Goal: Information Seeking & Learning: Learn about a topic

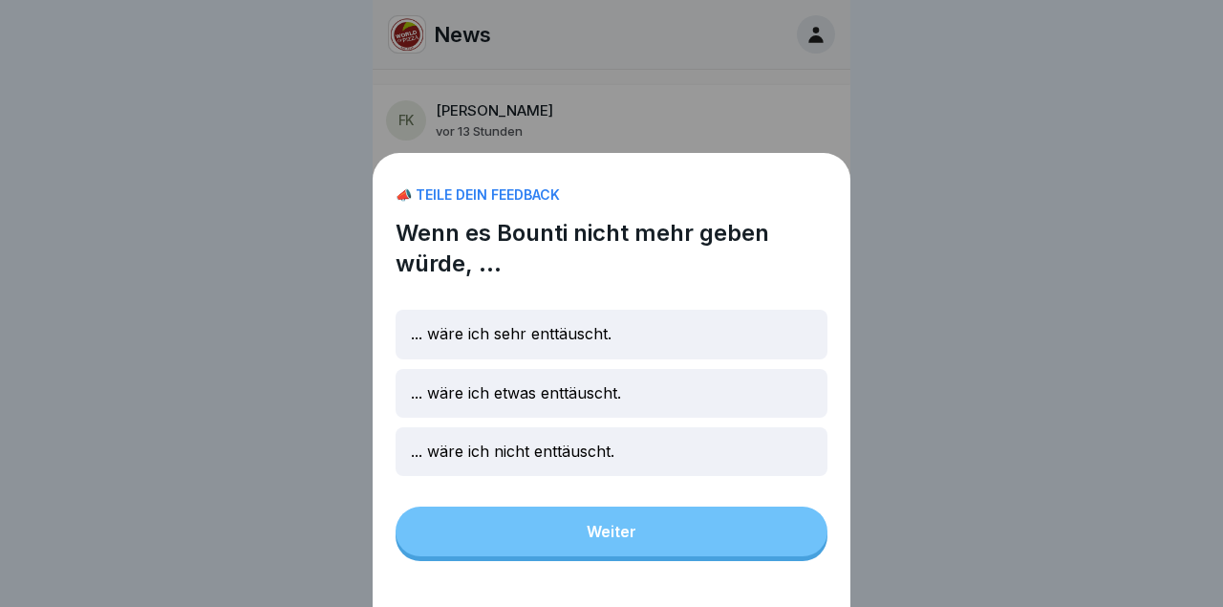
click at [672, 449] on div "... wäre ich nicht enttäuscht." at bounding box center [612, 451] width 432 height 49
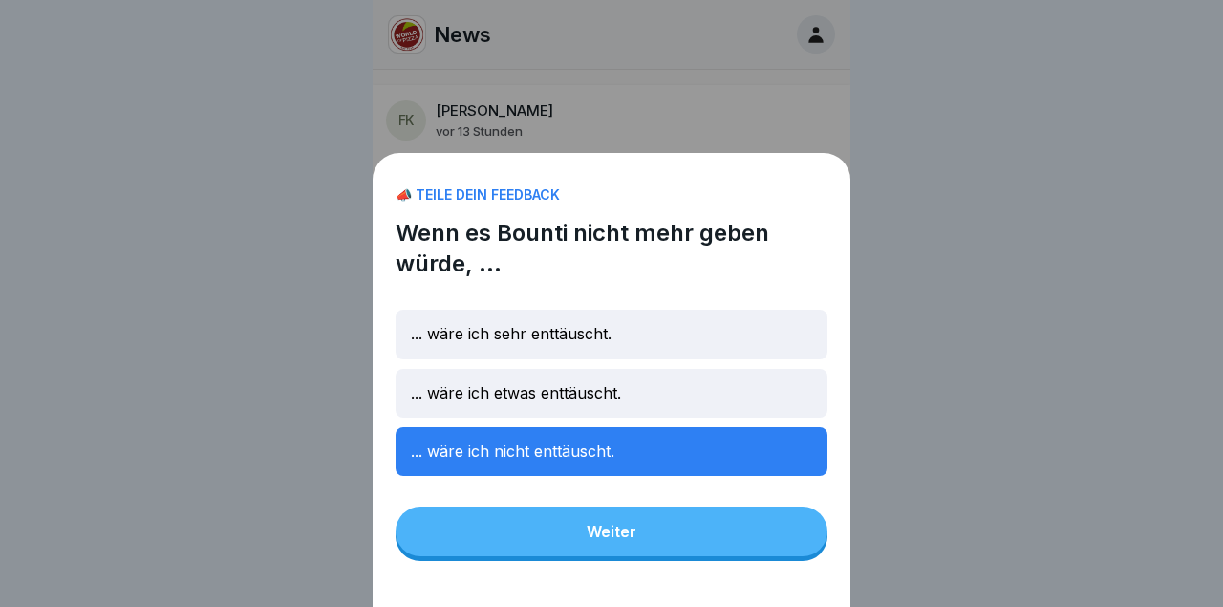
click at [679, 528] on button "Weiter" at bounding box center [612, 531] width 432 height 50
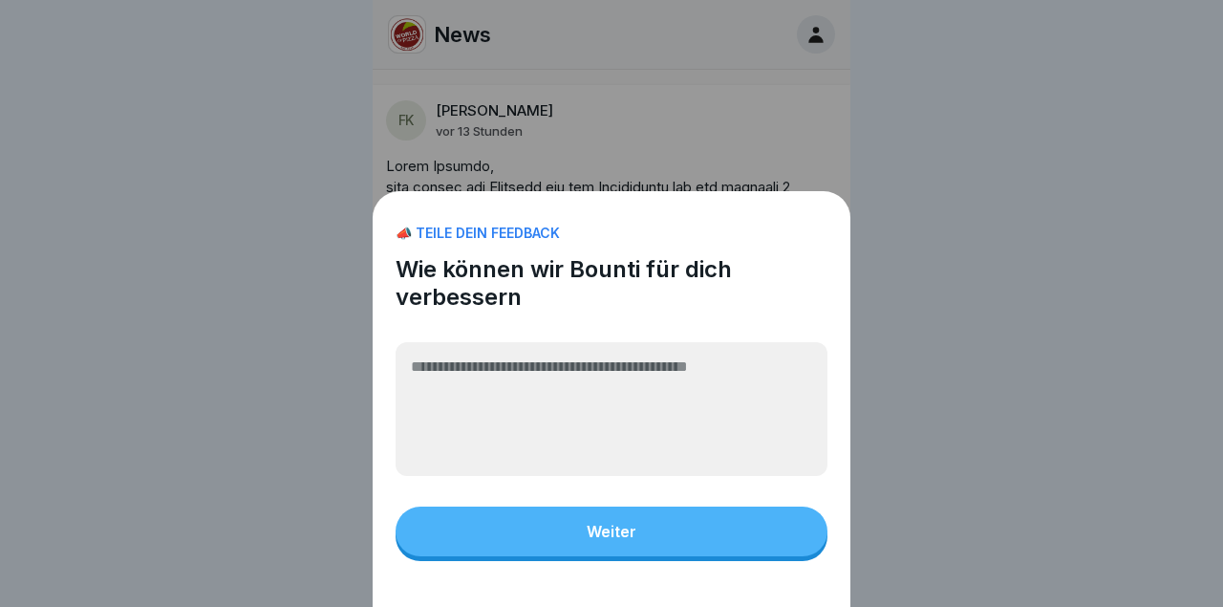
click at [639, 527] on button "Weiter" at bounding box center [612, 531] width 432 height 50
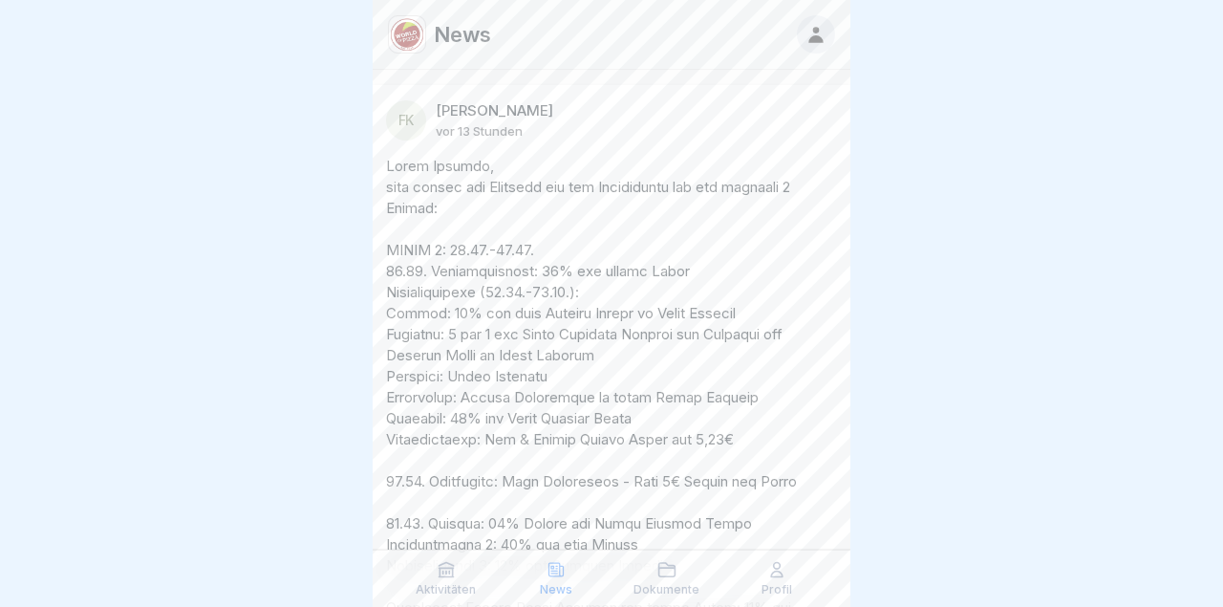
click at [870, 374] on div at bounding box center [611, 303] width 1223 height 607
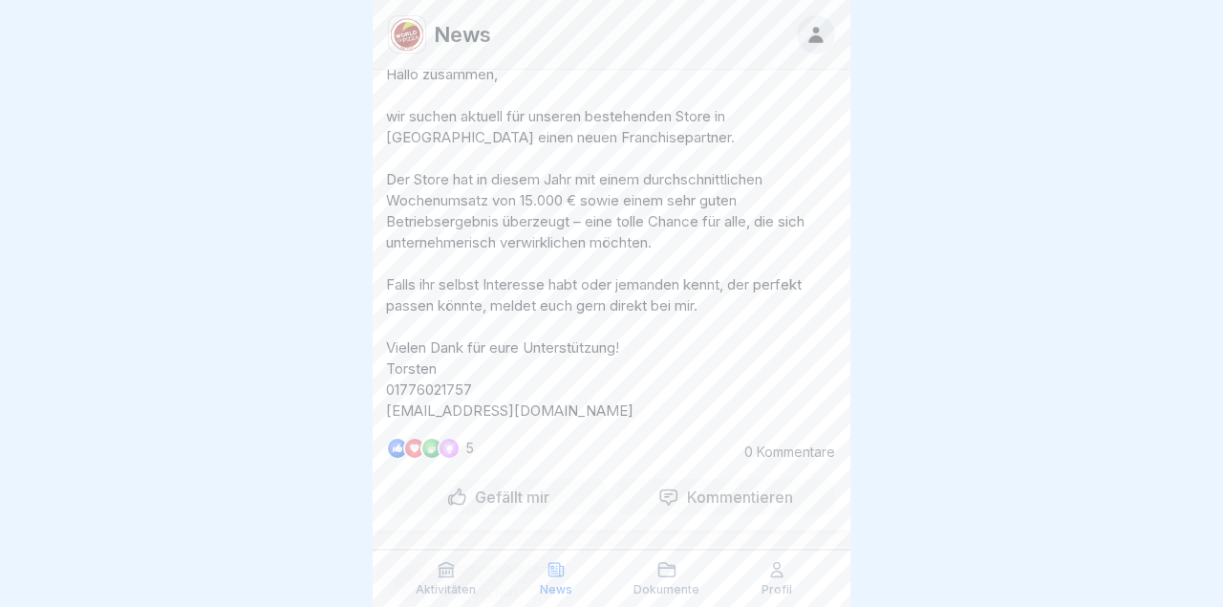
scroll to position [1694, 0]
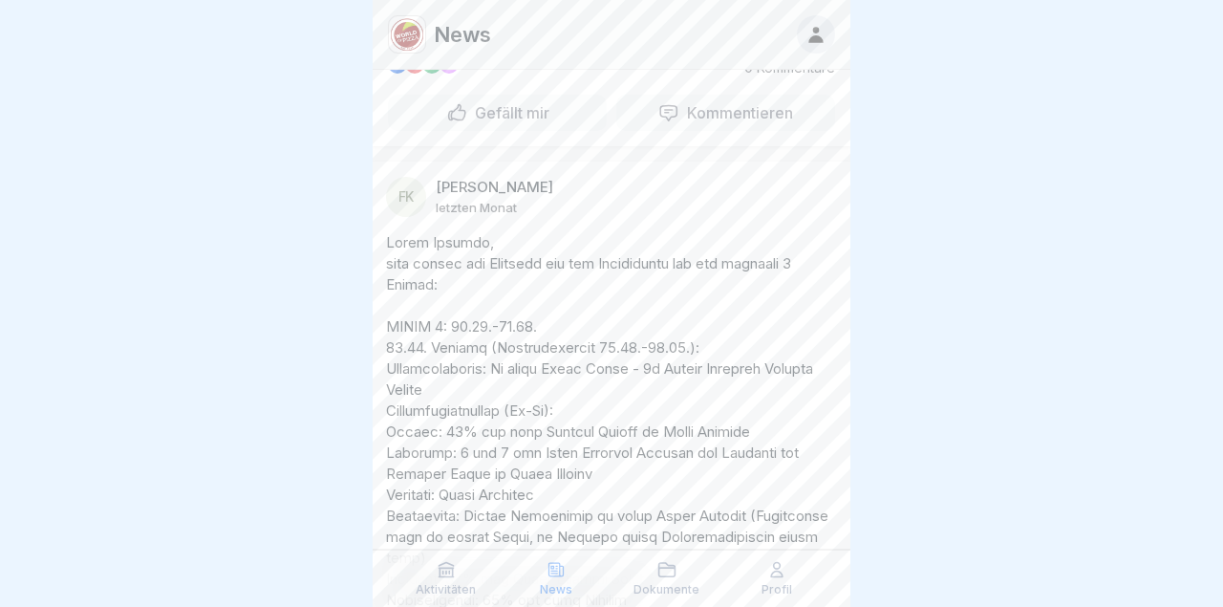
click at [444, 604] on div "Aktivitäten News Dokumente Profil" at bounding box center [612, 577] width 478 height 57
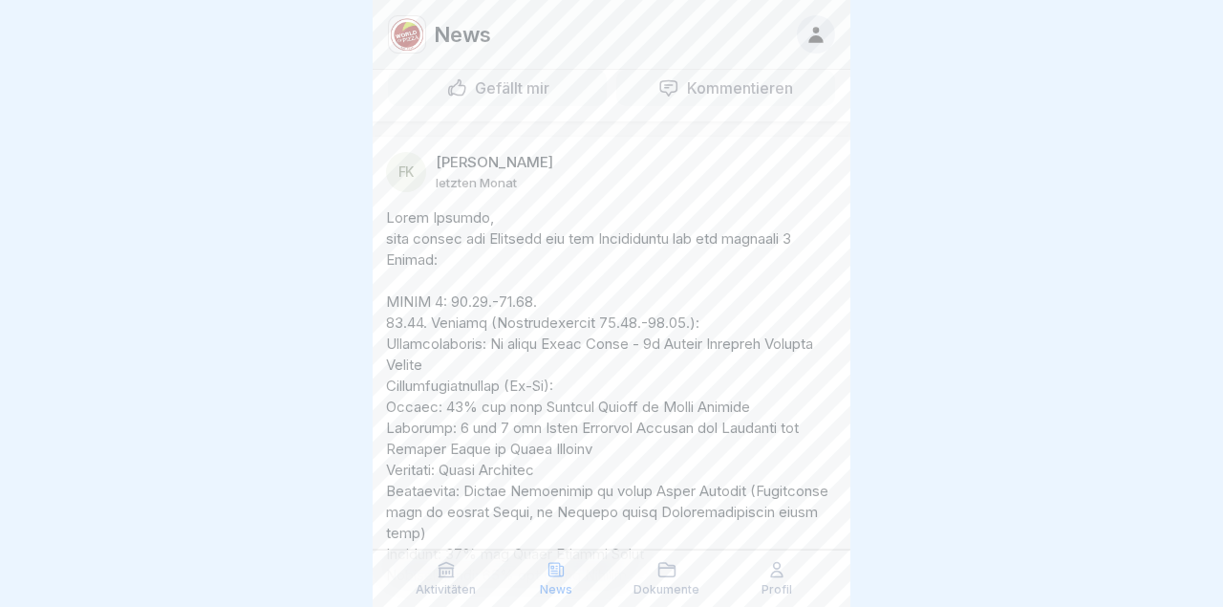
click at [448, 598] on div "Aktivitäten News Dokumente Profil" at bounding box center [612, 577] width 478 height 57
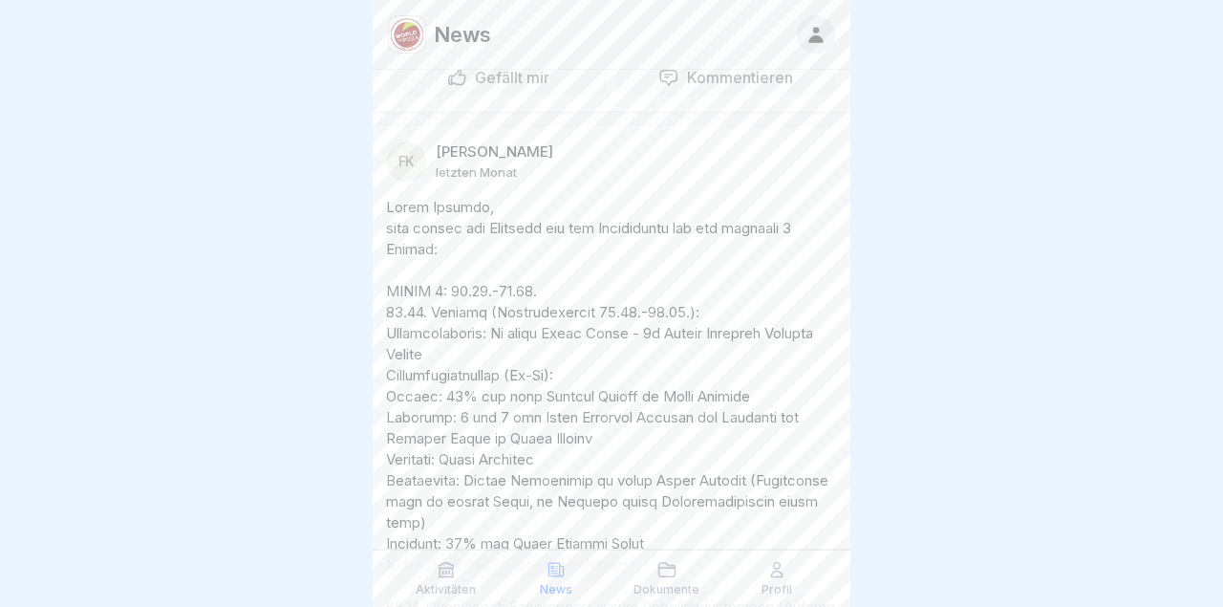
scroll to position [2800, 0]
click at [439, 599] on div "Aktivitäten News Dokumente Profil" at bounding box center [612, 577] width 478 height 57
click at [449, 582] on div "Aktivitäten" at bounding box center [446, 578] width 101 height 36
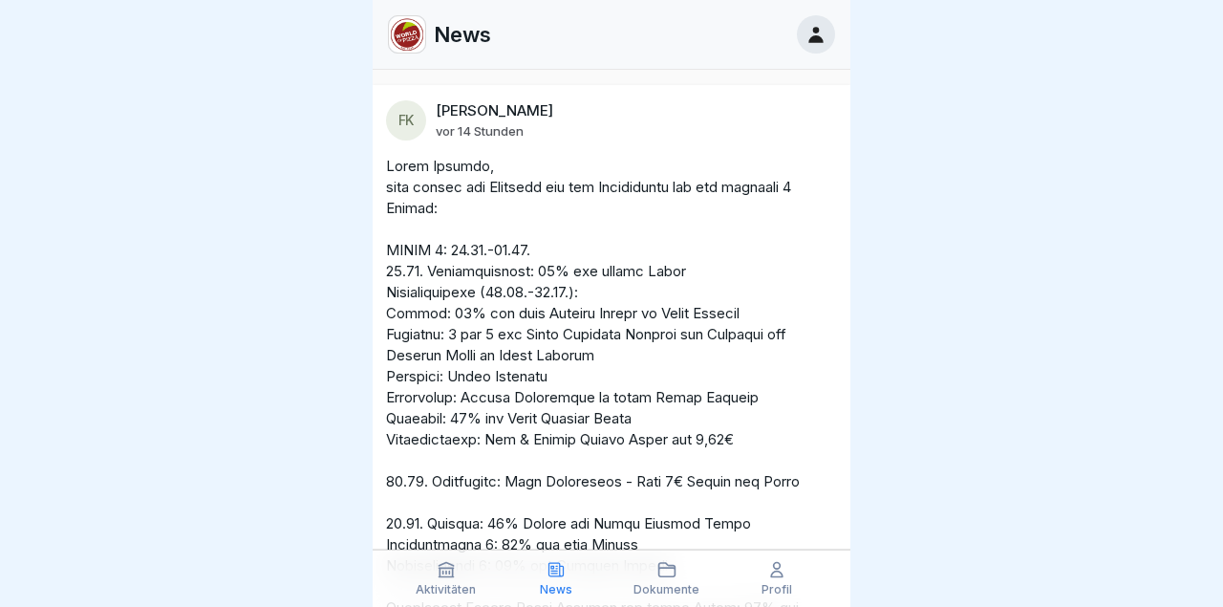
click at [455, 580] on div "Aktivitäten" at bounding box center [446, 578] width 101 height 36
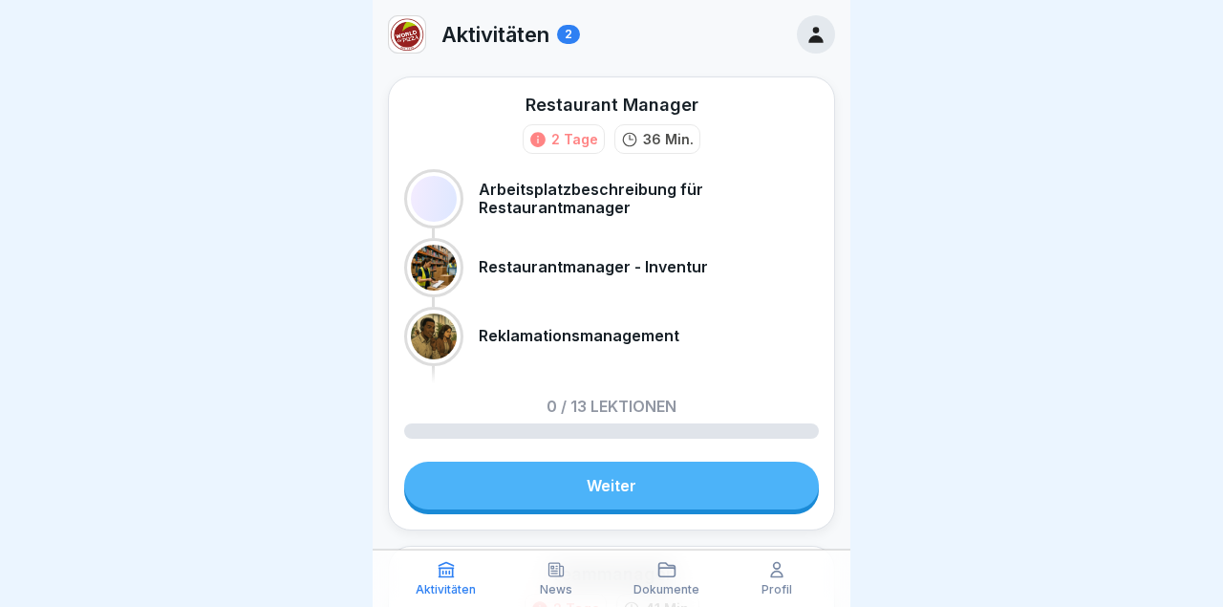
click at [658, 502] on link "Weiter" at bounding box center [611, 485] width 415 height 48
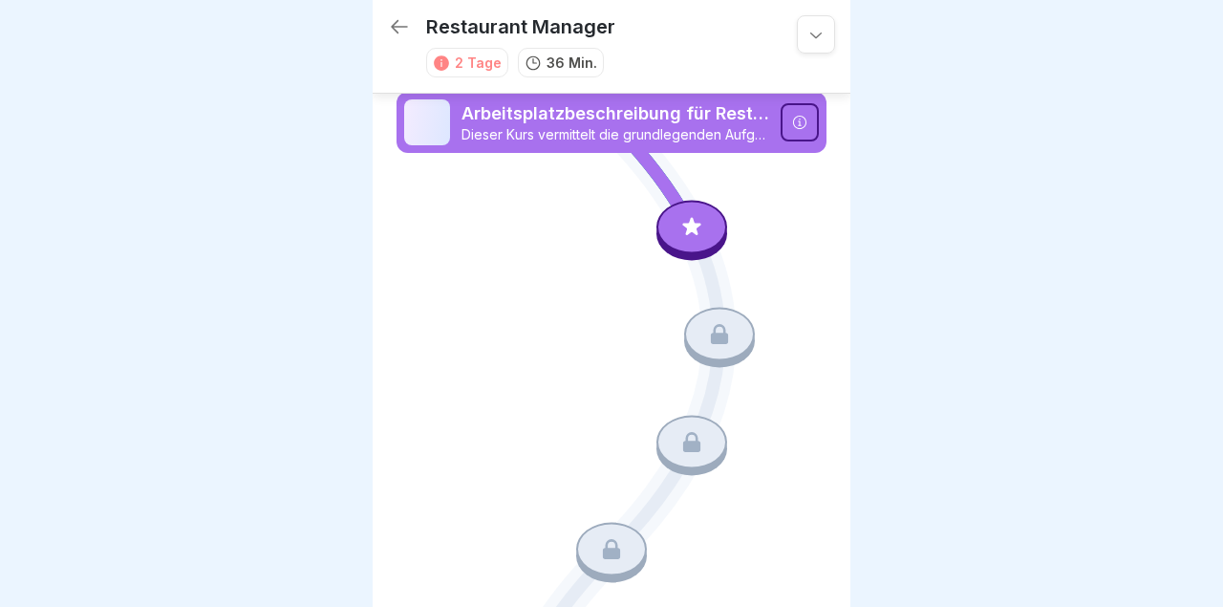
click at [707, 214] on div at bounding box center [691, 226] width 71 height 53
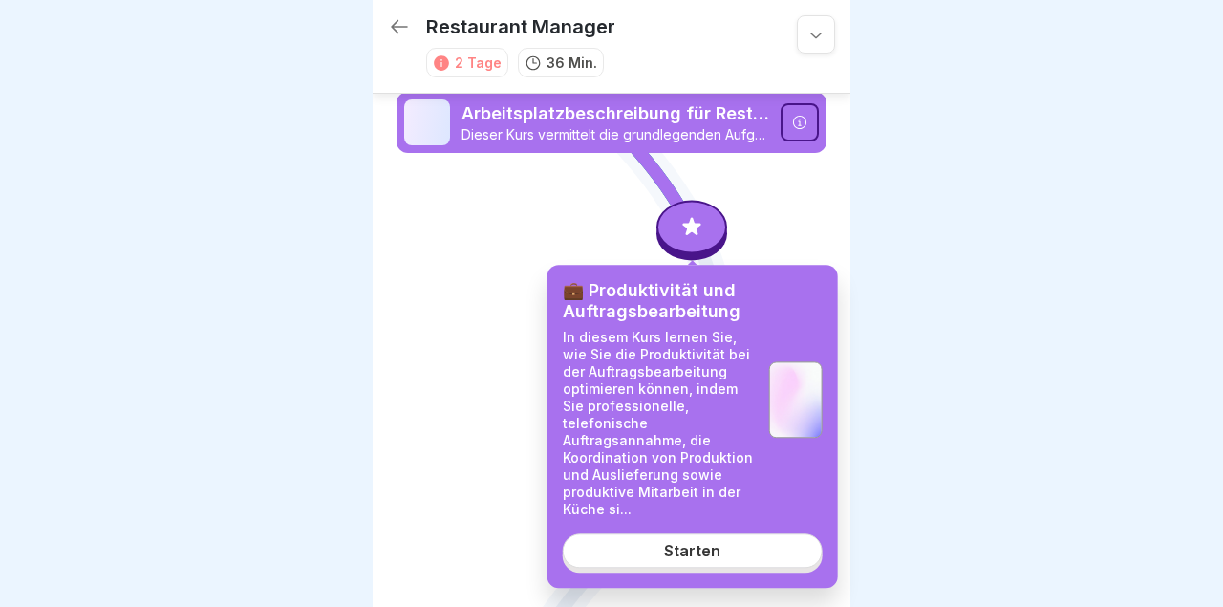
click at [701, 534] on link "Starten" at bounding box center [693, 551] width 260 height 34
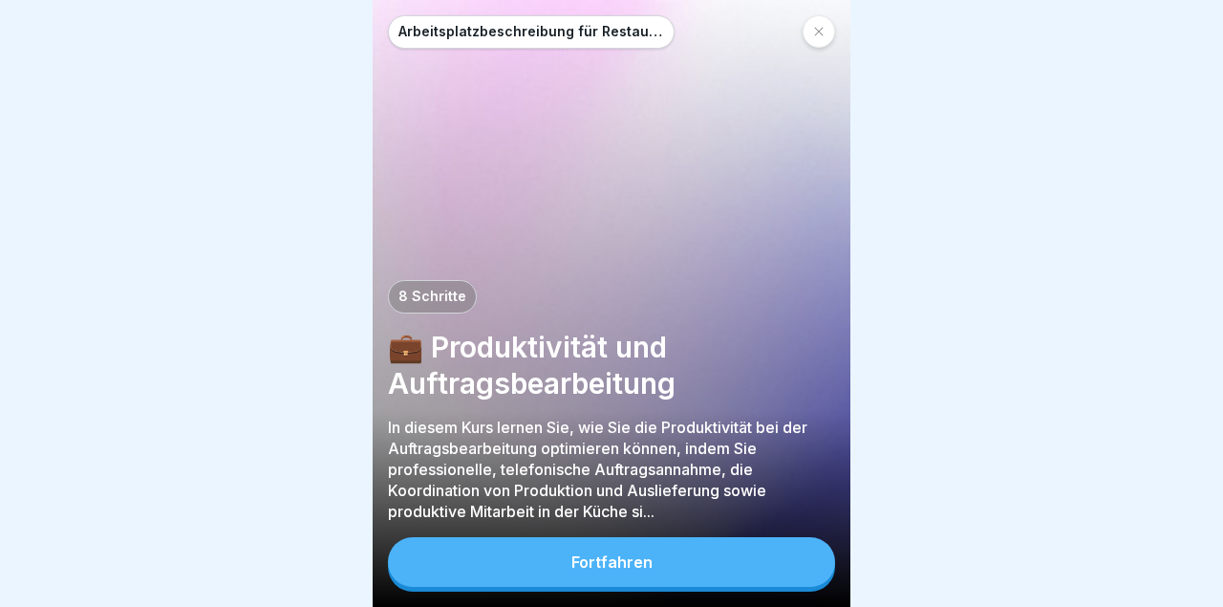
click at [668, 561] on button "Fortfahren" at bounding box center [611, 562] width 447 height 50
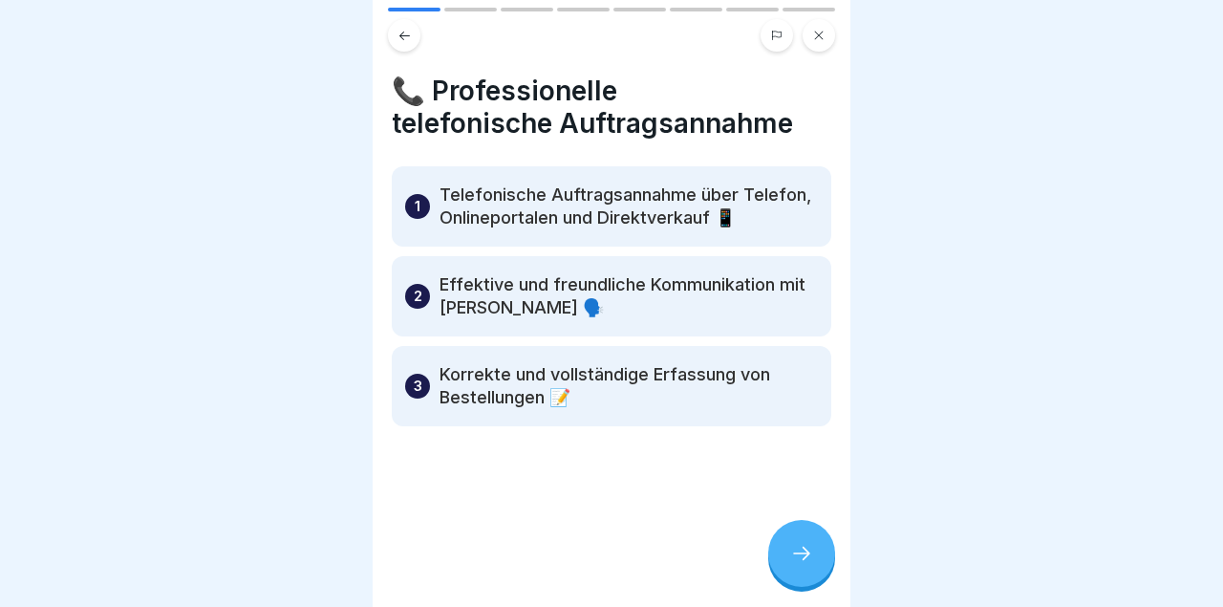
click at [806, 556] on icon at bounding box center [801, 553] width 23 height 23
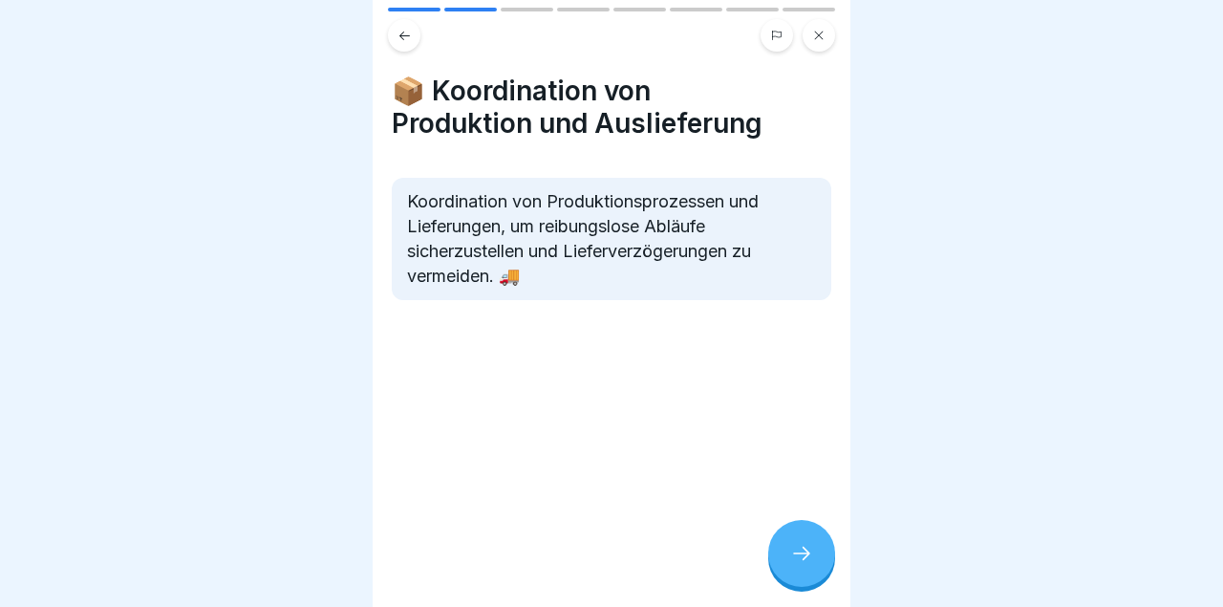
click at [805, 558] on icon at bounding box center [801, 552] width 17 height 13
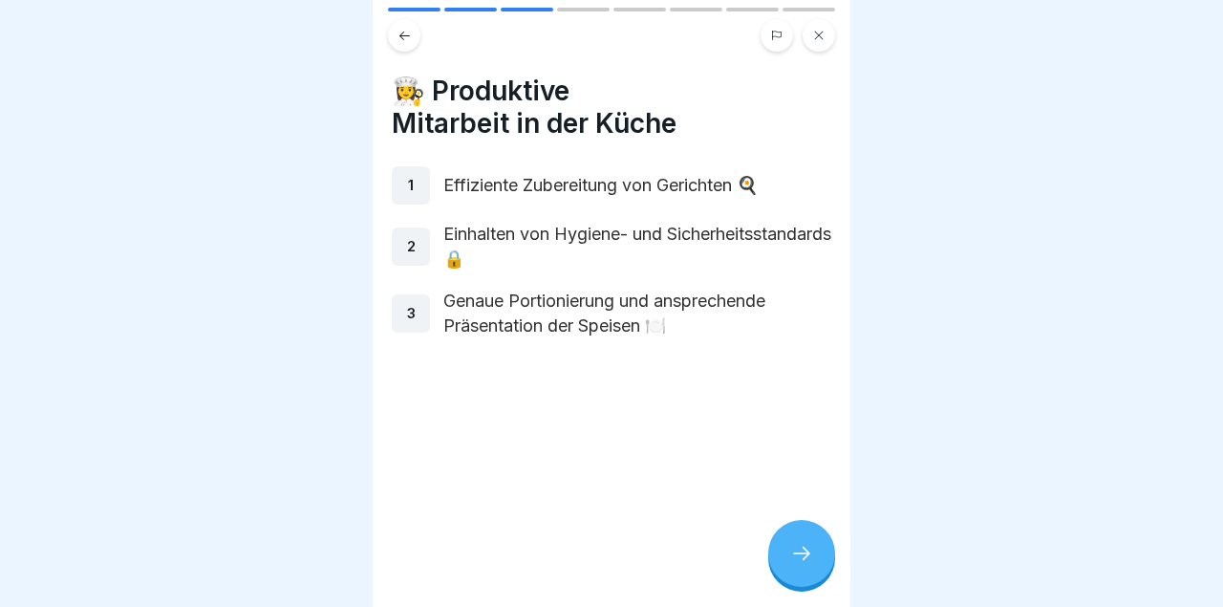
click at [800, 540] on div at bounding box center [801, 553] width 67 height 67
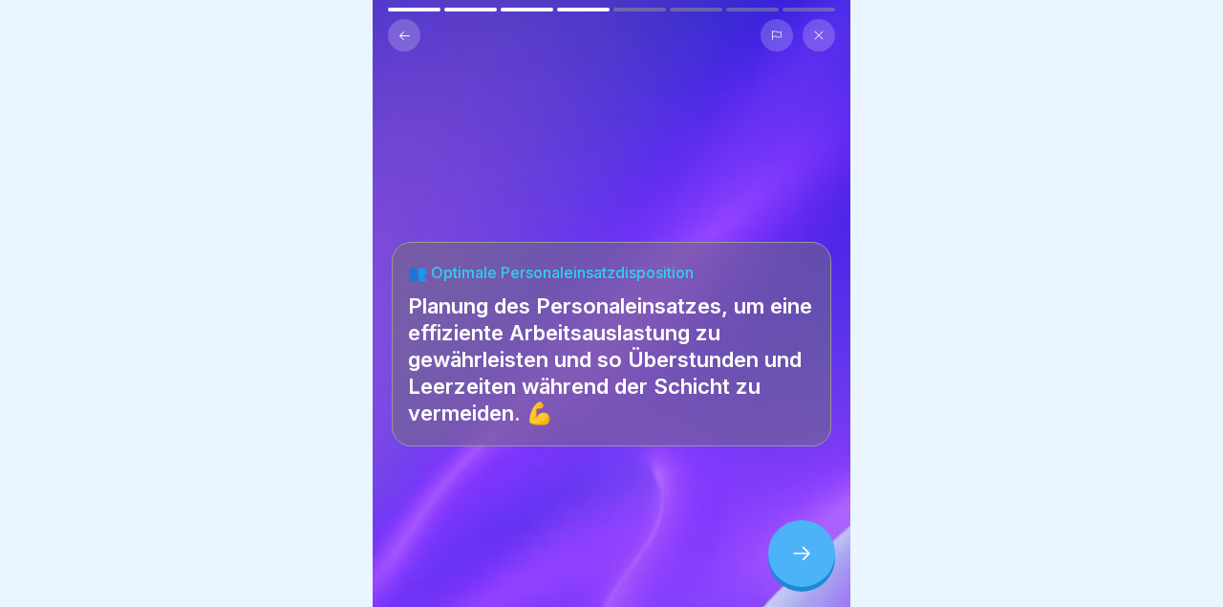
click at [811, 560] on icon at bounding box center [801, 553] width 23 height 23
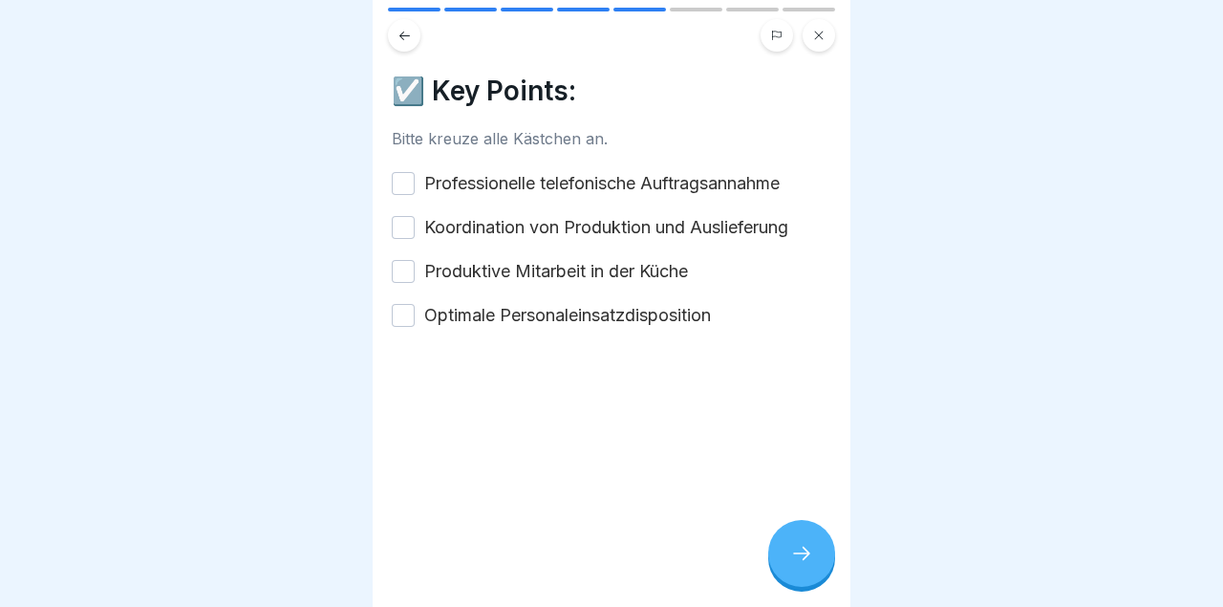
click at [395, 324] on button "Optimale Personaleinsatzdisposition" at bounding box center [403, 315] width 23 height 23
click at [414, 209] on div "Professionelle telefonische Auftragsannahme Koordination von Produktion und Aus…" at bounding box center [611, 249] width 439 height 157
click at [420, 182] on div "Professionelle telefonische Auftragsannahme" at bounding box center [586, 183] width 388 height 25
click at [404, 191] on button "Professionelle telefonische Auftragsannahme" at bounding box center [403, 183] width 23 height 23
click at [408, 270] on button "Produktive Mitarbeit in der Küche" at bounding box center [403, 271] width 23 height 23
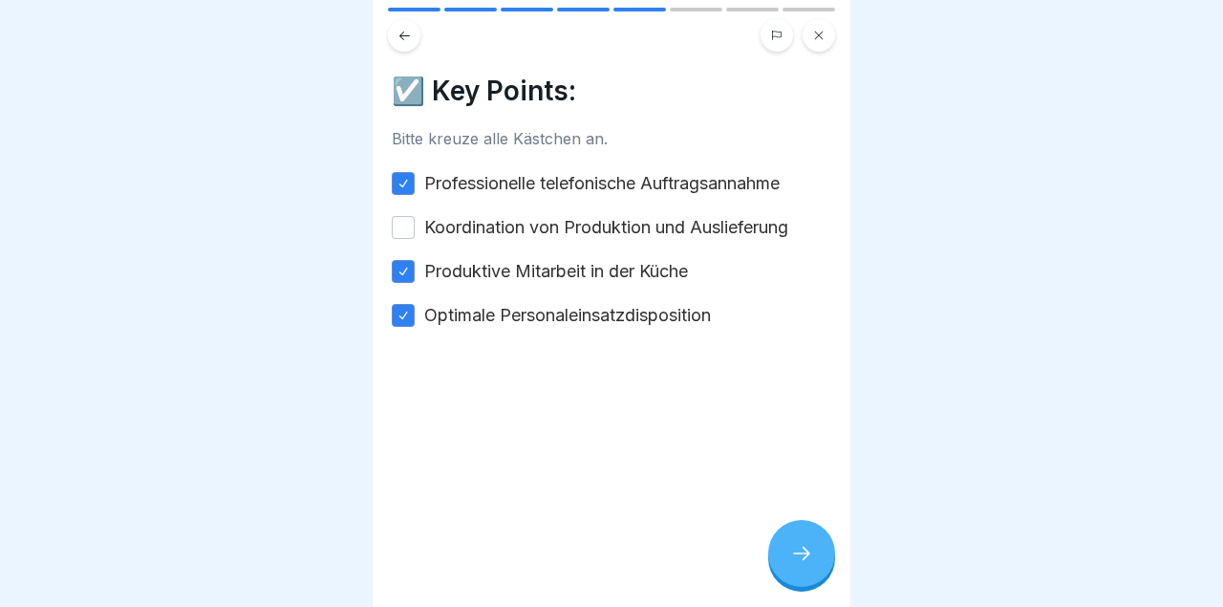
click at [401, 231] on button "Koordination von Produktion und Auslieferung" at bounding box center [403, 227] width 23 height 23
click at [800, 559] on icon at bounding box center [801, 553] width 23 height 23
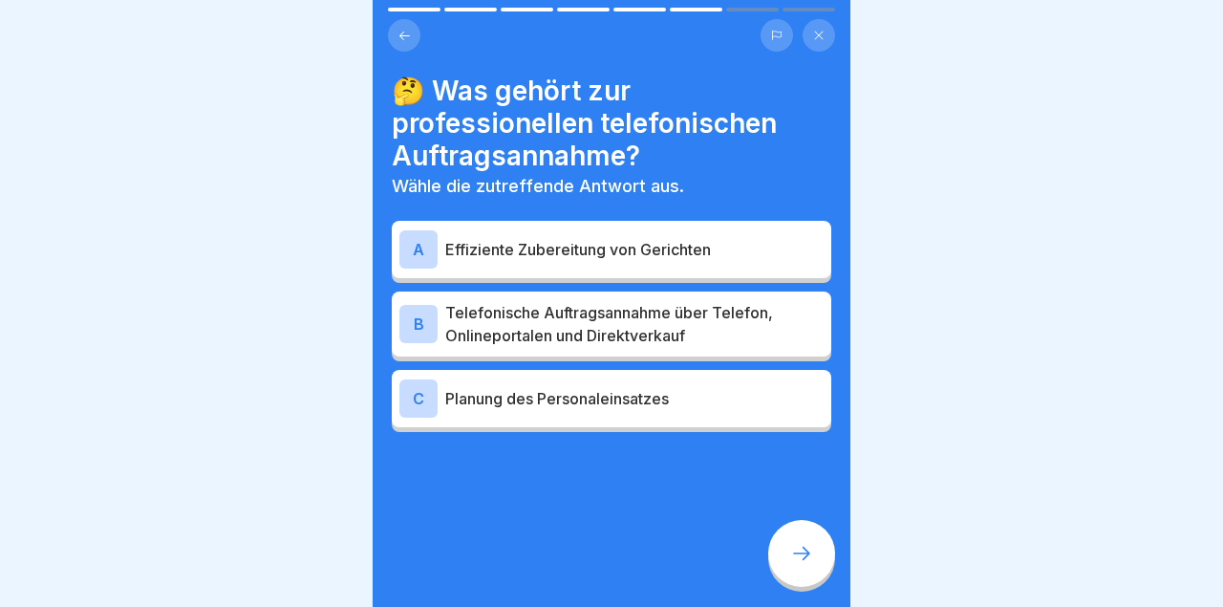
click at [752, 316] on p "Telefonische Auftragsannahme über Telefon, Onlineportalen und Direktverkauf" at bounding box center [634, 324] width 378 height 46
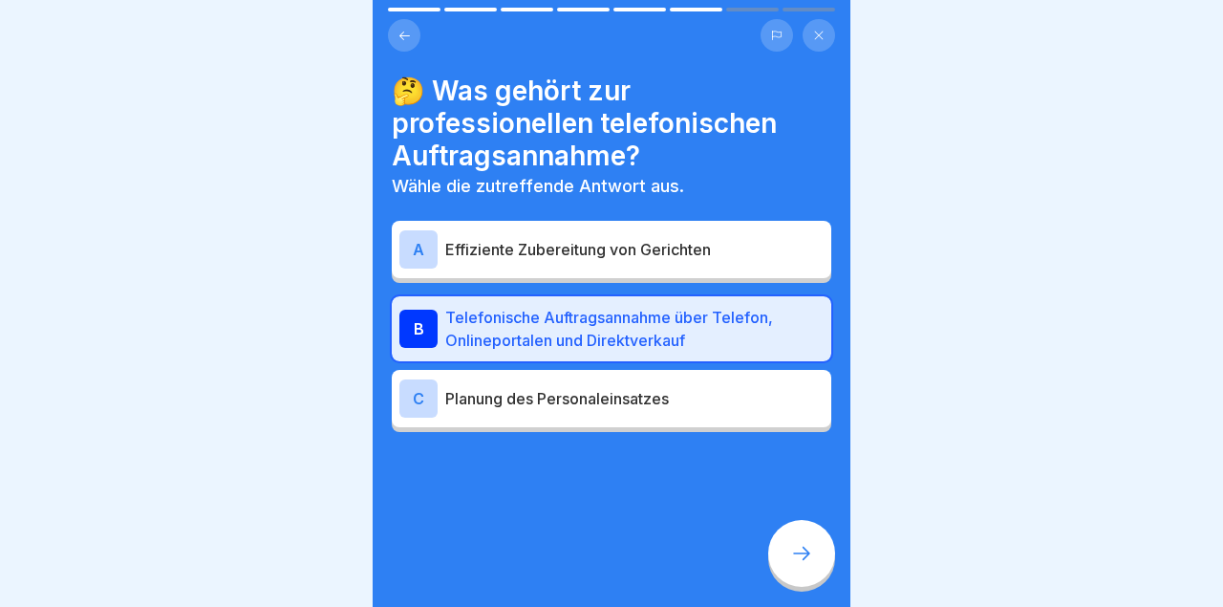
click at [803, 560] on icon at bounding box center [801, 552] width 17 height 13
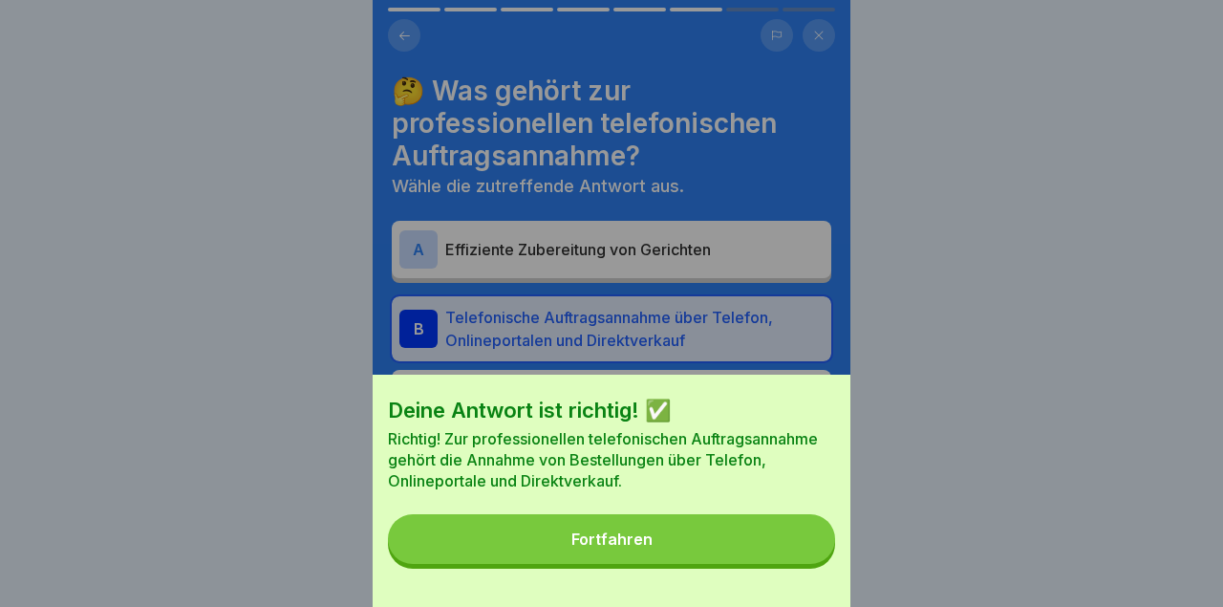
click at [737, 555] on button "Fortfahren" at bounding box center [611, 539] width 447 height 50
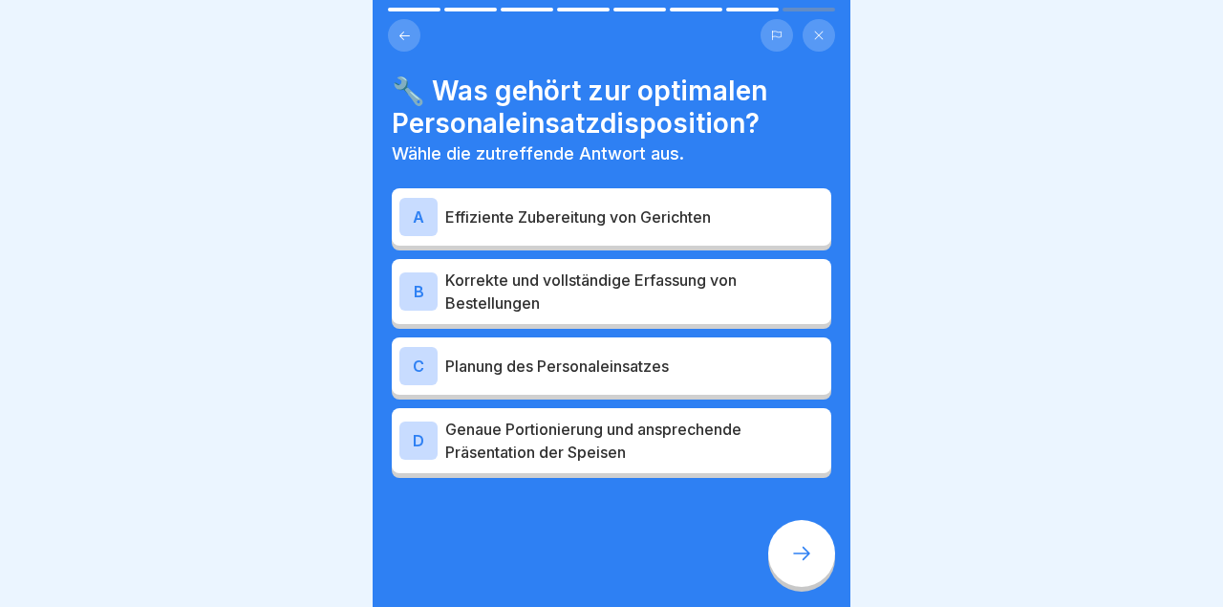
click at [742, 375] on p "Planung des Personaleinsatzes" at bounding box center [634, 365] width 378 height 23
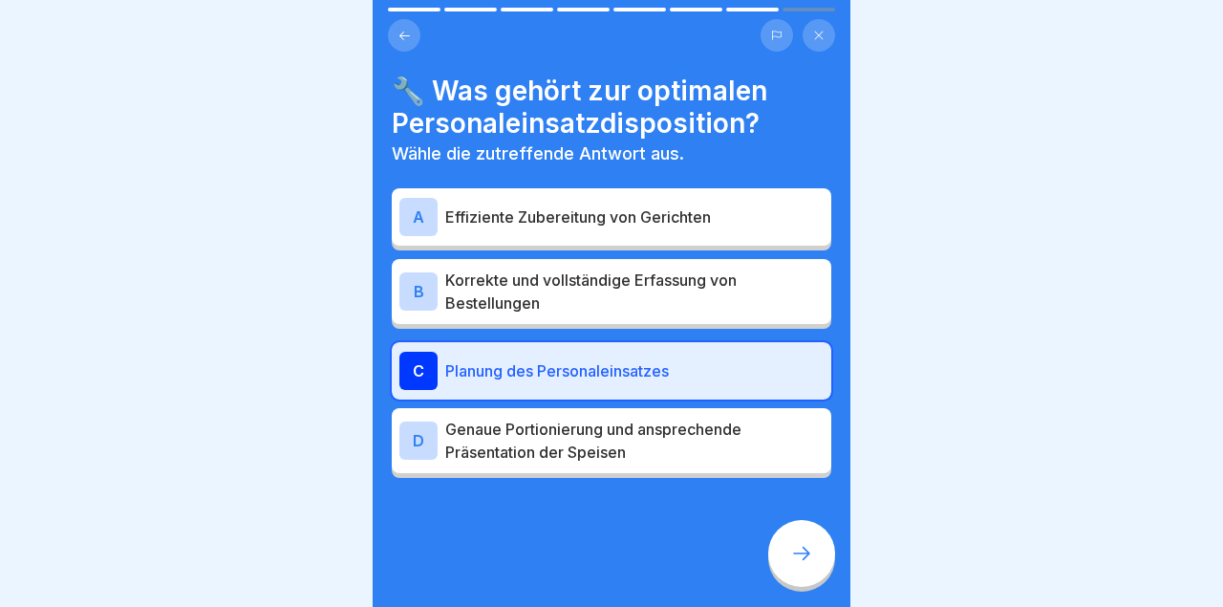
click at [792, 553] on icon at bounding box center [801, 553] width 23 height 23
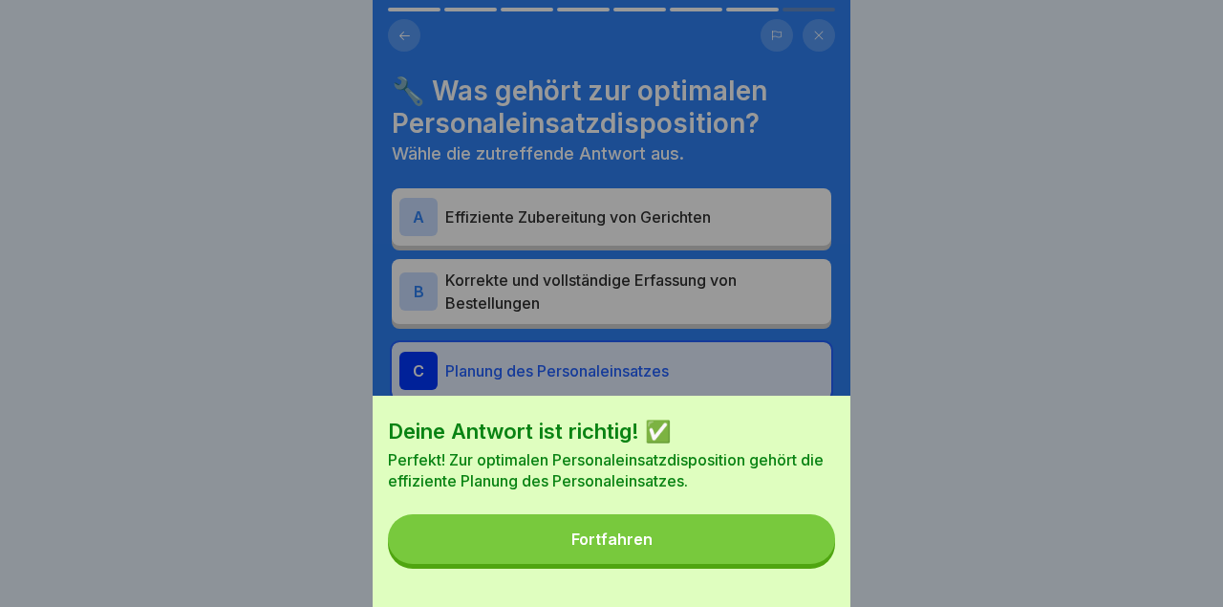
click at [746, 545] on button "Fortfahren" at bounding box center [611, 539] width 447 height 50
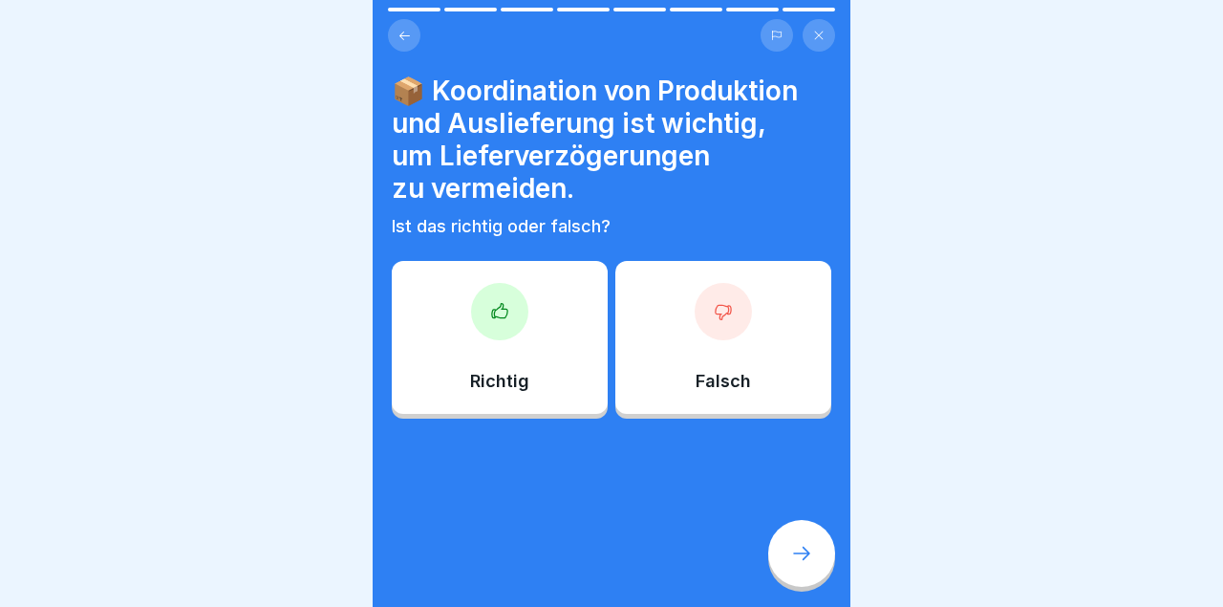
click at [515, 329] on div at bounding box center [499, 311] width 57 height 57
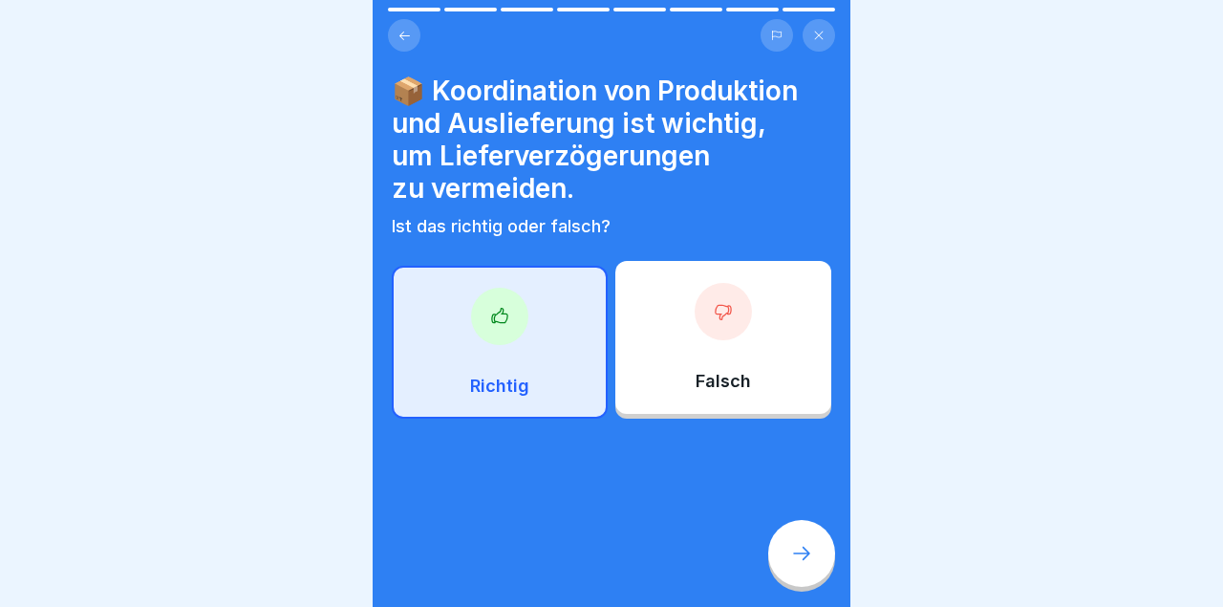
click at [803, 557] on icon at bounding box center [801, 553] width 23 height 23
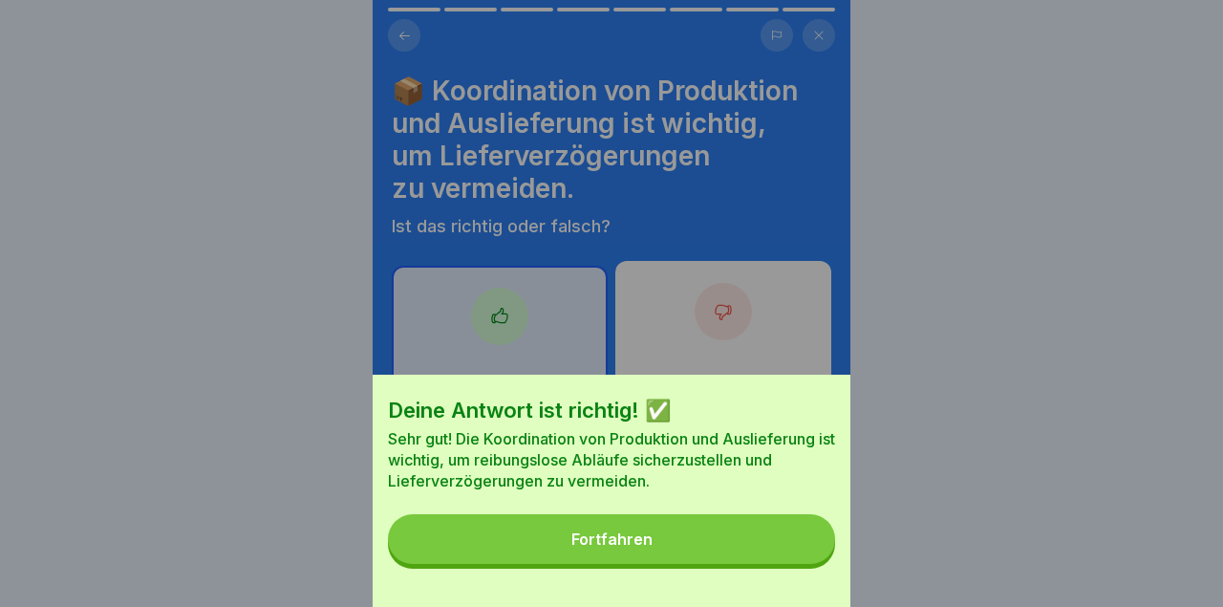
click at [779, 545] on button "Fortfahren" at bounding box center [611, 539] width 447 height 50
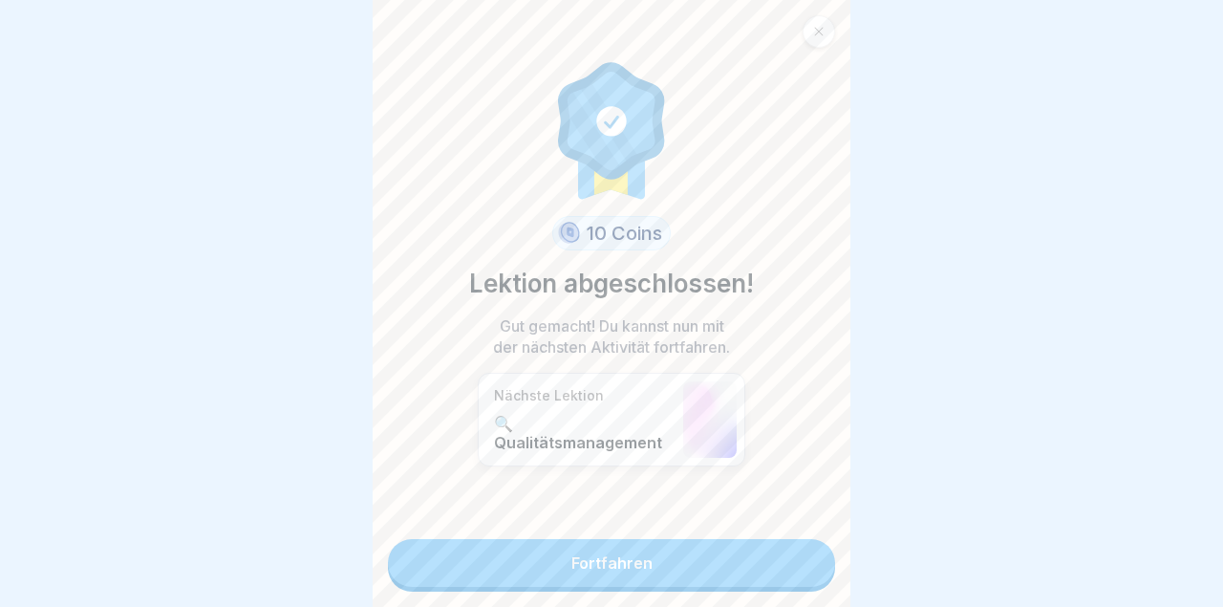
click at [662, 571] on link "Fortfahren" at bounding box center [611, 563] width 447 height 48
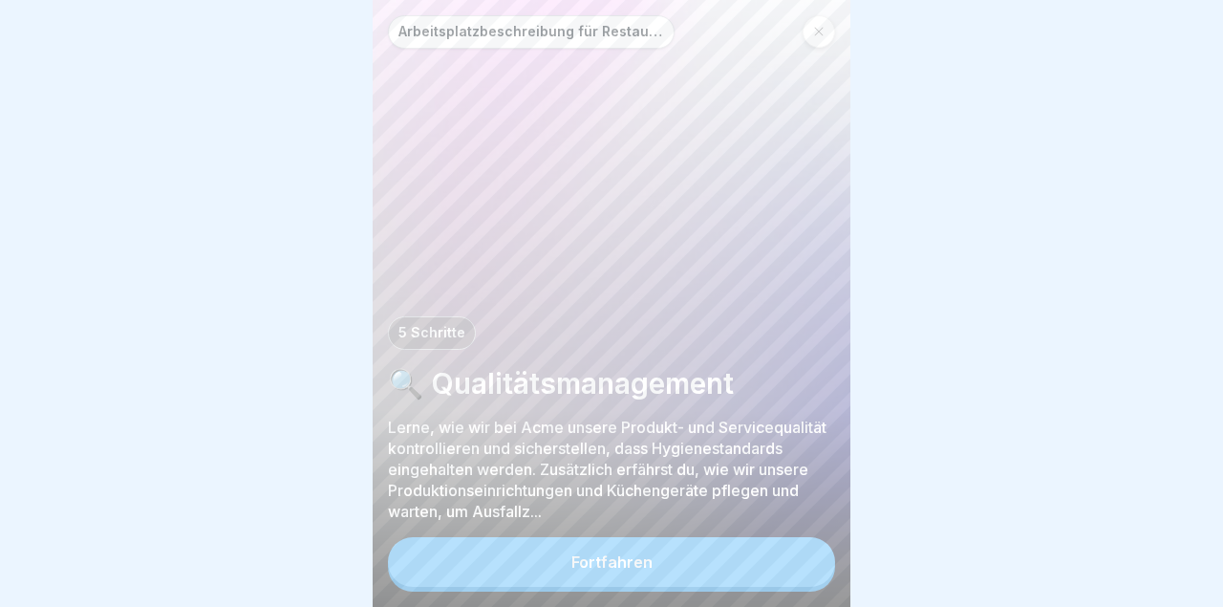
click at [696, 573] on button "Fortfahren" at bounding box center [611, 562] width 447 height 50
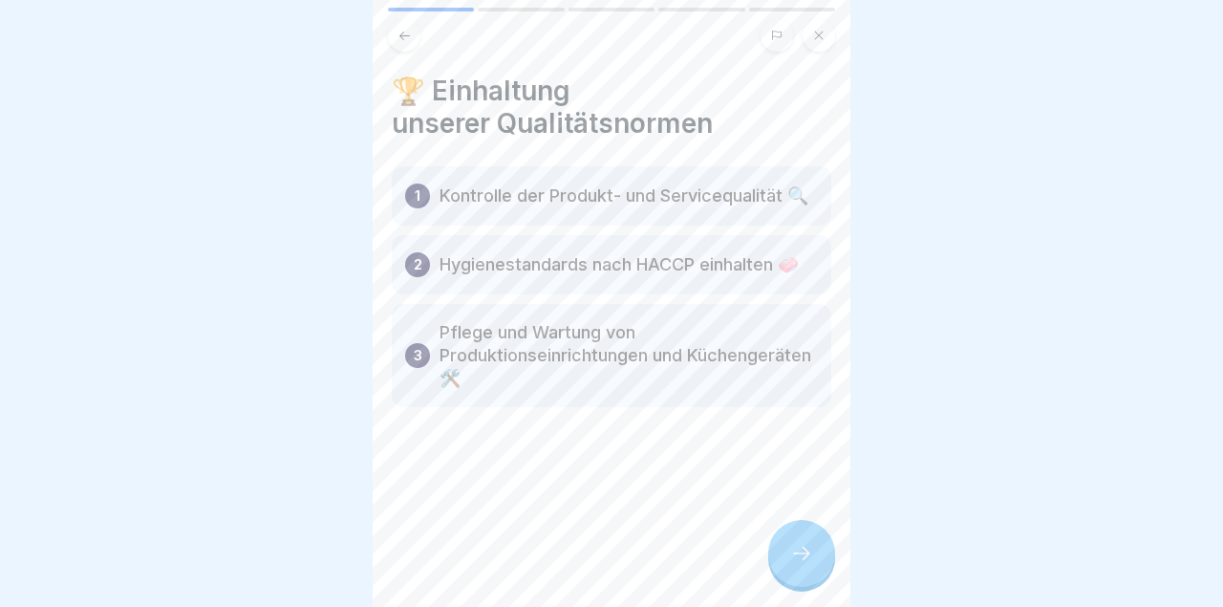
click at [802, 560] on icon at bounding box center [801, 553] width 23 height 23
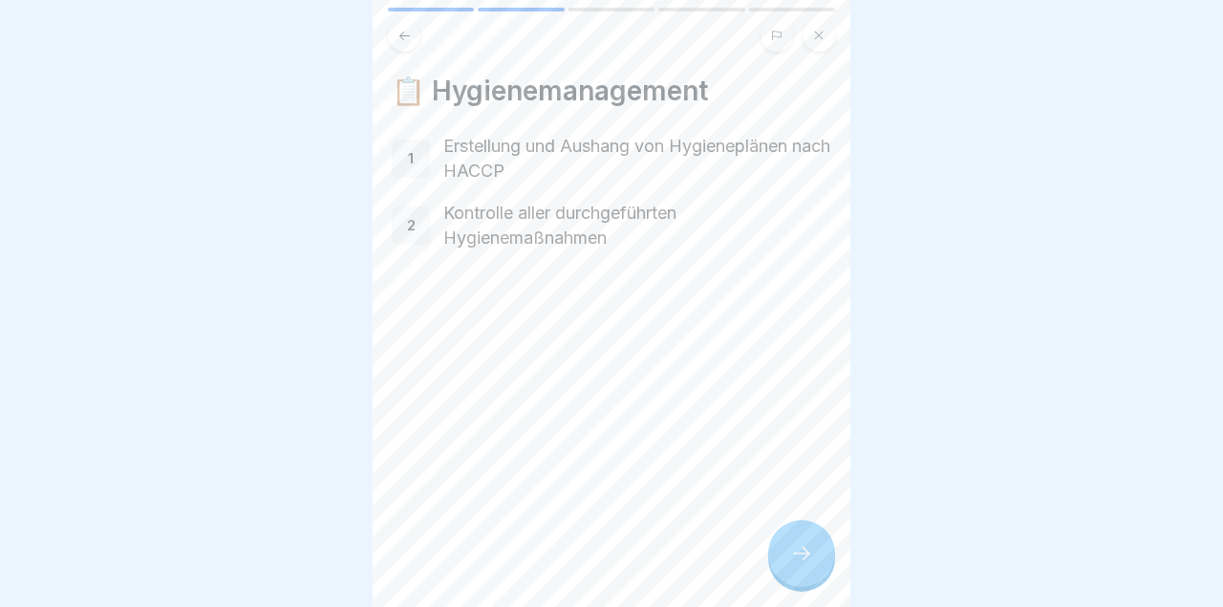
click at [803, 543] on icon at bounding box center [801, 553] width 23 height 23
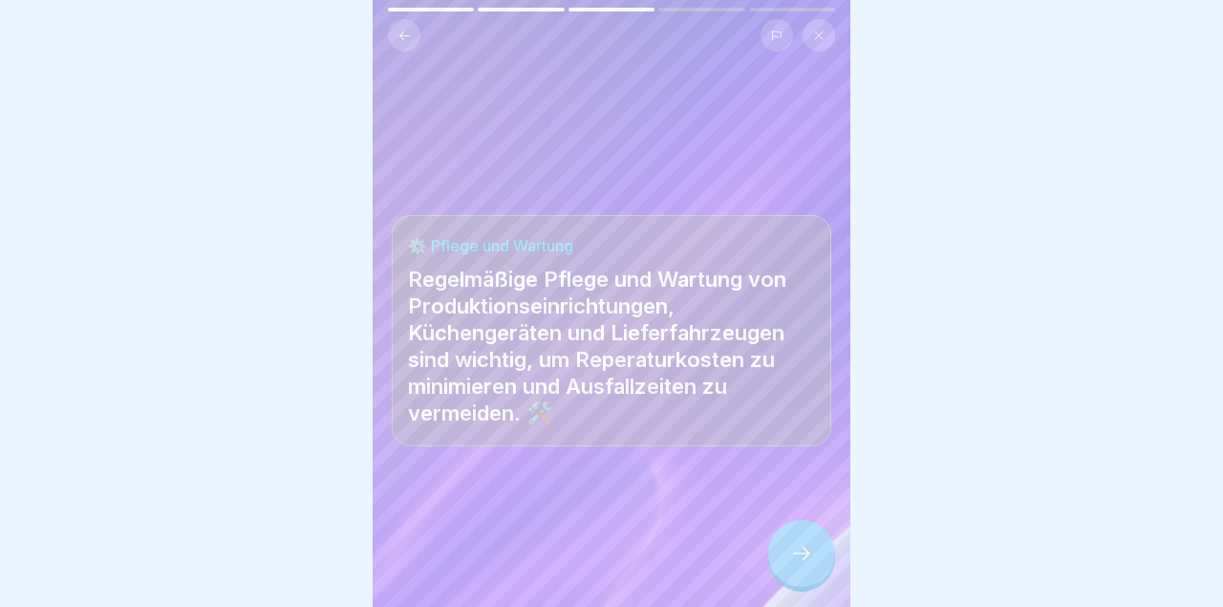
click at [807, 560] on icon at bounding box center [801, 553] width 23 height 23
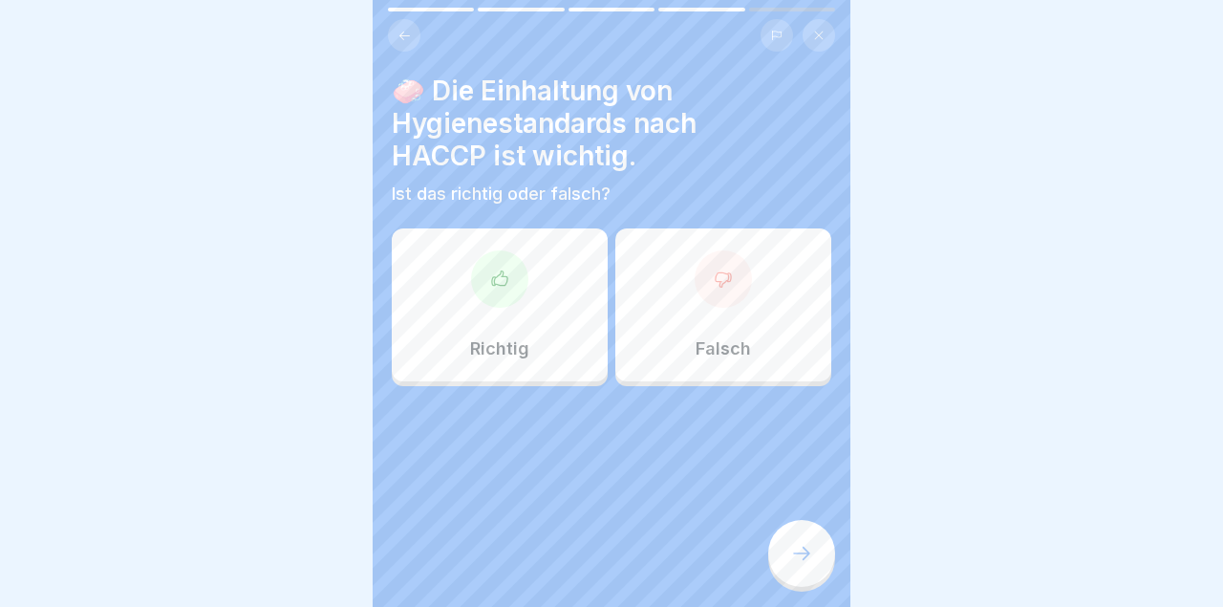
click at [525, 301] on div "Richtig" at bounding box center [500, 304] width 216 height 153
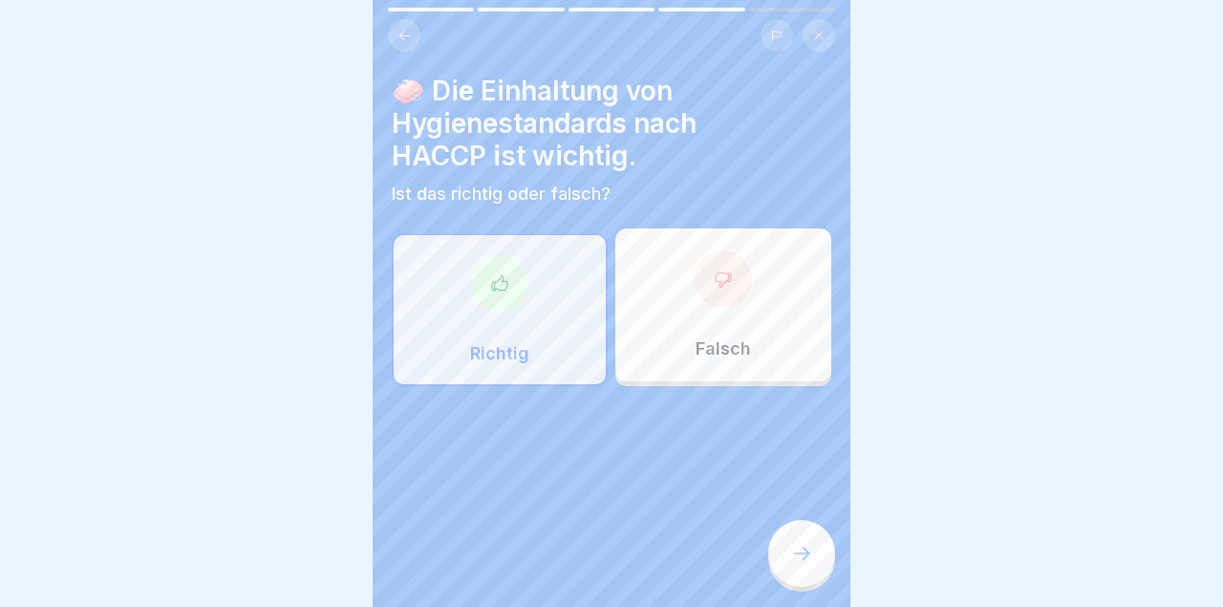
click at [802, 546] on icon at bounding box center [801, 553] width 23 height 23
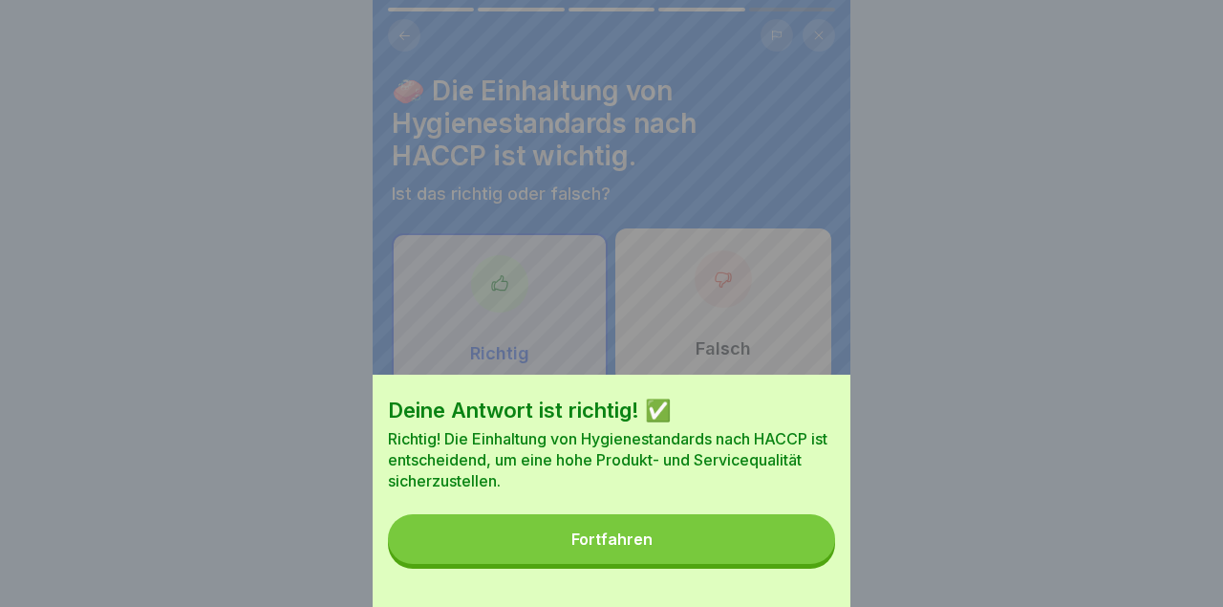
click at [728, 559] on button "Fortfahren" at bounding box center [611, 539] width 447 height 50
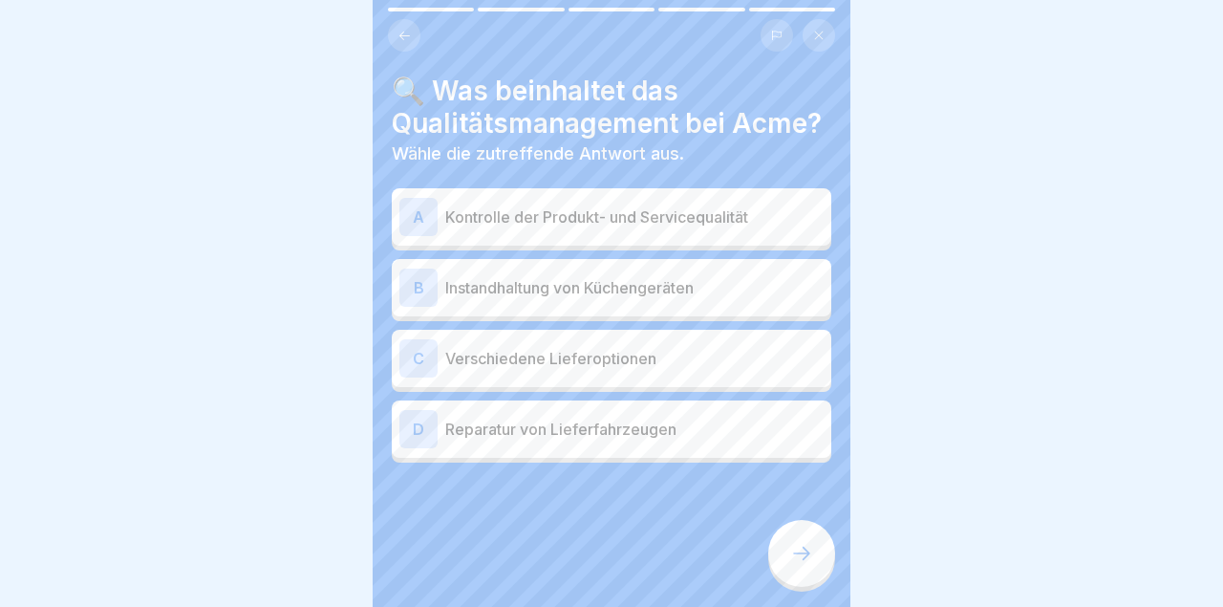
click at [784, 186] on div "🔍 Was beinhaltet das Qualitätsmanagement bei Acme? Wähle die zutreffende Antwor…" at bounding box center [611, 269] width 439 height 388
click at [774, 216] on p "Kontrolle der Produkt- und Servicequalität" at bounding box center [634, 216] width 378 height 23
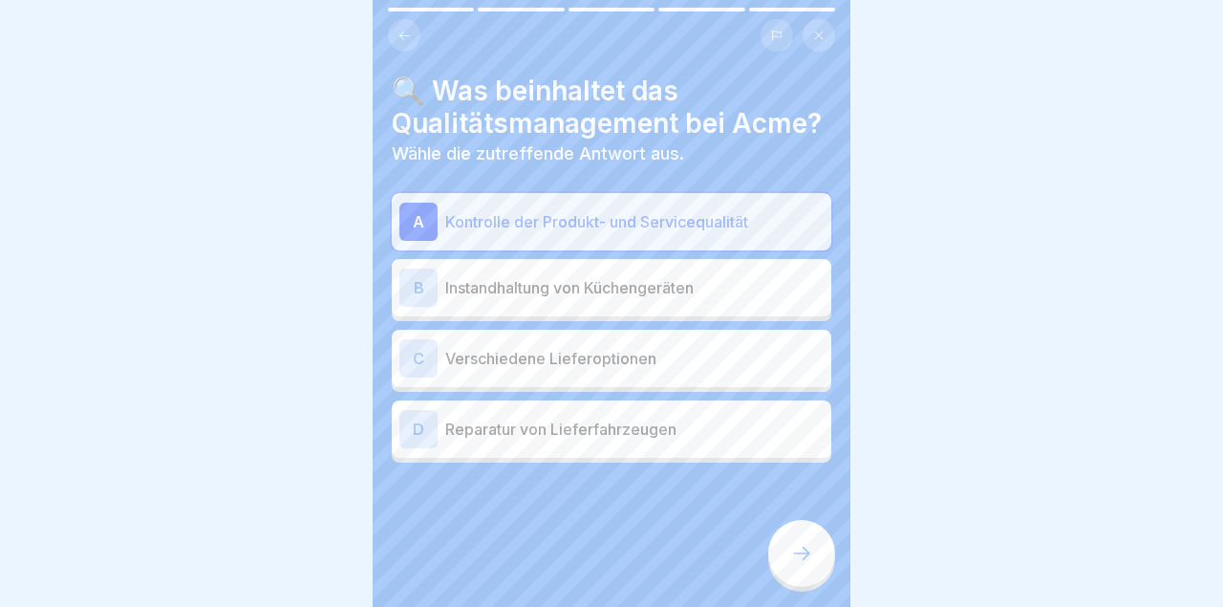
click at [811, 558] on icon at bounding box center [801, 553] width 23 height 23
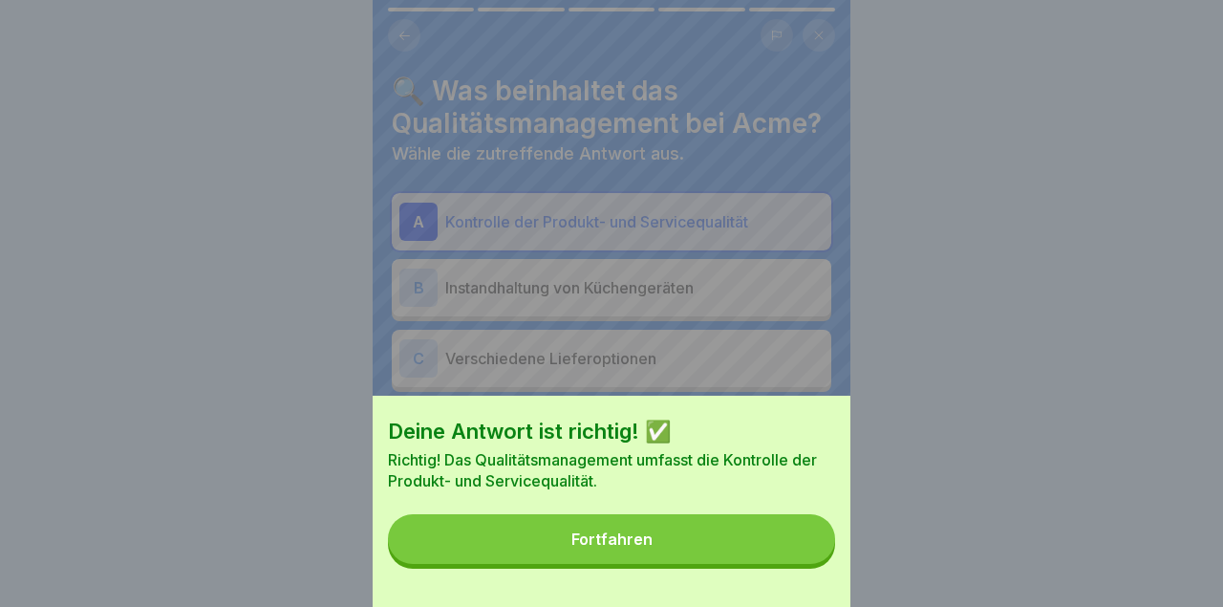
click at [765, 545] on button "Fortfahren" at bounding box center [611, 539] width 447 height 50
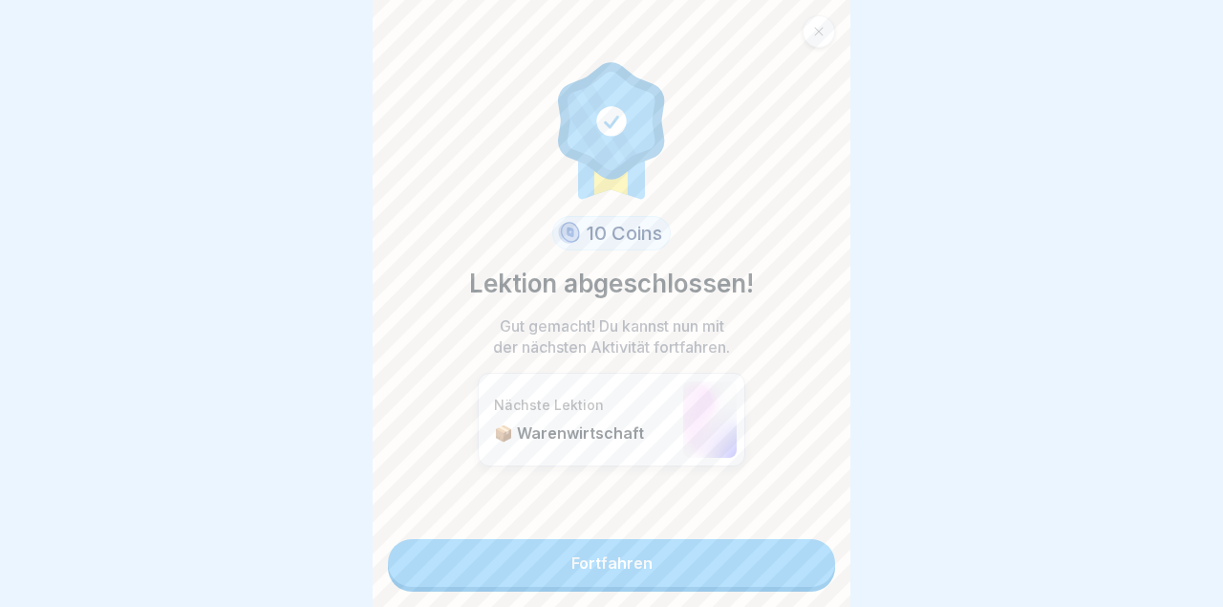
click at [725, 564] on link "Fortfahren" at bounding box center [611, 563] width 447 height 48
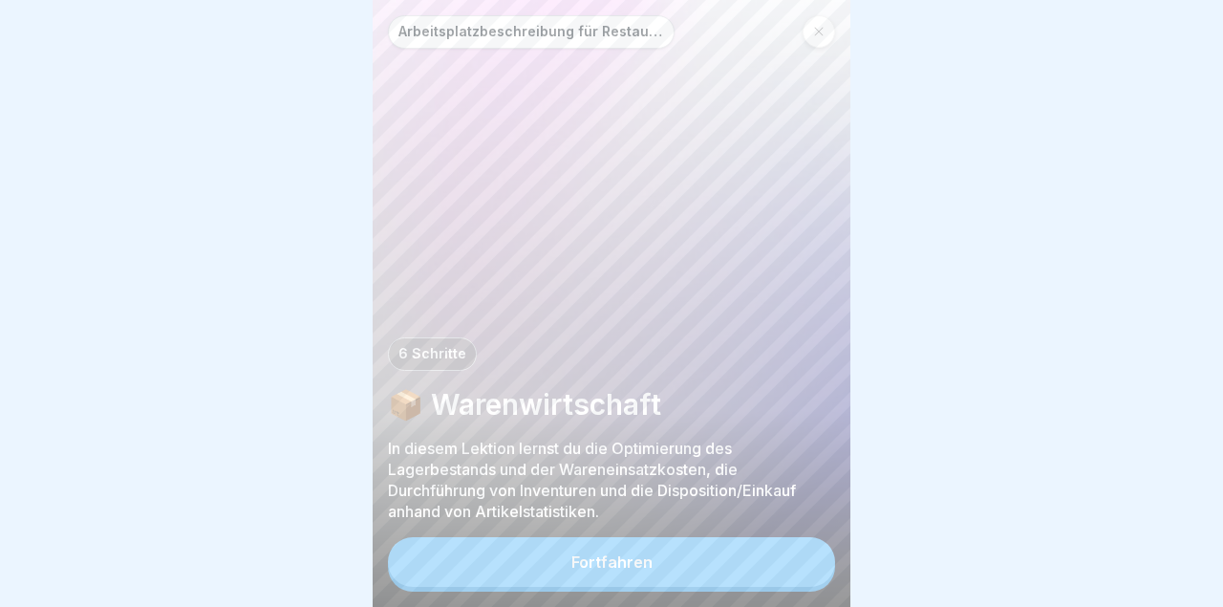
click at [729, 572] on button "Fortfahren" at bounding box center [611, 562] width 447 height 50
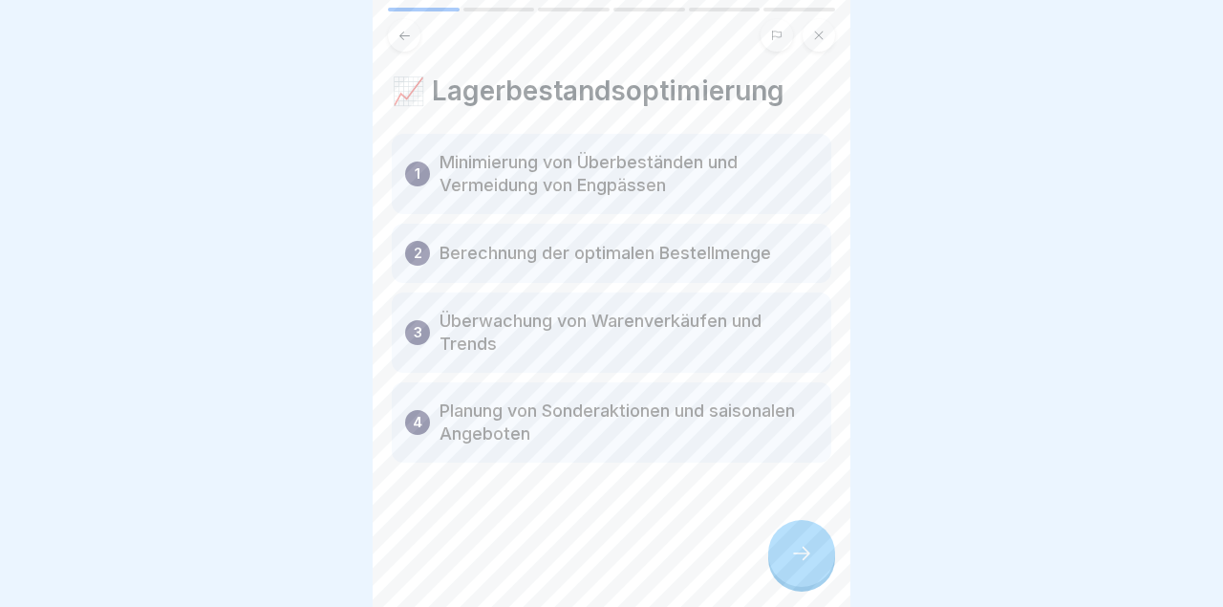
click at [794, 559] on icon at bounding box center [801, 553] width 23 height 23
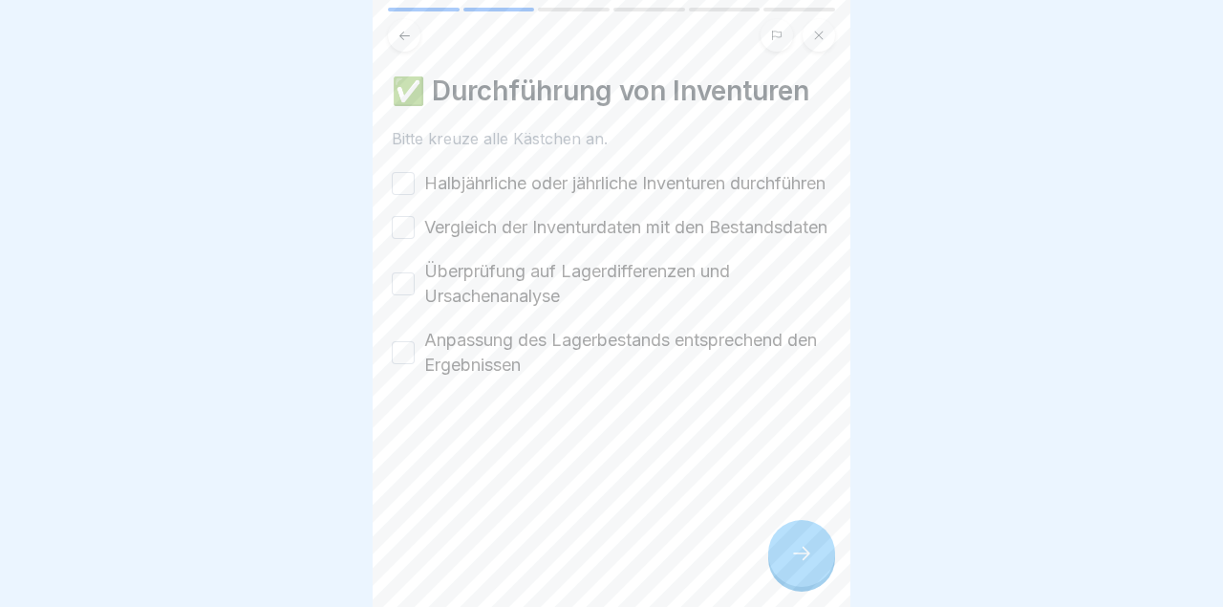
click at [404, 183] on div "Halbjährliche oder jährliche Inventuren durchführen" at bounding box center [609, 183] width 434 height 25
click at [404, 239] on button "Vergleich der Inventurdaten mit den Bestandsdaten" at bounding box center [403, 227] width 23 height 23
click at [402, 186] on button "Halbjährliche oder jährliche Inventuren durchführen" at bounding box center [403, 183] width 23 height 23
click at [405, 295] on button "Überprüfung auf Lagerdifferenzen und Ursachenanalyse" at bounding box center [403, 283] width 23 height 23
click at [404, 364] on button "Anpassung des Lagerbestands entsprechend den Ergebnissen" at bounding box center [403, 352] width 23 height 23
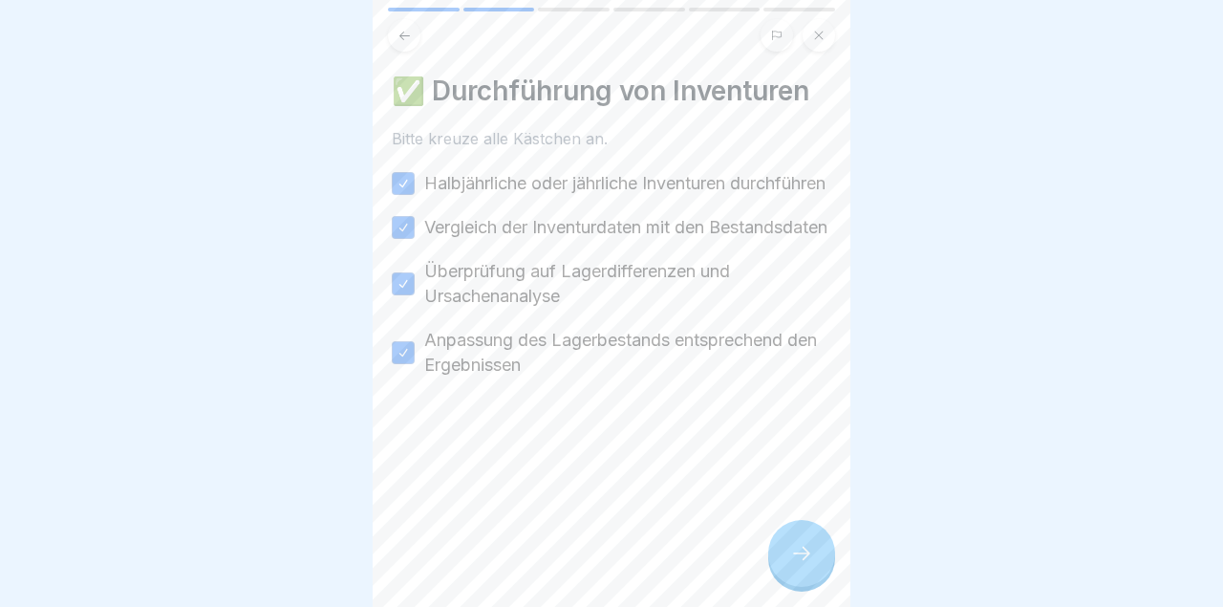
click at [802, 561] on icon at bounding box center [801, 553] width 23 height 23
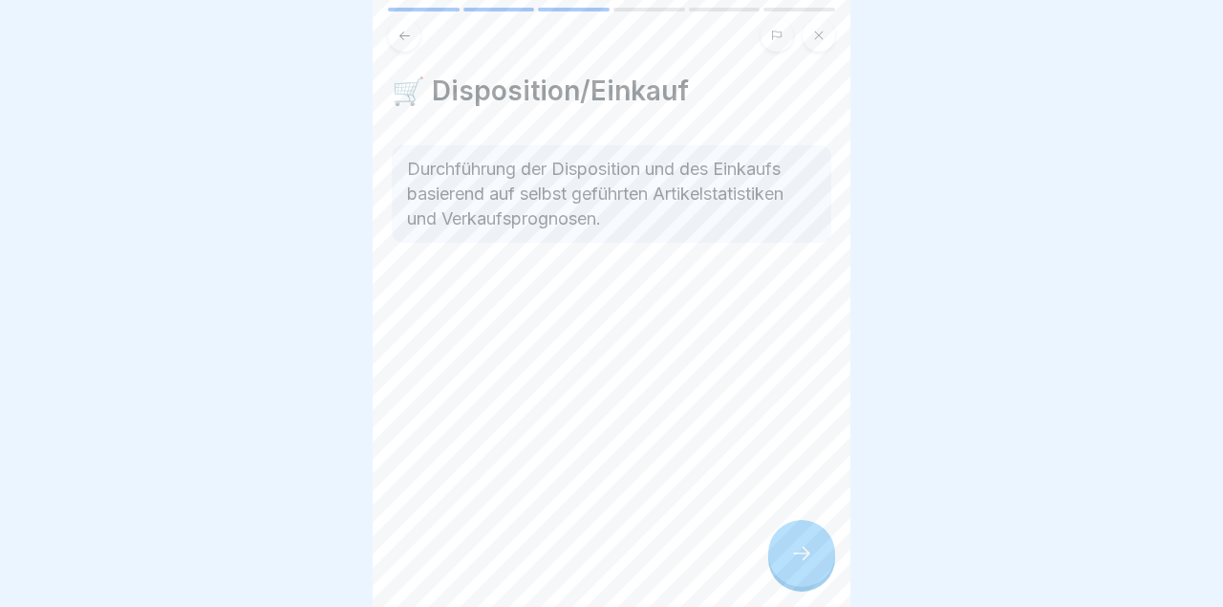
click at [798, 560] on icon at bounding box center [801, 553] width 23 height 23
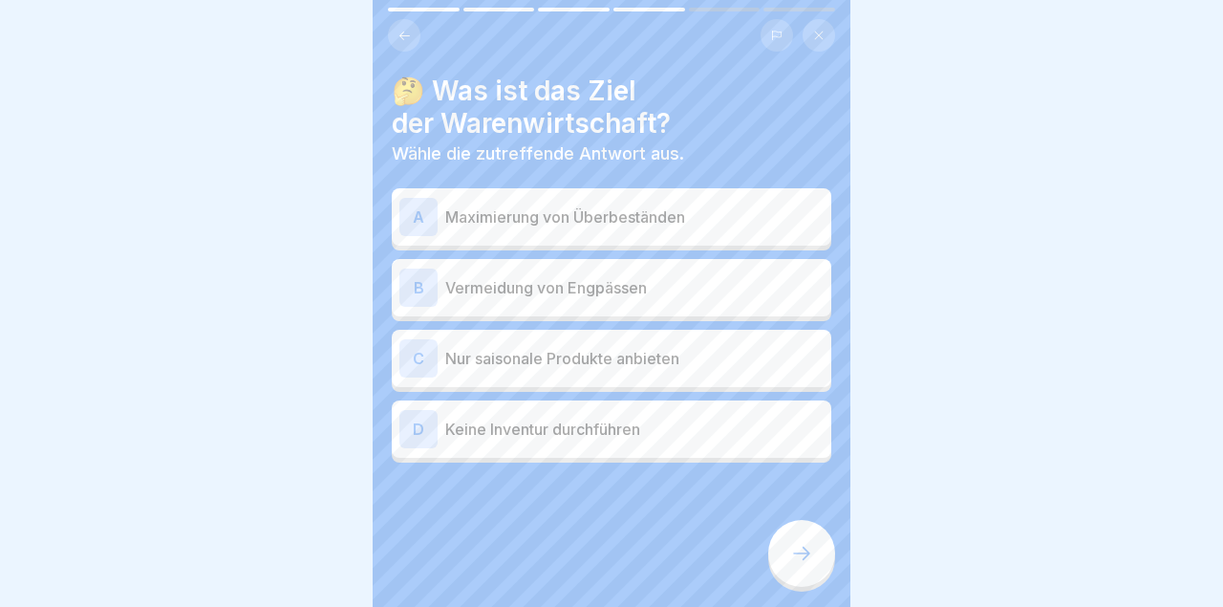
click at [750, 297] on p "Vermeidung von Engpässen" at bounding box center [634, 287] width 378 height 23
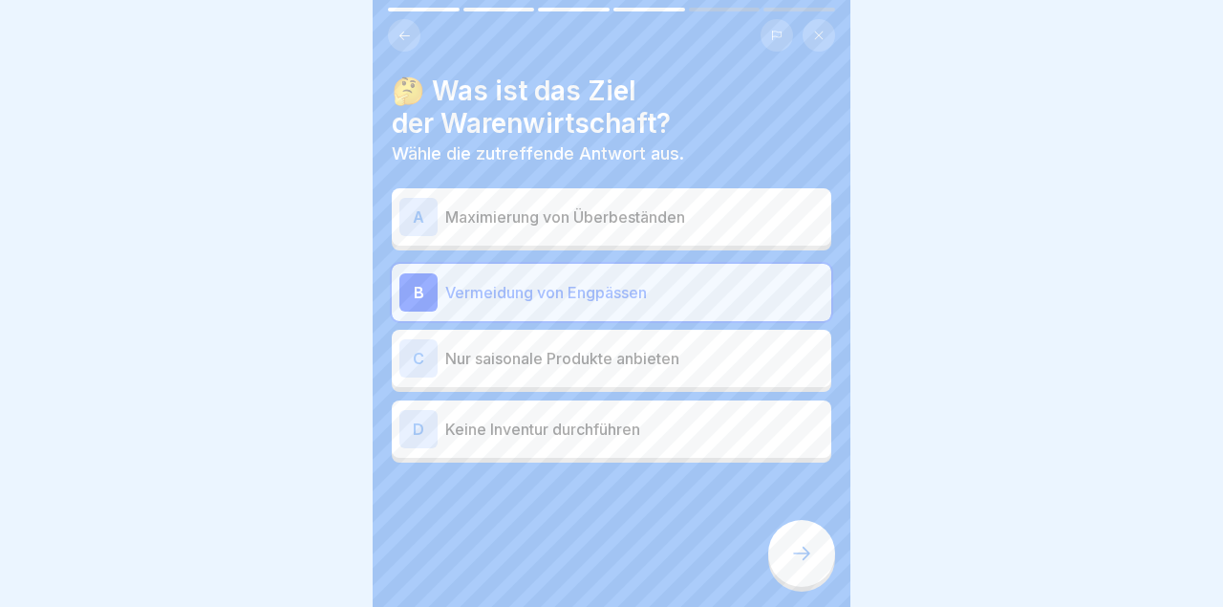
click at [807, 558] on icon at bounding box center [801, 553] width 23 height 23
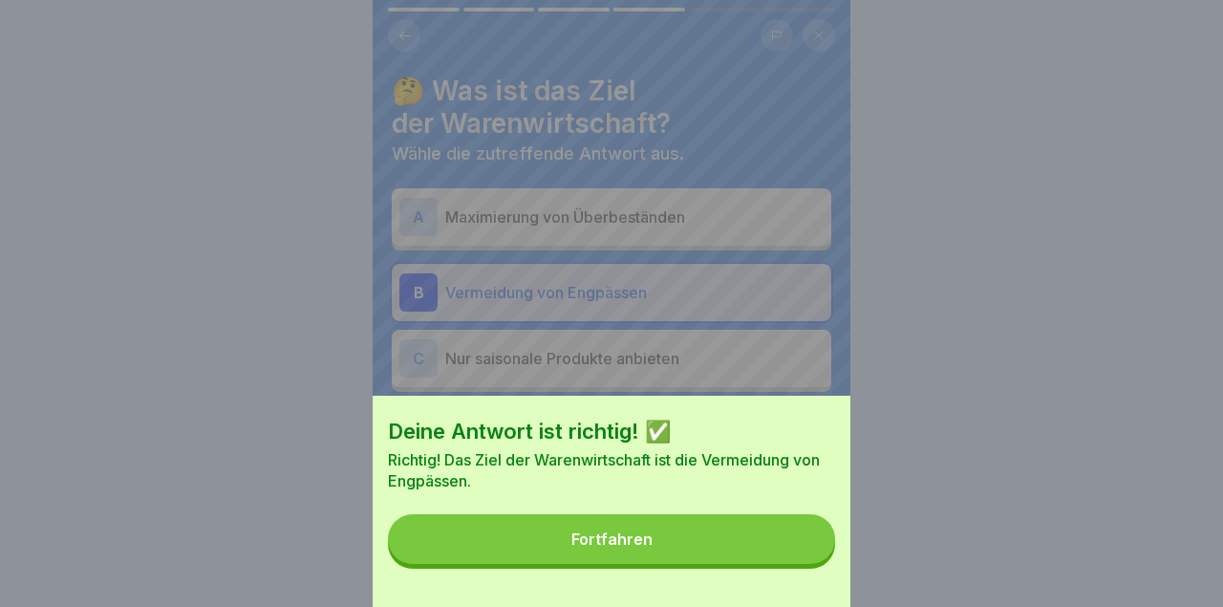
click at [753, 537] on button "Fortfahren" at bounding box center [611, 539] width 447 height 50
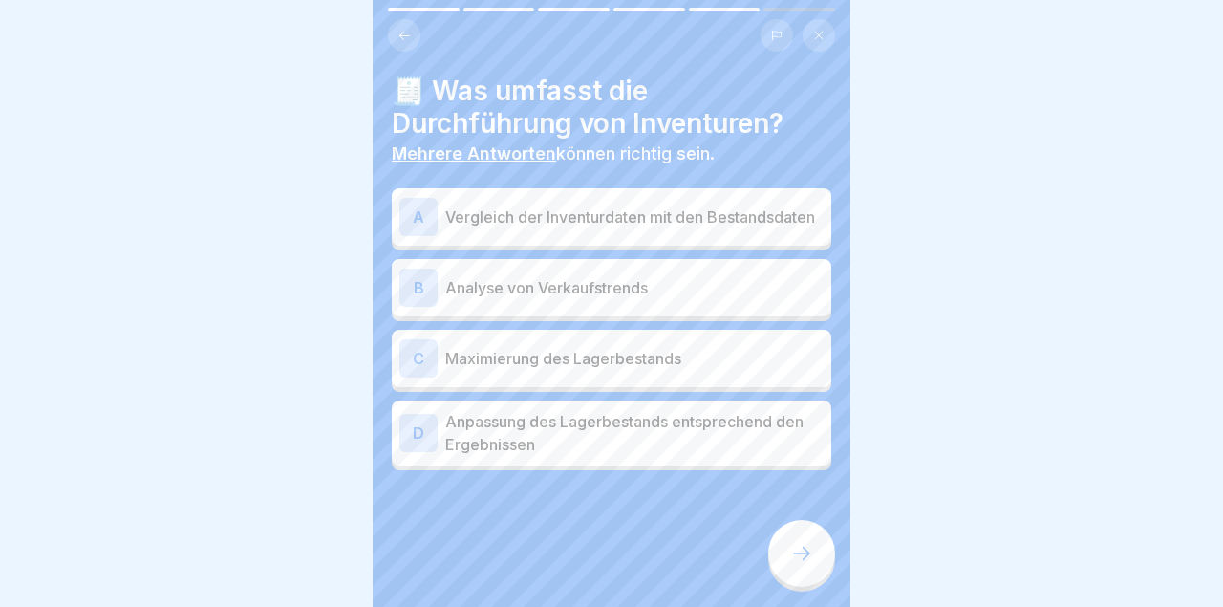
click at [746, 208] on p "Vergleich der Inventurdaten mit den Bestandsdaten" at bounding box center [634, 216] width 378 height 23
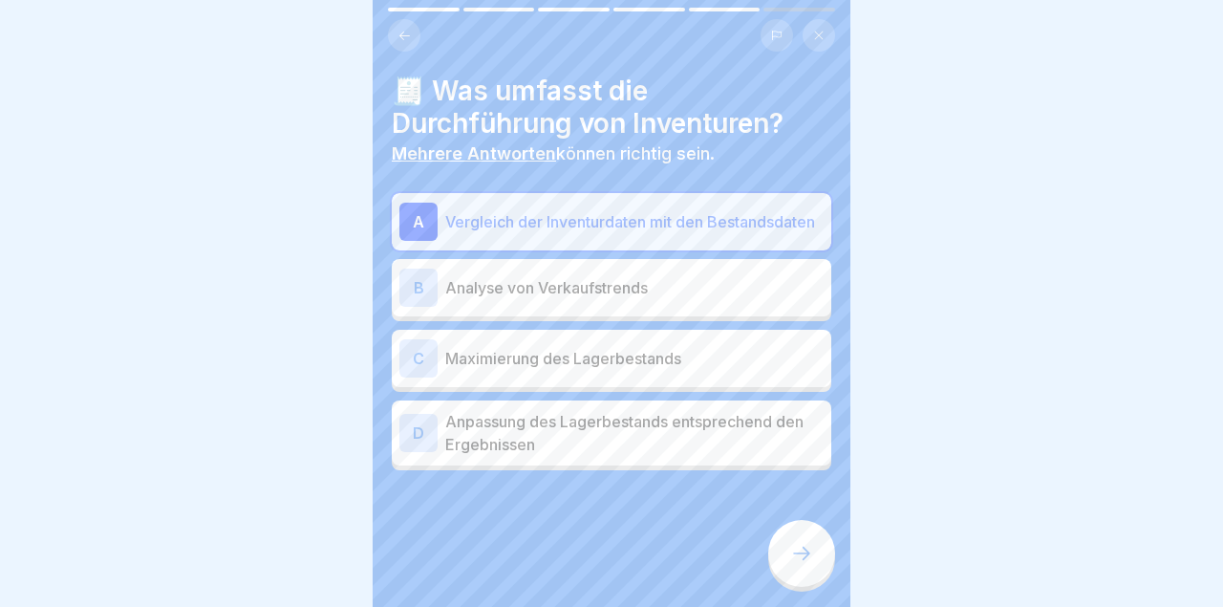
click at [1066, 354] on div at bounding box center [611, 303] width 1223 height 607
click at [800, 560] on icon at bounding box center [801, 553] width 23 height 23
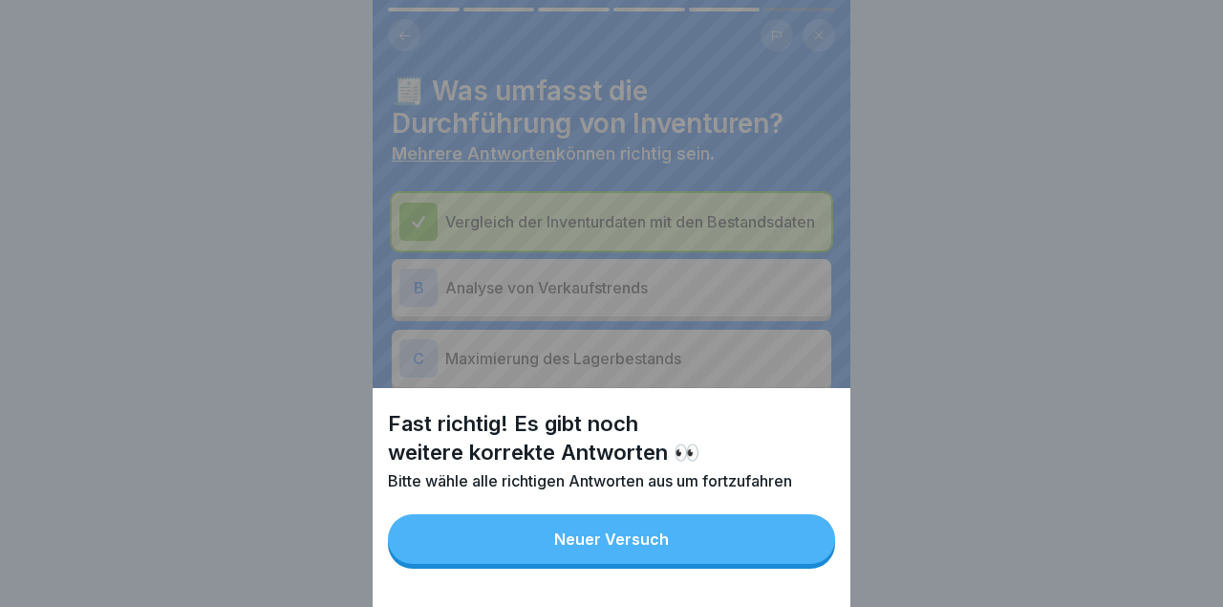
click at [785, 543] on button "Neuer Versuch" at bounding box center [611, 539] width 447 height 50
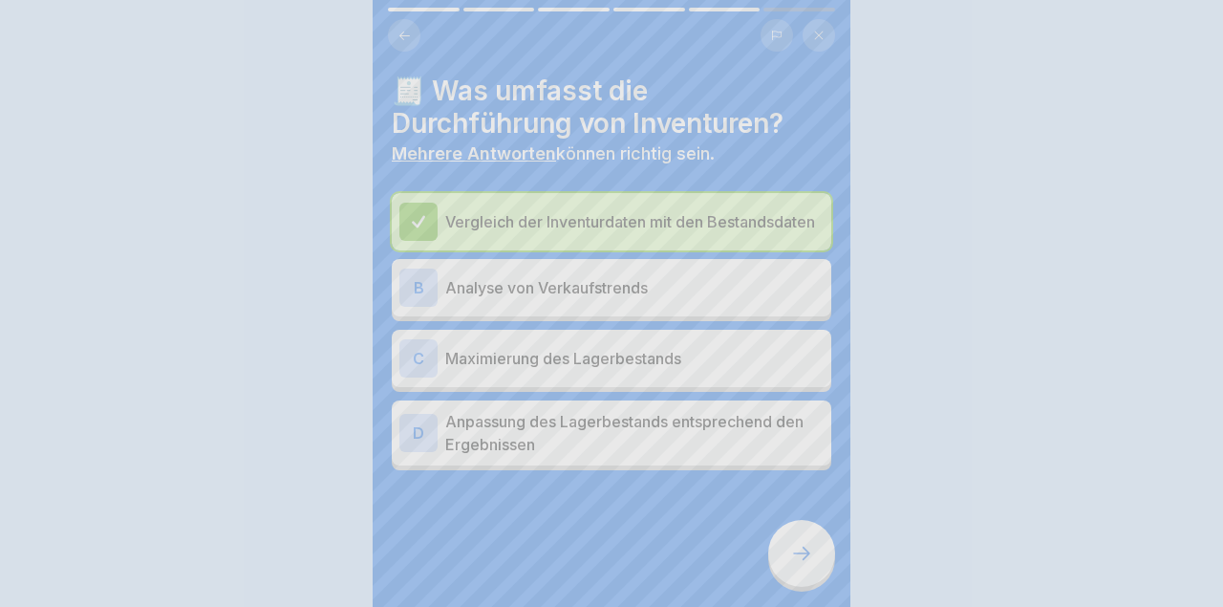
click at [724, 442] on p "Anpassung des Lagerbestands entsprechend den Ergebnissen" at bounding box center [634, 433] width 378 height 46
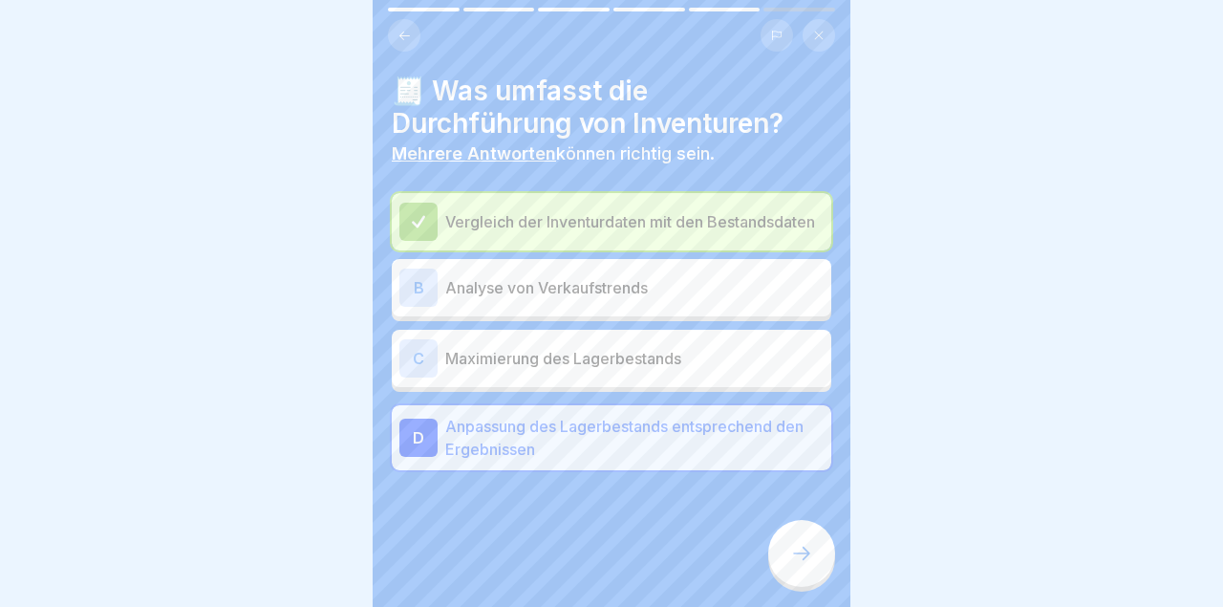
click at [791, 562] on icon at bounding box center [801, 553] width 23 height 23
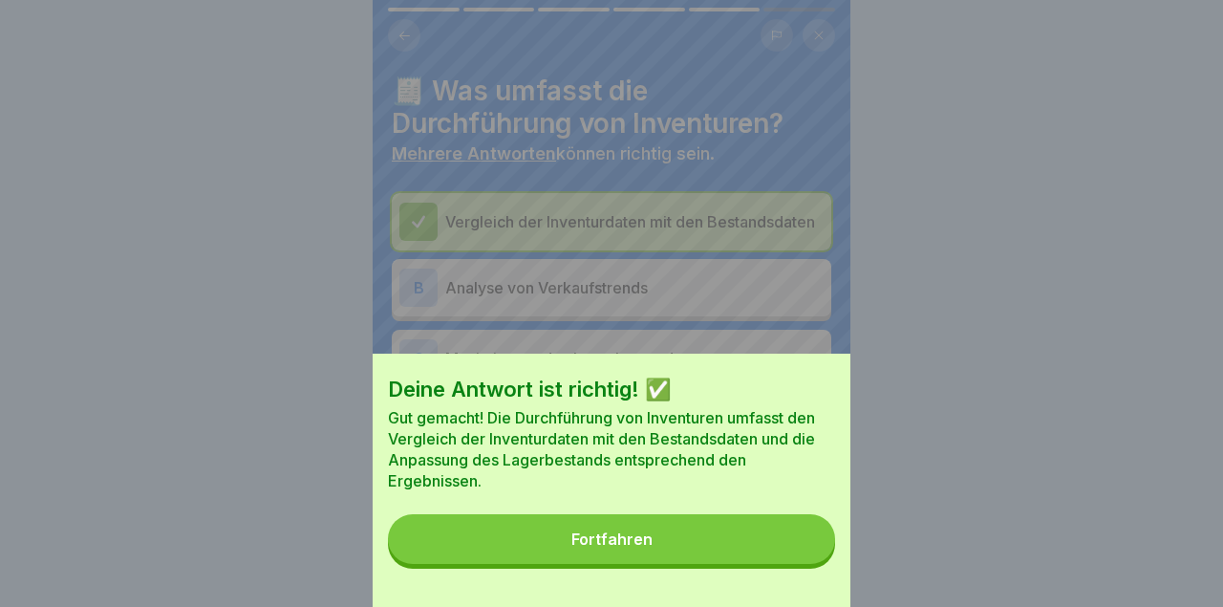
click at [781, 543] on button "Fortfahren" at bounding box center [611, 539] width 447 height 50
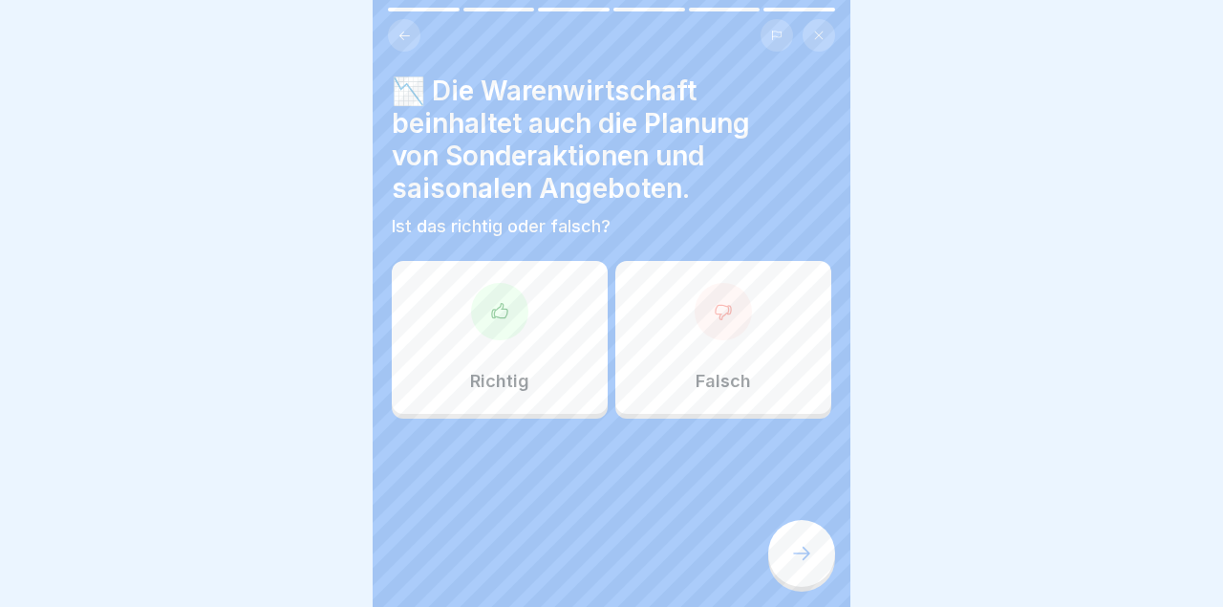
click at [546, 343] on div "Richtig" at bounding box center [500, 337] width 216 height 153
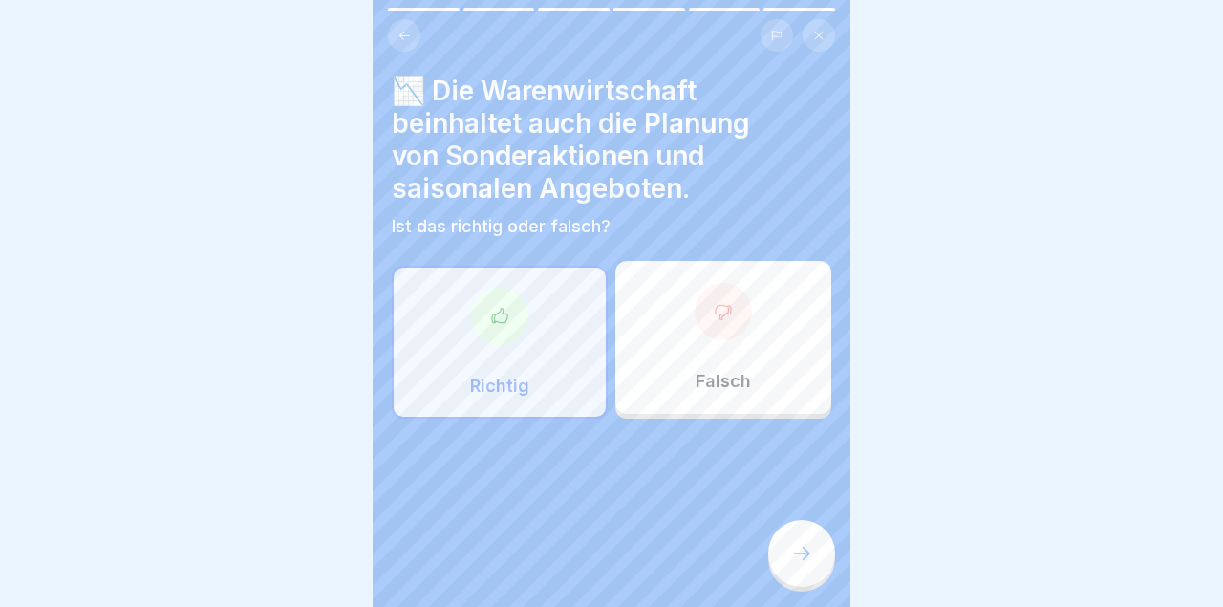
click at [798, 544] on icon at bounding box center [801, 553] width 23 height 23
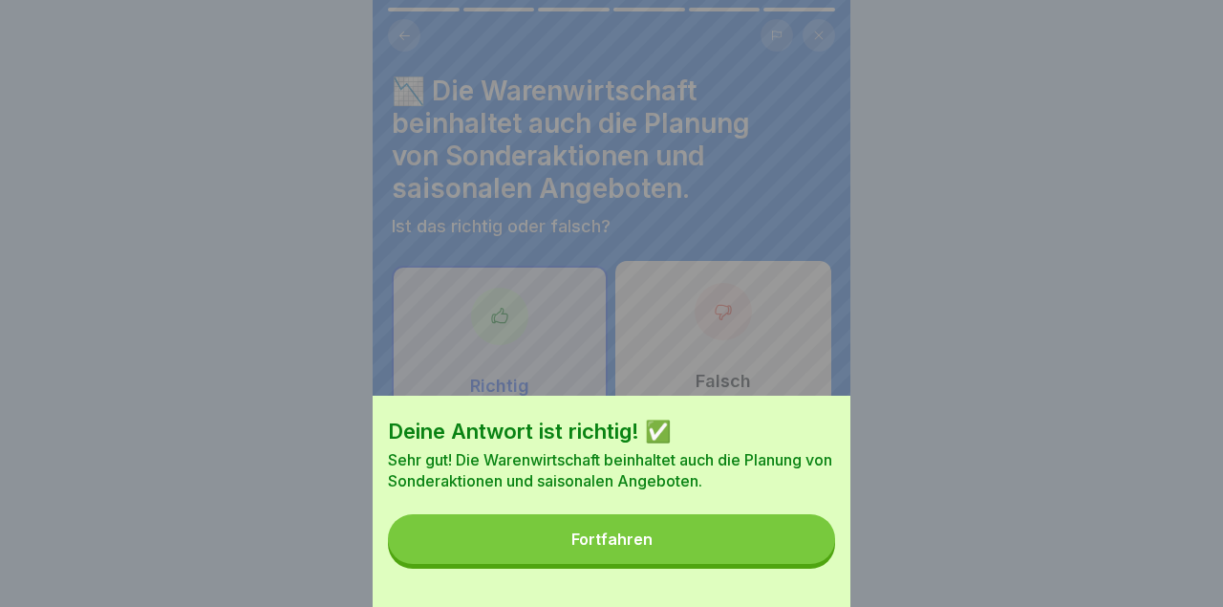
click at [685, 558] on button "Fortfahren" at bounding box center [611, 539] width 447 height 50
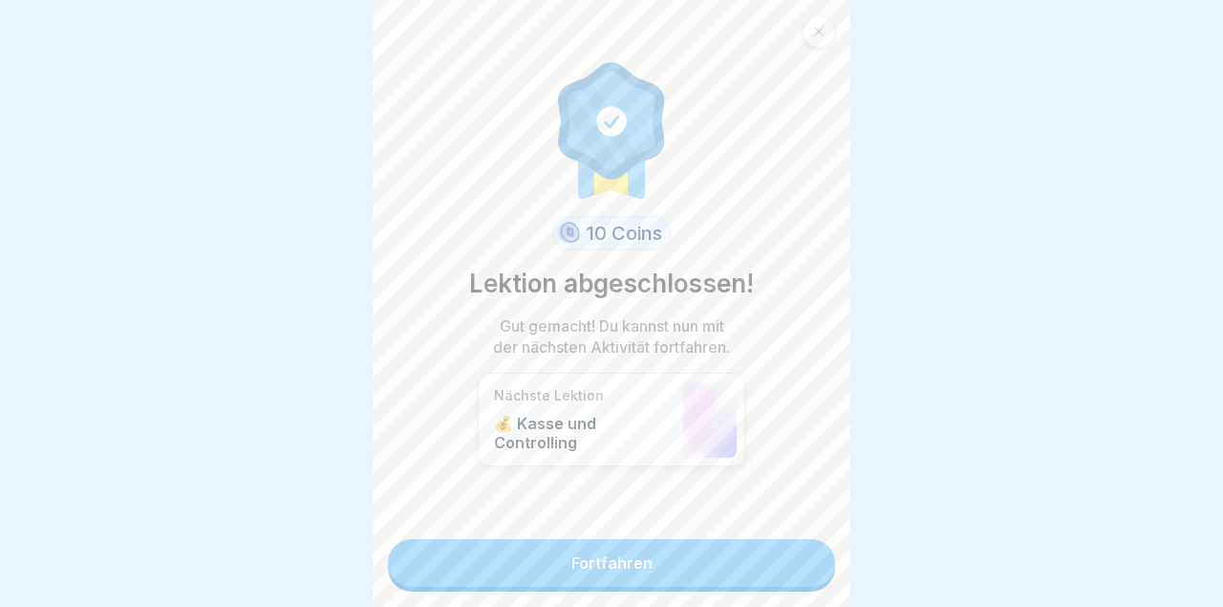
click at [661, 586] on link "Fortfahren" at bounding box center [611, 563] width 447 height 48
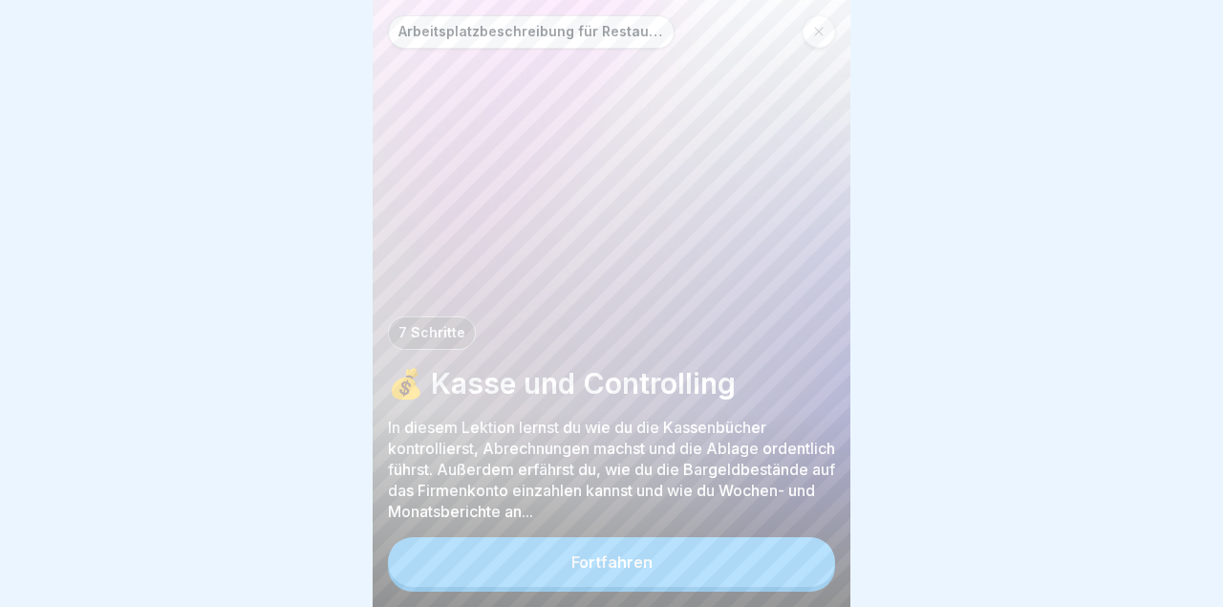
click at [681, 565] on button "Fortfahren" at bounding box center [611, 562] width 447 height 50
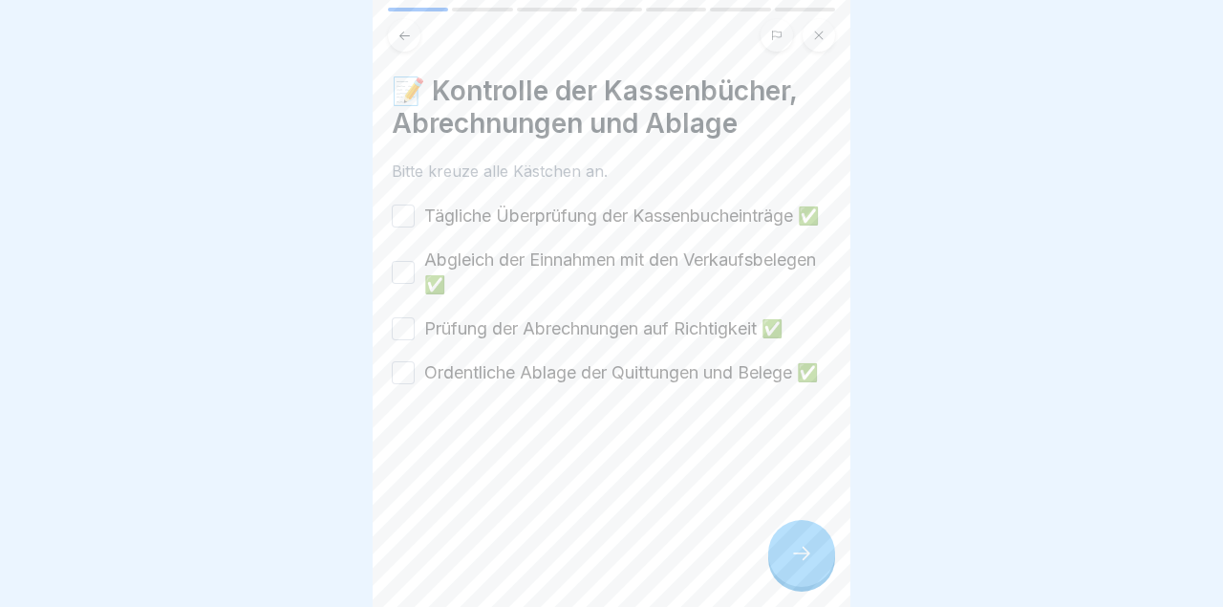
click at [406, 211] on div "Tägliche Überprüfung der Kassenbucheinträge ✅" at bounding box center [605, 215] width 427 height 25
click at [408, 284] on button "Abgleich der Einnahmen mit den Verkaufsbelegen ✅" at bounding box center [403, 272] width 23 height 23
click at [410, 340] on button "Prüfung der Abrechnungen auf Richtigkeit ✅" at bounding box center [403, 328] width 23 height 23
click at [401, 225] on button "Tägliche Überprüfung der Kassenbucheinträge ✅" at bounding box center [403, 215] width 23 height 23
click at [402, 384] on button "Ordentliche Ablage der Quittungen und Belege ✅" at bounding box center [403, 372] width 23 height 23
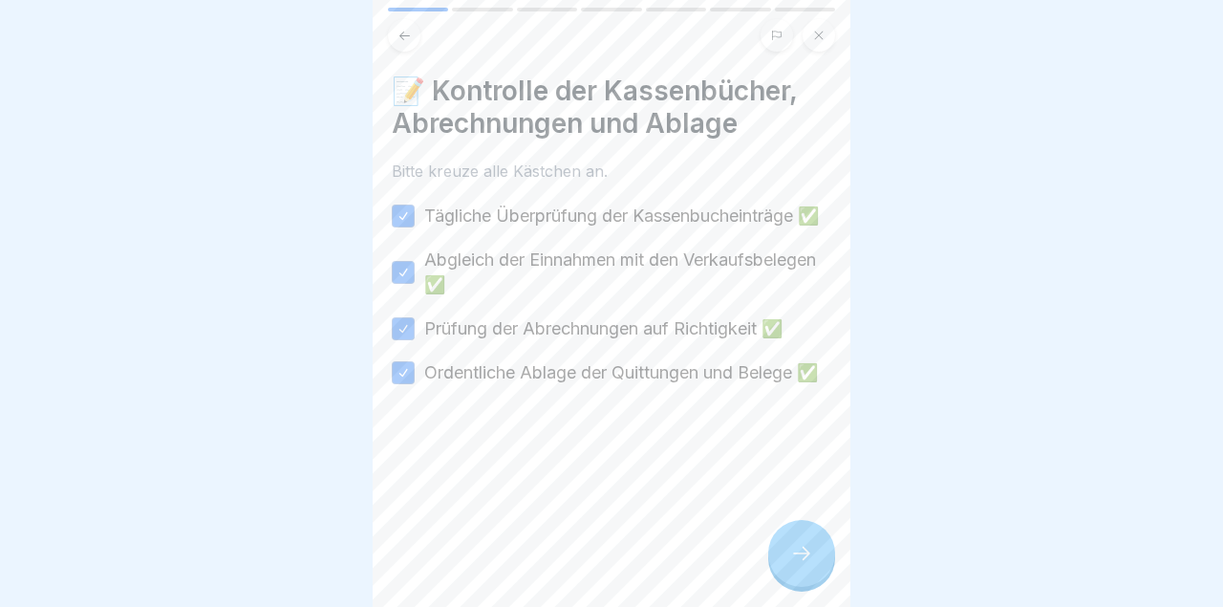
click at [803, 559] on icon at bounding box center [801, 553] width 23 height 23
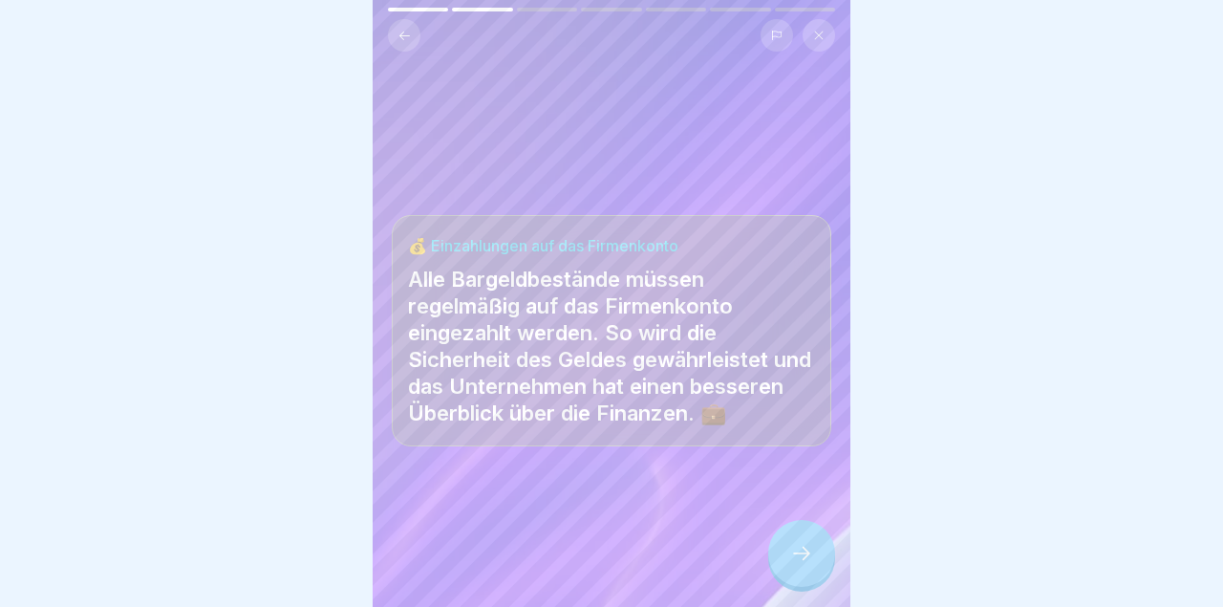
click at [809, 560] on icon at bounding box center [801, 553] width 23 height 23
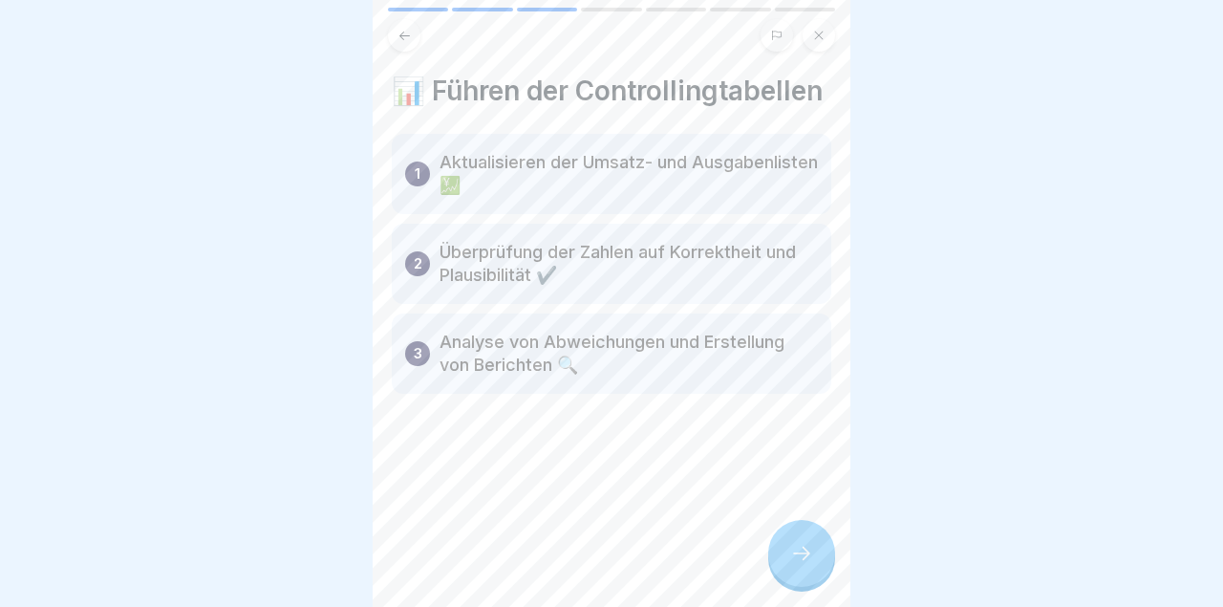
click at [805, 553] on icon at bounding box center [801, 553] width 23 height 23
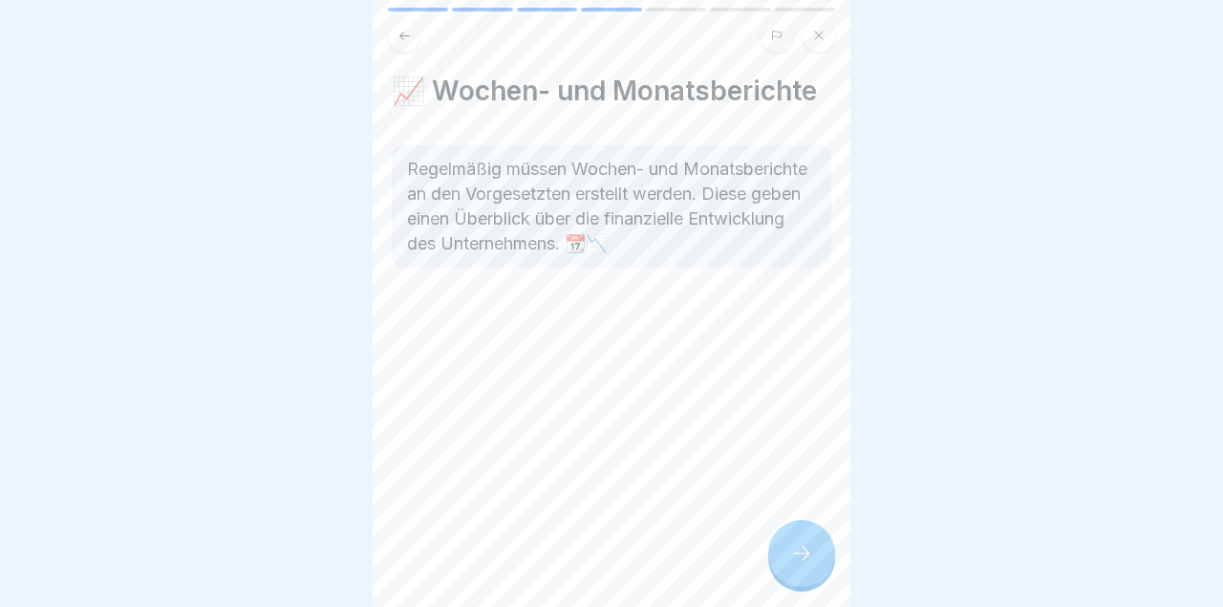
click at [807, 560] on icon at bounding box center [801, 553] width 23 height 23
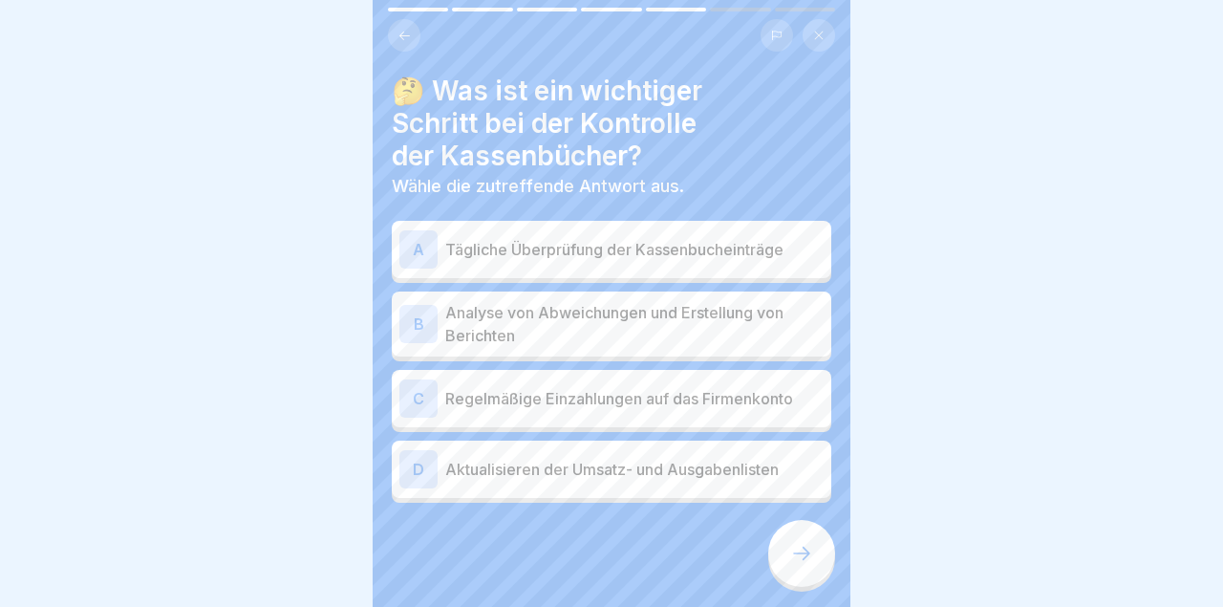
click at [765, 395] on p "Regelmäßige Einzahlungen auf das Firmenkonto" at bounding box center [634, 398] width 378 height 23
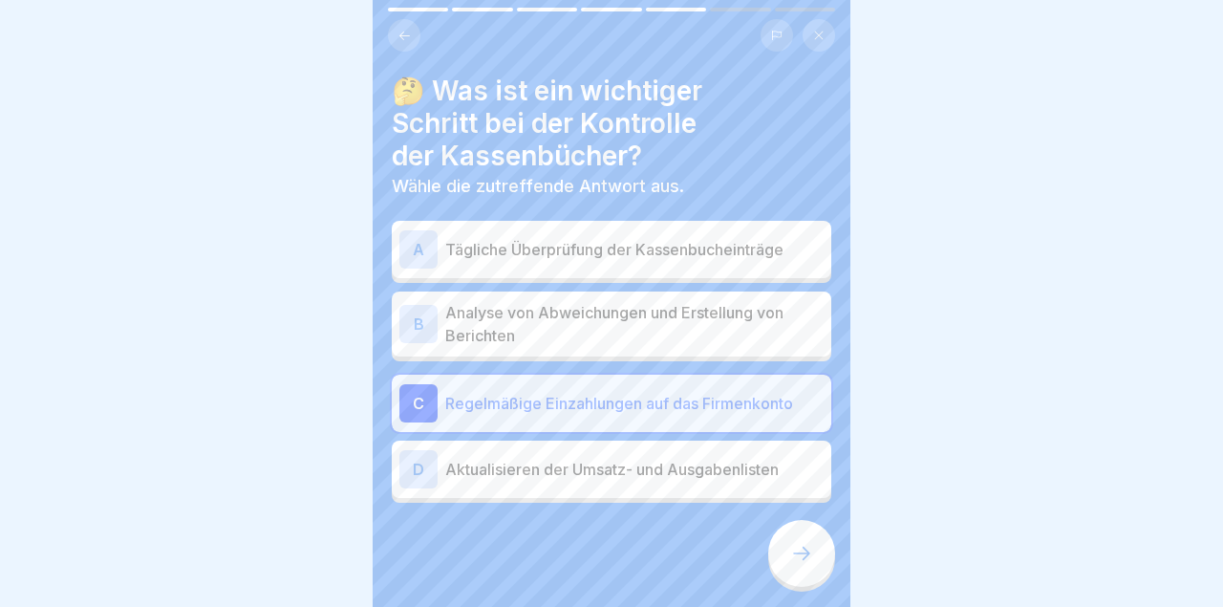
click at [800, 580] on div at bounding box center [801, 553] width 67 height 67
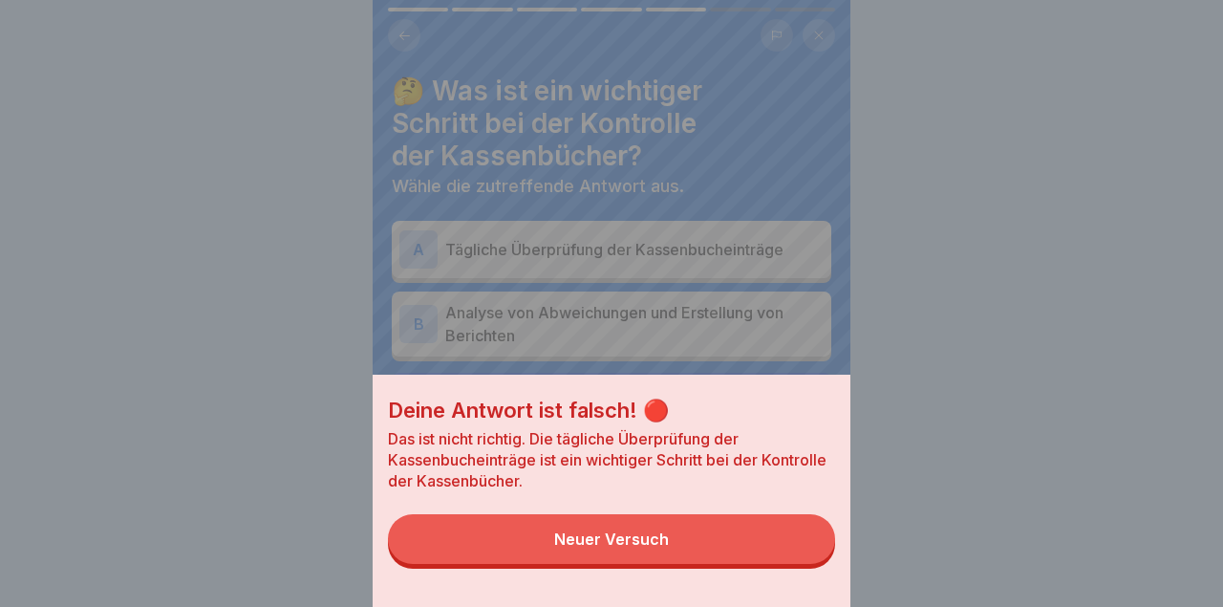
click at [733, 534] on button "Neuer Versuch" at bounding box center [611, 539] width 447 height 50
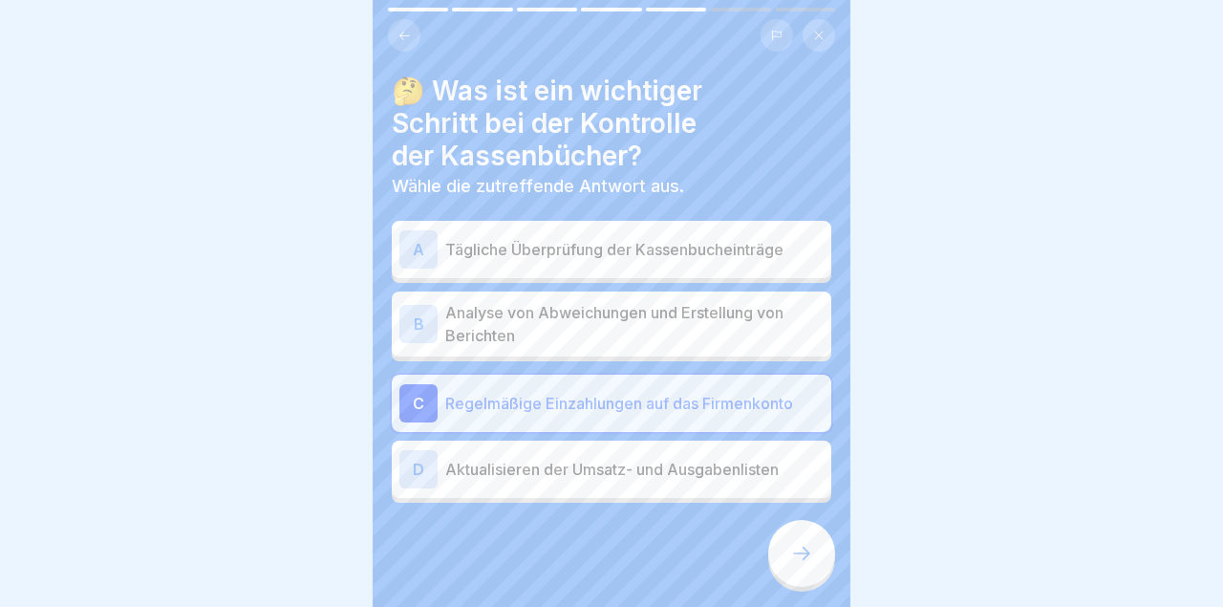
click at [770, 251] on p "Tägliche Überprüfung der Kassenbucheinträge" at bounding box center [634, 249] width 378 height 23
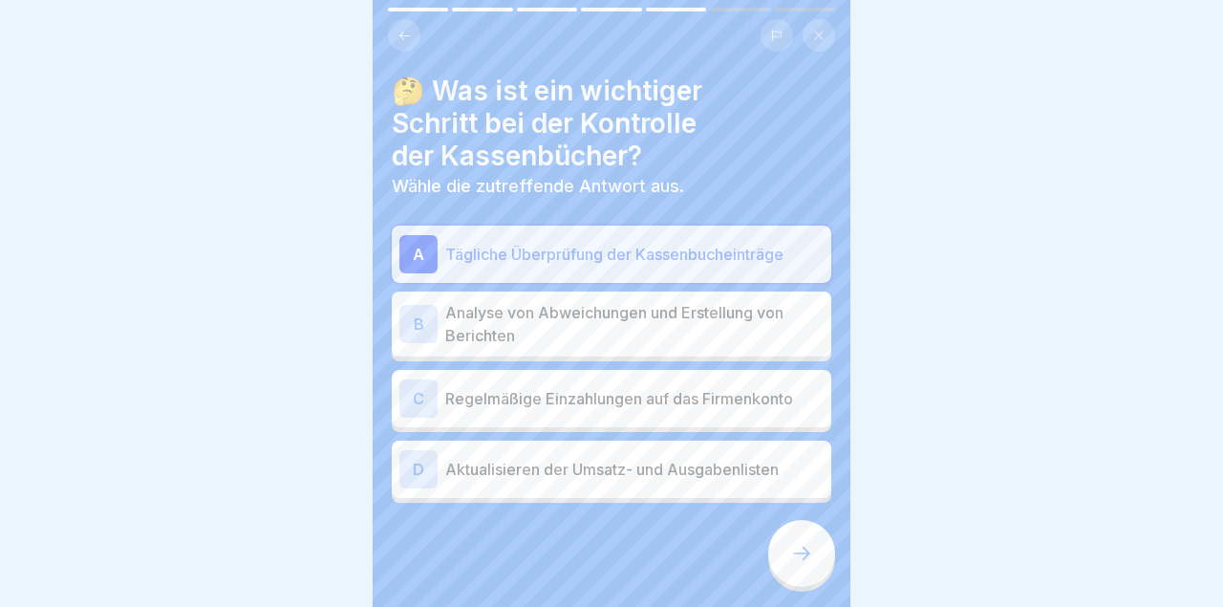
click at [804, 535] on div at bounding box center [801, 553] width 67 height 67
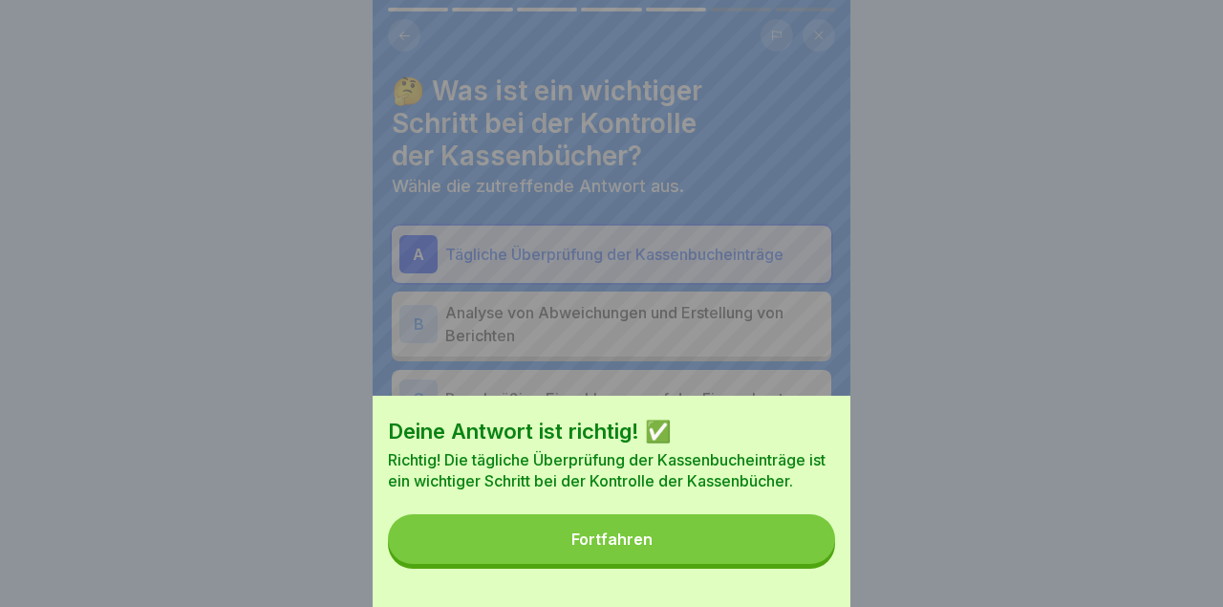
click at [763, 538] on button "Fortfahren" at bounding box center [611, 539] width 447 height 50
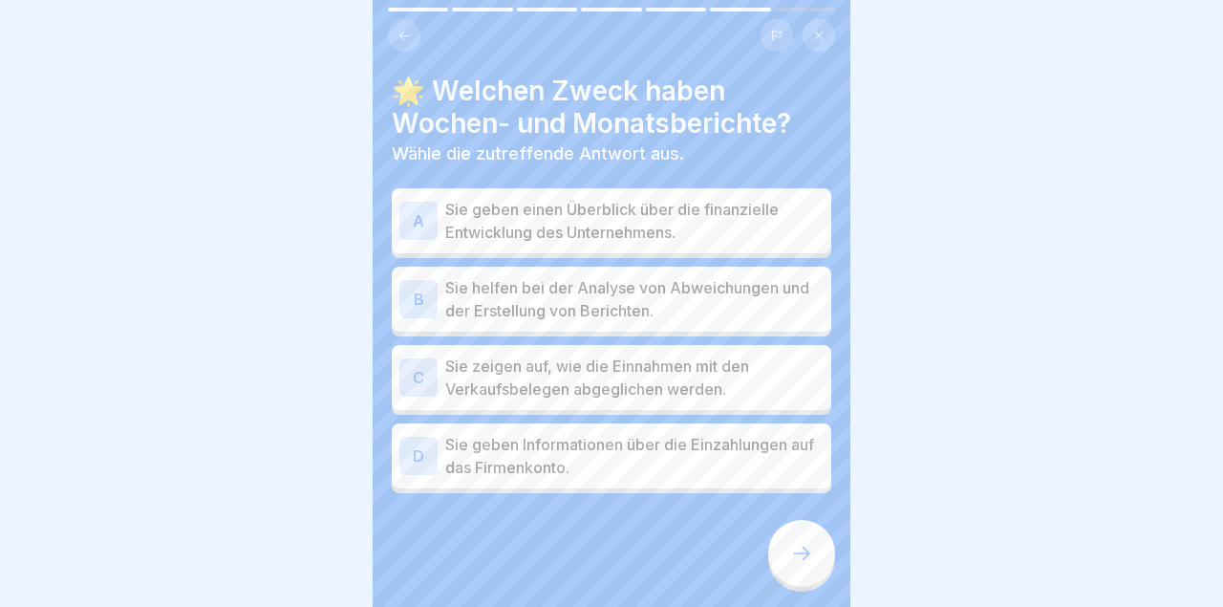
click at [783, 204] on p "Sie geben einen Überblick über die finanzielle Entwicklung des Unternehmens." at bounding box center [634, 221] width 378 height 46
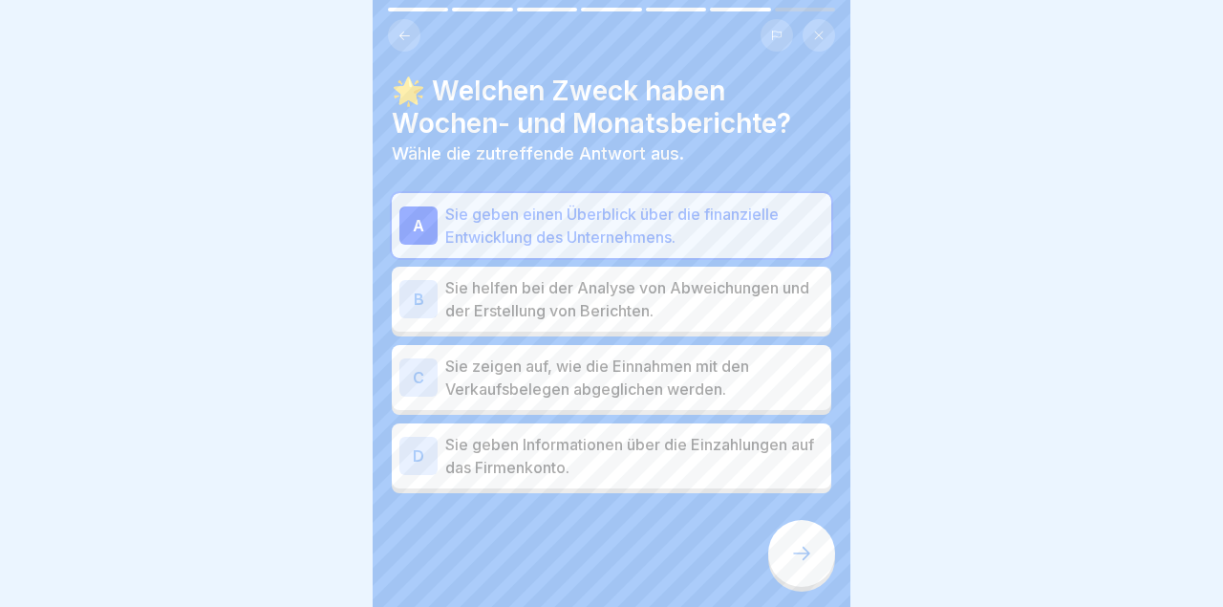
click at [749, 474] on p "Sie geben Informationen über die Einzahlungen auf das Firmenkonto." at bounding box center [634, 456] width 378 height 46
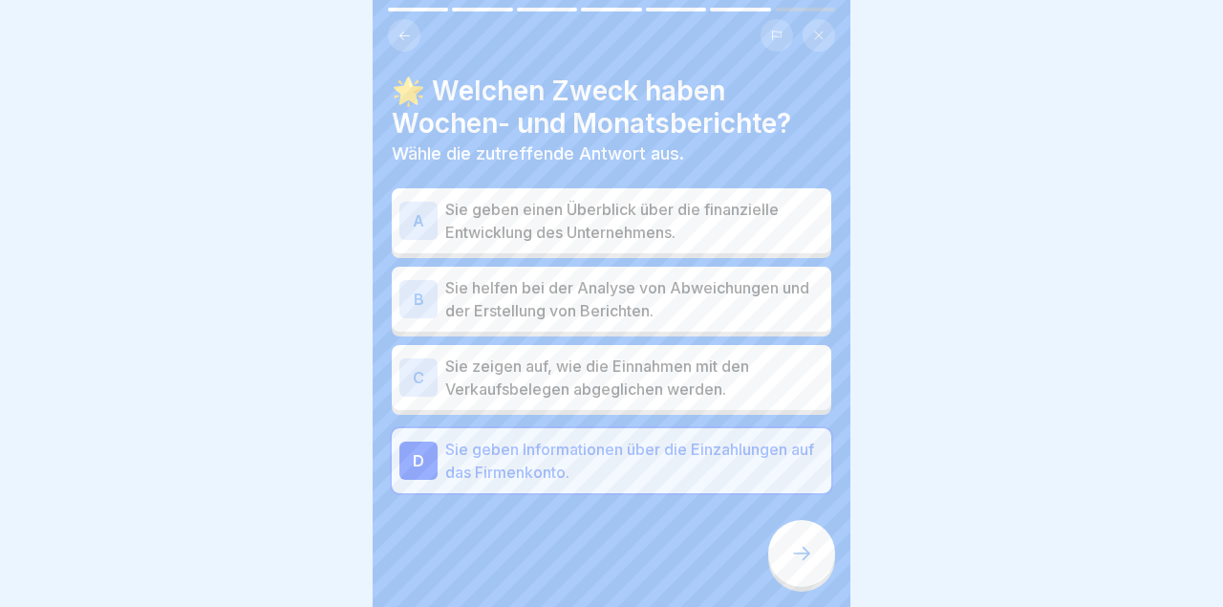
click at [790, 205] on p "Sie geben einen Überblick über die finanzielle Entwicklung des Unternehmens." at bounding box center [634, 221] width 378 height 46
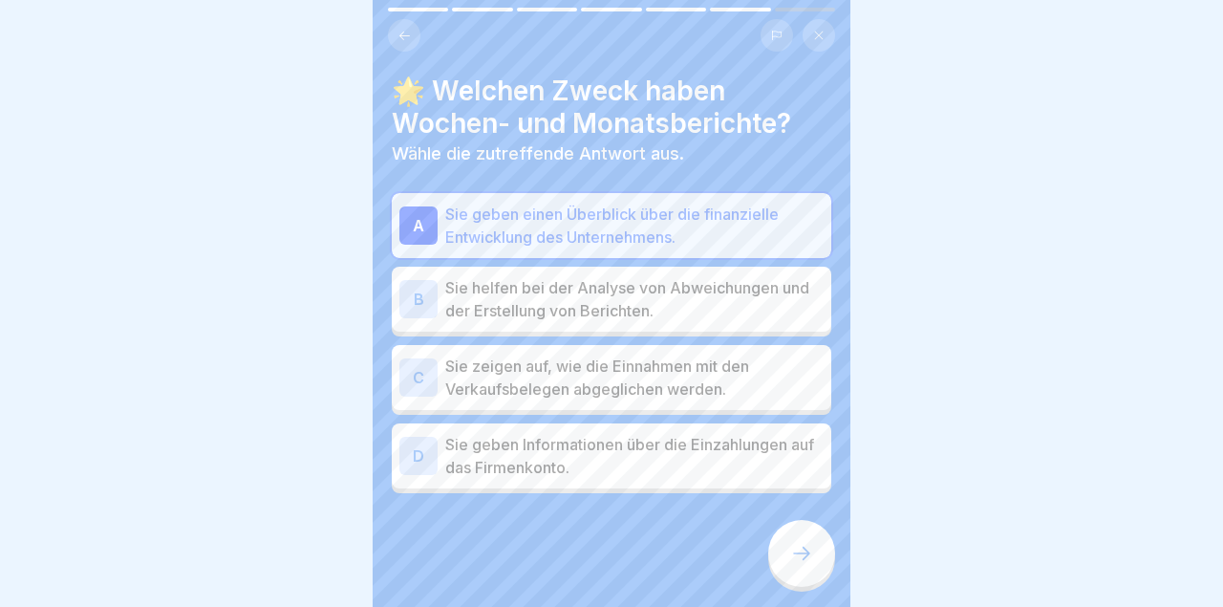
click at [800, 565] on icon at bounding box center [801, 553] width 23 height 23
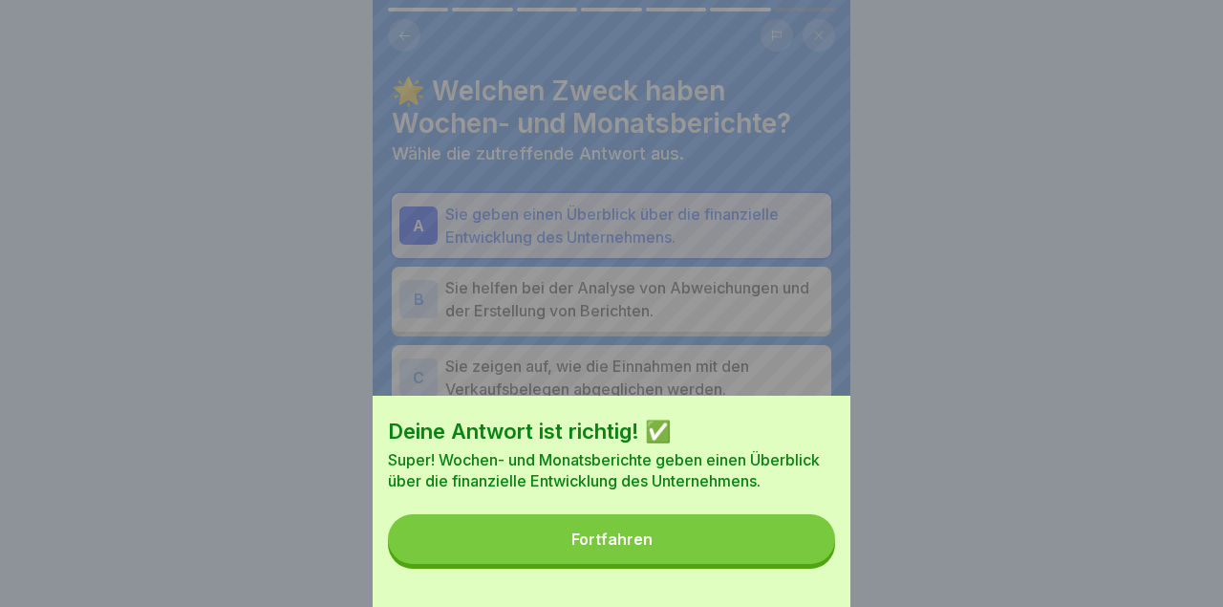
click at [759, 540] on button "Fortfahren" at bounding box center [611, 539] width 447 height 50
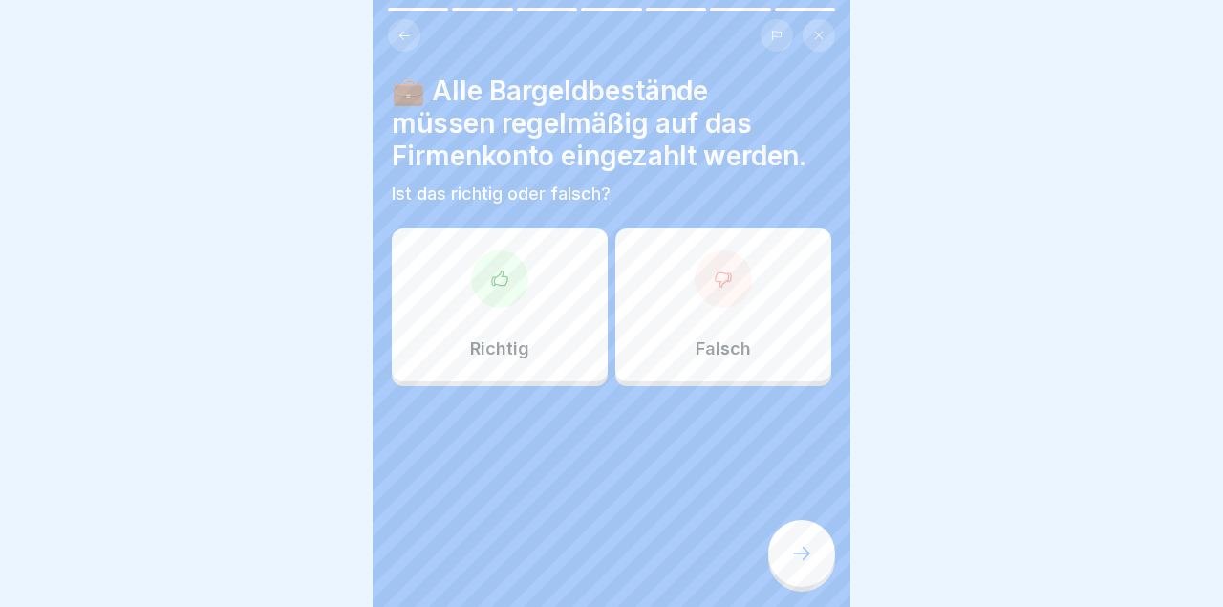
click at [517, 295] on div at bounding box center [499, 278] width 57 height 57
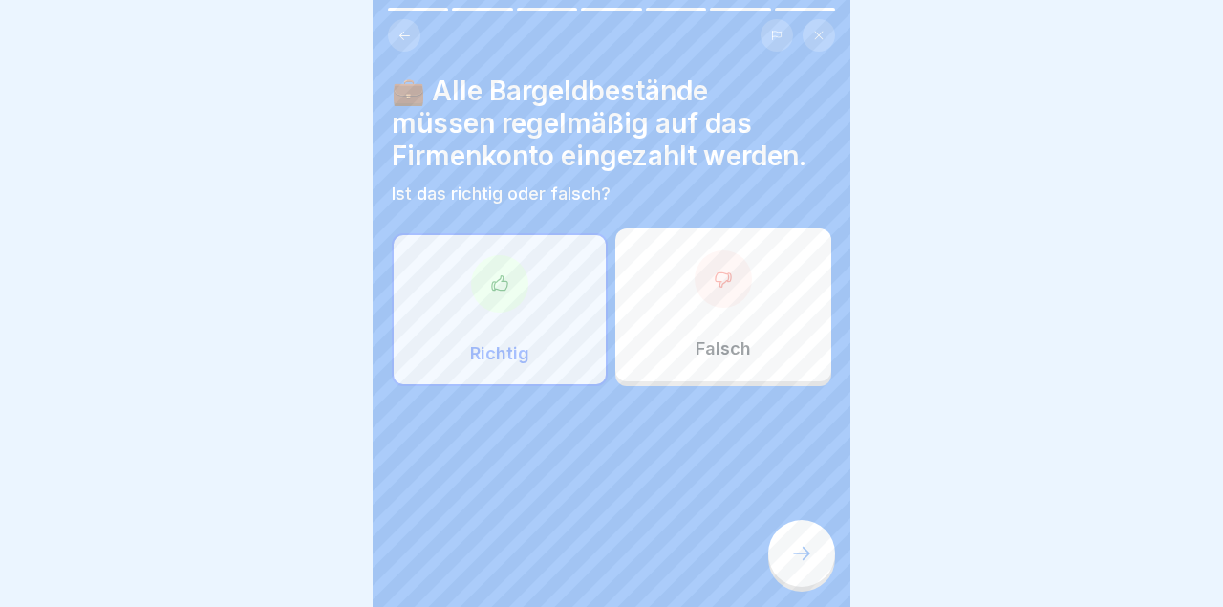
click at [810, 551] on icon at bounding box center [801, 553] width 23 height 23
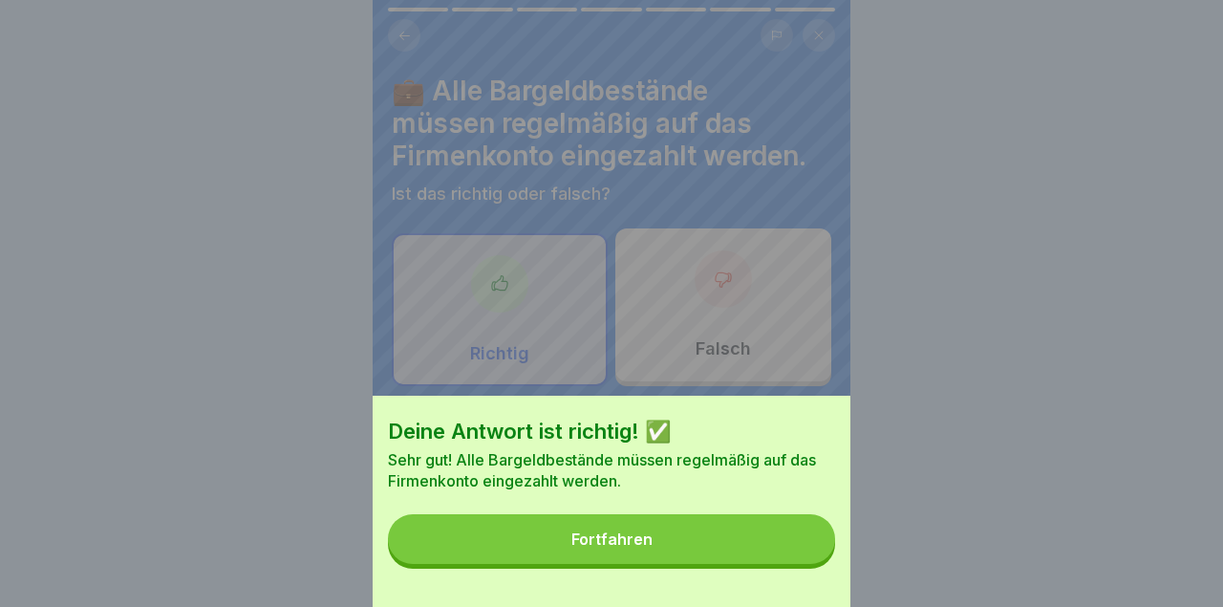
click at [737, 552] on button "Fortfahren" at bounding box center [611, 539] width 447 height 50
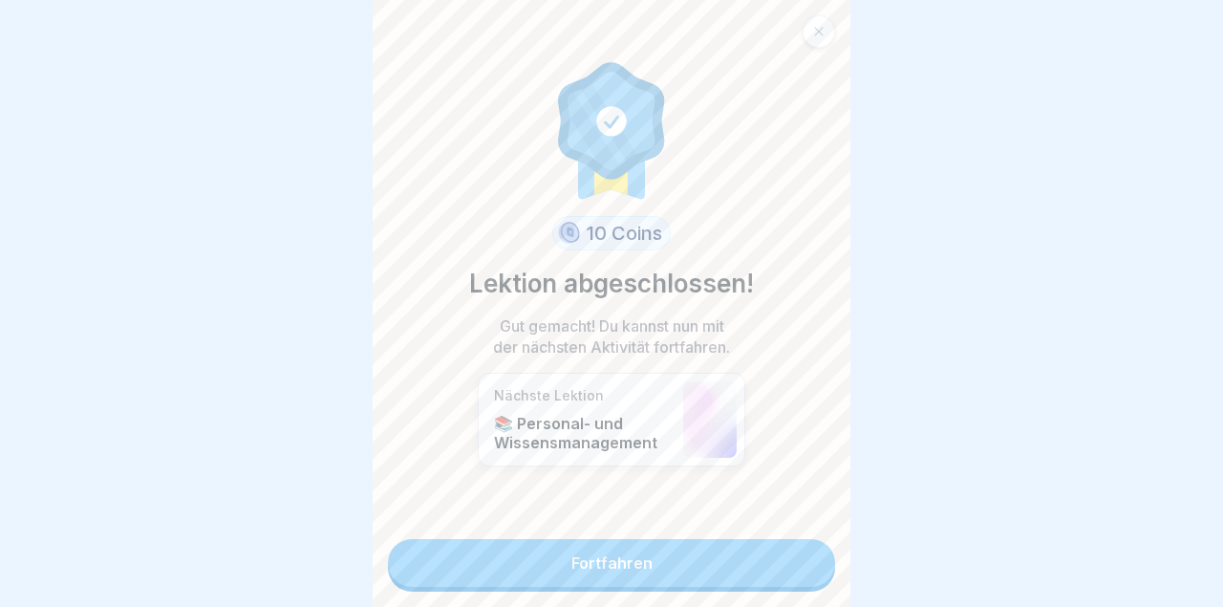
click at [745, 578] on link "Fortfahren" at bounding box center [611, 563] width 447 height 48
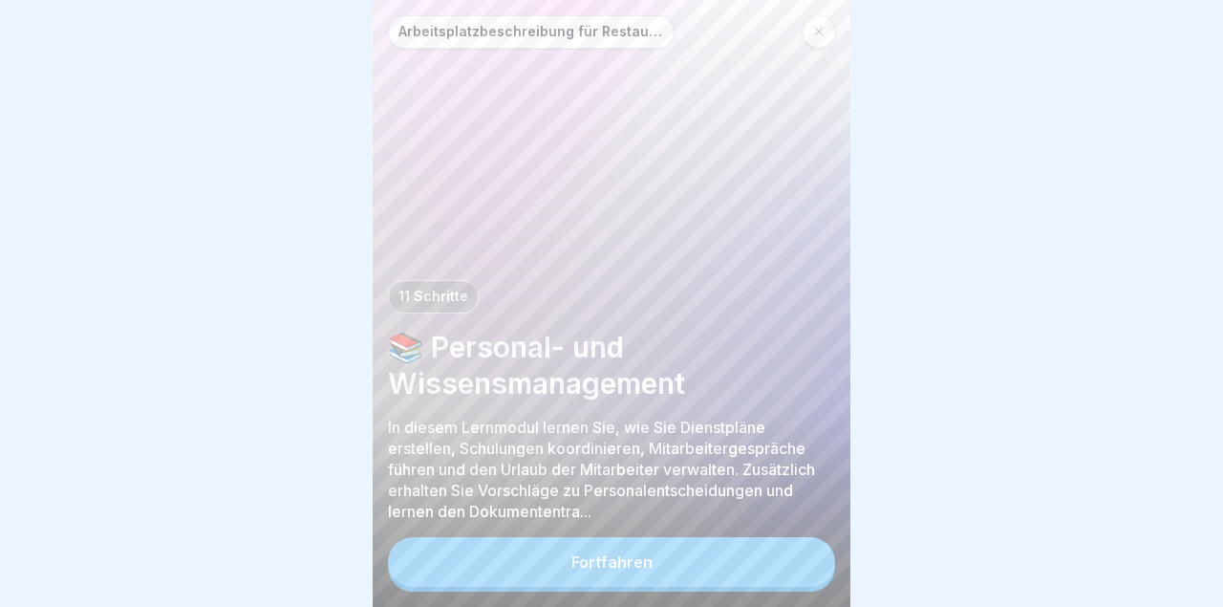
click at [666, 567] on button "Fortfahren" at bounding box center [611, 562] width 447 height 50
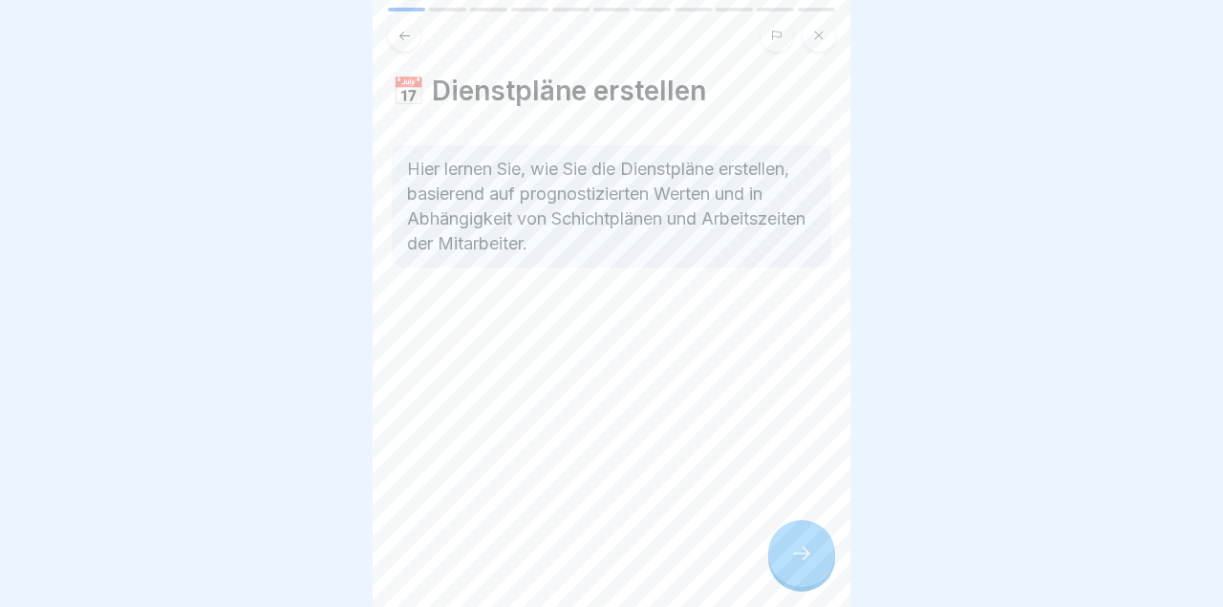
click at [826, 549] on div at bounding box center [801, 553] width 67 height 67
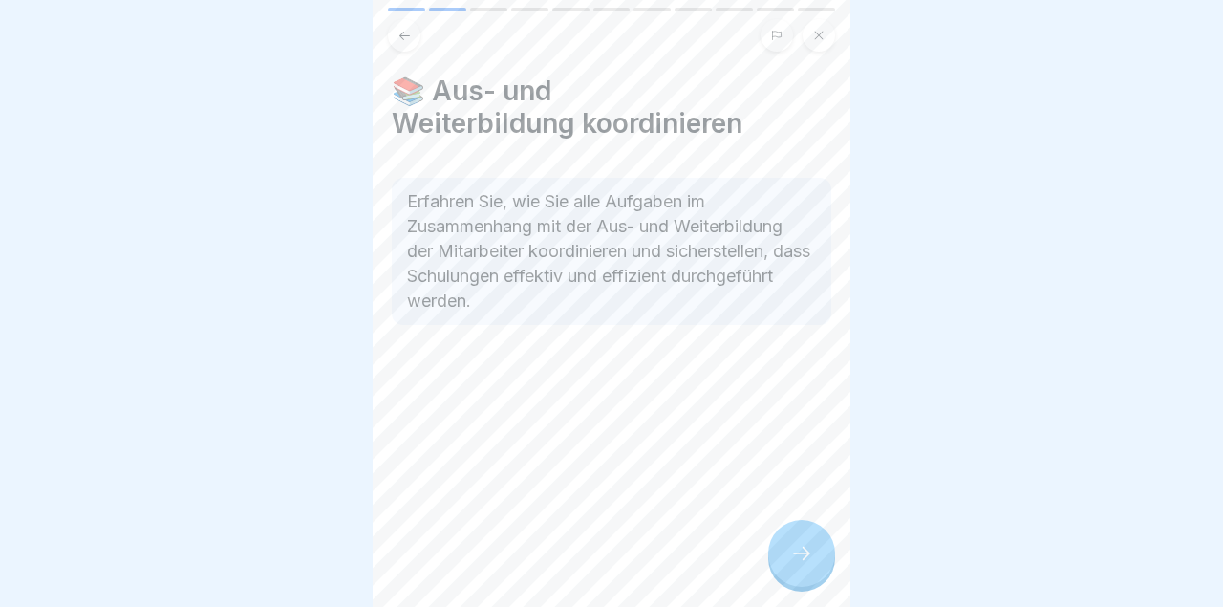
click at [803, 562] on icon at bounding box center [801, 553] width 23 height 23
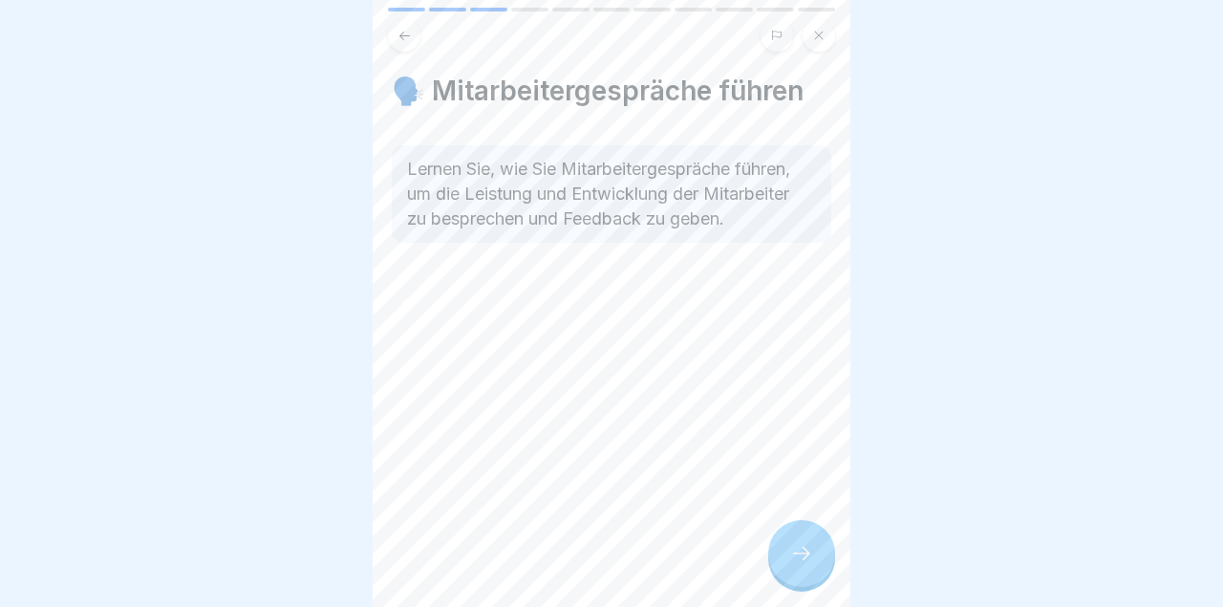
click at [791, 559] on icon at bounding box center [801, 553] width 23 height 23
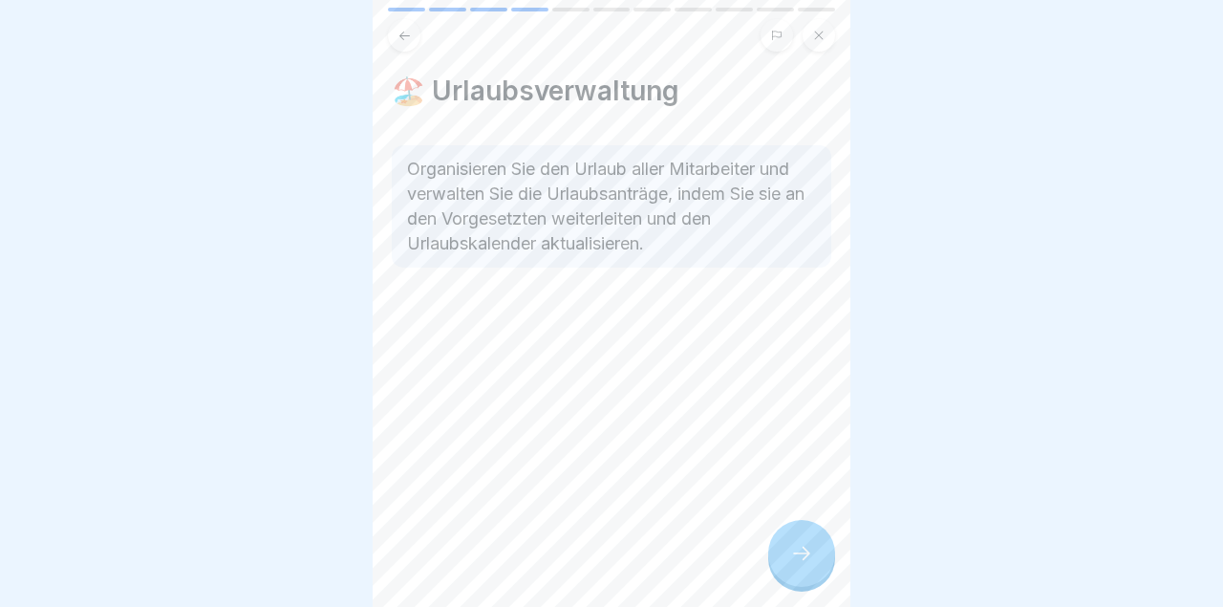
click at [796, 551] on icon at bounding box center [801, 553] width 23 height 23
click at [792, 555] on icon at bounding box center [801, 553] width 23 height 23
click at [796, 553] on icon at bounding box center [801, 552] width 17 height 13
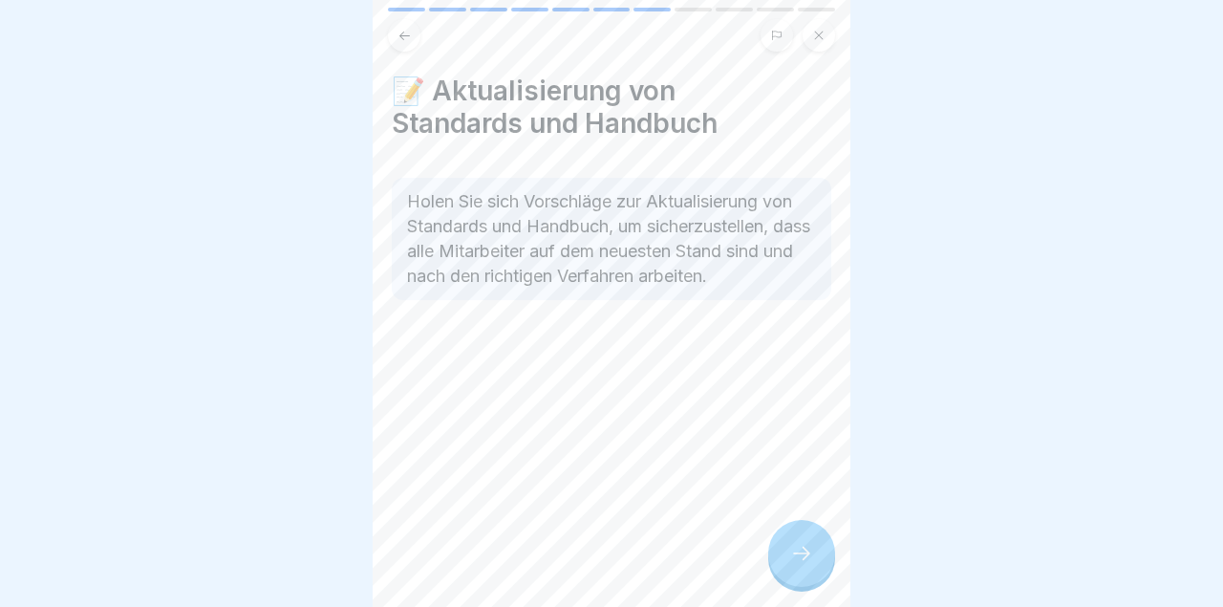
click at [794, 553] on icon at bounding box center [801, 553] width 23 height 23
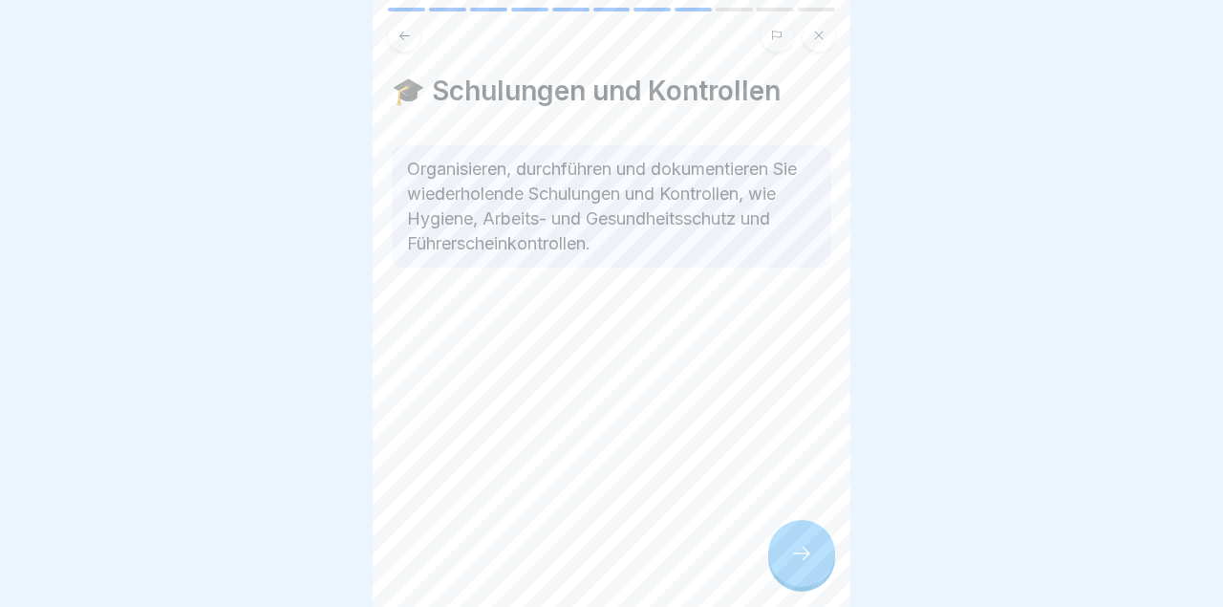
click at [794, 546] on icon at bounding box center [801, 553] width 23 height 23
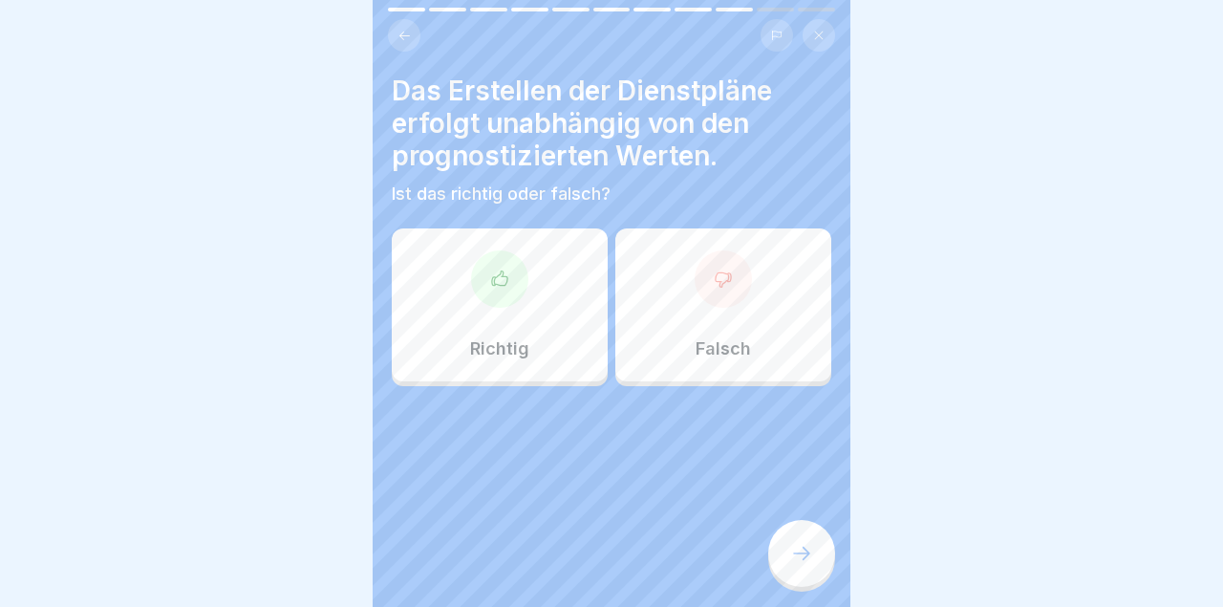
click at [532, 339] on div "Richtig" at bounding box center [500, 304] width 216 height 153
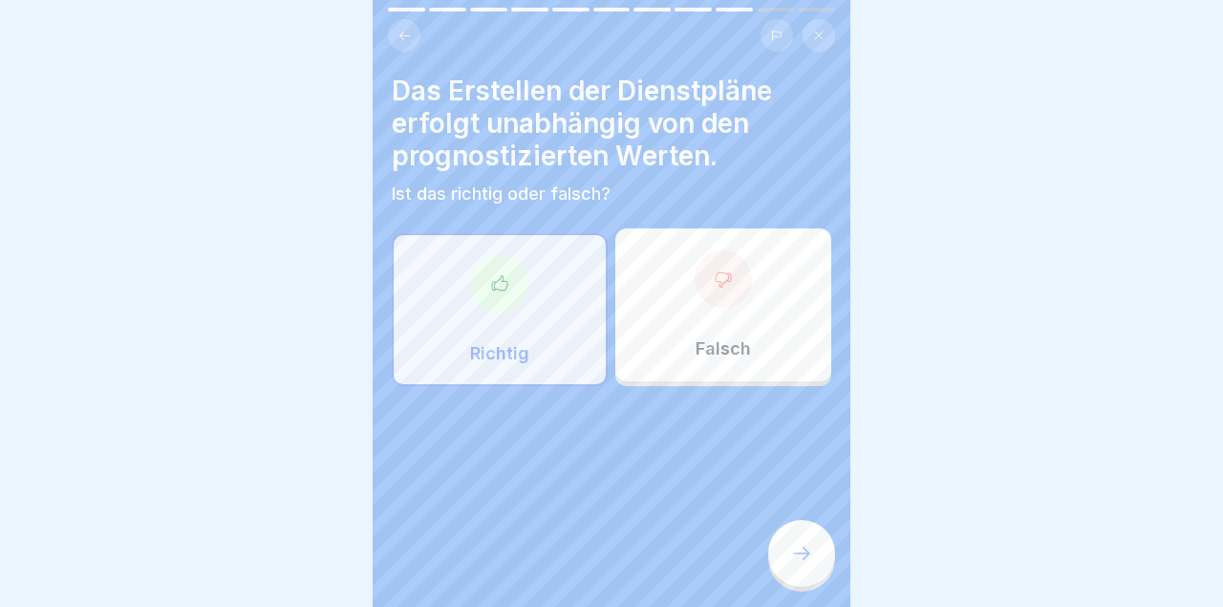
click at [800, 541] on div at bounding box center [801, 553] width 67 height 67
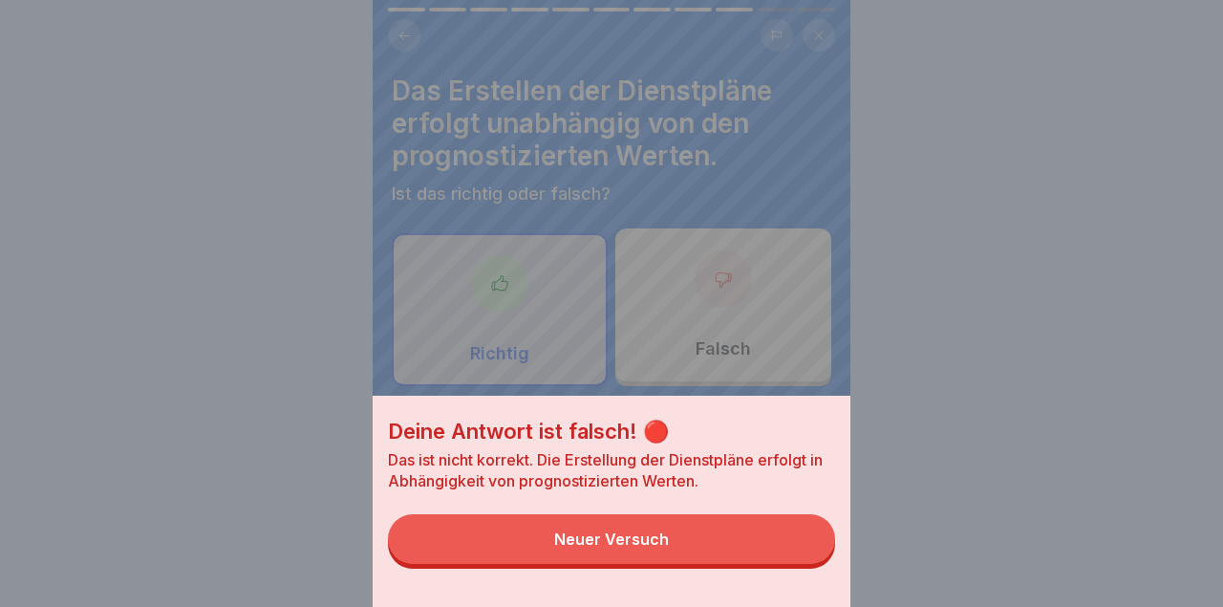
click at [742, 553] on button "Neuer Versuch" at bounding box center [611, 539] width 447 height 50
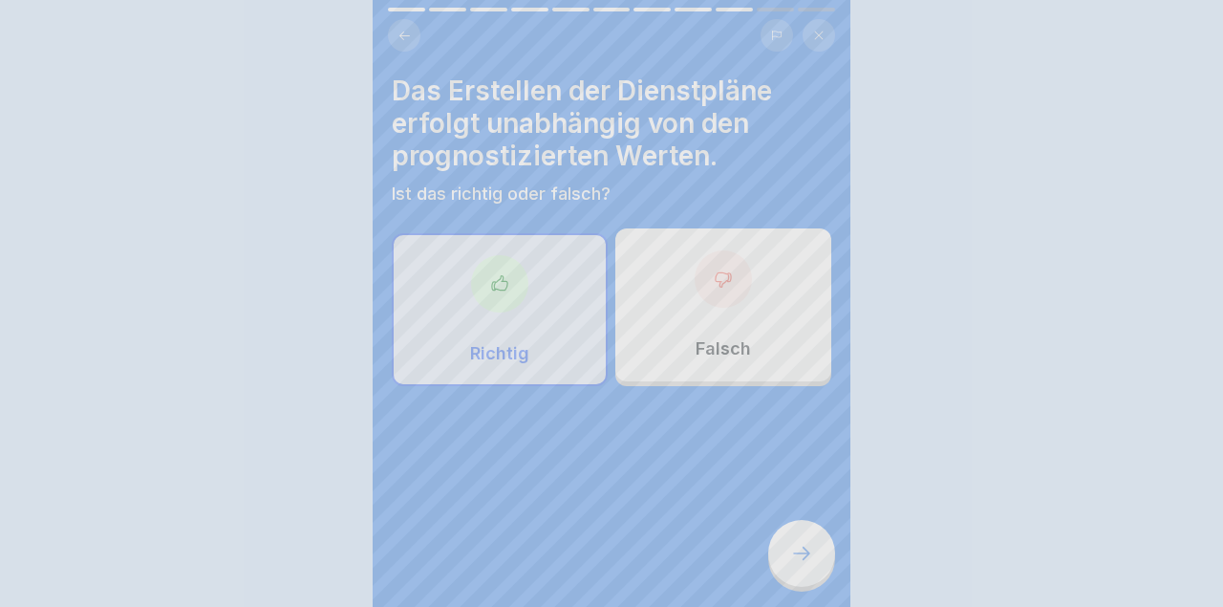
click at [757, 341] on div "Falsch" at bounding box center [723, 304] width 216 height 153
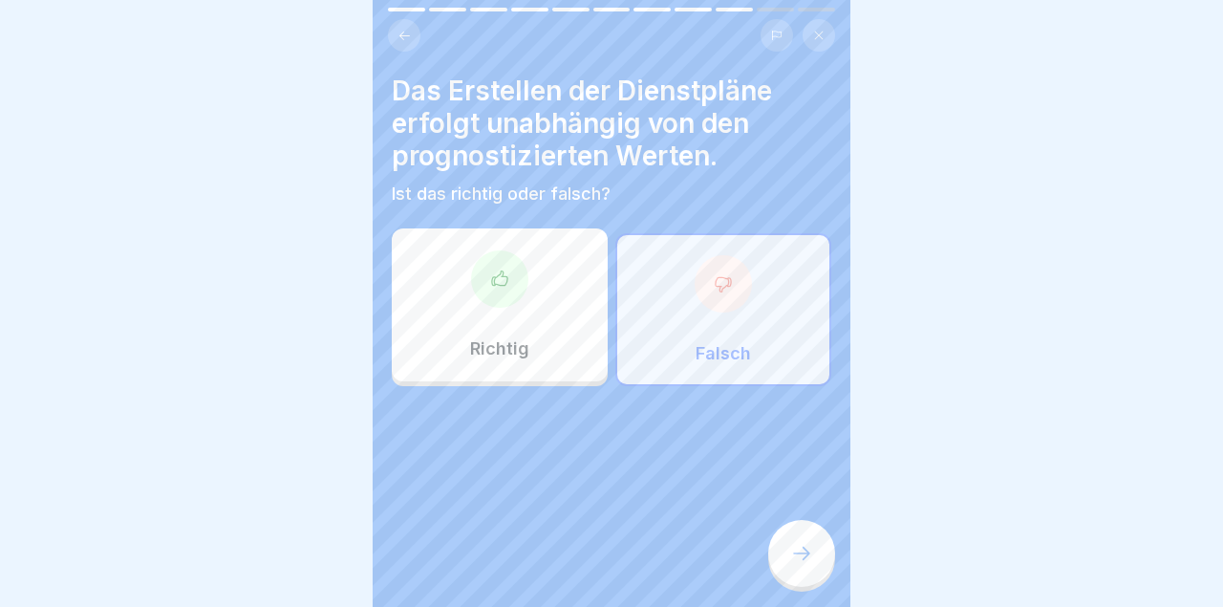
click at [799, 559] on icon at bounding box center [801, 553] width 23 height 23
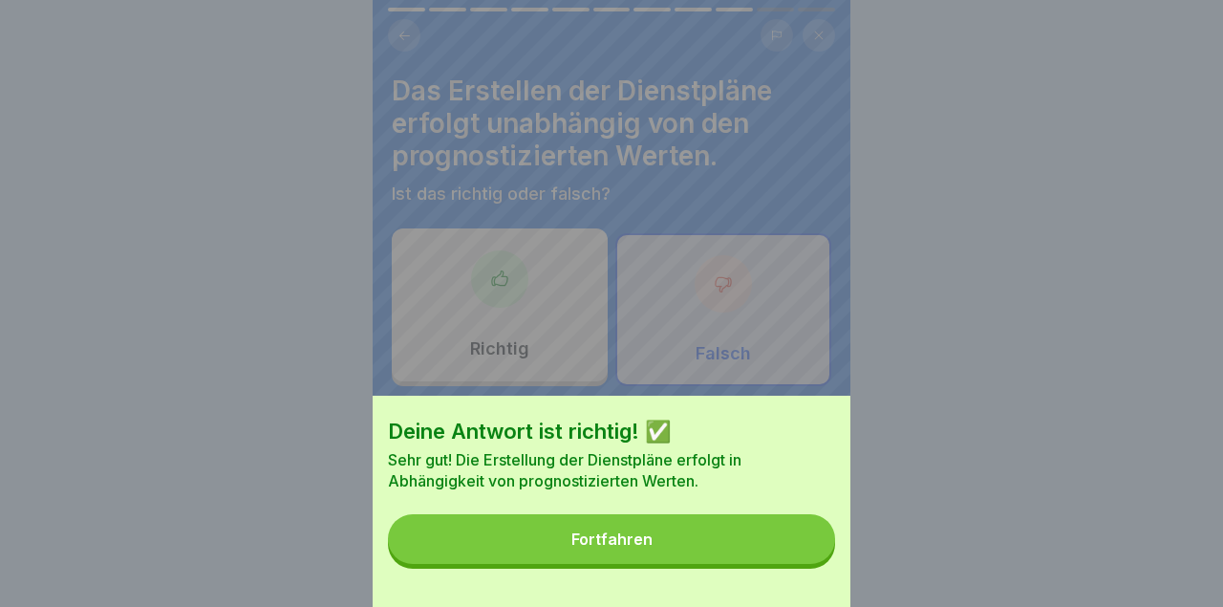
click at [744, 557] on button "Fortfahren" at bounding box center [611, 539] width 447 height 50
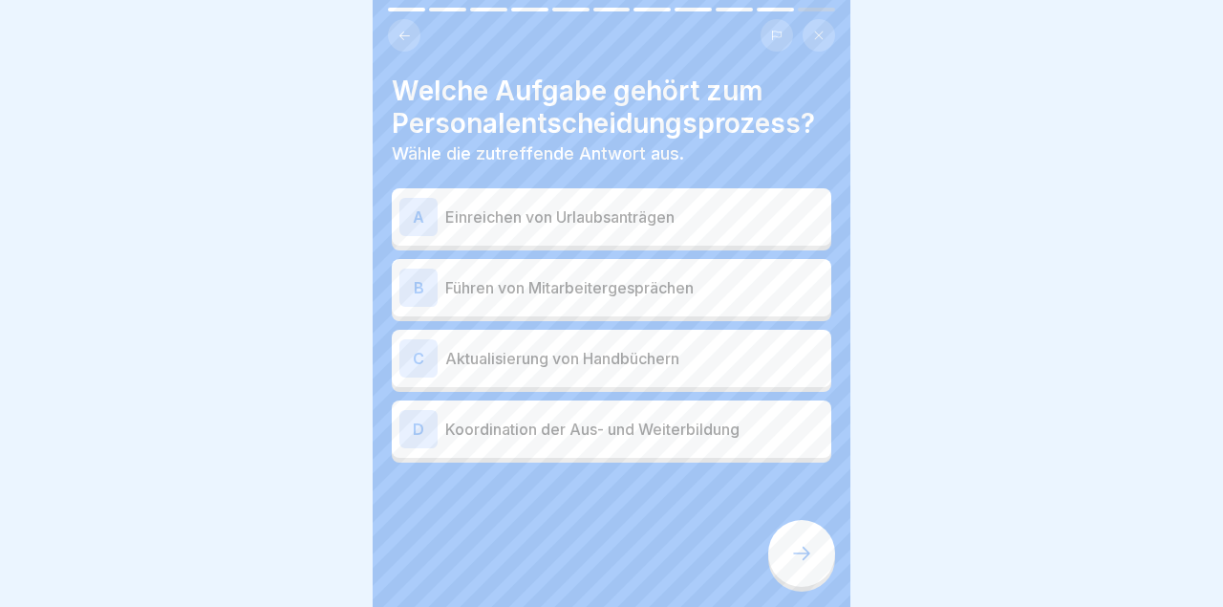
click at [774, 261] on div "B Führen von Mitarbeitergesprächen" at bounding box center [611, 287] width 439 height 57
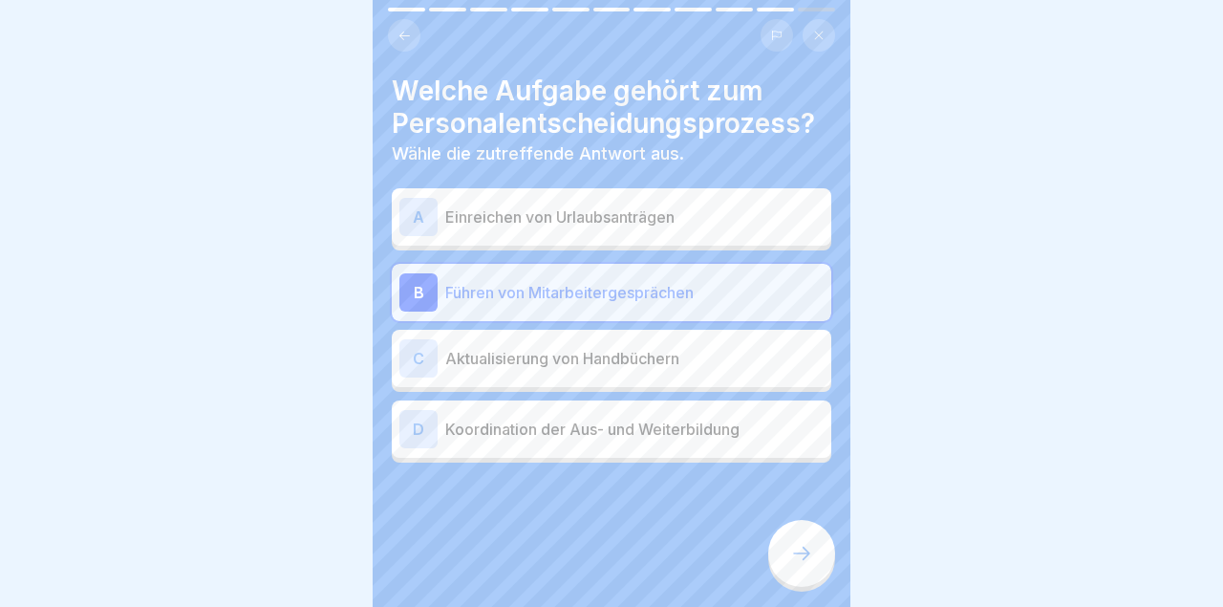
click at [793, 541] on div at bounding box center [801, 553] width 67 height 67
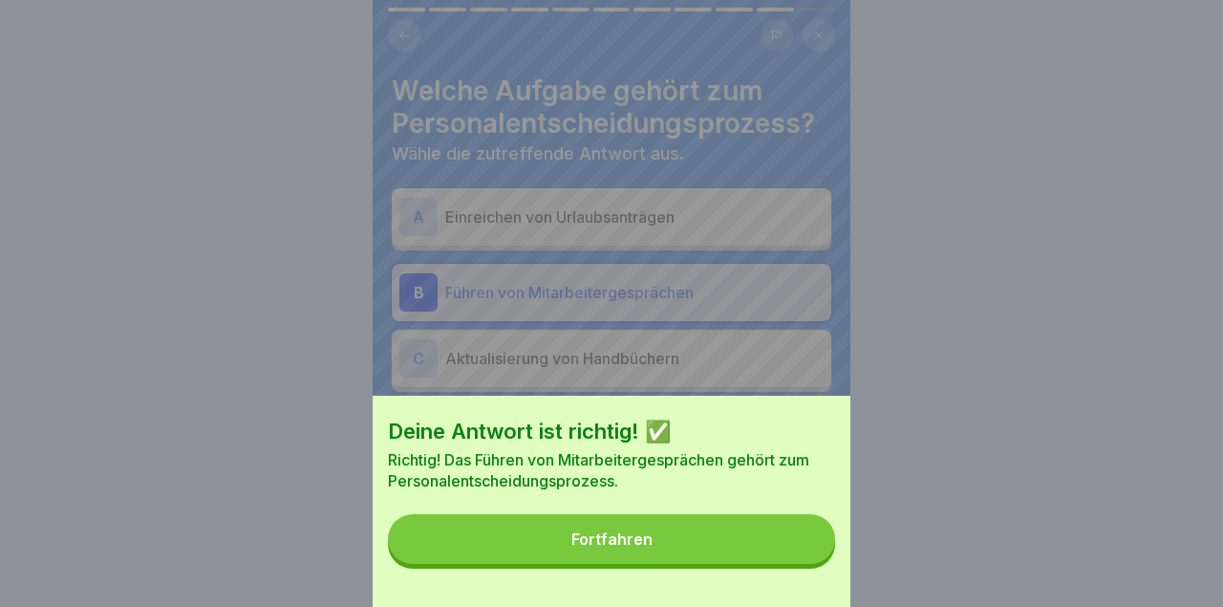
click at [738, 540] on button "Fortfahren" at bounding box center [611, 539] width 447 height 50
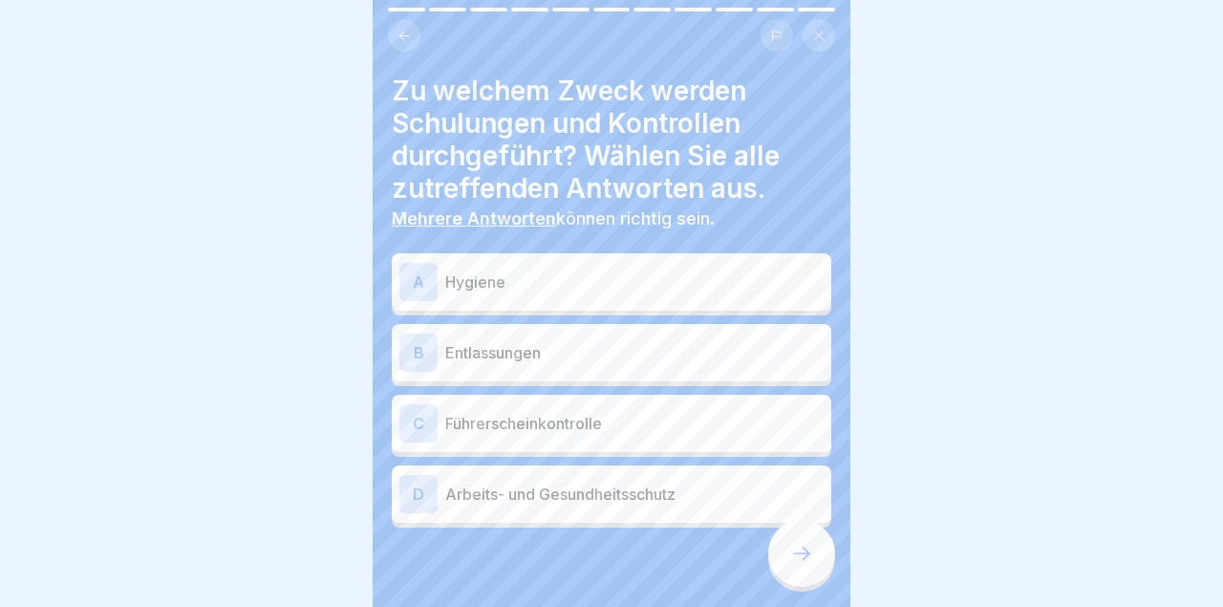
click at [771, 271] on p "Hygiene" at bounding box center [634, 281] width 378 height 23
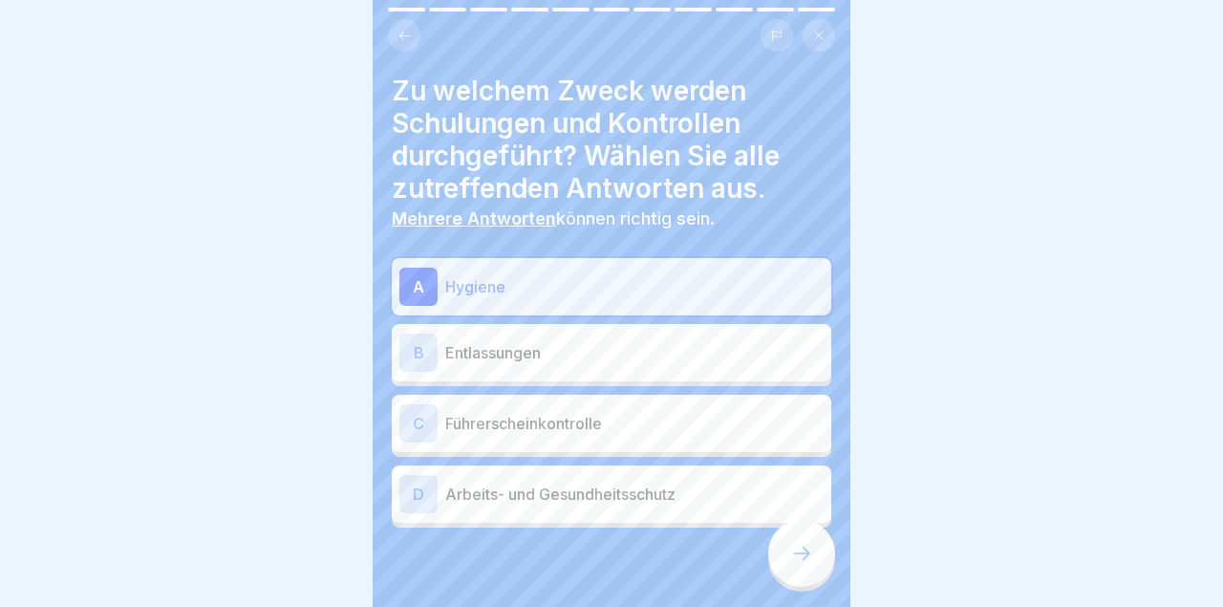
click at [742, 424] on p "Führerscheinkontrolle" at bounding box center [634, 423] width 378 height 23
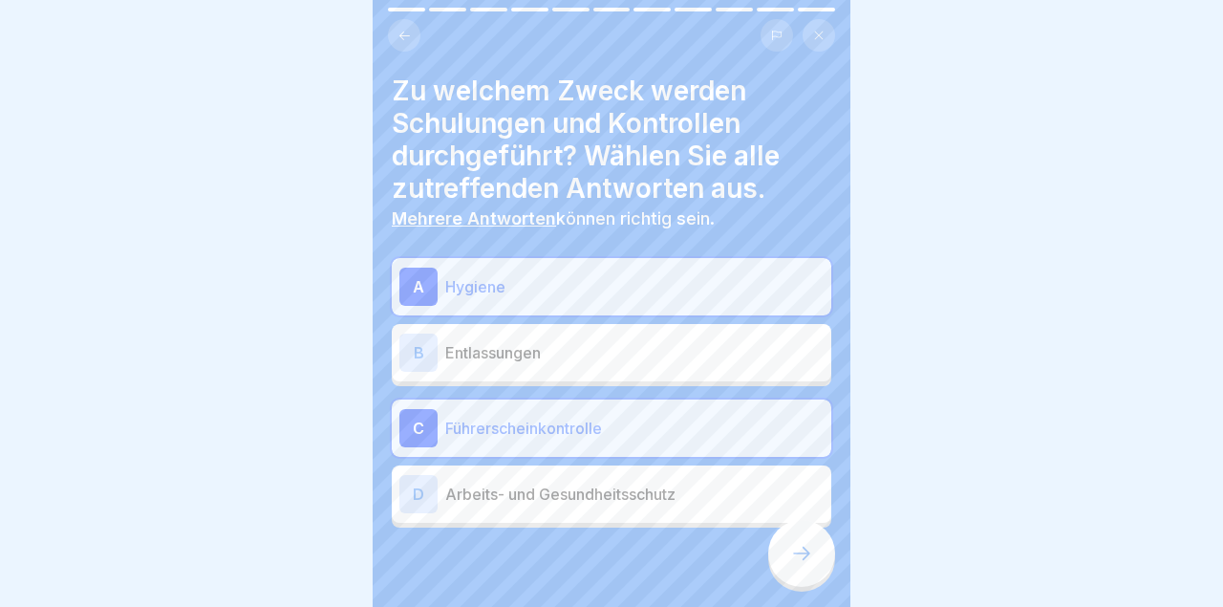
click at [733, 498] on p "Arbeits- und Gesundheitsschutz" at bounding box center [634, 493] width 378 height 23
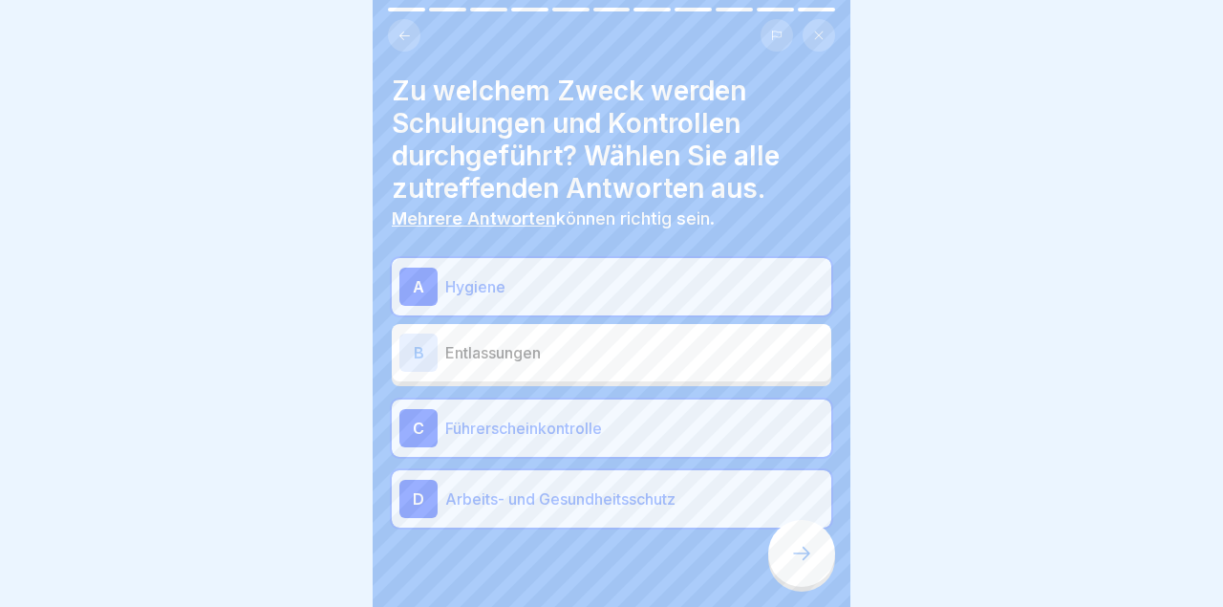
click at [834, 538] on div "Zu welchem Zweck werden Schulungen und Kontrollen durchgeführt? Wählen Sie alle…" at bounding box center [612, 303] width 478 height 607
click at [790, 557] on icon at bounding box center [801, 553] width 23 height 23
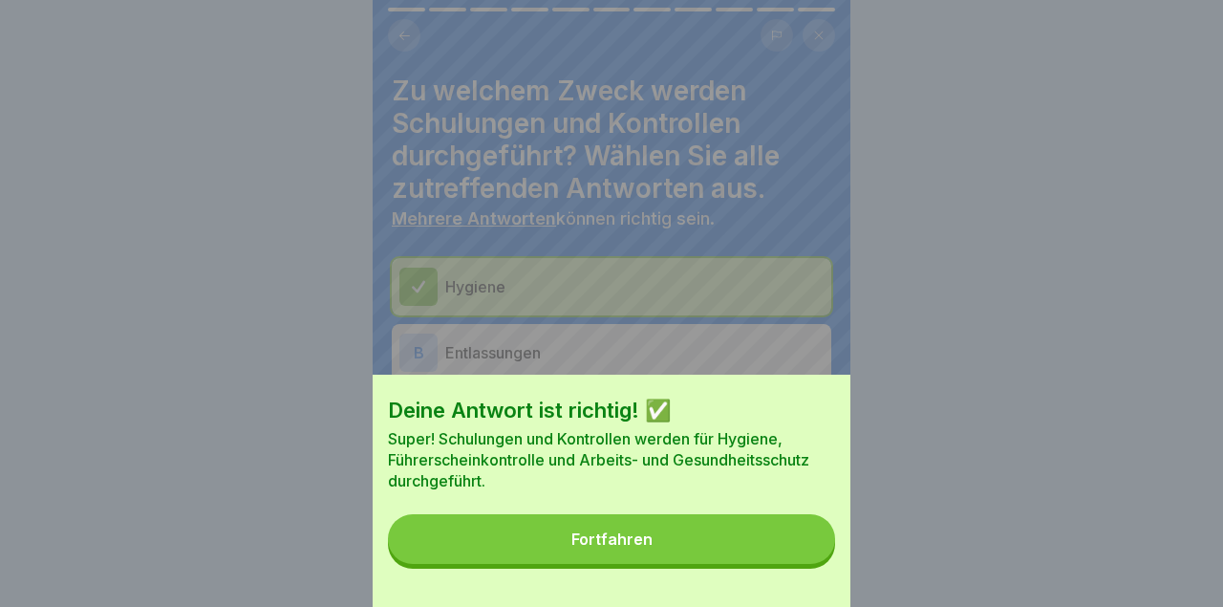
click at [754, 541] on button "Fortfahren" at bounding box center [611, 539] width 447 height 50
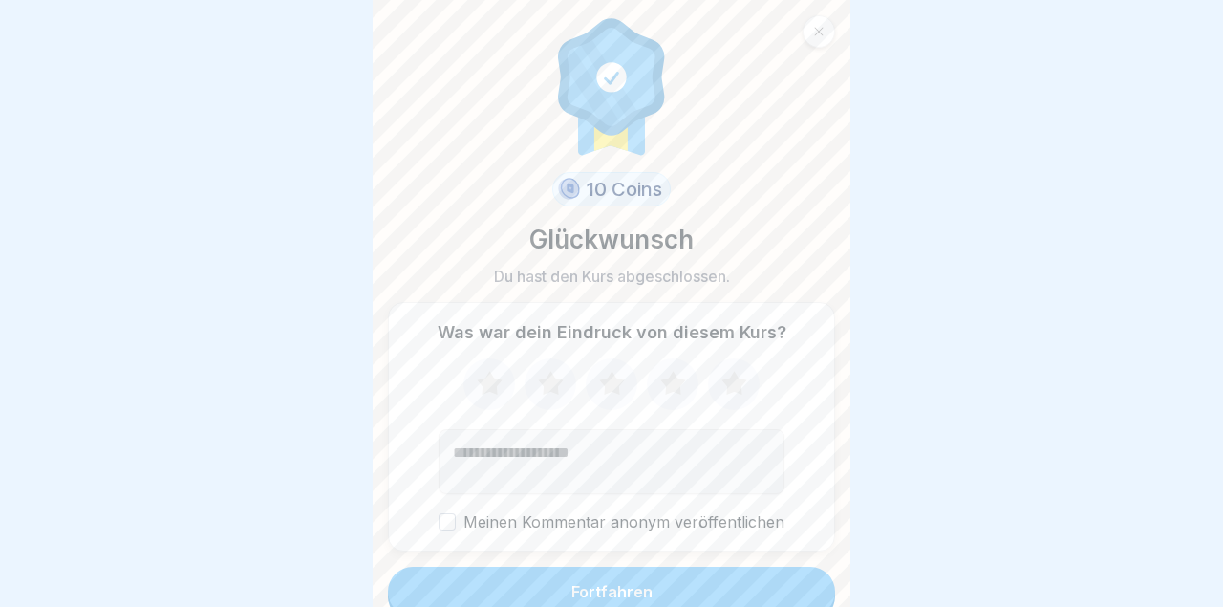
scroll to position [29, 0]
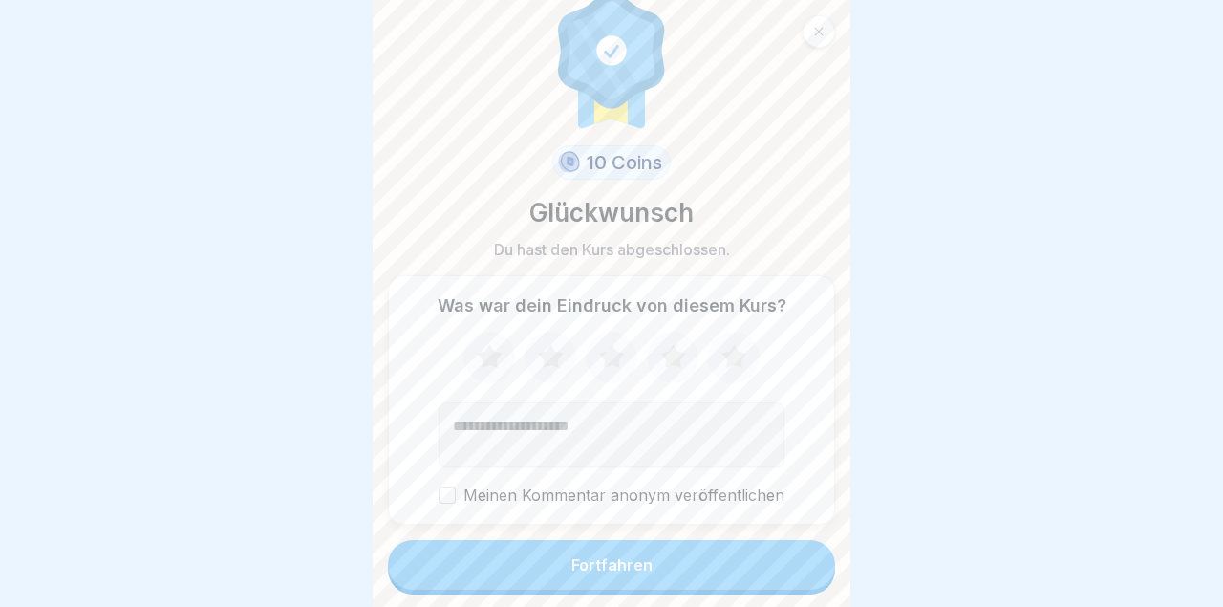
click at [754, 553] on button "Fortfahren" at bounding box center [611, 565] width 447 height 50
click at [754, 548] on button "Fortfahren" at bounding box center [611, 565] width 447 height 50
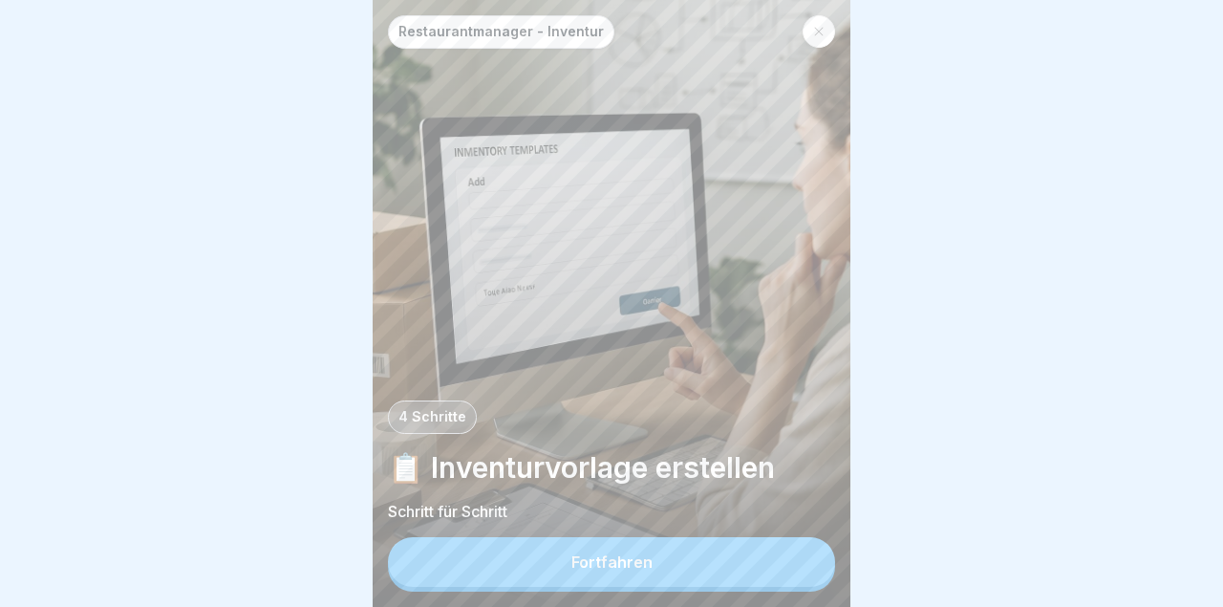
click at [672, 605] on div "Restaurantmanager - Inventur 4 Schritte 📋 Inventurvorlage erstellen Schritt für…" at bounding box center [612, 303] width 478 height 607
click at [723, 563] on button "Fortfahren" at bounding box center [611, 562] width 447 height 50
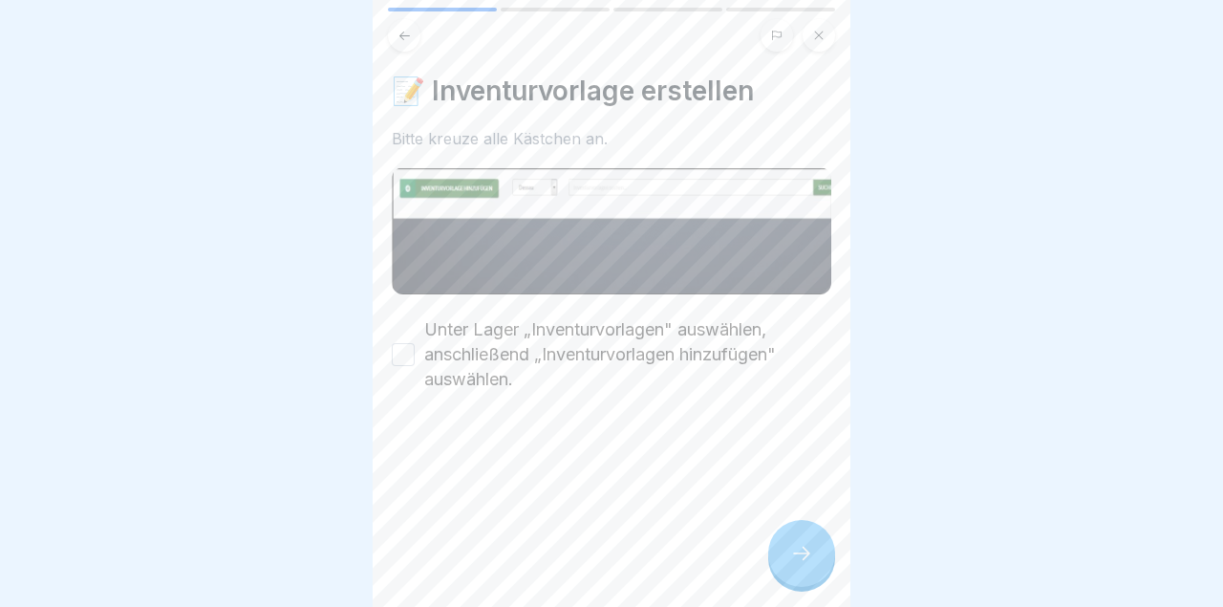
click at [384, 355] on div "📝 Inventurvorlage erstellen Bitte kreuze alle Kästchen an. Unter Lager „Inventu…" at bounding box center [612, 303] width 478 height 607
click at [407, 362] on button "Unter Lager „Inventurvorlagen" auswählen, anschließend „Inventurvorlagen hinzuf…" at bounding box center [403, 354] width 23 height 23
click at [773, 558] on div at bounding box center [801, 553] width 67 height 67
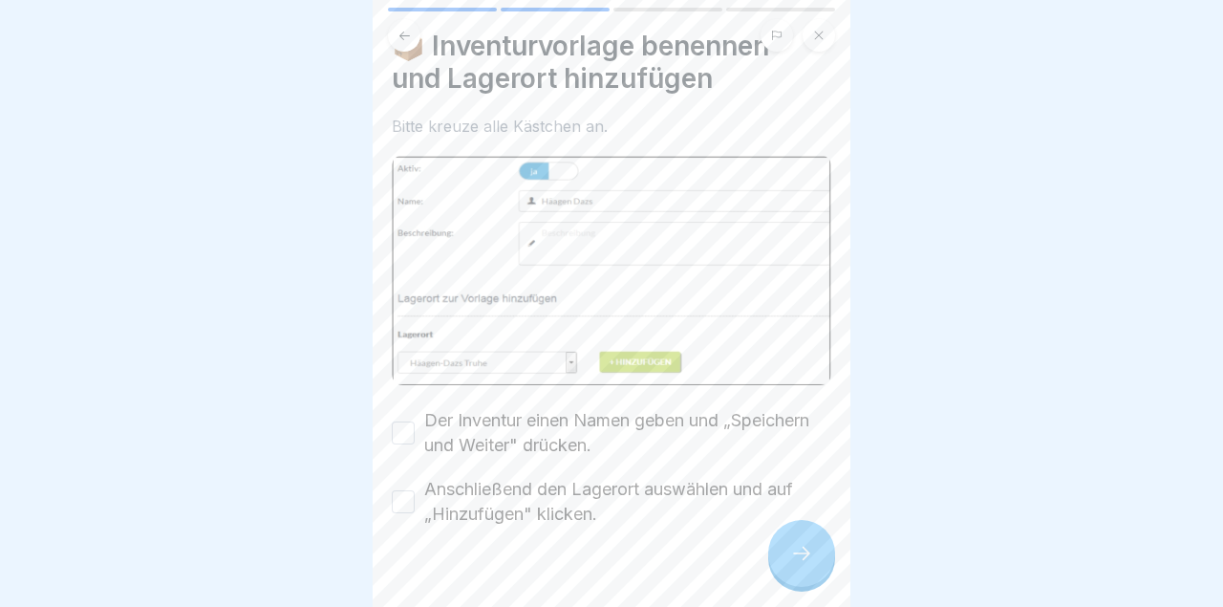
scroll to position [78, 0]
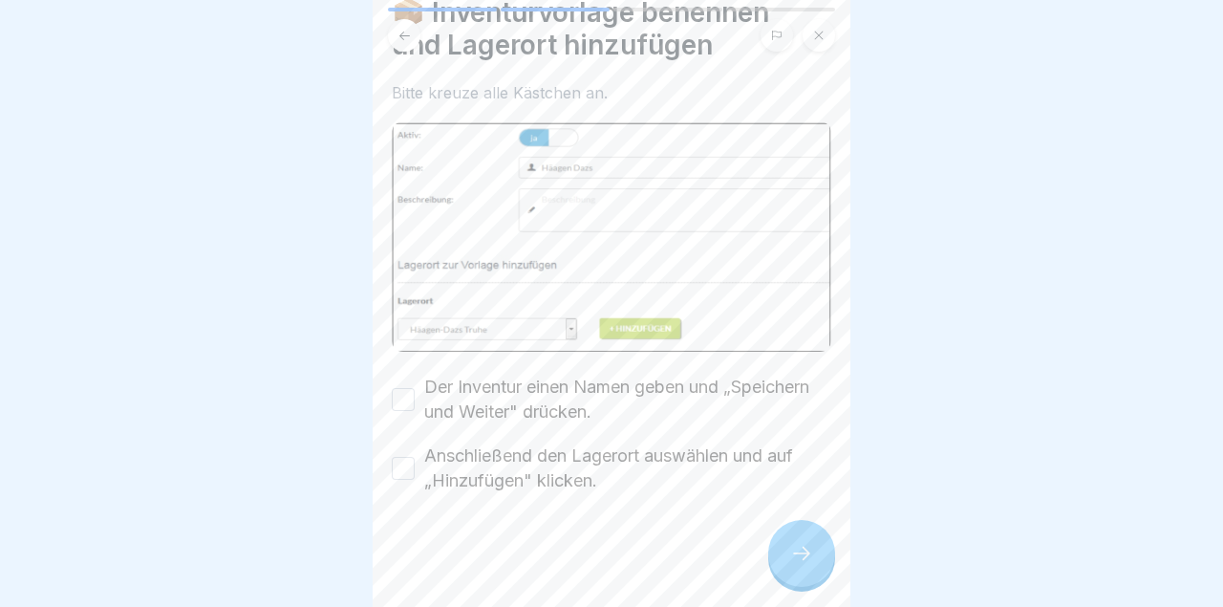
click at [398, 395] on button "Der Inventur einen Namen geben und „Speichern und Weiter" drücken." at bounding box center [403, 399] width 23 height 23
click at [410, 490] on div "Anschließend den Lagerort auswählen und auf „Hinzufügen" klicken." at bounding box center [611, 468] width 439 height 50
click at [398, 496] on div at bounding box center [611, 550] width 439 height 115
click at [396, 457] on button "Anschließend den Lagerort auswählen und auf „Hinzufügen" klicken." at bounding box center [403, 468] width 23 height 23
click at [765, 569] on div at bounding box center [611, 550] width 439 height 115
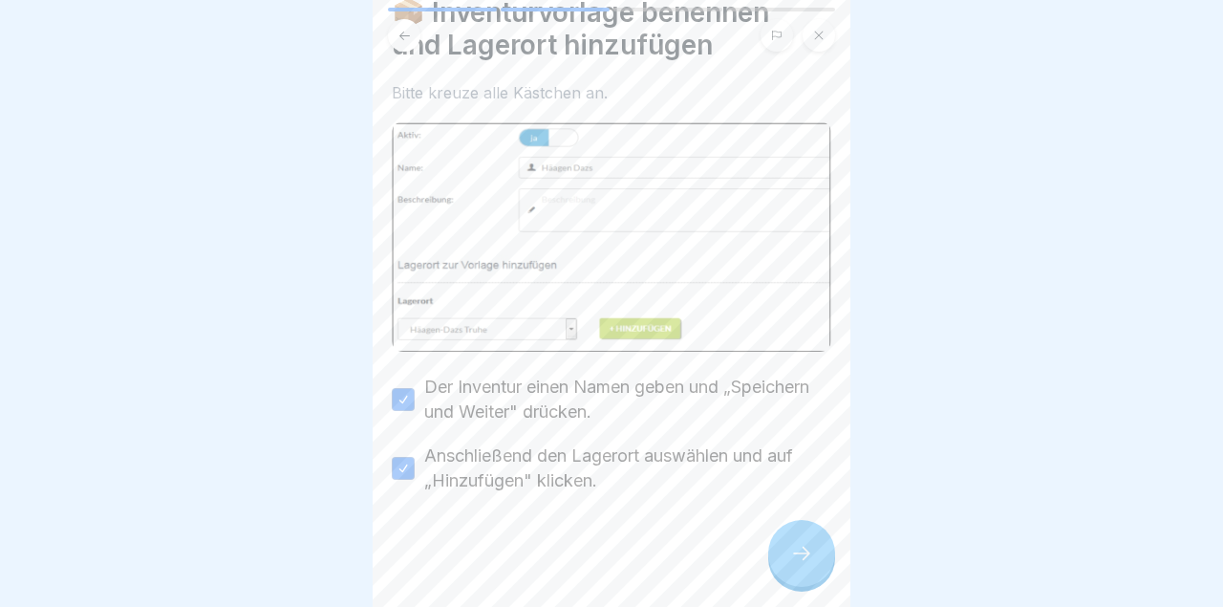
click at [811, 557] on icon at bounding box center [801, 553] width 23 height 23
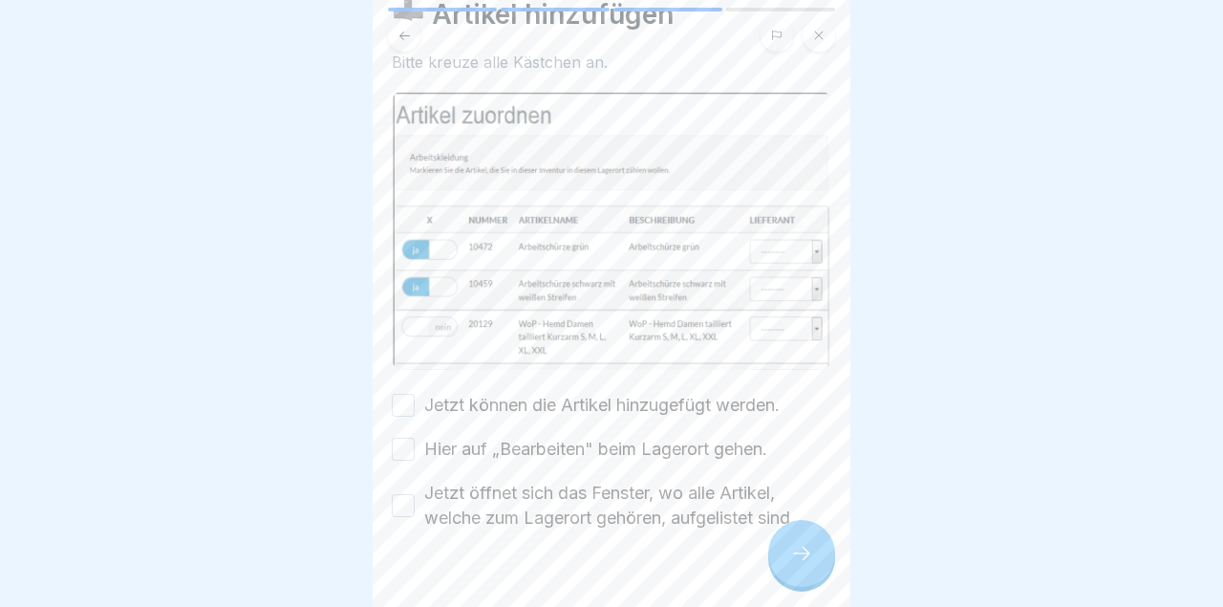
scroll to position [114, 0]
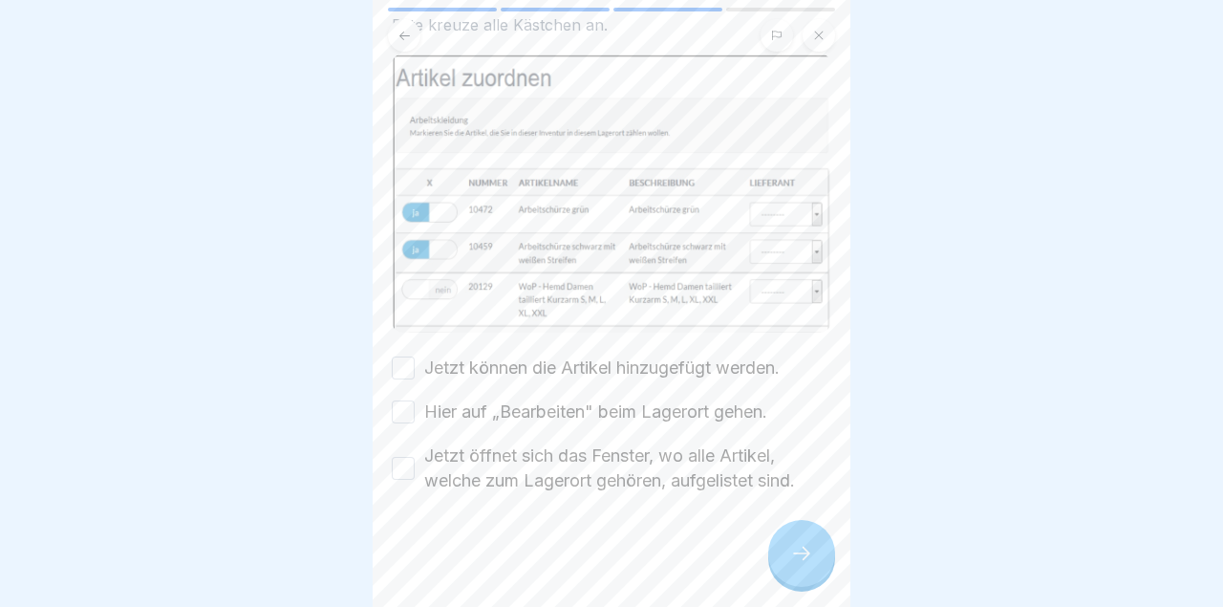
click at [402, 374] on button "Jetzt können die Artikel hinzugefügt werden." at bounding box center [403, 367] width 23 height 23
click at [406, 412] on button "Hier auf „Bearbeiten" beim Lagerort gehen." at bounding box center [403, 411] width 23 height 23
click at [414, 454] on div "Jetzt öffnet sich das Fenster, wo alle Artikel, welche zum Lagerort gehören, au…" at bounding box center [611, 468] width 439 height 50
click at [792, 562] on icon at bounding box center [801, 553] width 23 height 23
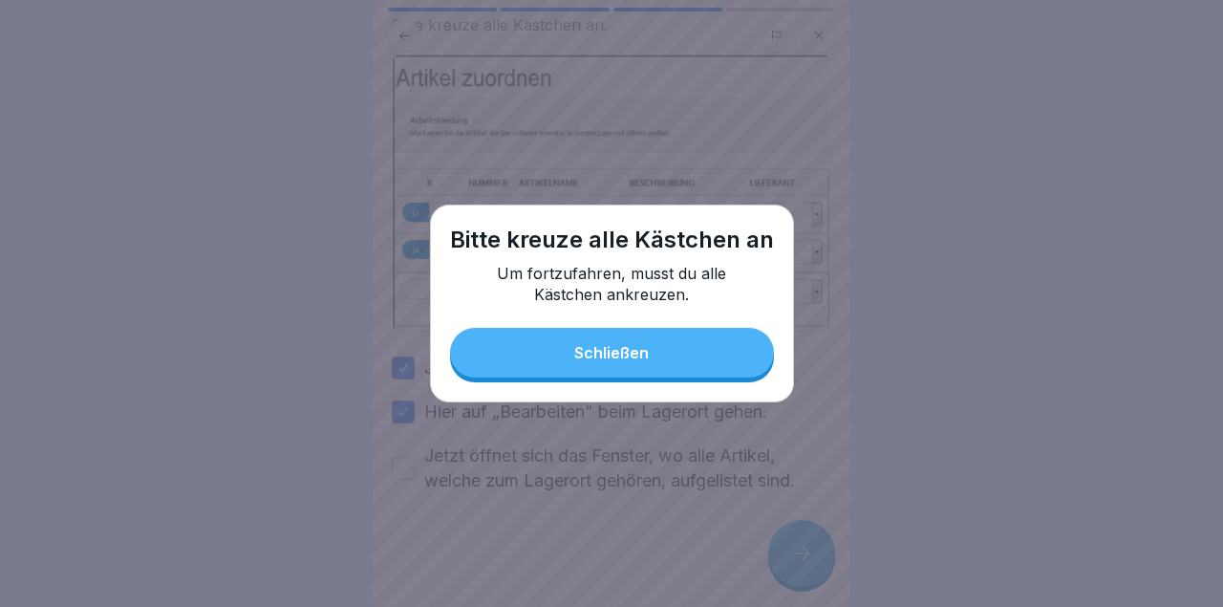
click at [402, 475] on div at bounding box center [611, 303] width 1223 height 607
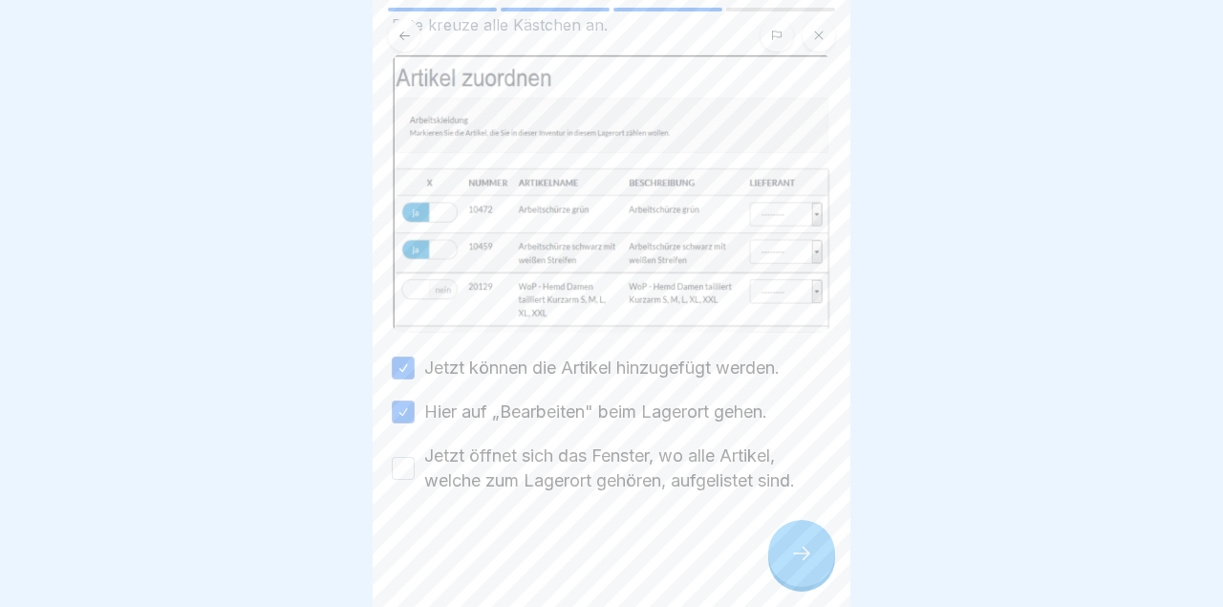
click at [410, 472] on button "Jetzt öffnet sich das Fenster, wo alle Artikel, welche zum Lagerort gehören, au…" at bounding box center [403, 468] width 23 height 23
click at [785, 560] on div at bounding box center [801, 553] width 67 height 67
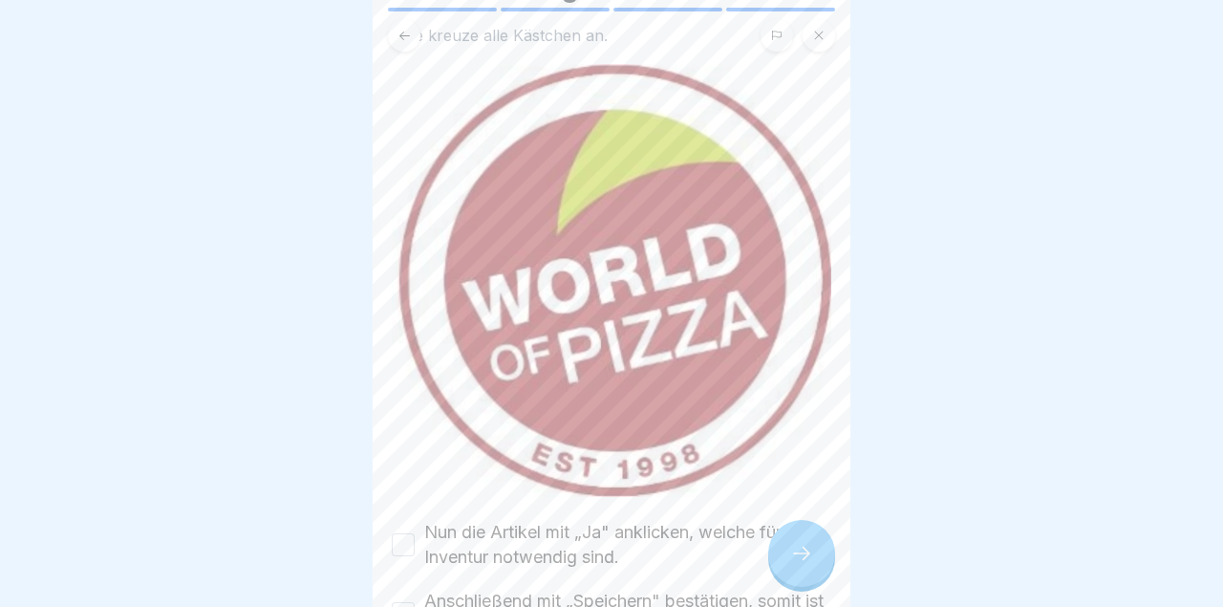
scroll to position [281, 0]
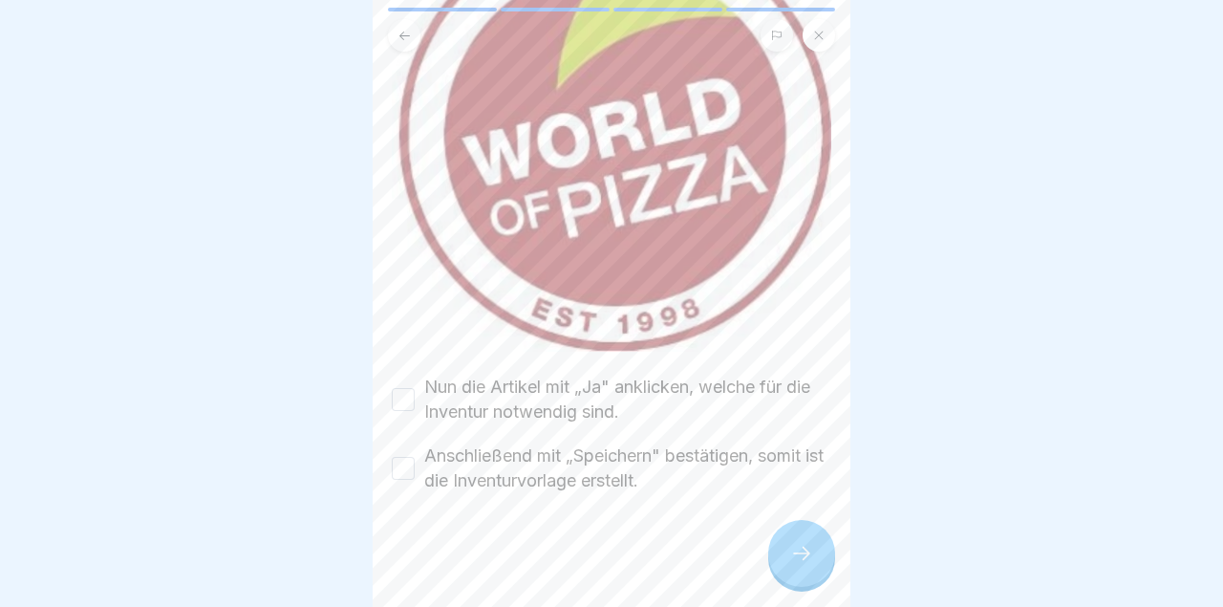
click at [396, 398] on button "Nun die Artikel mit „Ja" anklicken, welche für die Inventur notwendig sind." at bounding box center [403, 399] width 23 height 23
click at [401, 474] on button "Anschließend mit „Speichern" bestätigen, somit ist die Inventurvorlage erstellt." at bounding box center [403, 468] width 23 height 23
click at [787, 545] on div at bounding box center [801, 553] width 67 height 67
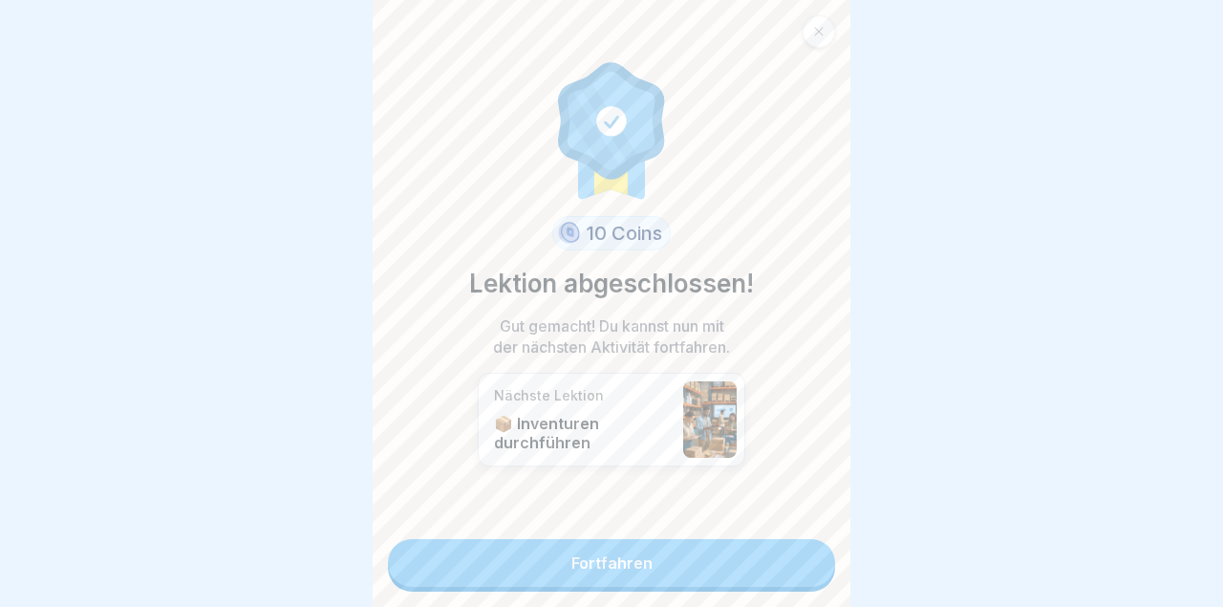
click at [705, 567] on link "Fortfahren" at bounding box center [611, 563] width 447 height 48
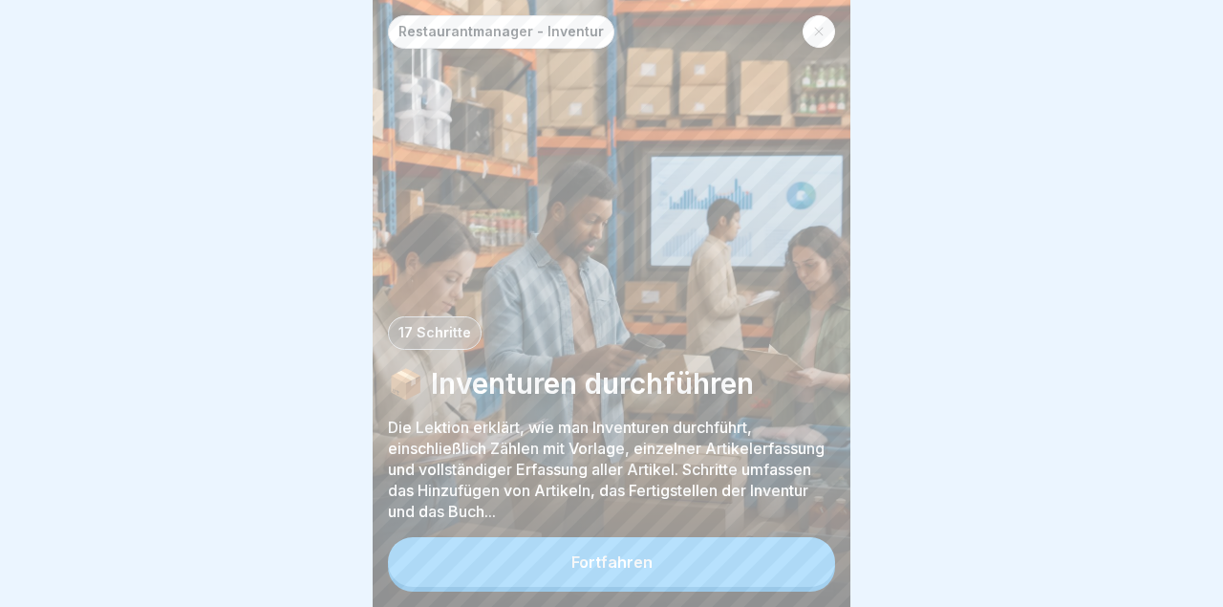
click at [722, 580] on button "Fortfahren" at bounding box center [611, 562] width 447 height 50
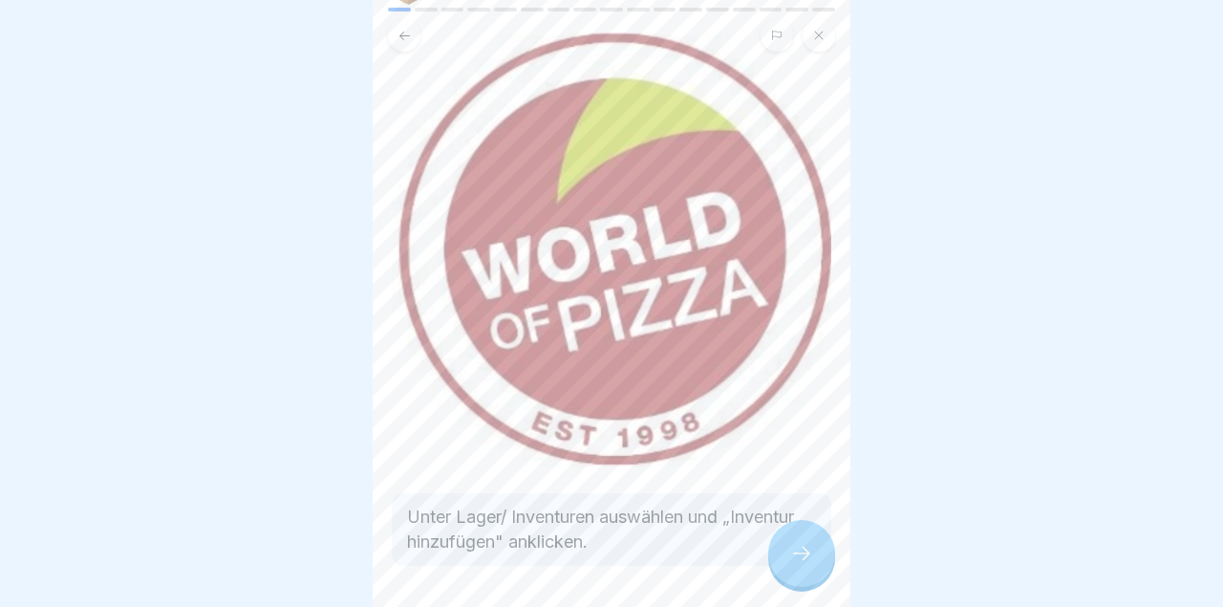
scroll to position [174, 0]
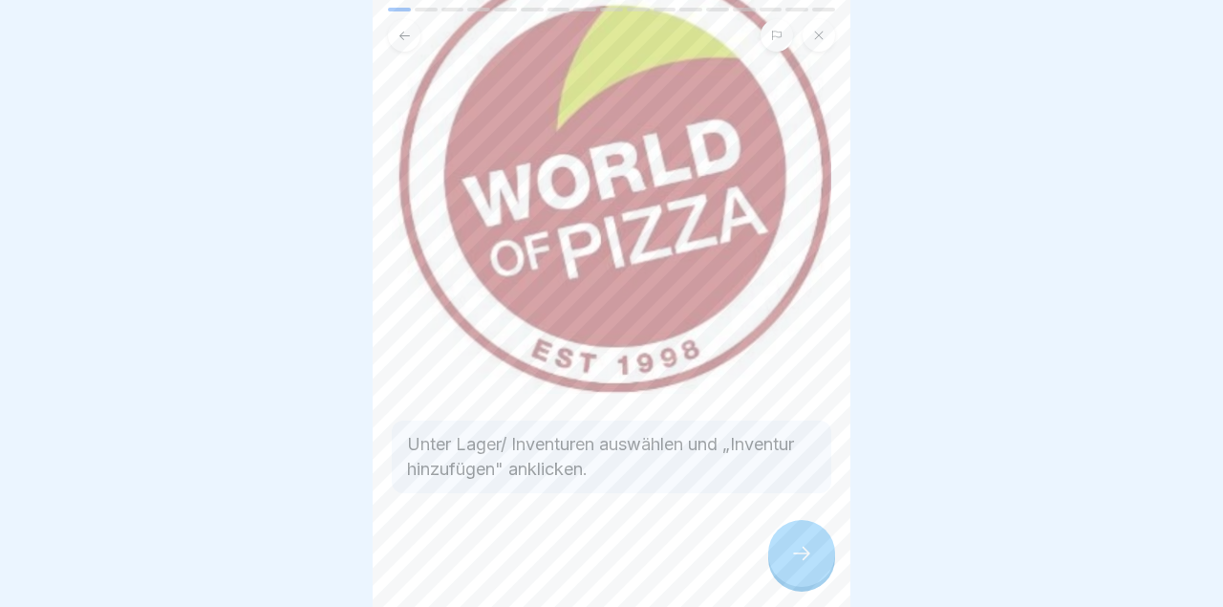
click at [805, 559] on icon at bounding box center [801, 552] width 17 height 13
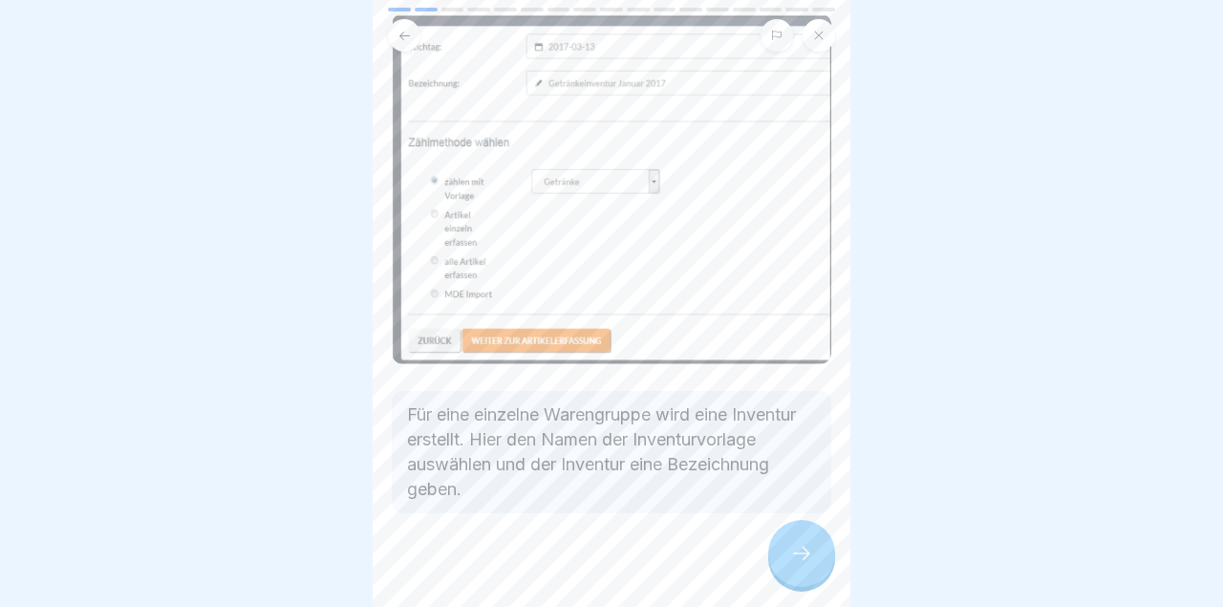
scroll to position [173, 0]
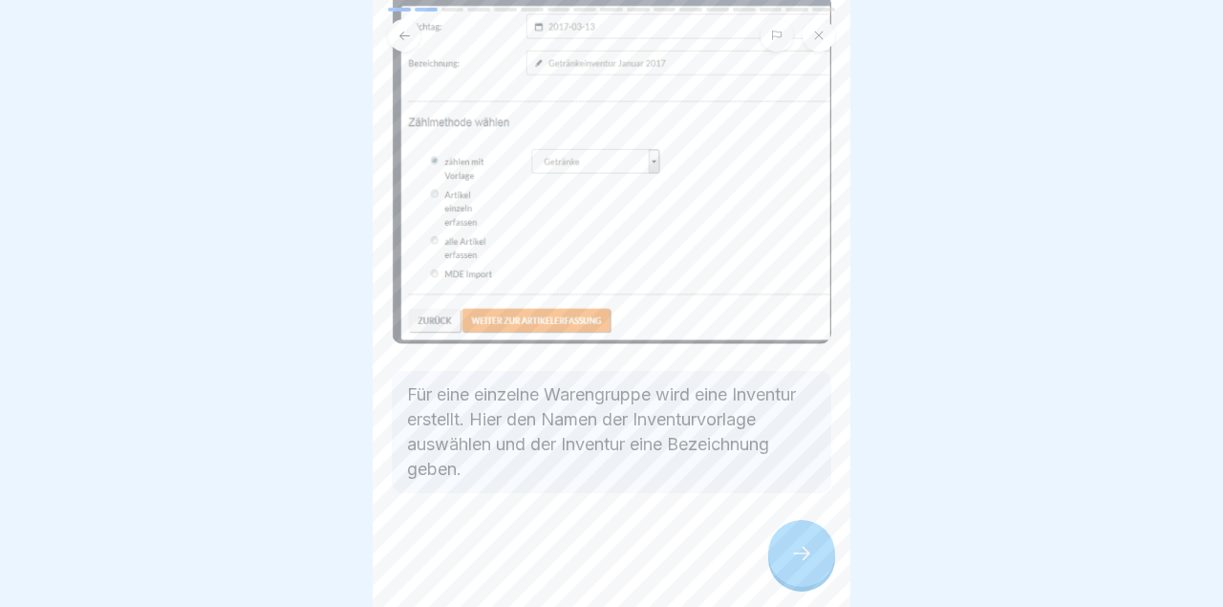
click at [807, 583] on div at bounding box center [801, 553] width 67 height 67
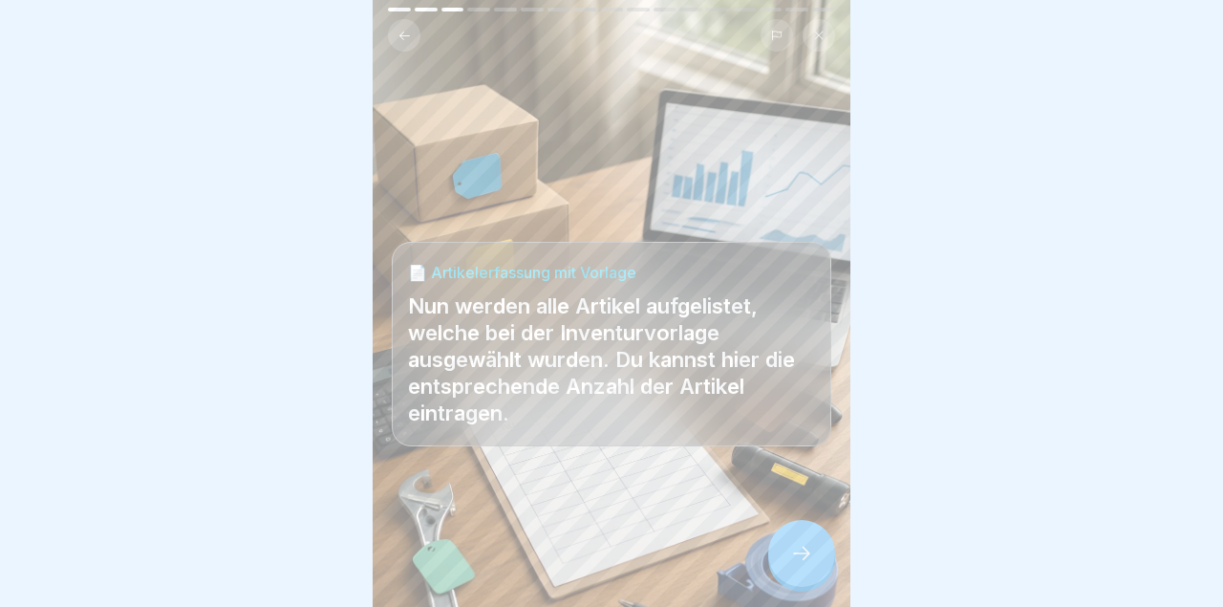
click at [798, 580] on div at bounding box center [801, 553] width 67 height 67
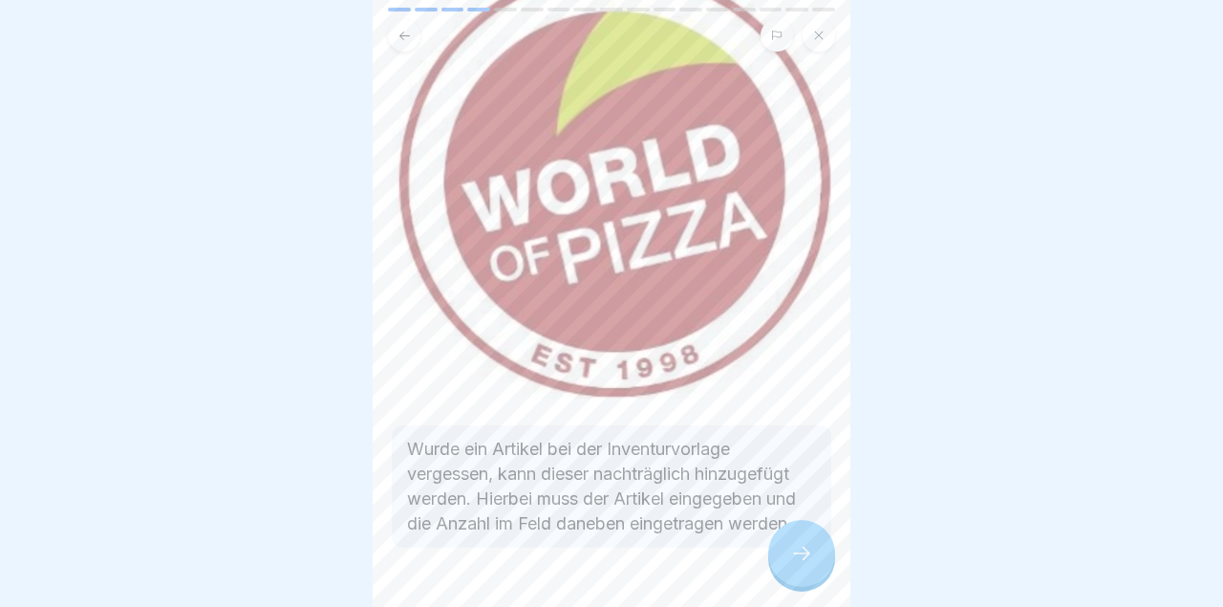
scroll to position [255, 0]
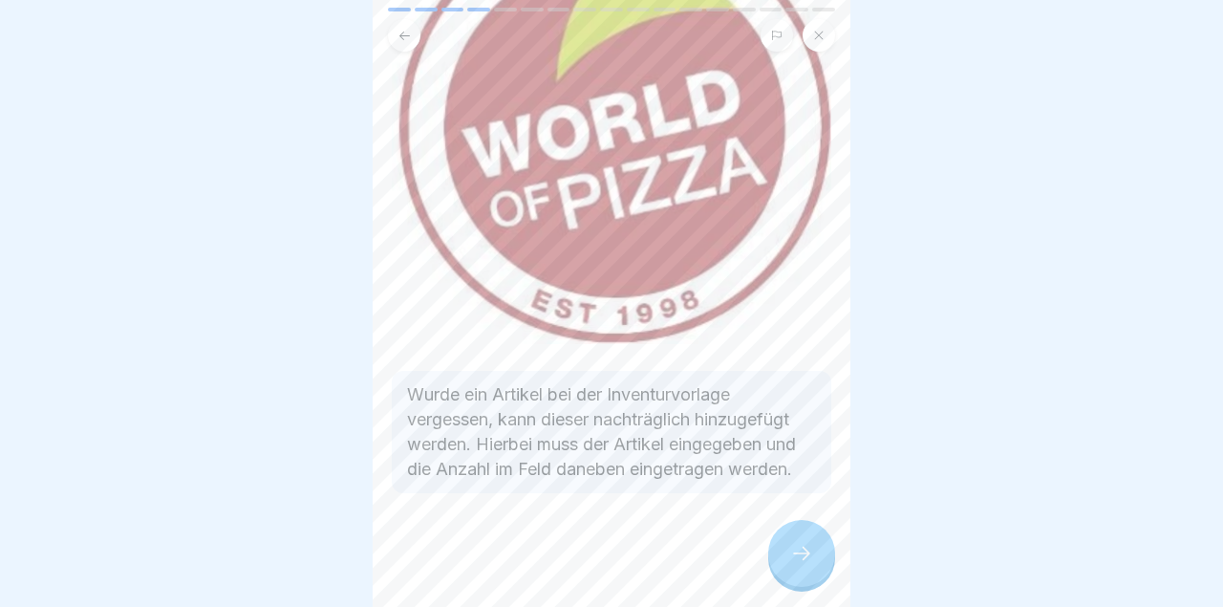
click at [805, 567] on div at bounding box center [801, 553] width 67 height 67
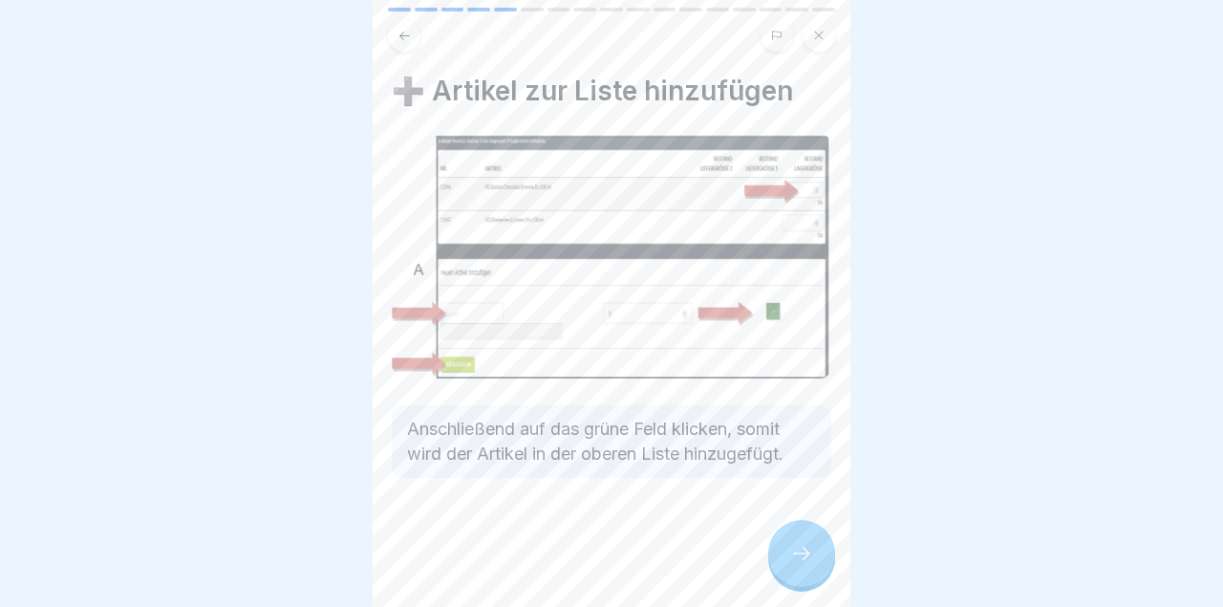
click at [807, 567] on div at bounding box center [801, 553] width 67 height 67
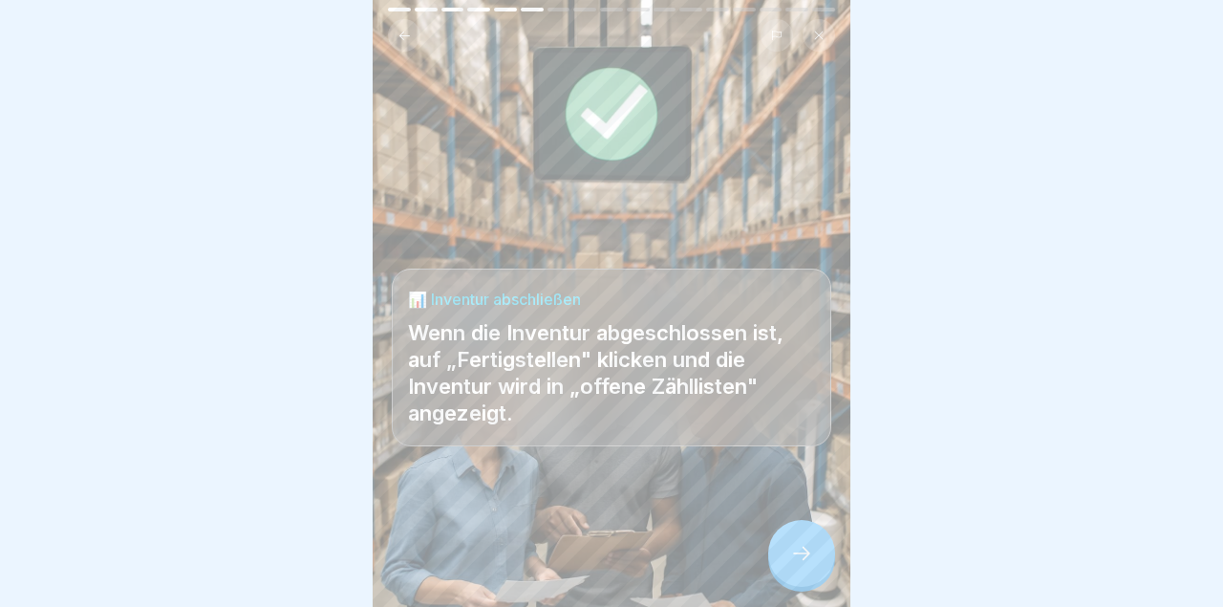
click at [790, 582] on div at bounding box center [801, 553] width 67 height 67
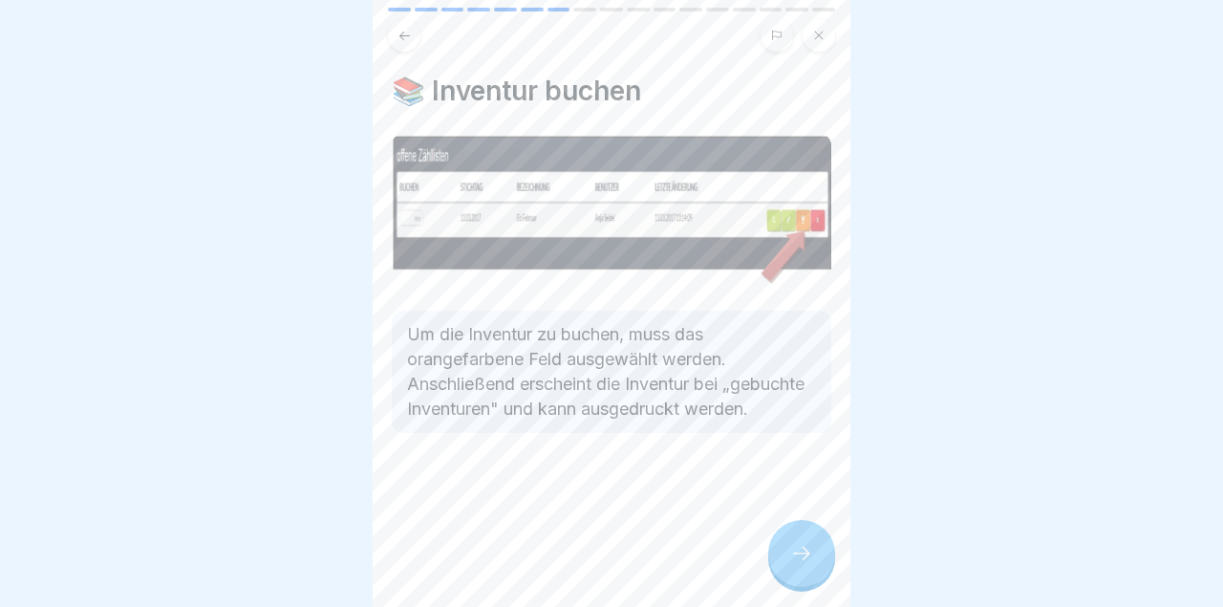
click at [808, 580] on div at bounding box center [801, 553] width 67 height 67
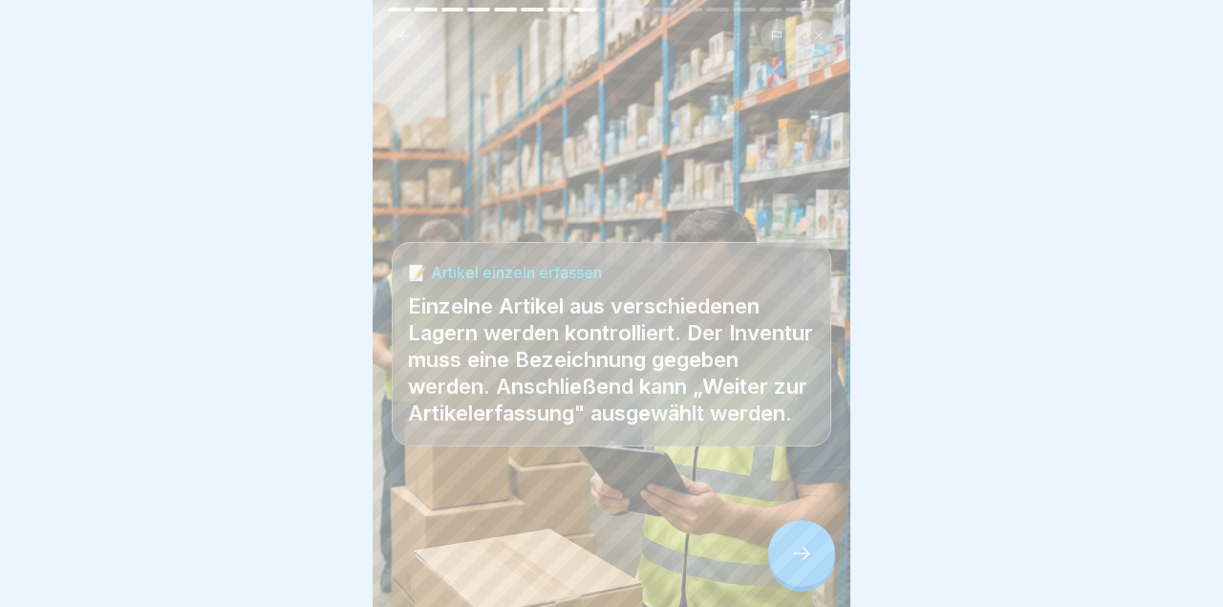
click at [805, 567] on div at bounding box center [801, 553] width 67 height 67
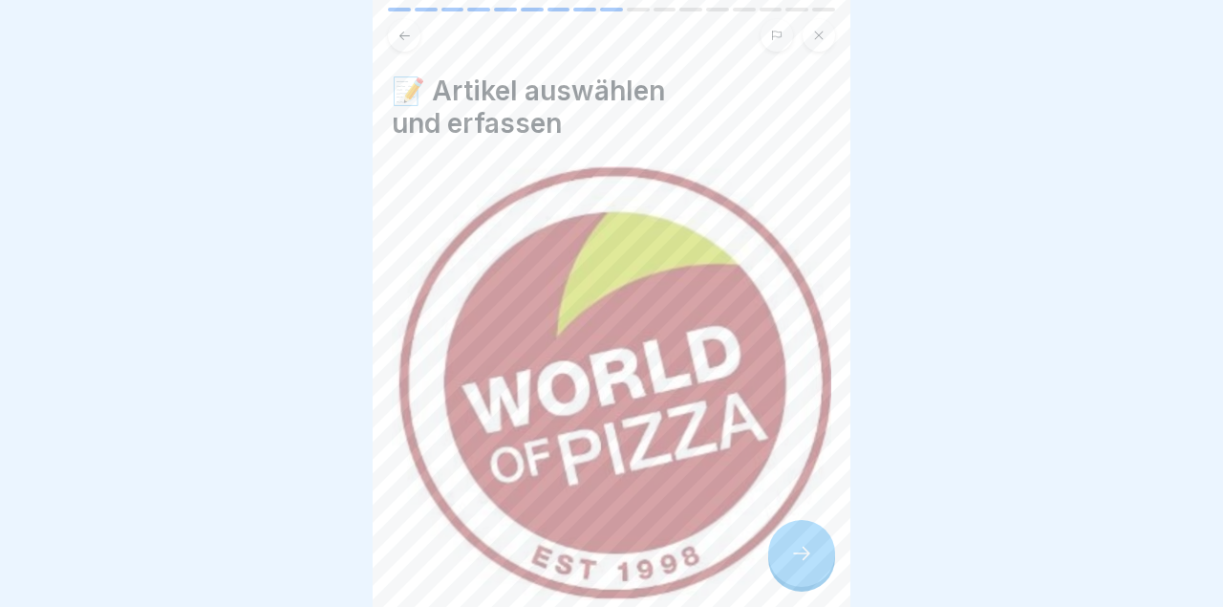
click at [805, 566] on div at bounding box center [801, 553] width 67 height 67
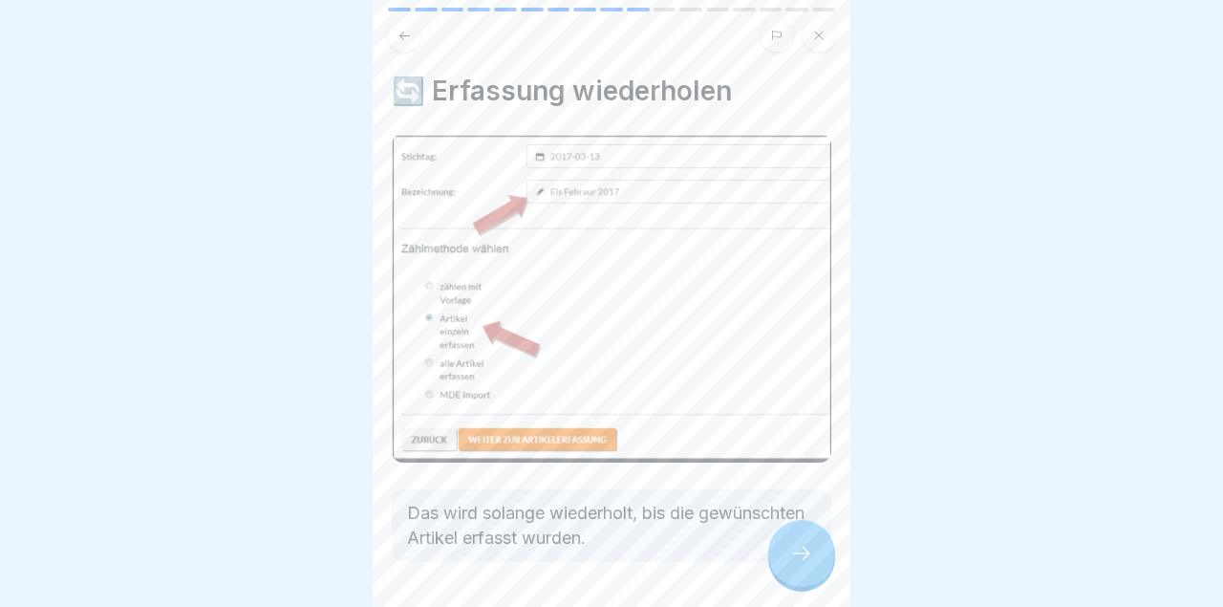
click at [803, 559] on icon at bounding box center [801, 553] width 23 height 23
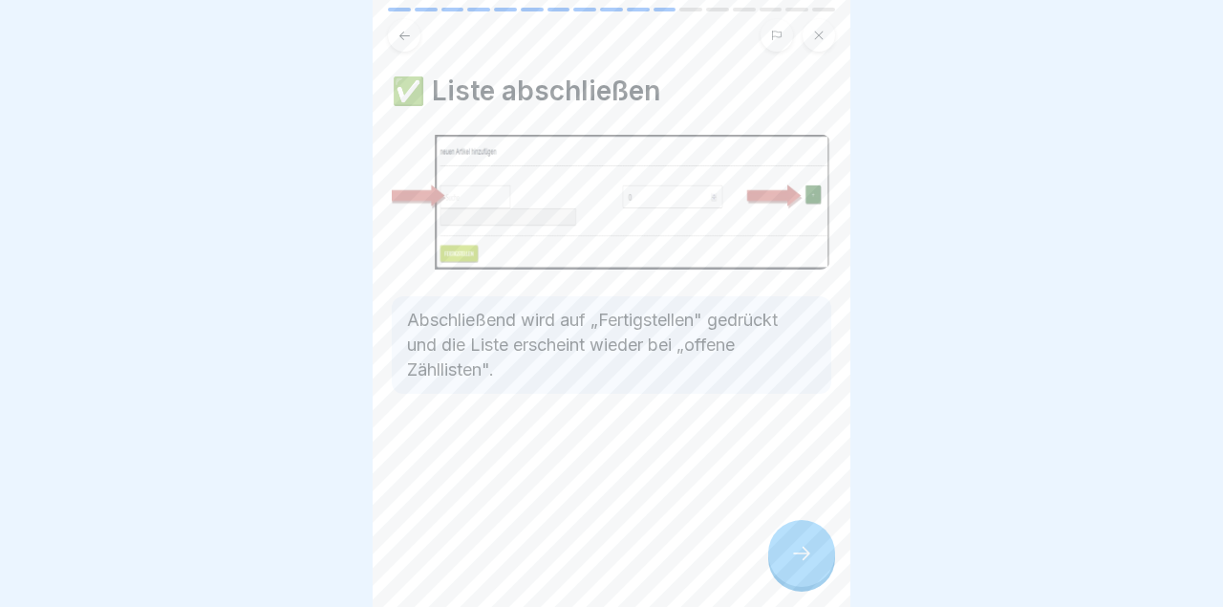
click at [803, 561] on icon at bounding box center [801, 553] width 23 height 23
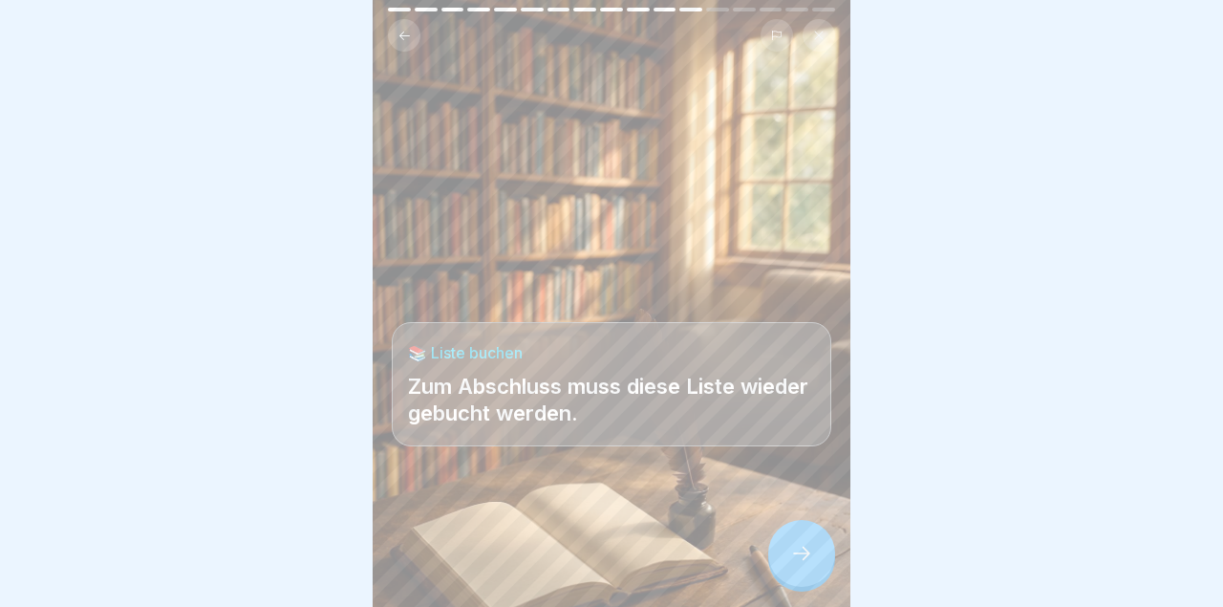
click at [803, 565] on icon at bounding box center [801, 553] width 23 height 23
click at [802, 572] on div at bounding box center [801, 553] width 67 height 67
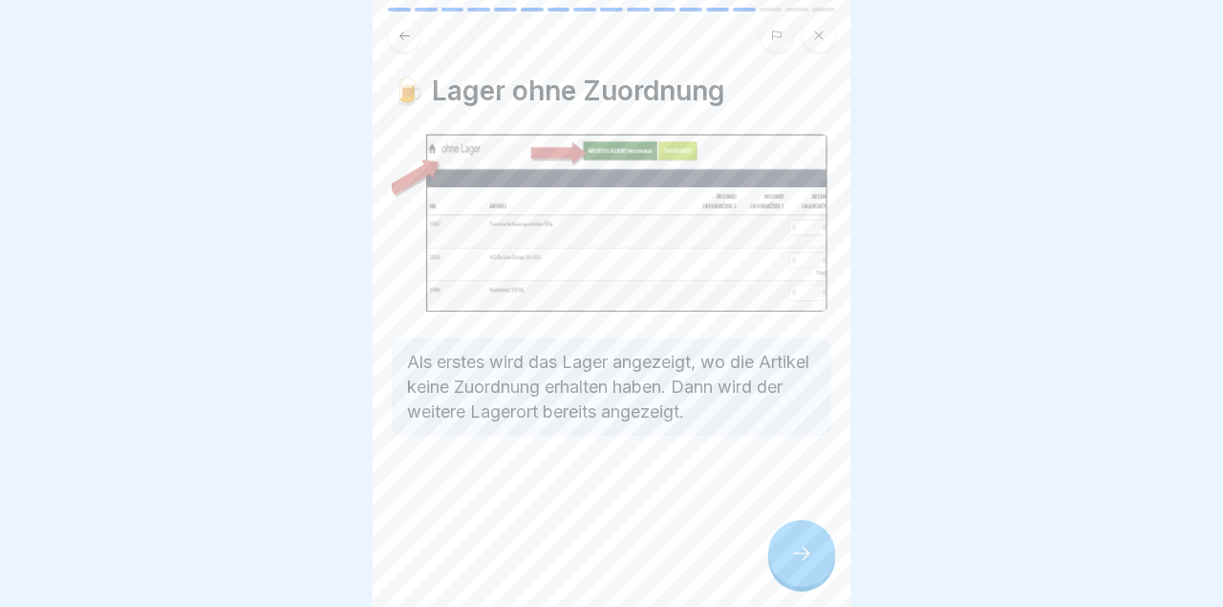
click at [803, 561] on icon at bounding box center [801, 553] width 23 height 23
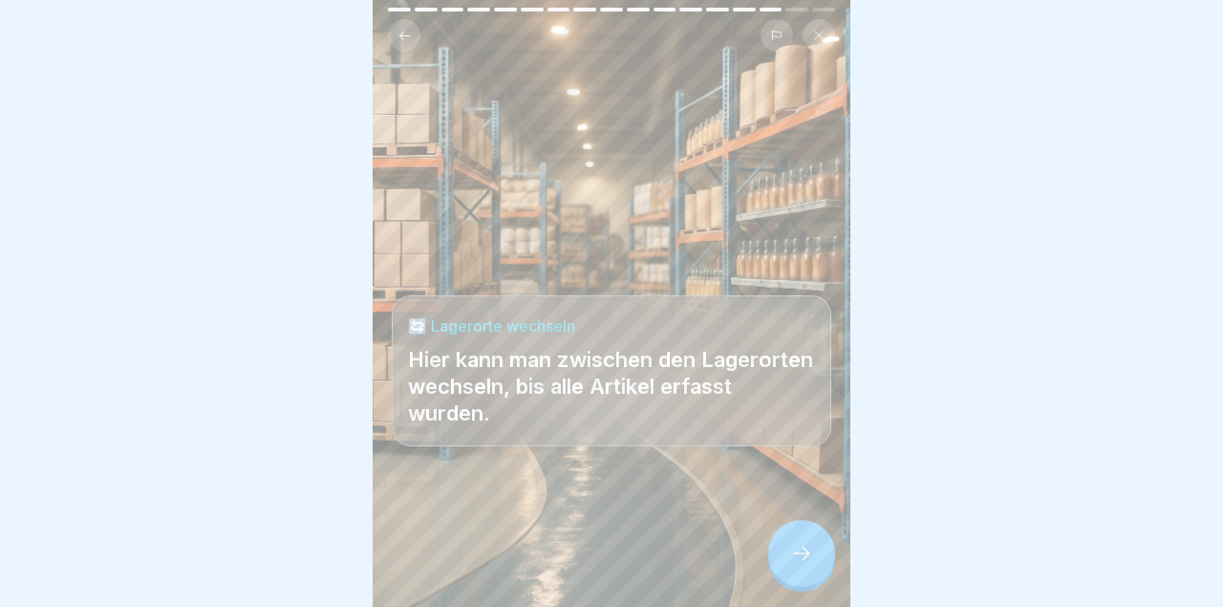
click at [790, 576] on div at bounding box center [801, 553] width 67 height 67
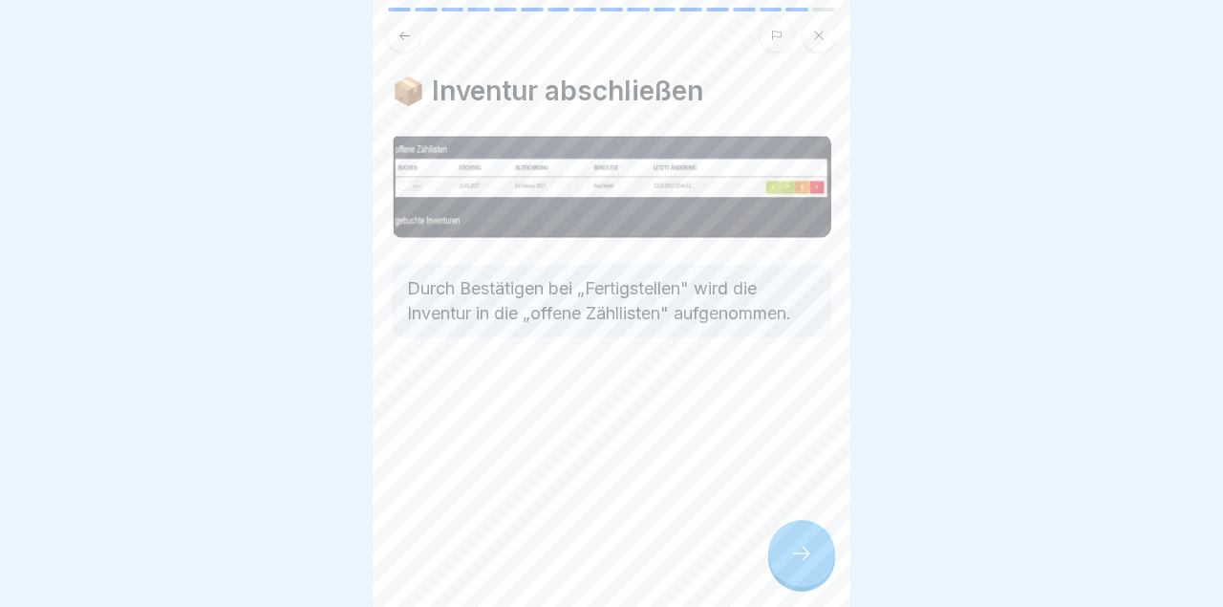
click at [786, 572] on div at bounding box center [801, 553] width 67 height 67
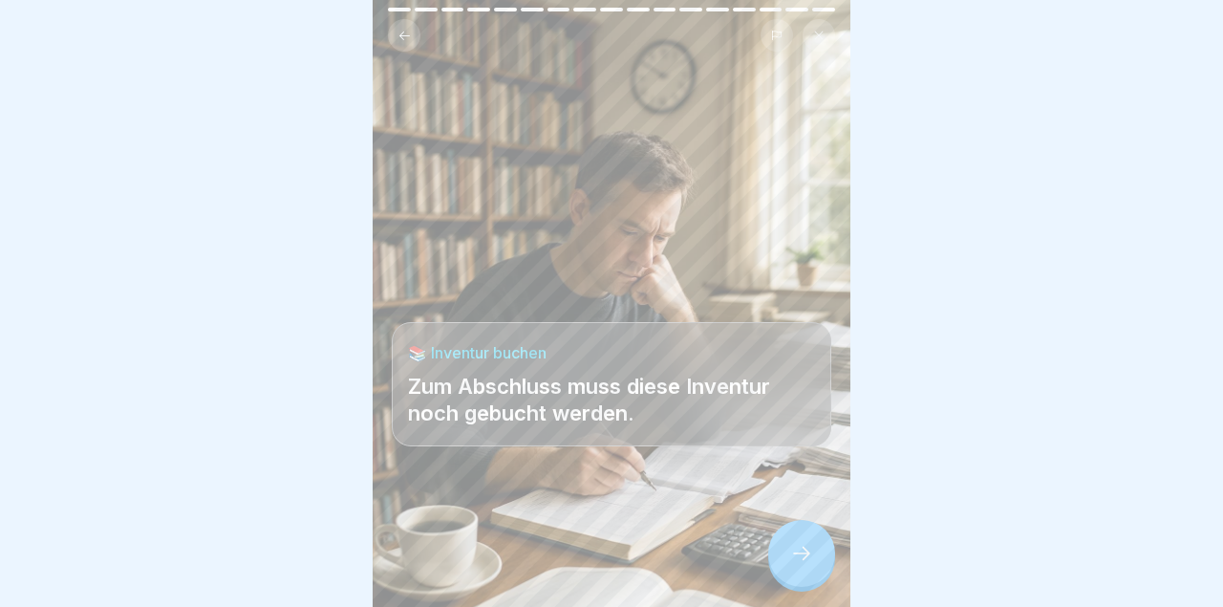
click at [786, 567] on div at bounding box center [801, 553] width 67 height 67
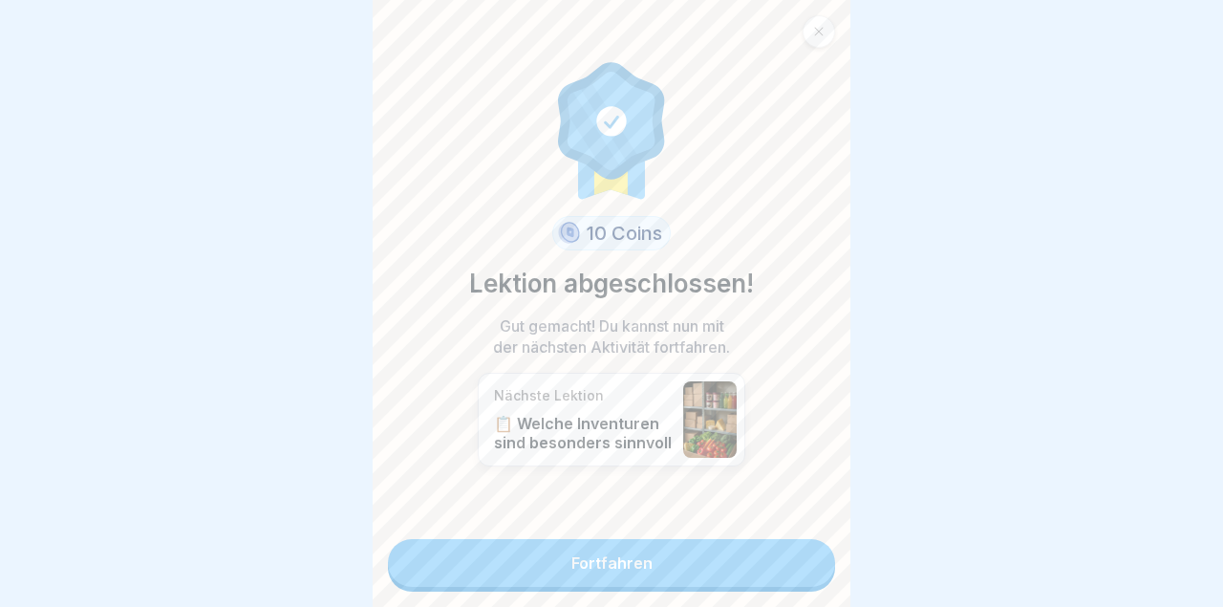
click at [794, 565] on link "Fortfahren" at bounding box center [611, 563] width 447 height 48
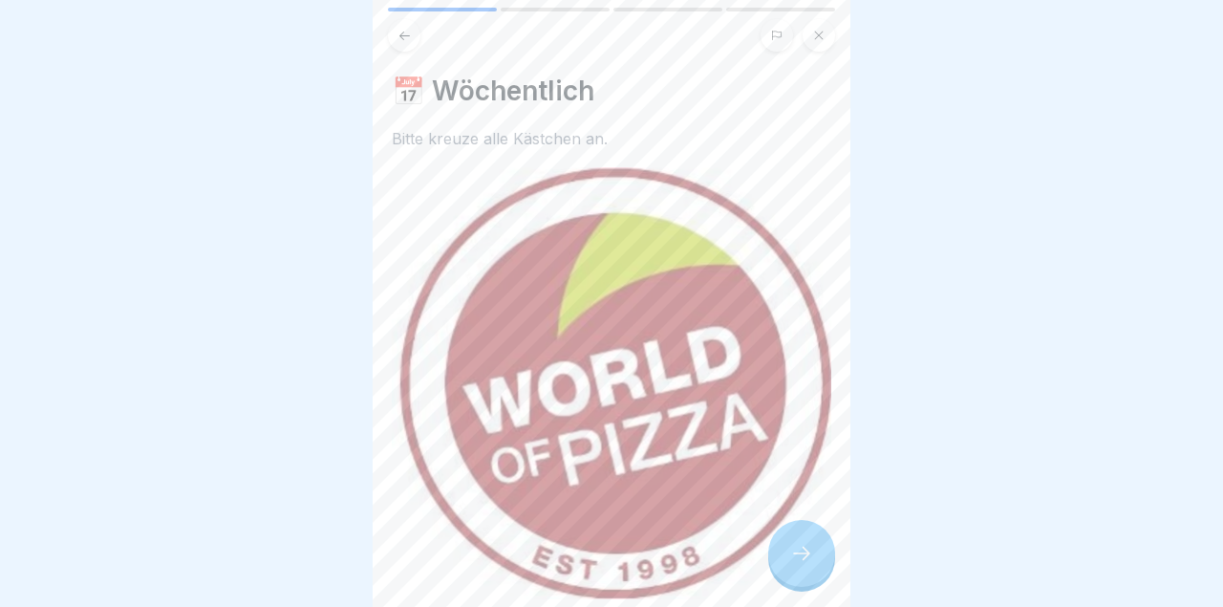
click at [803, 563] on icon at bounding box center [801, 553] width 23 height 23
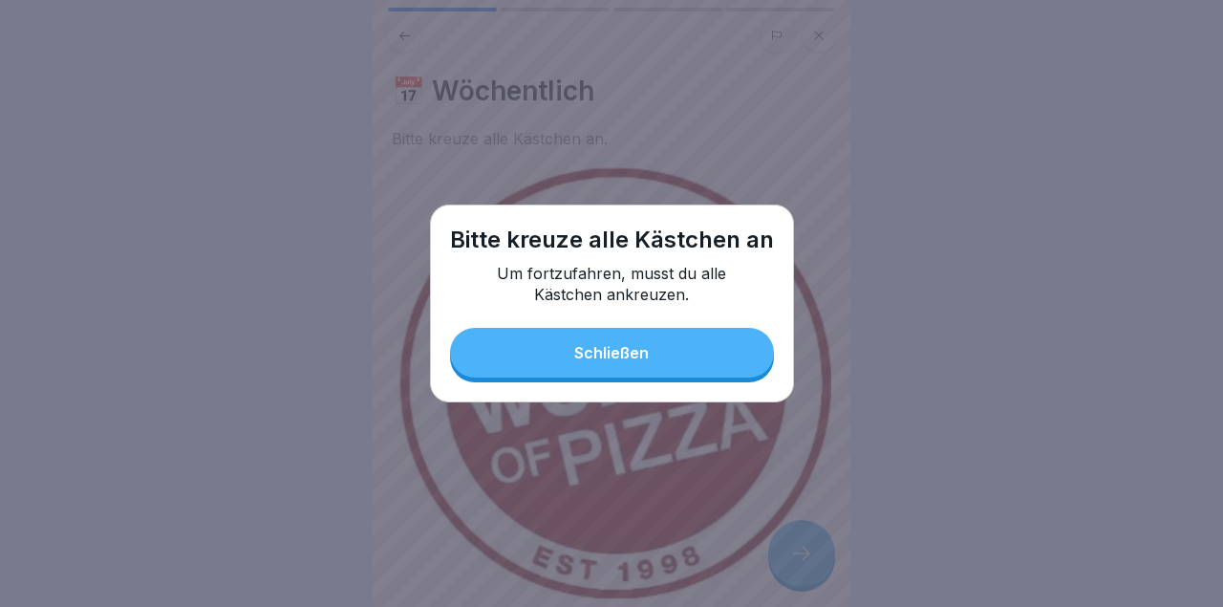
click at [711, 369] on button "Schließen" at bounding box center [612, 353] width 324 height 50
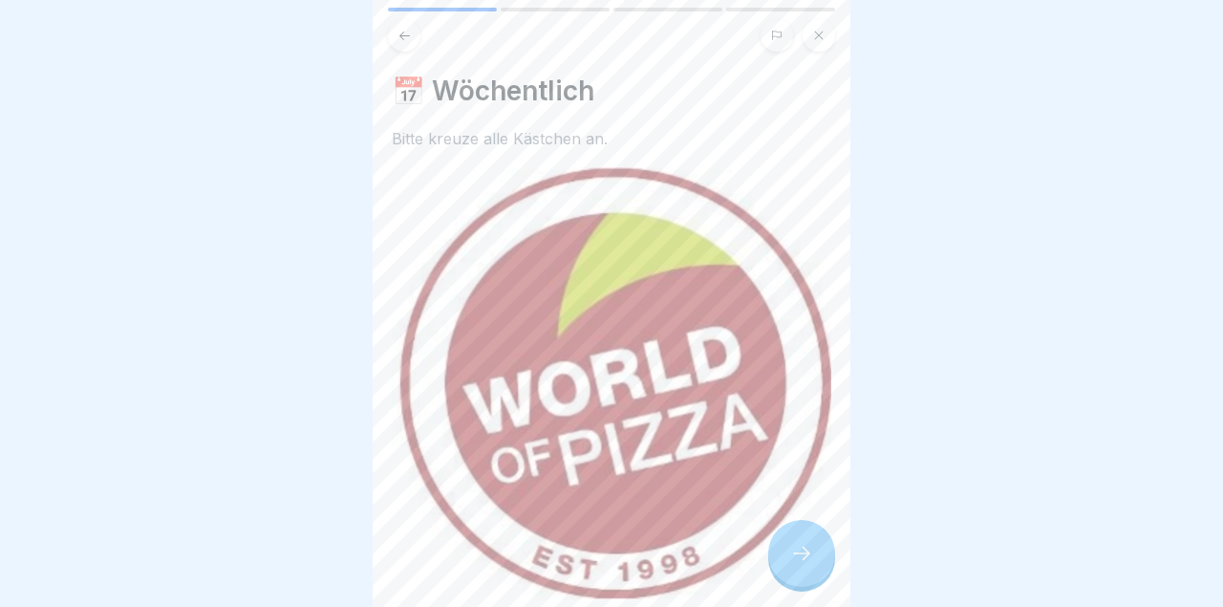
click at [717, 478] on img at bounding box center [611, 383] width 439 height 432
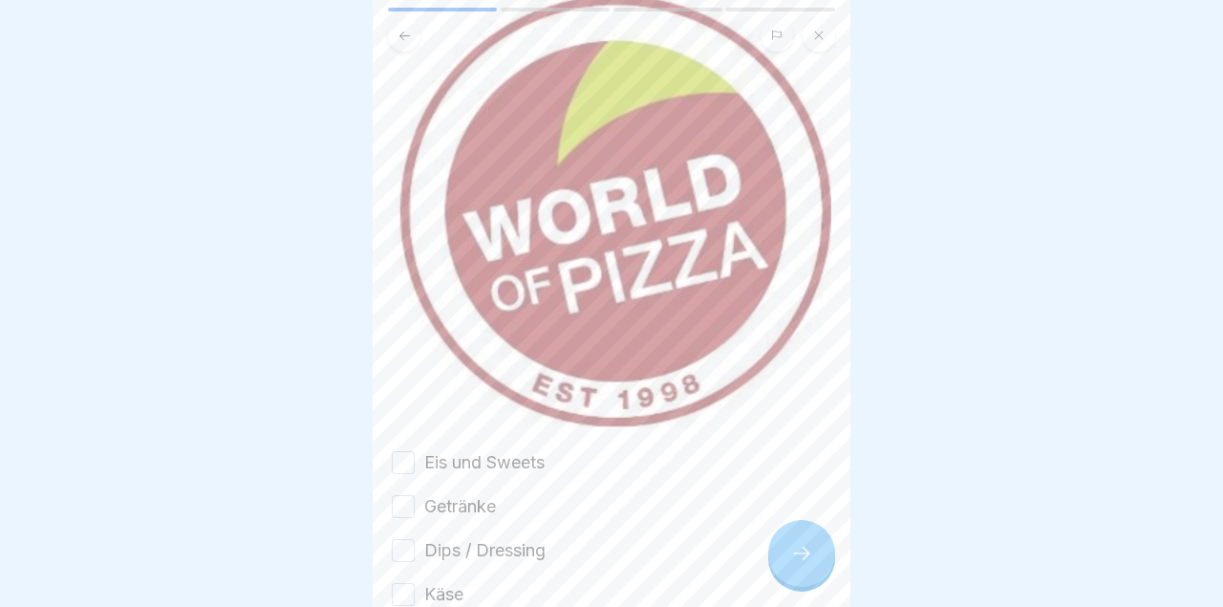
scroll to position [287, 0]
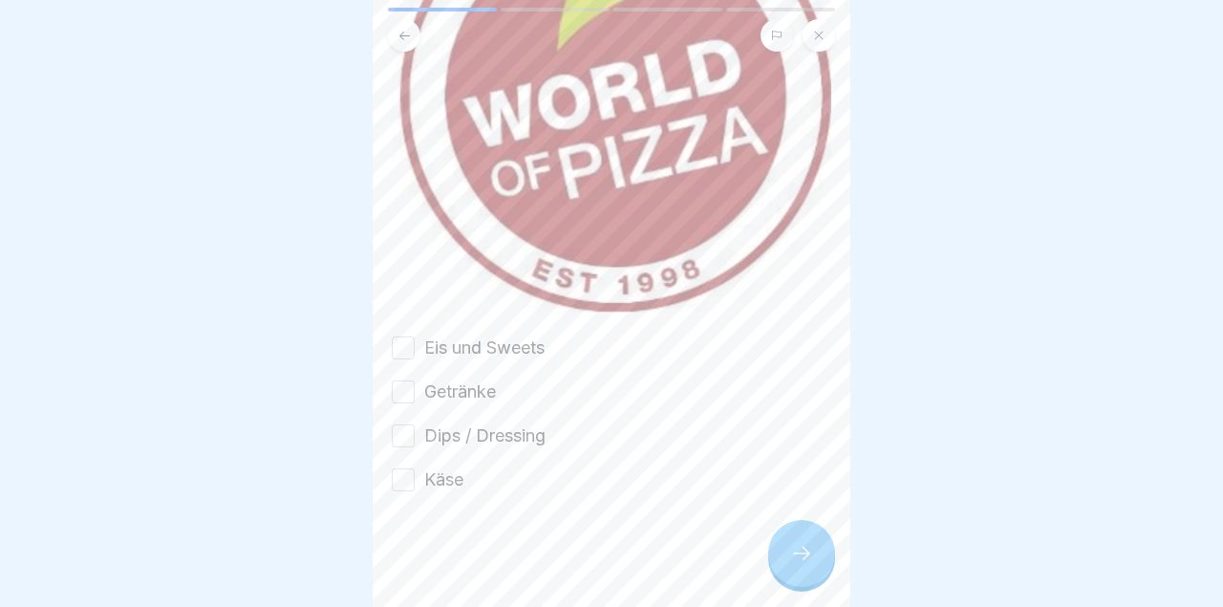
click at [410, 337] on button "Eis und Sweets" at bounding box center [403, 347] width 23 height 23
click at [399, 391] on button "Getränke" at bounding box center [403, 391] width 23 height 23
click at [405, 448] on div "Dips / Dressing" at bounding box center [469, 435] width 154 height 25
click at [410, 479] on button "Käse" at bounding box center [403, 479] width 23 height 23
click at [411, 433] on button "Dips / Dressing" at bounding box center [403, 435] width 23 height 23
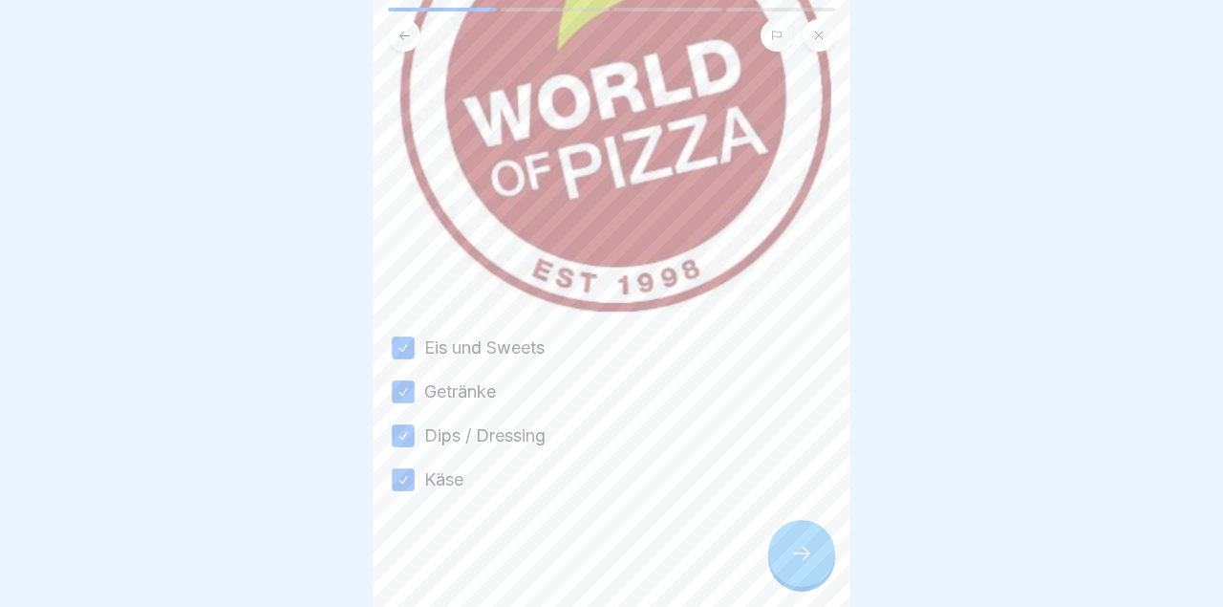
click at [802, 537] on div at bounding box center [801, 553] width 67 height 67
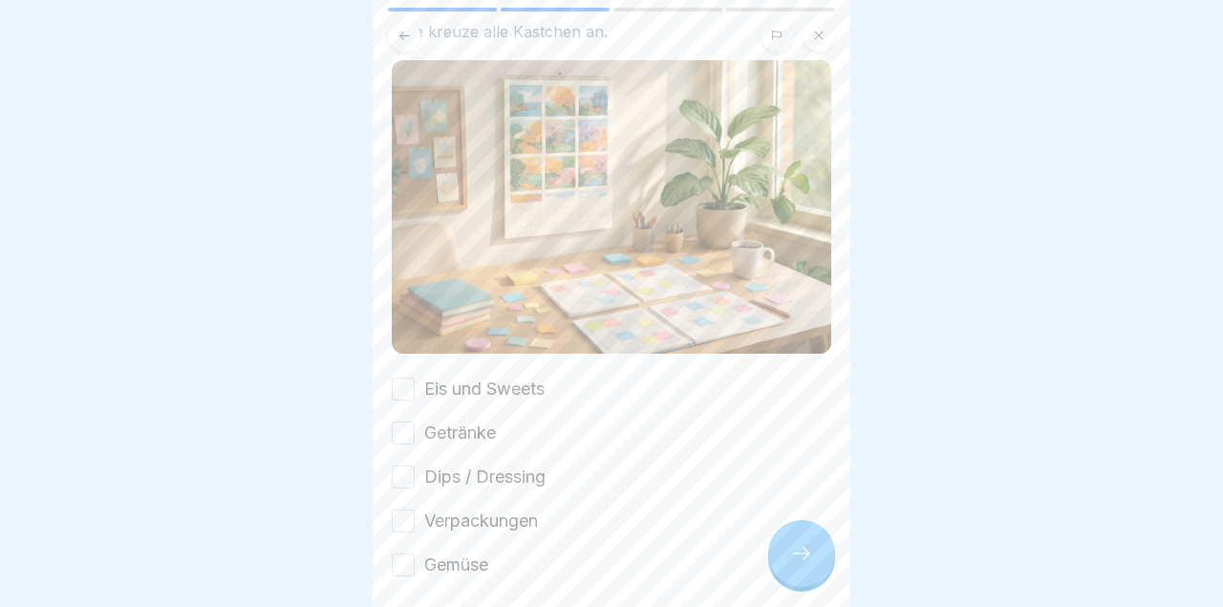
scroll to position [191, 0]
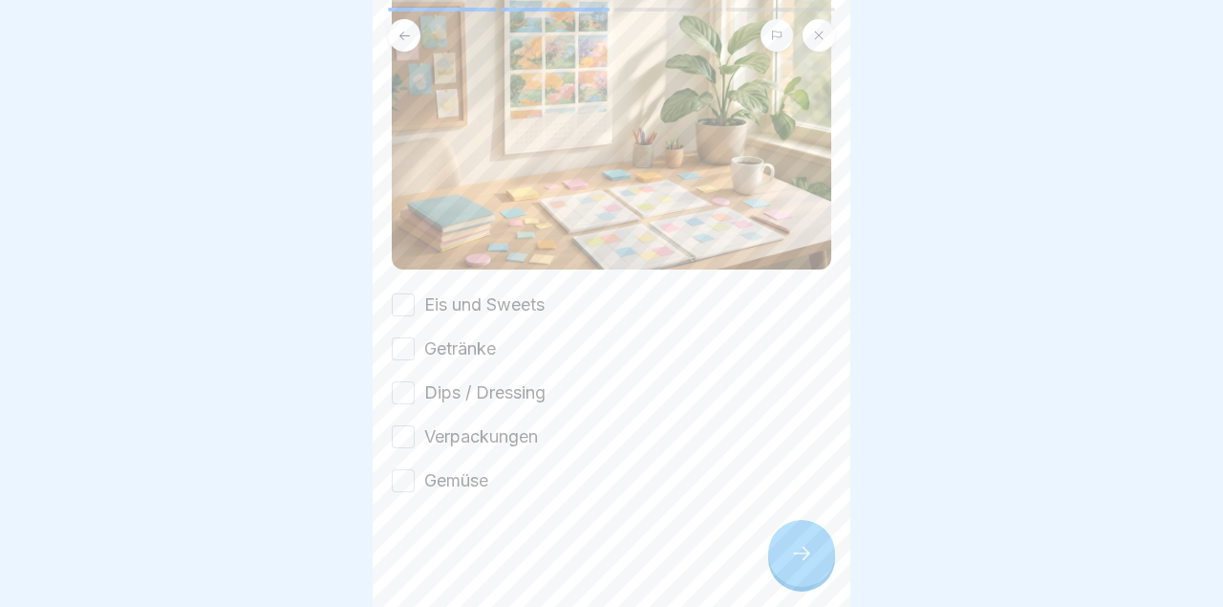
click at [408, 312] on button "Eis und Sweets" at bounding box center [403, 304] width 23 height 23
click at [410, 372] on div "Eis und Sweets Getränke Dips / Dressing Verpackungen Gemüse" at bounding box center [611, 392] width 439 height 201
click at [396, 430] on button "Verpackungen" at bounding box center [403, 436] width 23 height 23
click at [404, 343] on button "Getränke" at bounding box center [403, 348] width 23 height 23
click at [408, 402] on button "Dips / Dressing" at bounding box center [403, 392] width 23 height 23
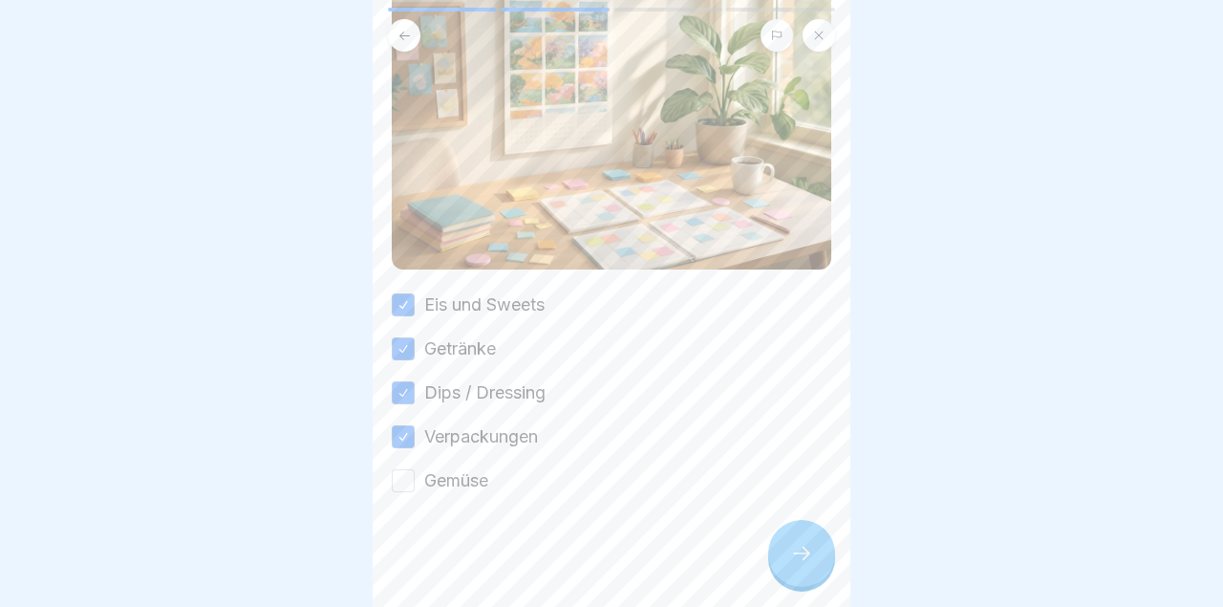
click at [409, 492] on div "Gemüse" at bounding box center [440, 480] width 96 height 25
click at [393, 473] on button "Gemüse" at bounding box center [403, 480] width 23 height 23
click at [785, 547] on div at bounding box center [801, 553] width 67 height 67
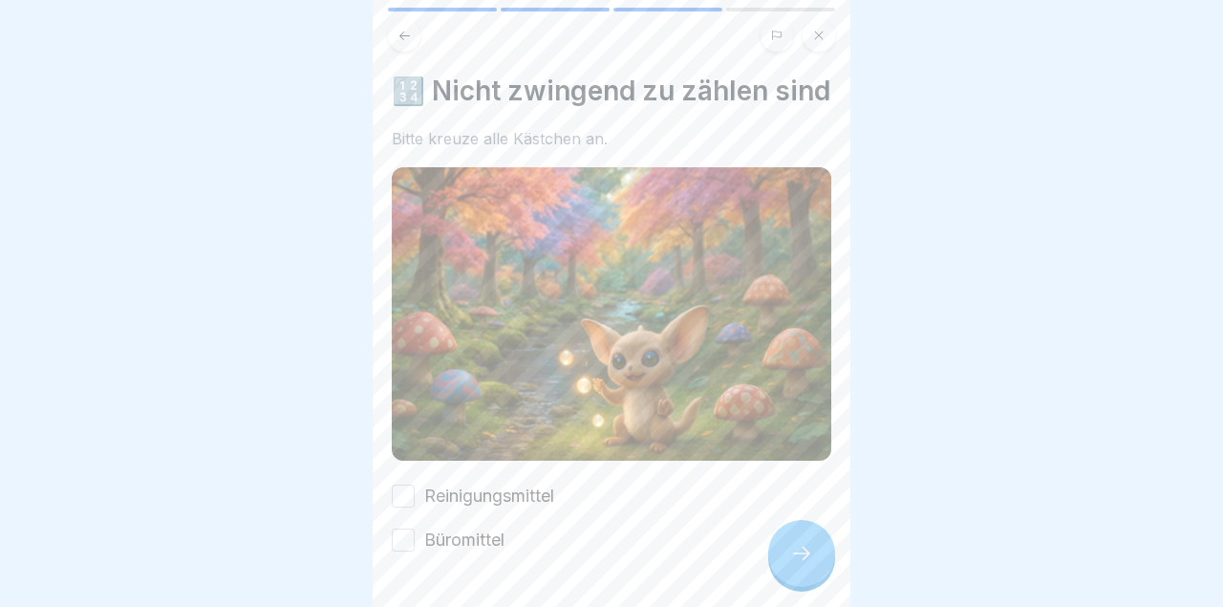
scroll to position [59, 0]
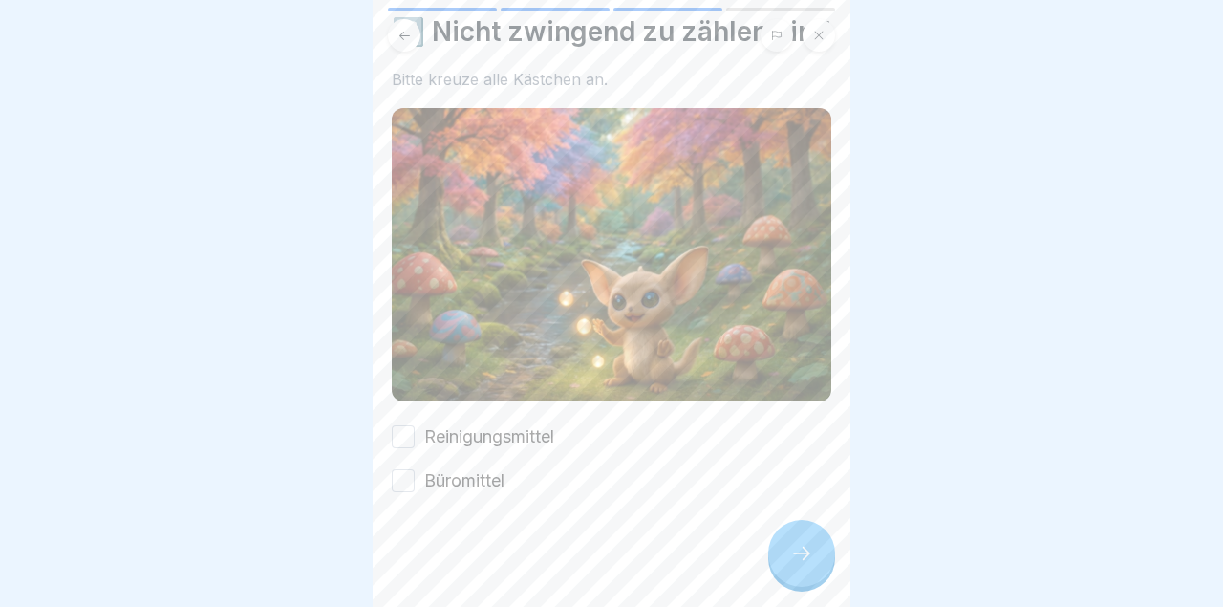
click at [391, 452] on div "🔢 Nicht zwingend zu zählen sind Bitte kreuze alle Kästchen an. Reinigungsmittel…" at bounding box center [612, 303] width 478 height 607
click at [396, 500] on div at bounding box center [611, 550] width 439 height 115
click at [399, 442] on button "Reinigungsmittel" at bounding box center [403, 436] width 23 height 23
click at [406, 483] on button "Büromittel" at bounding box center [403, 480] width 23 height 23
click at [812, 557] on icon at bounding box center [801, 553] width 23 height 23
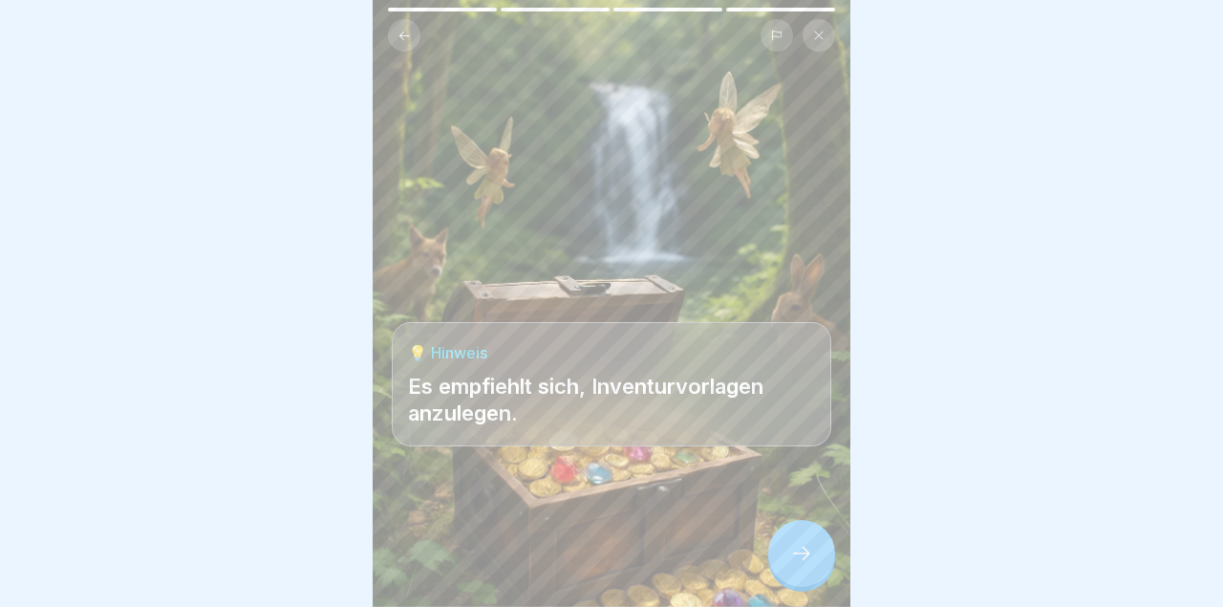
click at [783, 543] on div at bounding box center [801, 553] width 67 height 67
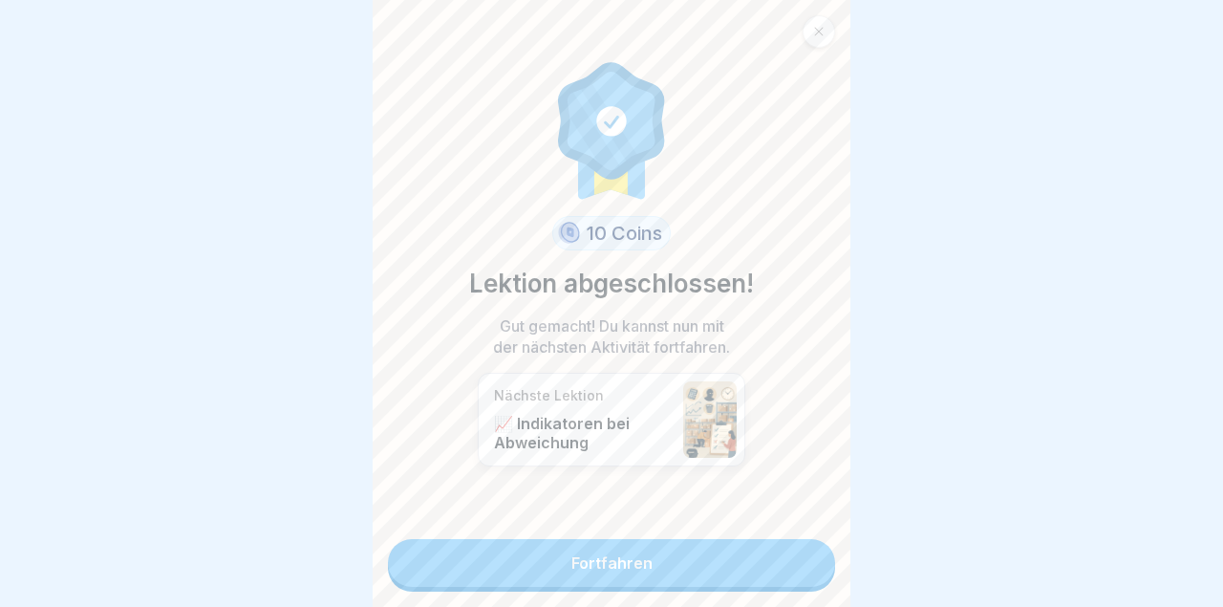
click at [773, 564] on link "Fortfahren" at bounding box center [611, 563] width 447 height 48
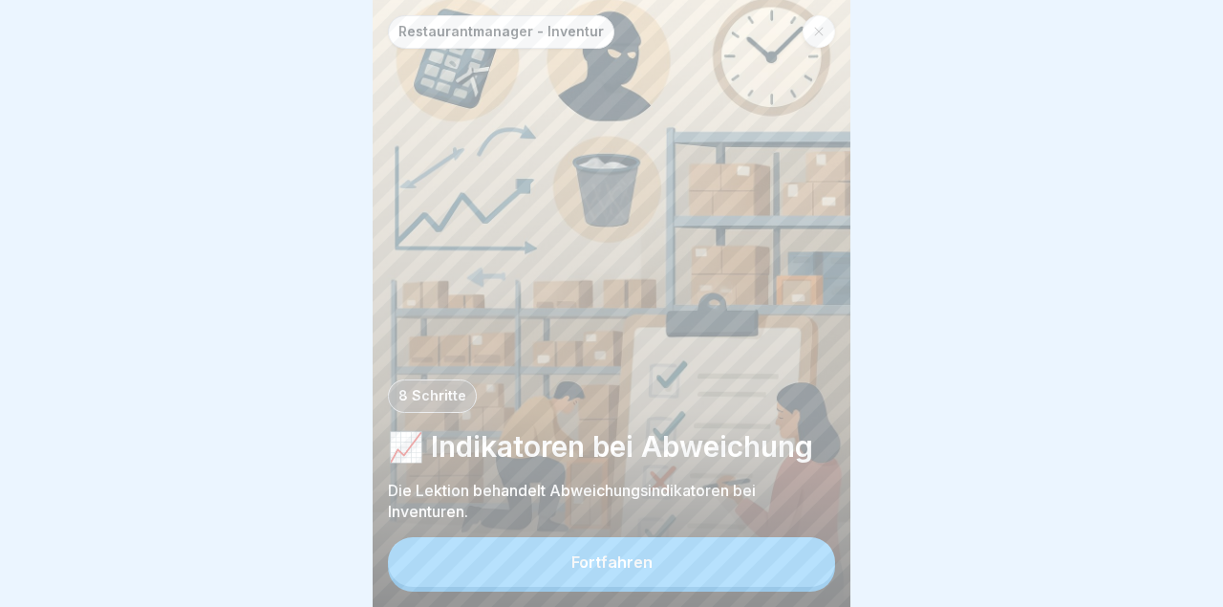
click at [776, 552] on button "Fortfahren" at bounding box center [611, 562] width 447 height 50
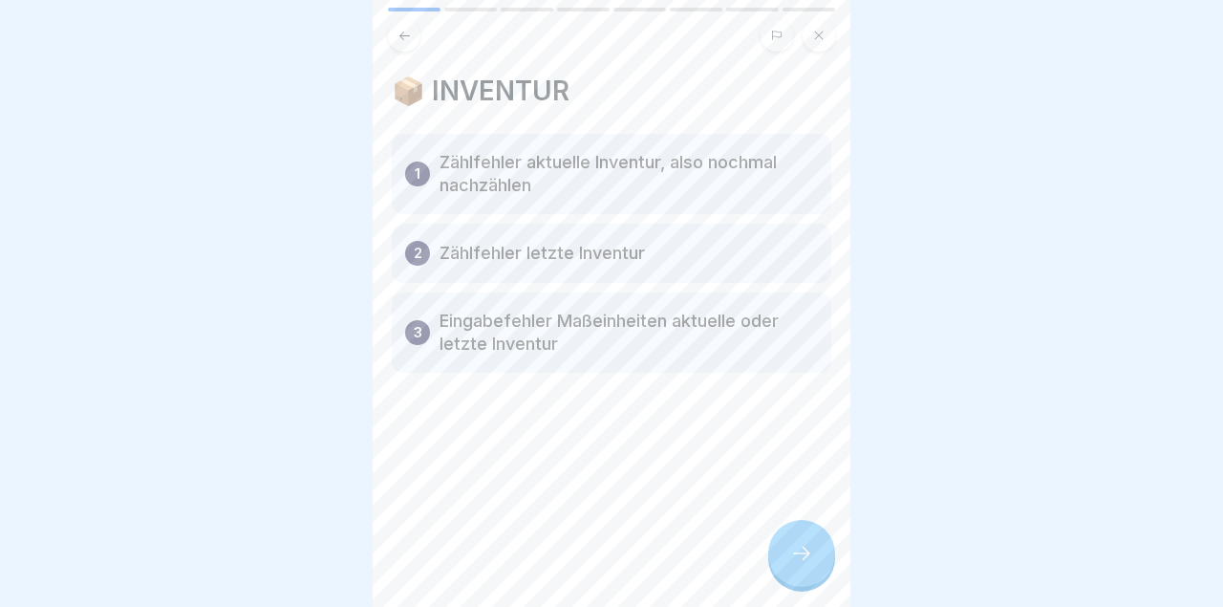
click at [819, 551] on div at bounding box center [801, 553] width 67 height 67
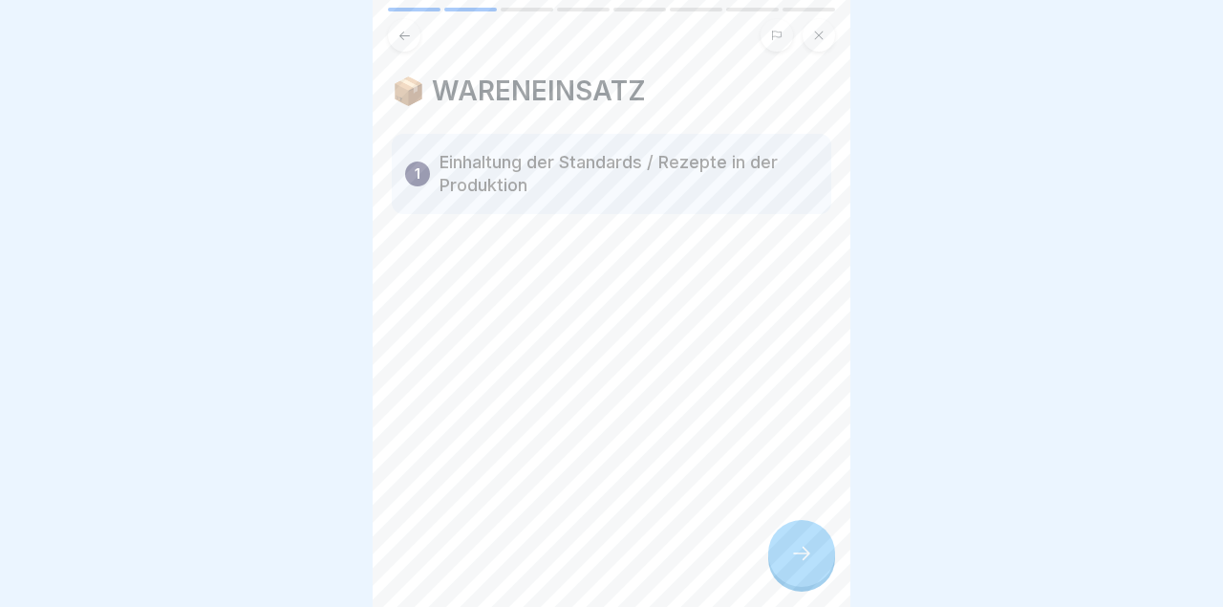
click at [815, 557] on div at bounding box center [801, 553] width 67 height 67
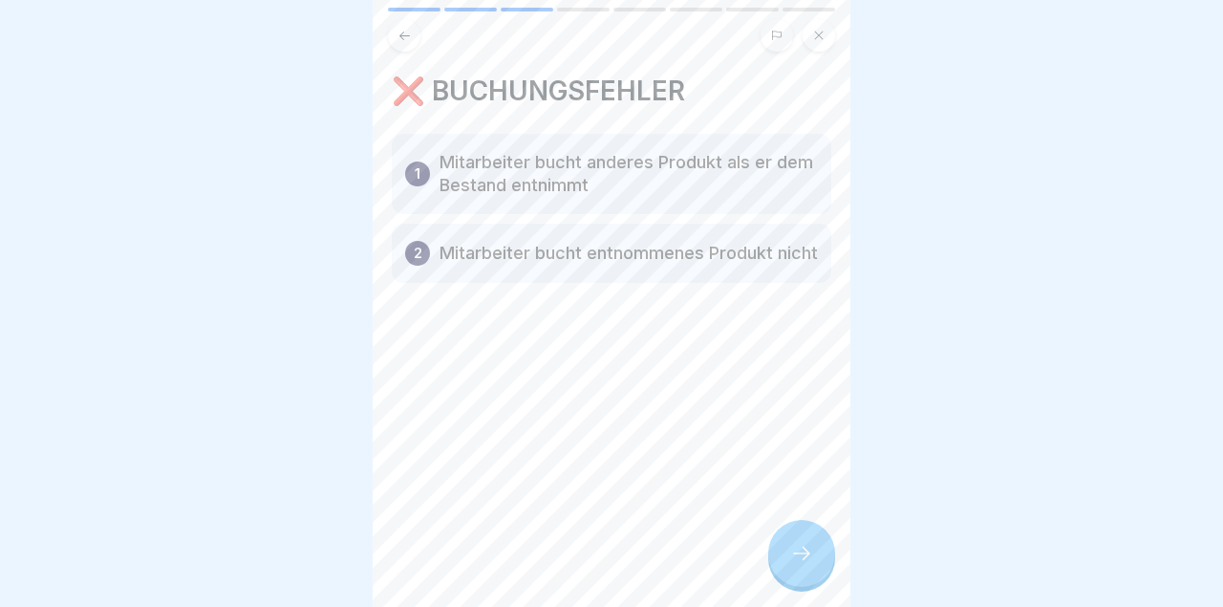
click at [813, 558] on icon at bounding box center [801, 553] width 23 height 23
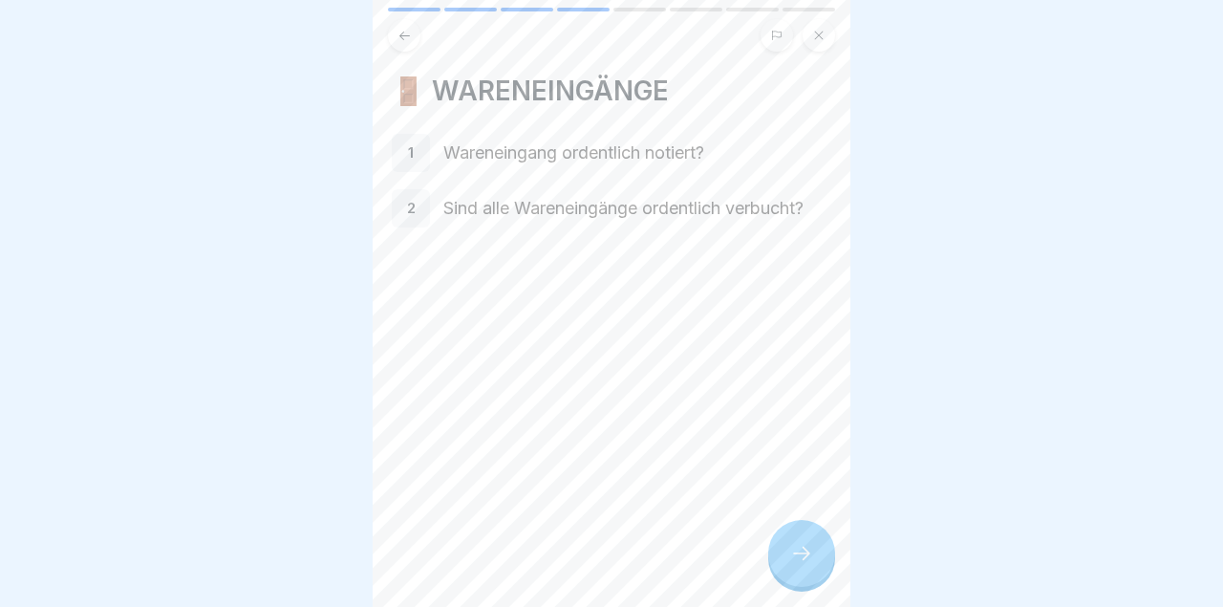
click at [813, 556] on icon at bounding box center [801, 553] width 23 height 23
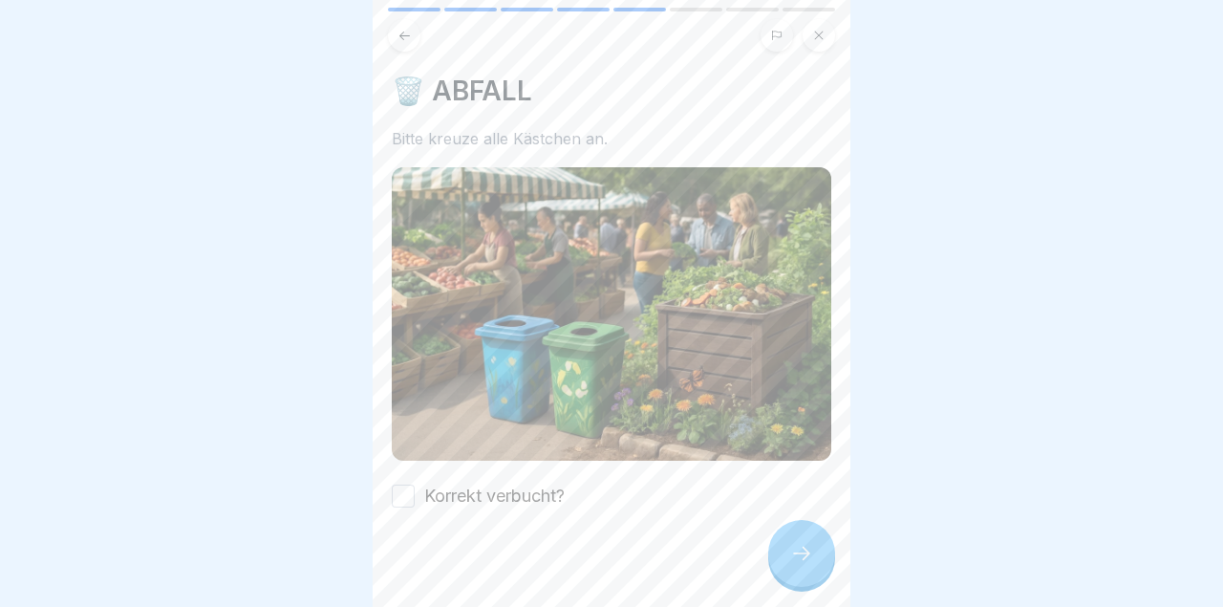
click at [814, 557] on div at bounding box center [801, 553] width 67 height 67
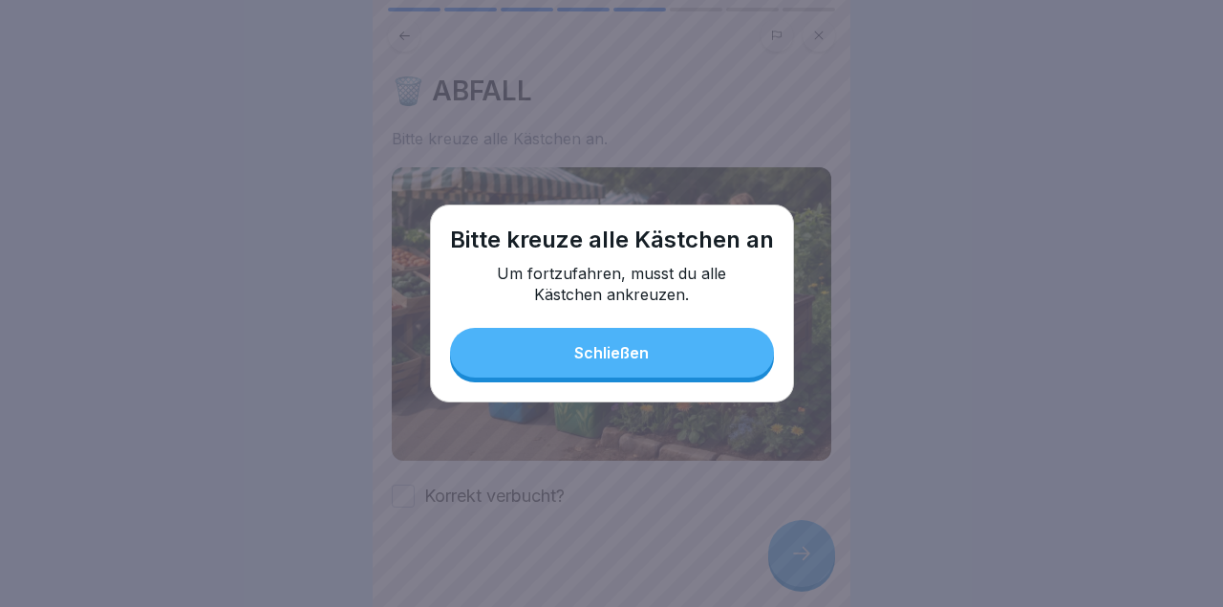
click at [786, 491] on div at bounding box center [611, 303] width 1223 height 607
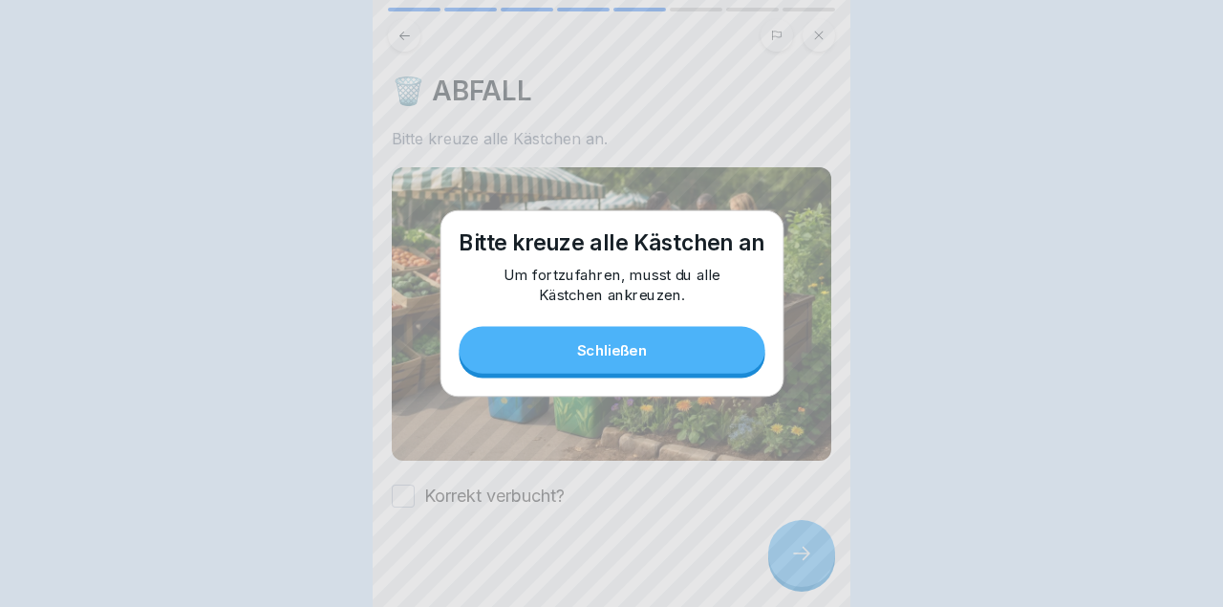
click at [714, 371] on img at bounding box center [611, 313] width 439 height 292
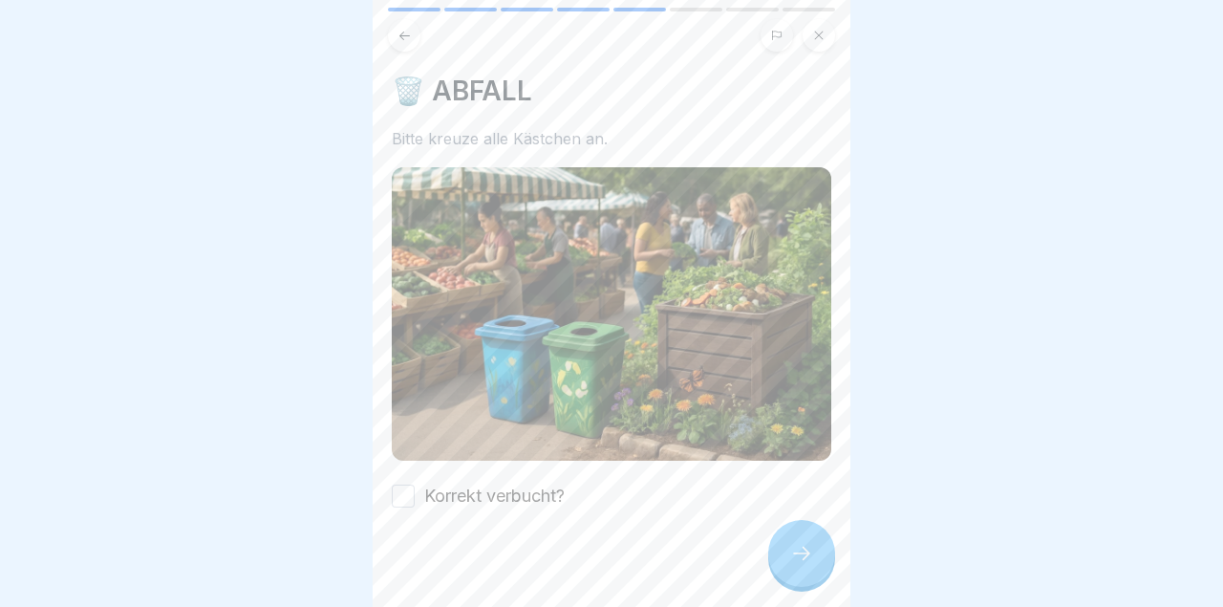
click at [397, 490] on button "Korrekt verbucht?" at bounding box center [403, 495] width 23 height 23
click at [813, 572] on div at bounding box center [801, 553] width 67 height 67
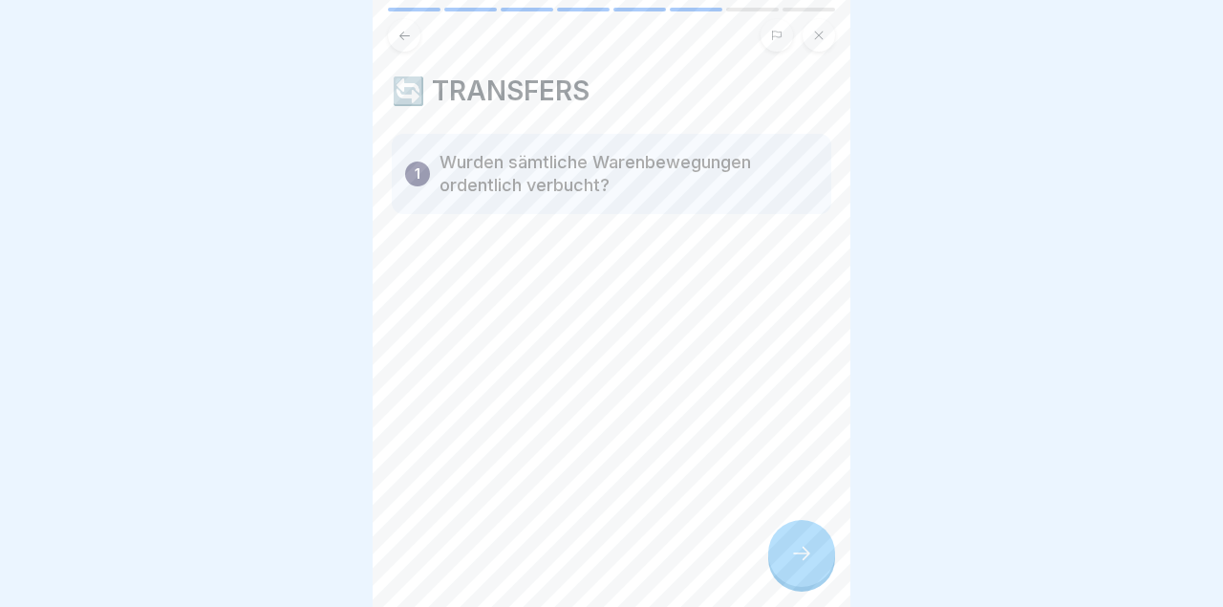
click at [805, 553] on icon at bounding box center [801, 552] width 17 height 13
click at [808, 556] on icon at bounding box center [801, 552] width 17 height 13
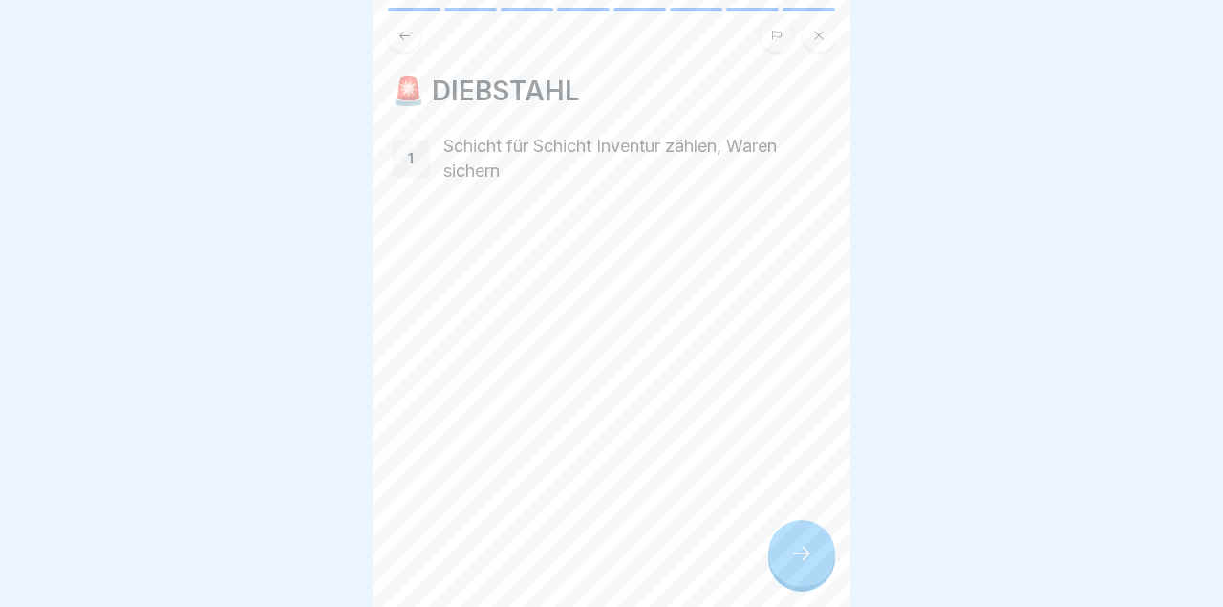
click at [808, 549] on icon at bounding box center [801, 553] width 23 height 23
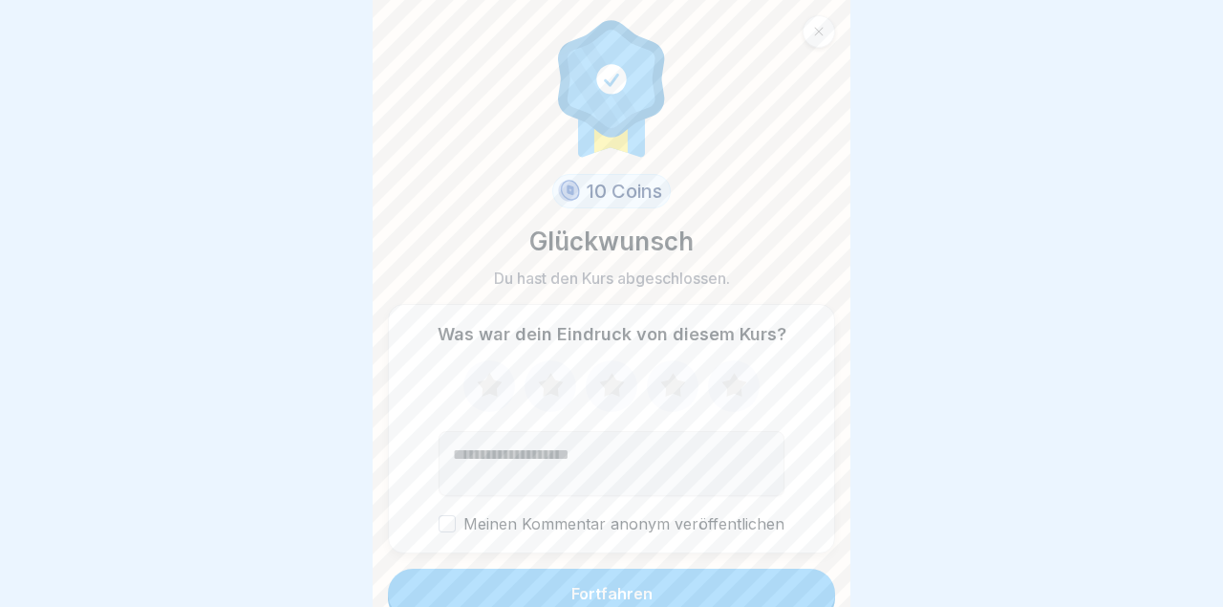
click at [805, 555] on form "10 Coins Glückwunsch Du hast den Kurs abgeschlossen. Was war dein Eindruck von …" at bounding box center [612, 303] width 478 height 607
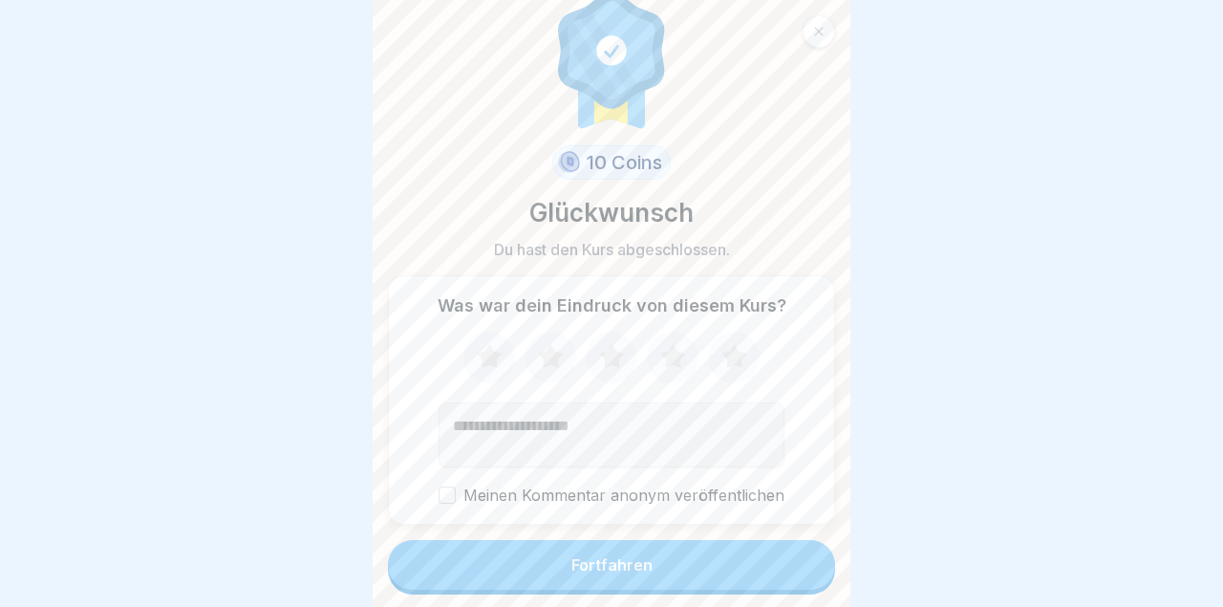
click at [759, 566] on button "Fortfahren" at bounding box center [611, 565] width 447 height 50
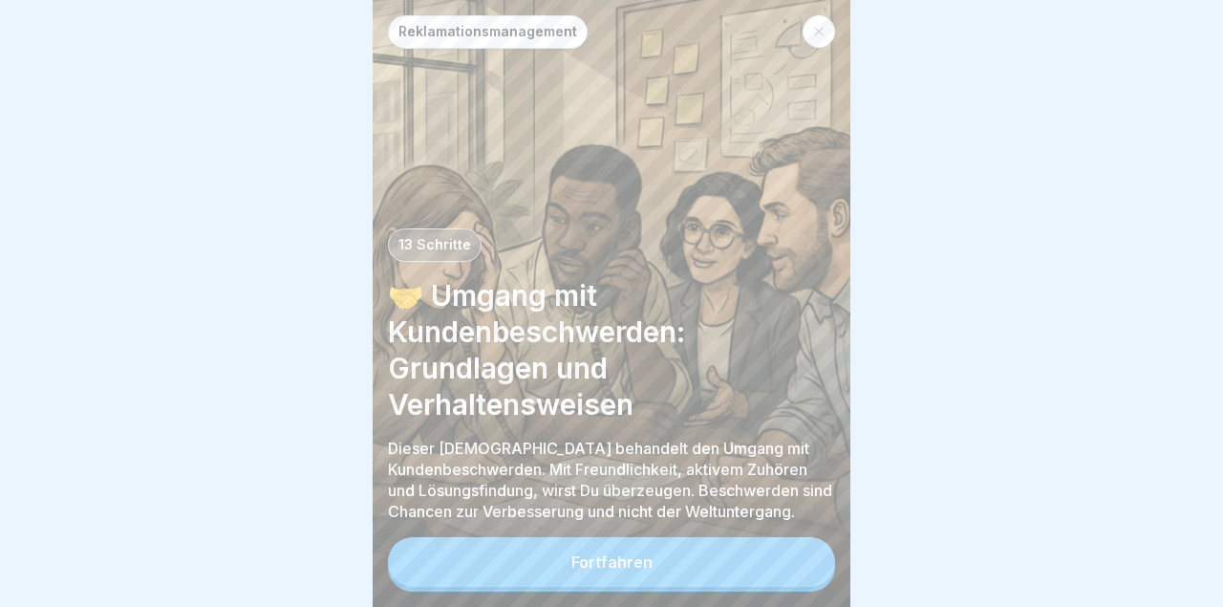
click at [800, 562] on button "Fortfahren" at bounding box center [611, 562] width 447 height 50
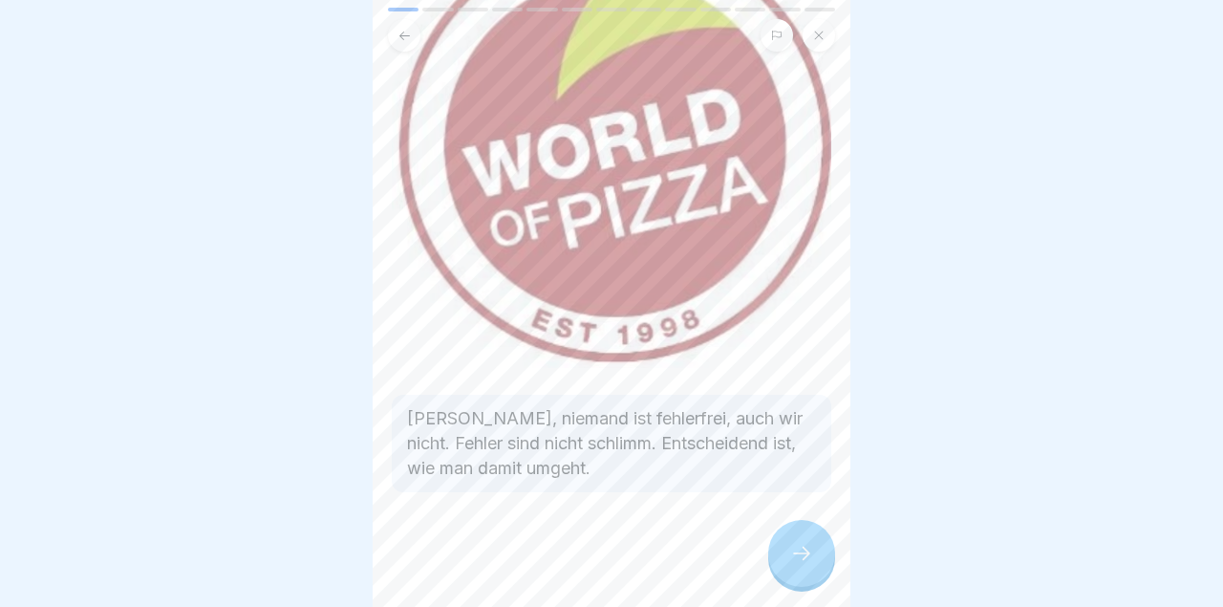
click at [808, 554] on icon at bounding box center [801, 552] width 17 height 13
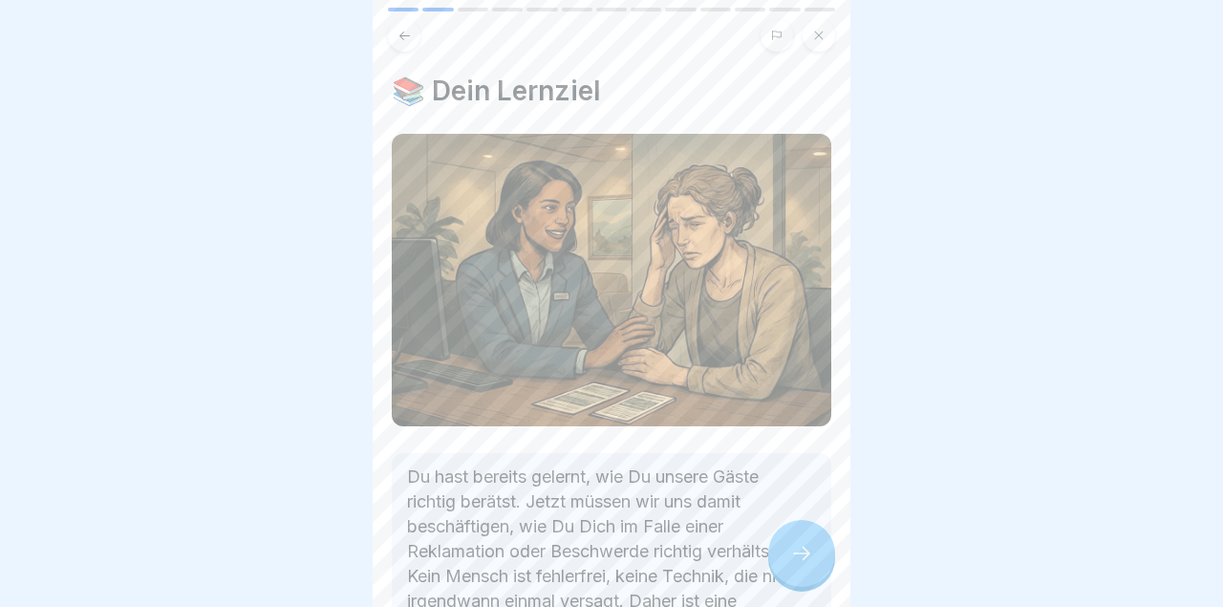
click at [808, 554] on icon at bounding box center [801, 552] width 17 height 13
click at [809, 551] on icon at bounding box center [801, 553] width 23 height 23
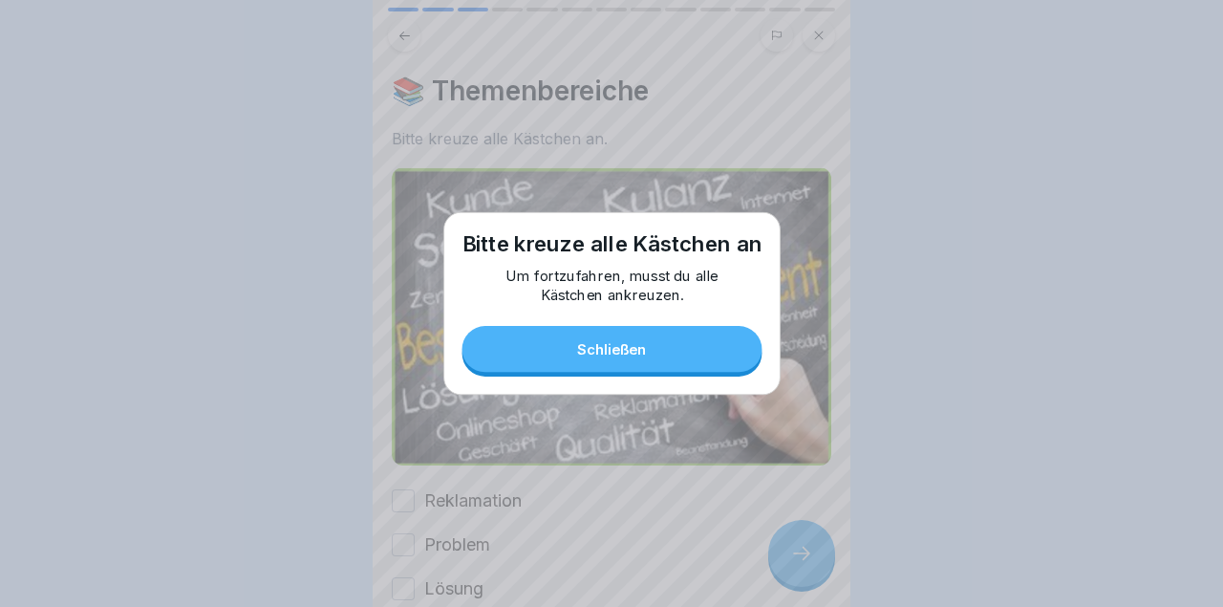
click at [809, 549] on div at bounding box center [611, 303] width 1223 height 607
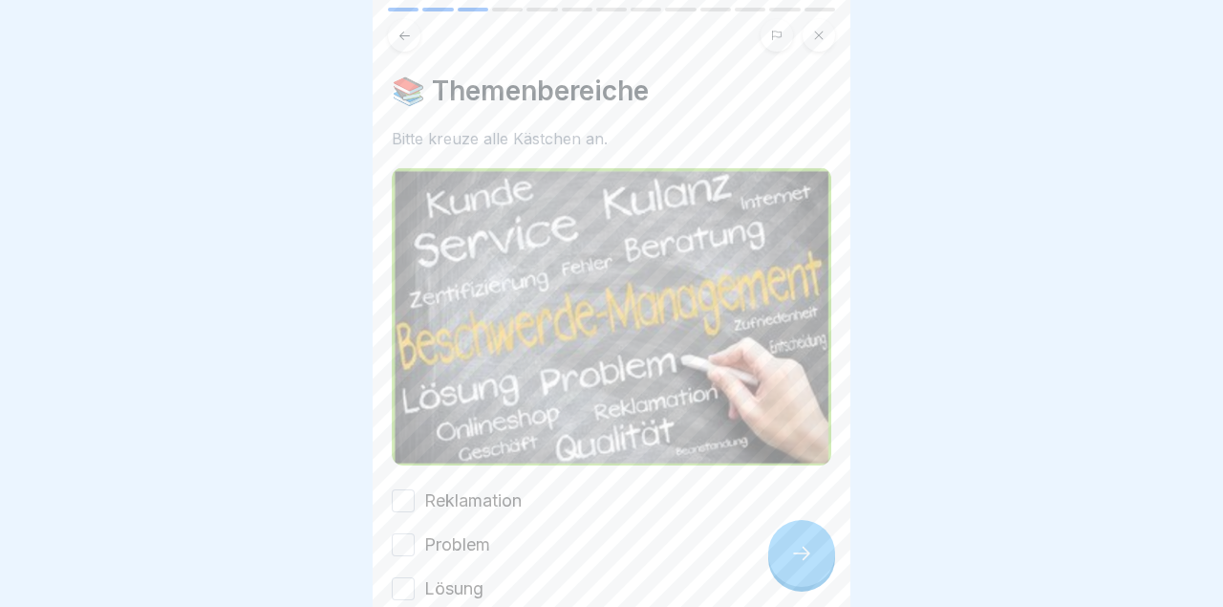
click at [806, 555] on icon at bounding box center [801, 553] width 23 height 23
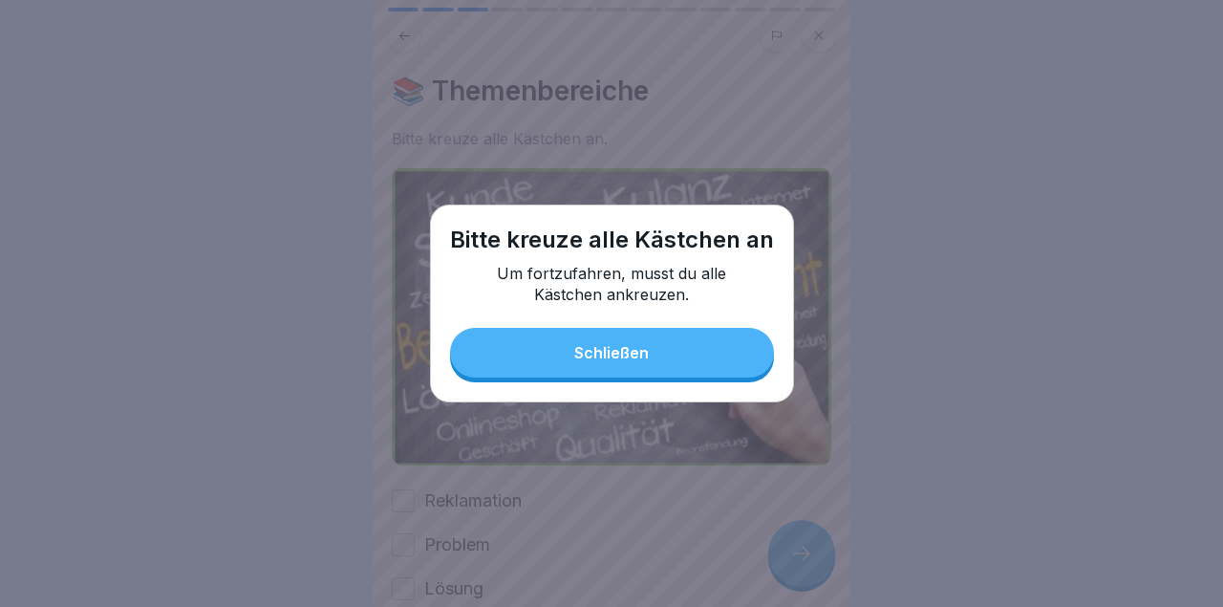
click at [796, 578] on div at bounding box center [611, 303] width 1223 height 607
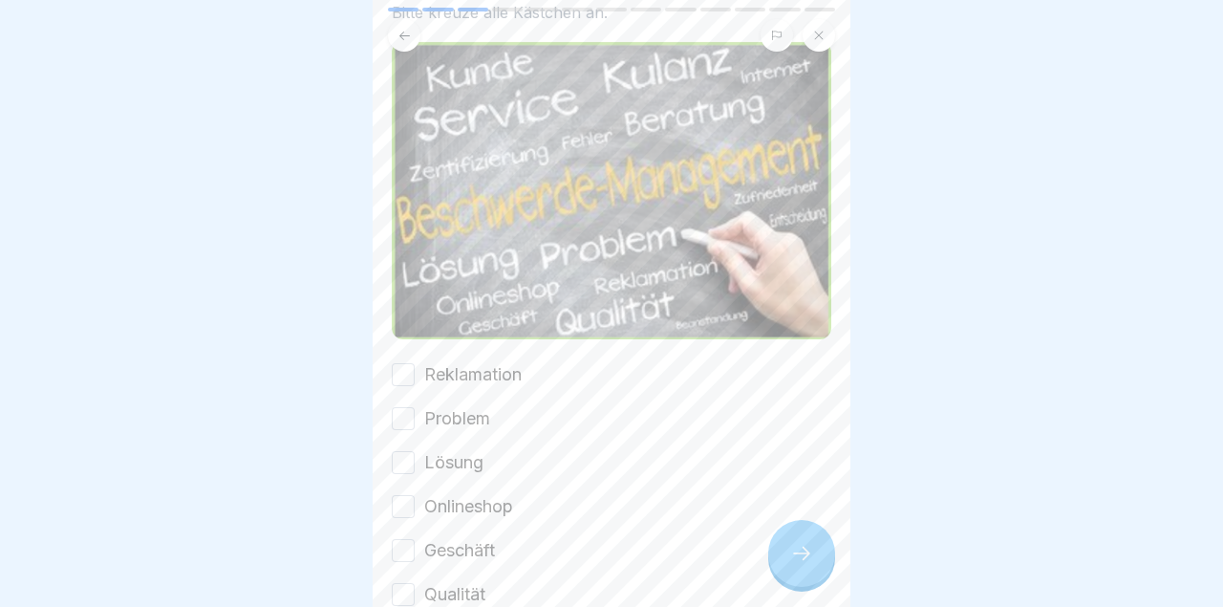
scroll to position [285, 0]
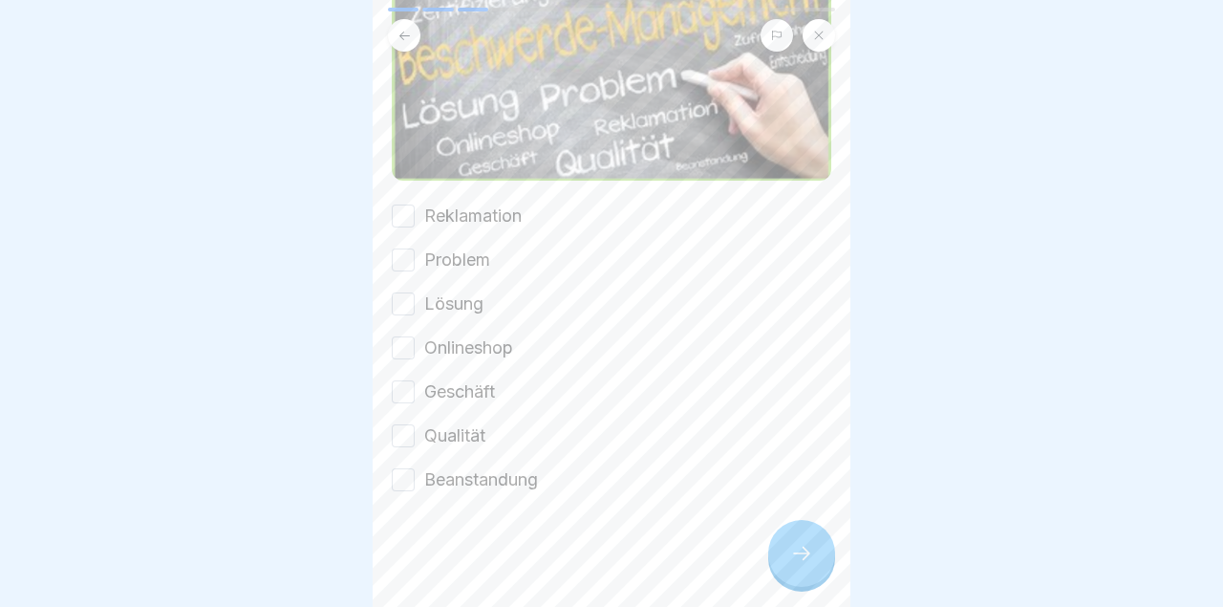
click at [404, 225] on button "Reklamation" at bounding box center [403, 215] width 23 height 23
click at [408, 276] on div "Reklamation Problem Lösung Onlineshop Geschäft Qualität Beanstandung" at bounding box center [611, 347] width 439 height 289
click at [402, 334] on div "Reklamation Problem Lösung Onlineshop Geschäft Qualität Beanstandung" at bounding box center [611, 347] width 439 height 289
click at [402, 253] on button "Problem" at bounding box center [403, 259] width 23 height 23
click at [410, 314] on button "Lösung" at bounding box center [403, 303] width 23 height 23
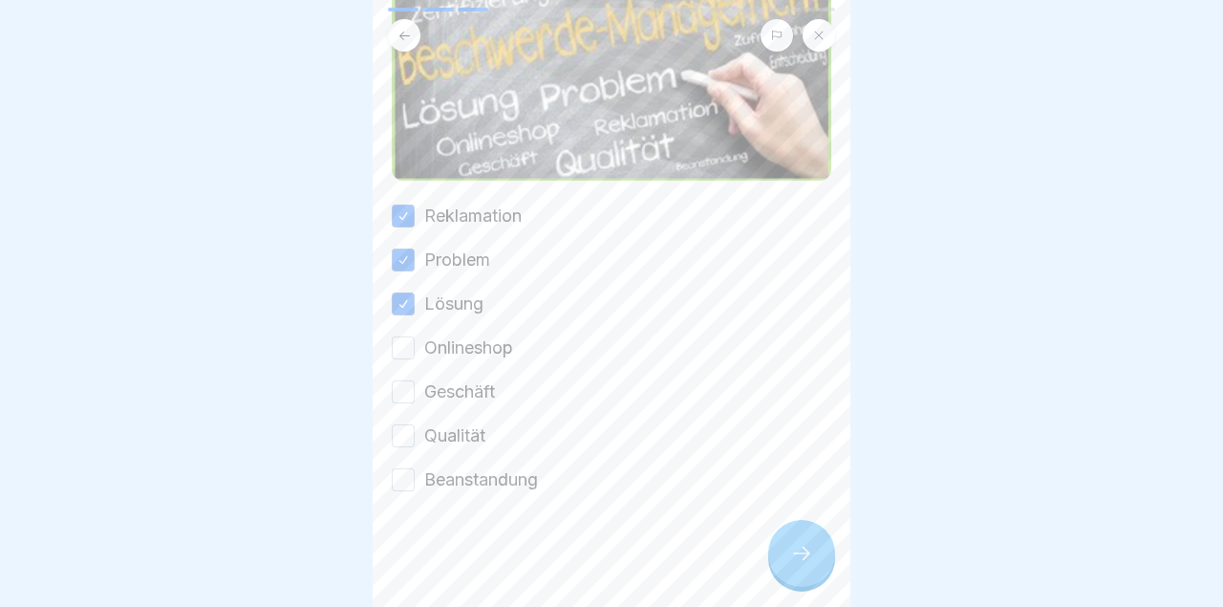
click at [417, 381] on div "Geschäft" at bounding box center [443, 391] width 103 height 25
click at [406, 359] on button "Onlineshop" at bounding box center [403, 347] width 23 height 23
click at [408, 417] on div "Reklamation Problem Lösung Onlineshop Geschäft Qualität Beanstandung" at bounding box center [611, 347] width 439 height 289
click at [408, 440] on button "Qualität" at bounding box center [403, 435] width 23 height 23
click at [405, 379] on div "Reklamation Problem Lösung Onlineshop Geschäft Qualität Beanstandung" at bounding box center [611, 347] width 439 height 289
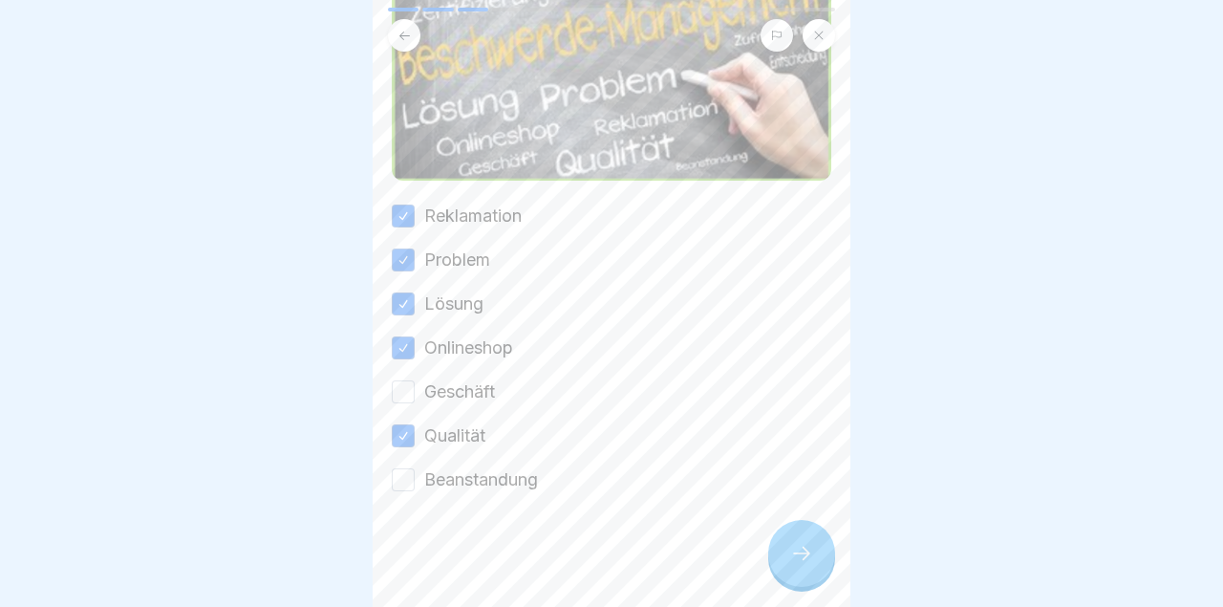
click at [413, 474] on button "Beanstandung" at bounding box center [403, 479] width 23 height 23
click at [409, 399] on button "Geschäft" at bounding box center [403, 391] width 23 height 23
click at [800, 544] on icon at bounding box center [801, 553] width 23 height 23
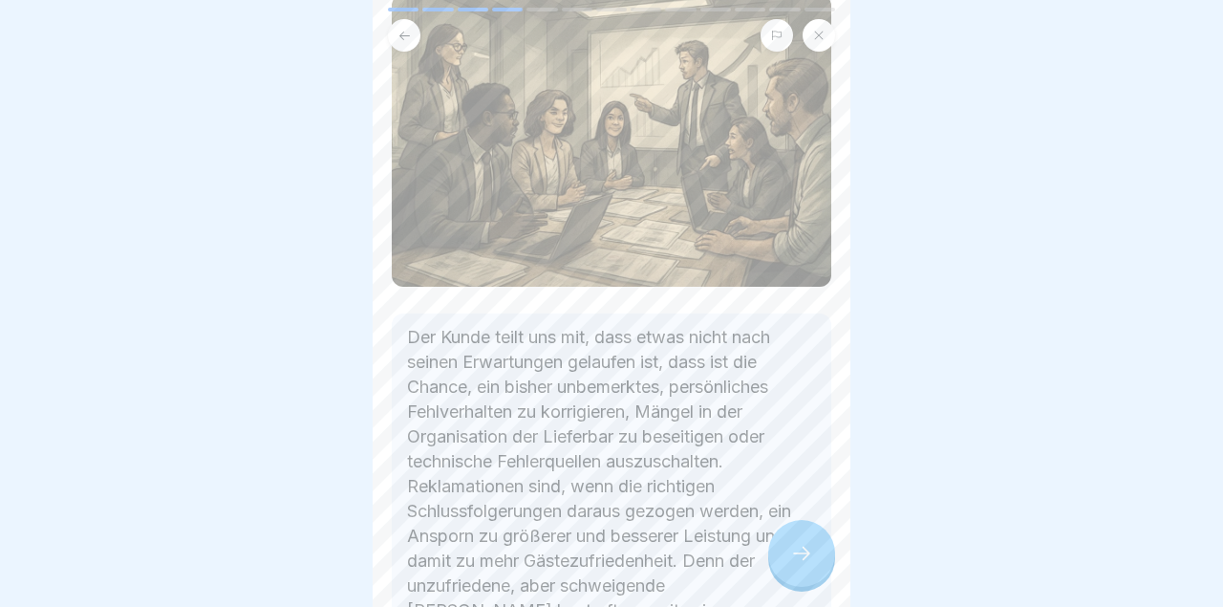
scroll to position [282, 0]
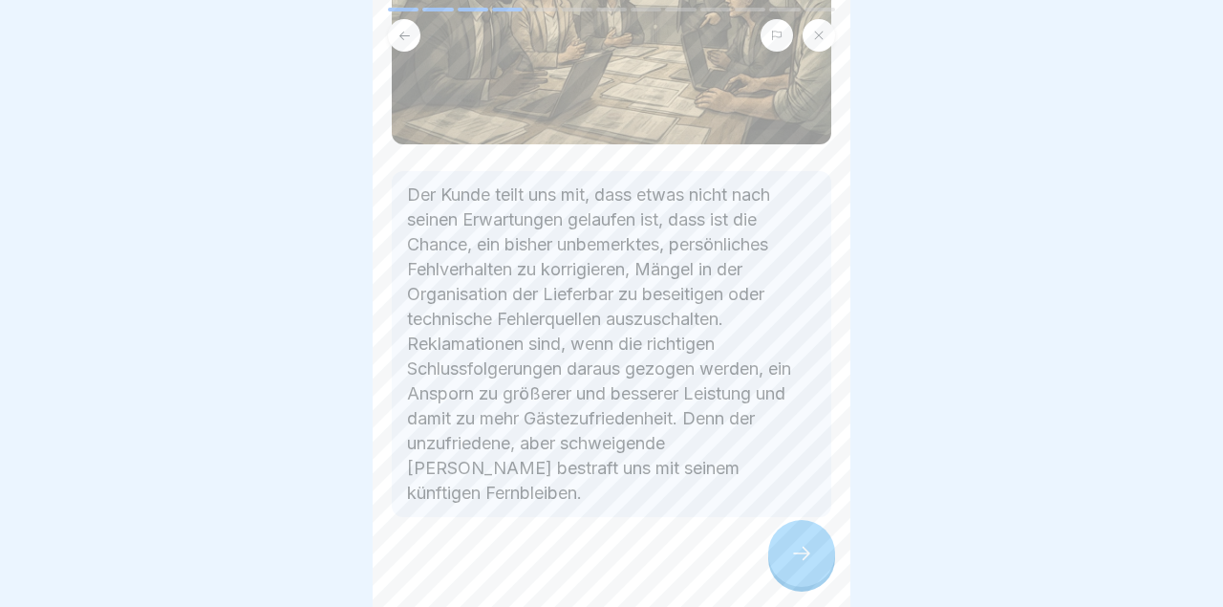
click at [796, 545] on icon at bounding box center [801, 553] width 23 height 23
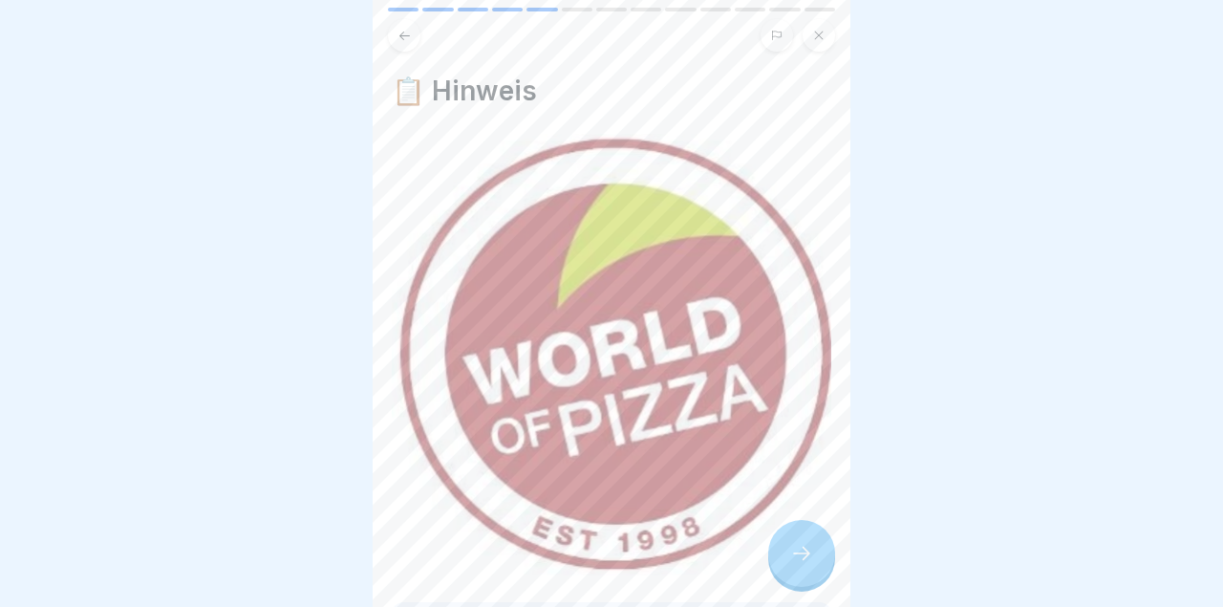
click at [802, 561] on icon at bounding box center [801, 553] width 23 height 23
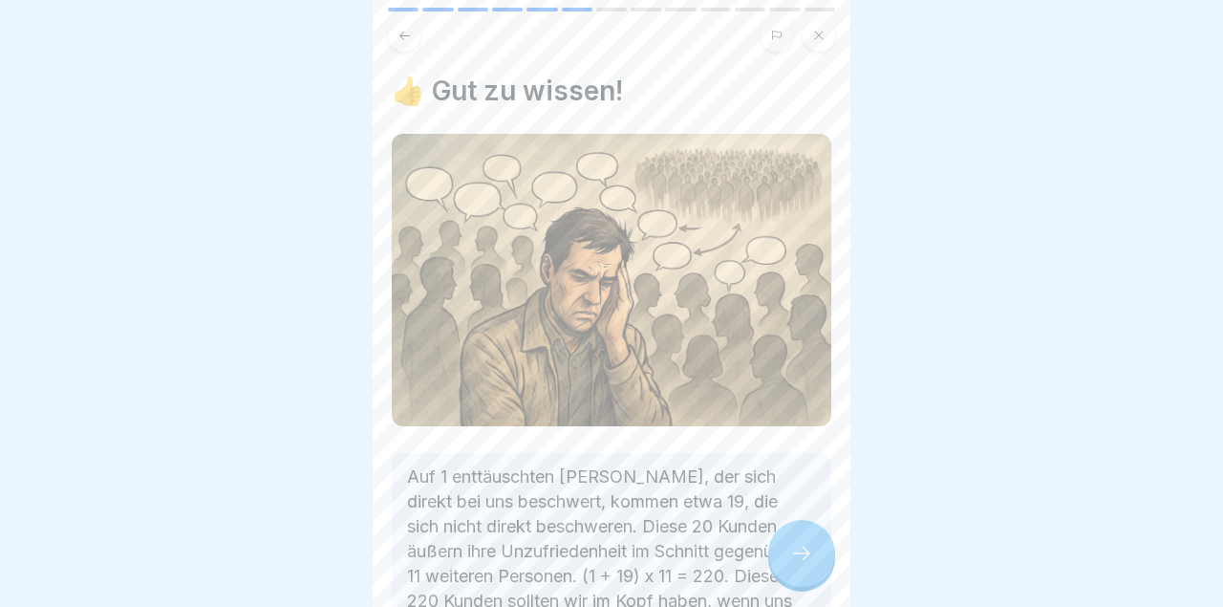
click at [804, 559] on icon at bounding box center [801, 552] width 17 height 13
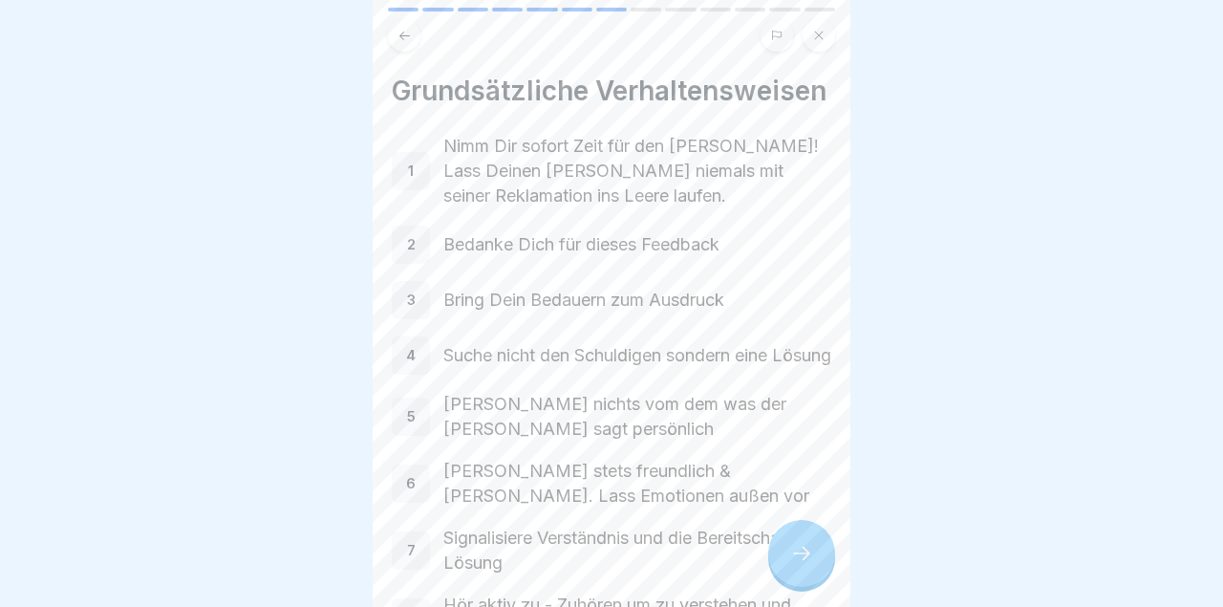
click at [806, 557] on icon at bounding box center [801, 552] width 17 height 13
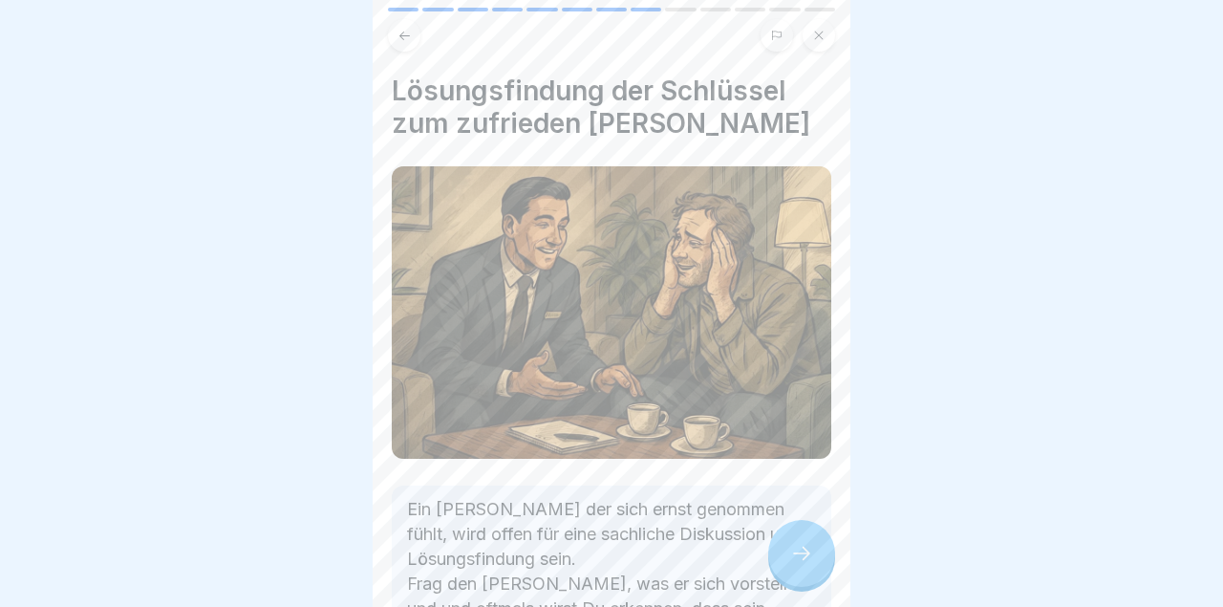
click at [808, 557] on icon at bounding box center [801, 553] width 23 height 23
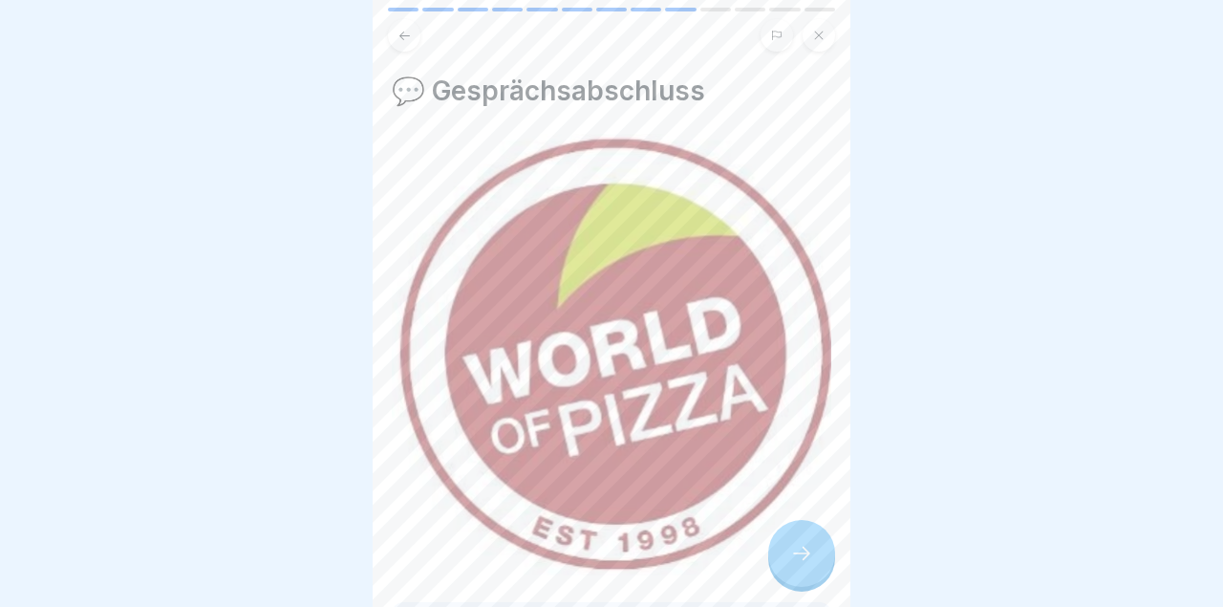
click at [808, 549] on icon at bounding box center [801, 553] width 23 height 23
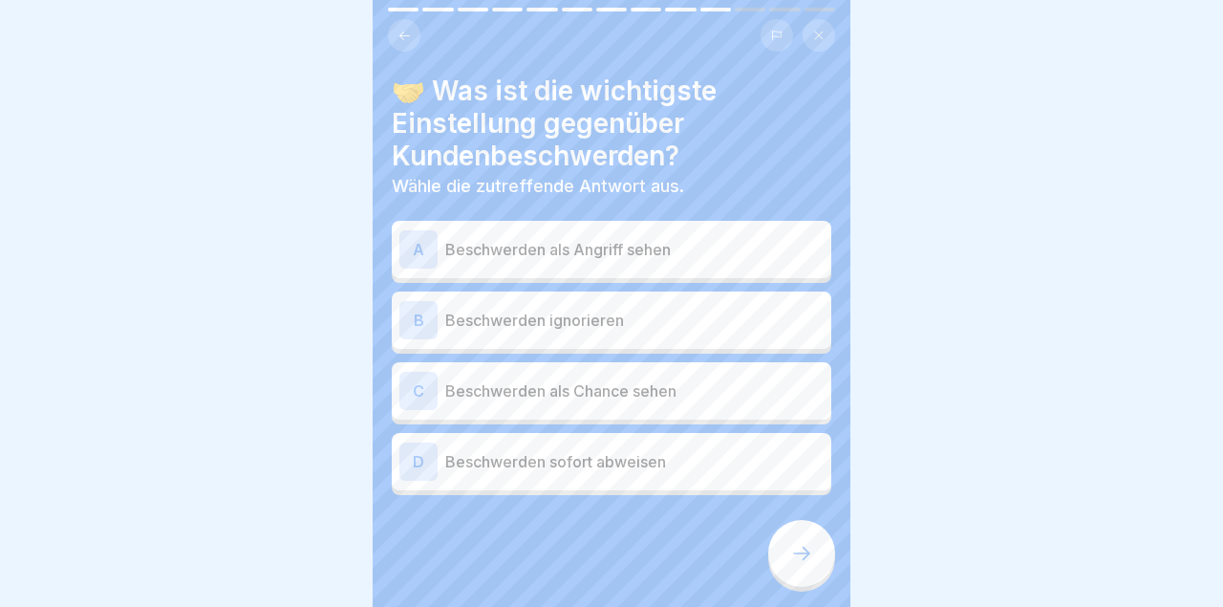
click at [805, 555] on icon at bounding box center [801, 553] width 23 height 23
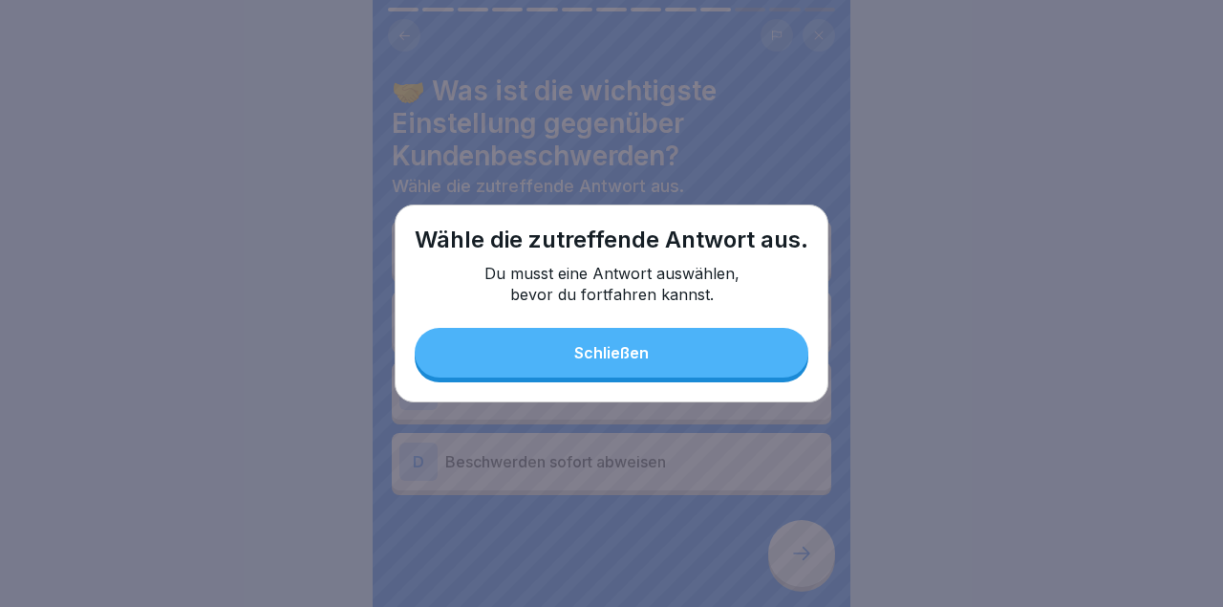
click at [805, 545] on div at bounding box center [611, 303] width 1223 height 607
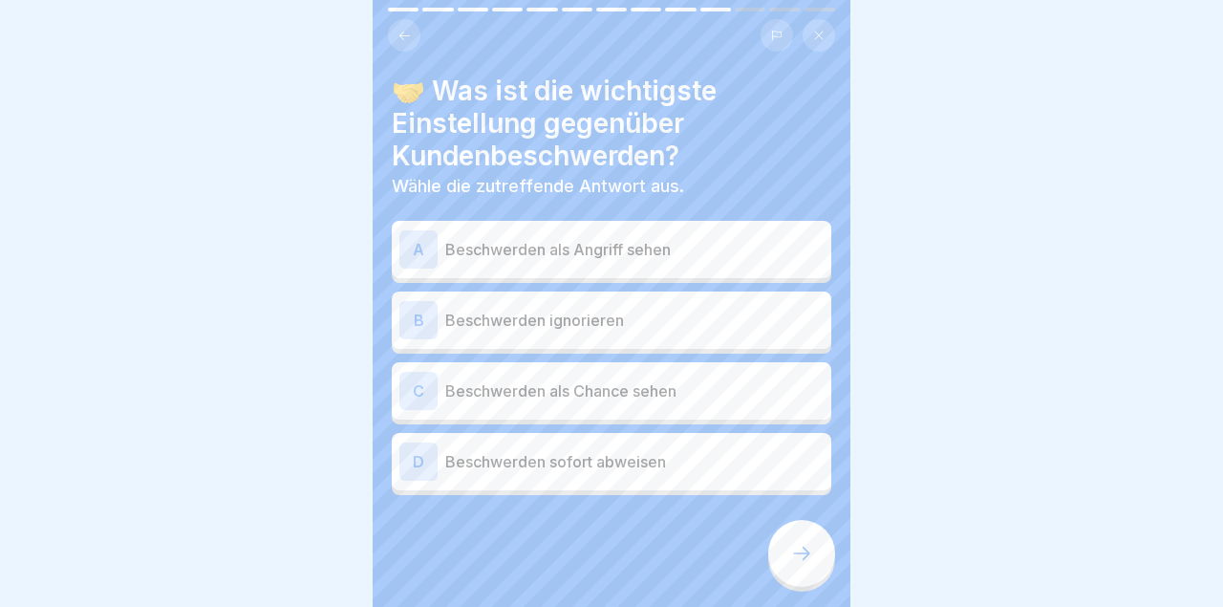
click at [742, 374] on div "C Beschwerden als Chance sehen" at bounding box center [611, 391] width 424 height 38
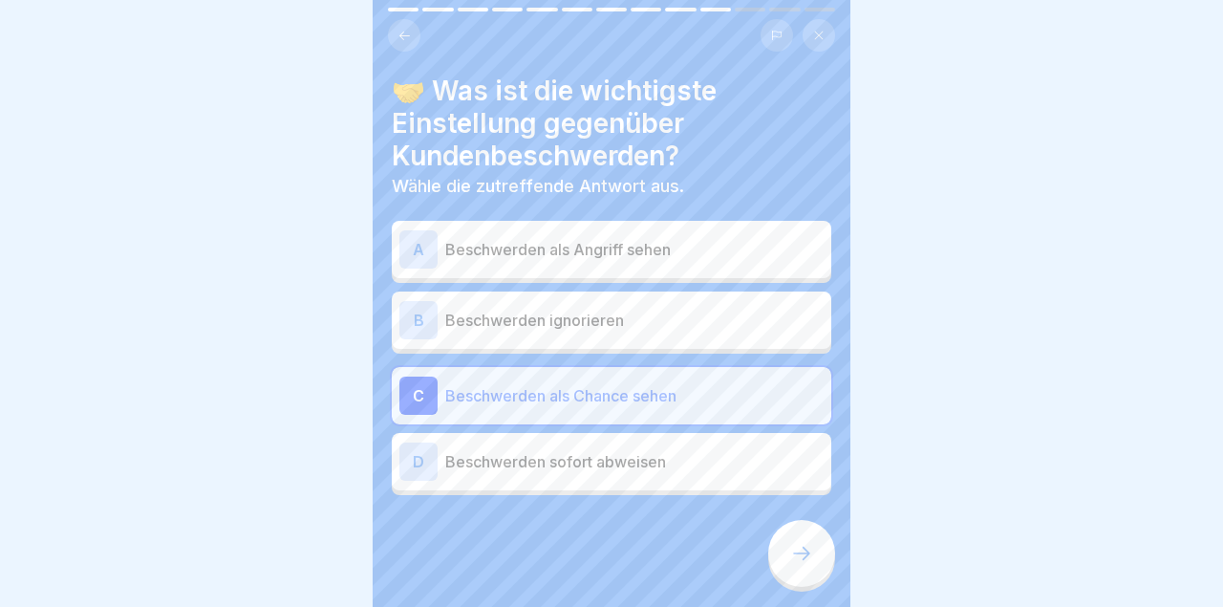
click at [805, 558] on icon at bounding box center [801, 552] width 17 height 13
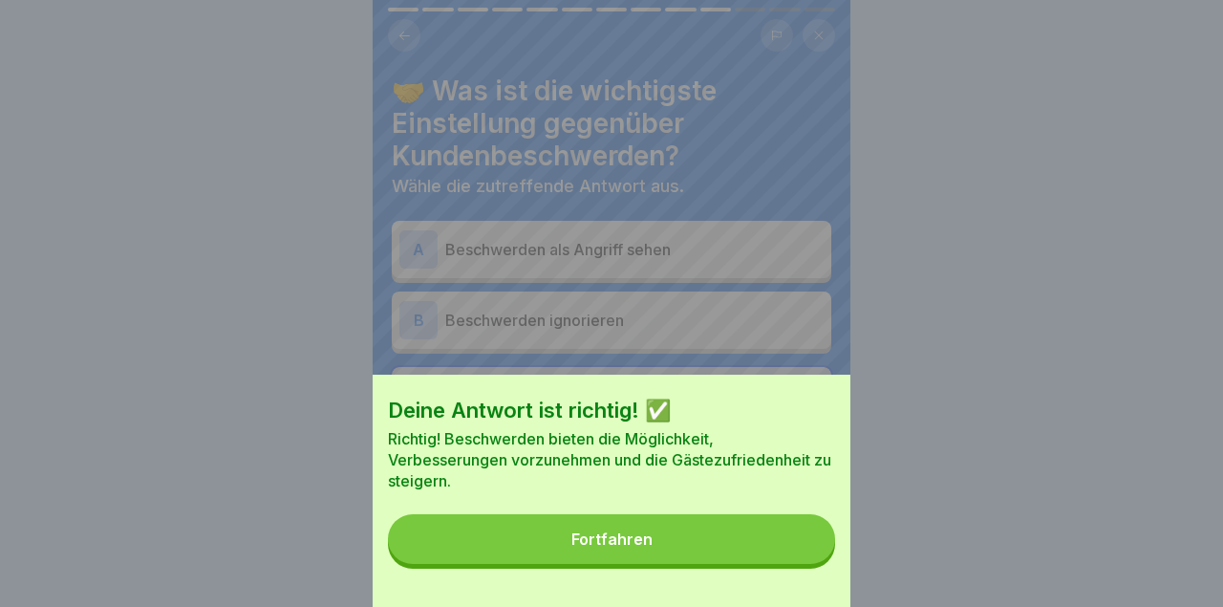
click at [790, 541] on button "Fortfahren" at bounding box center [611, 539] width 447 height 50
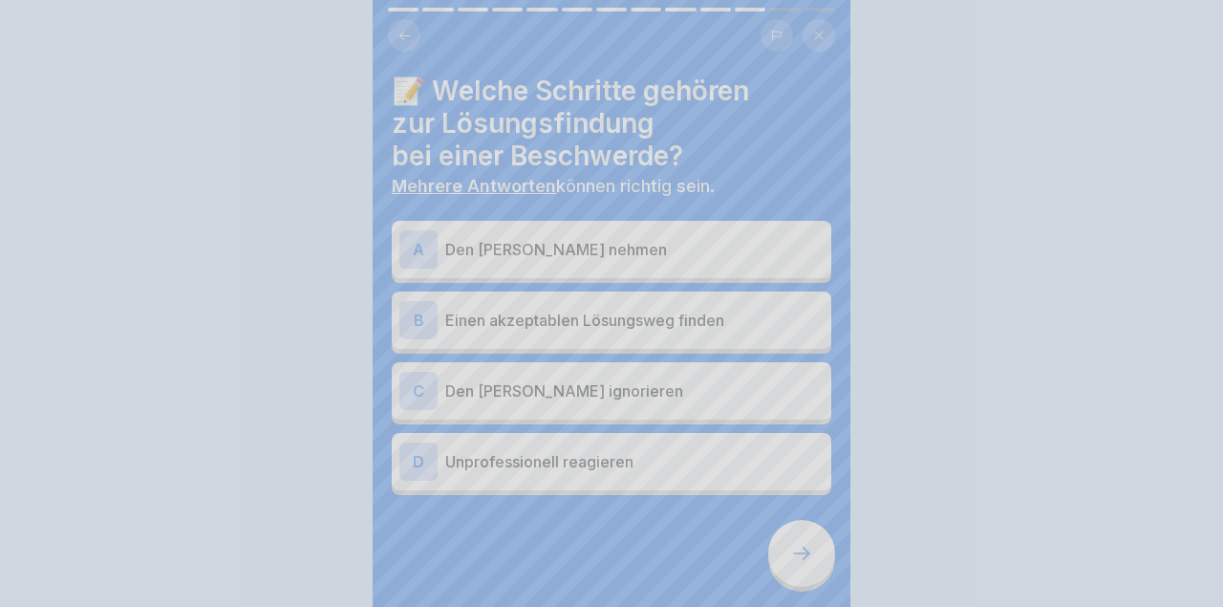
click at [807, 554] on icon at bounding box center [801, 552] width 17 height 13
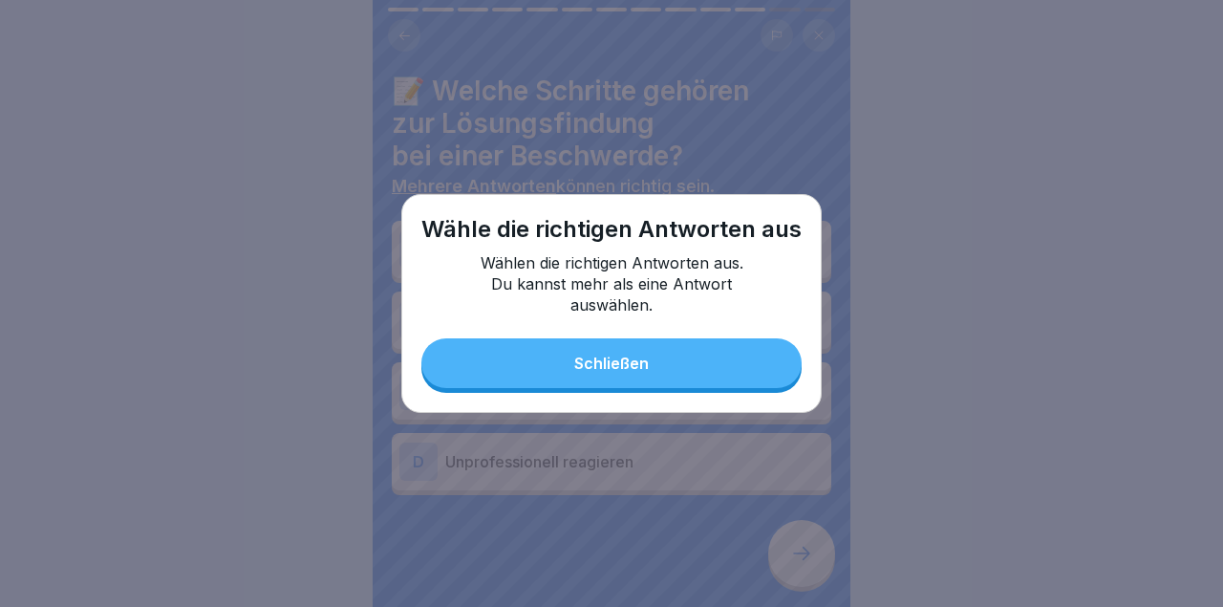
click at [772, 364] on button "Schließen" at bounding box center [611, 363] width 380 height 50
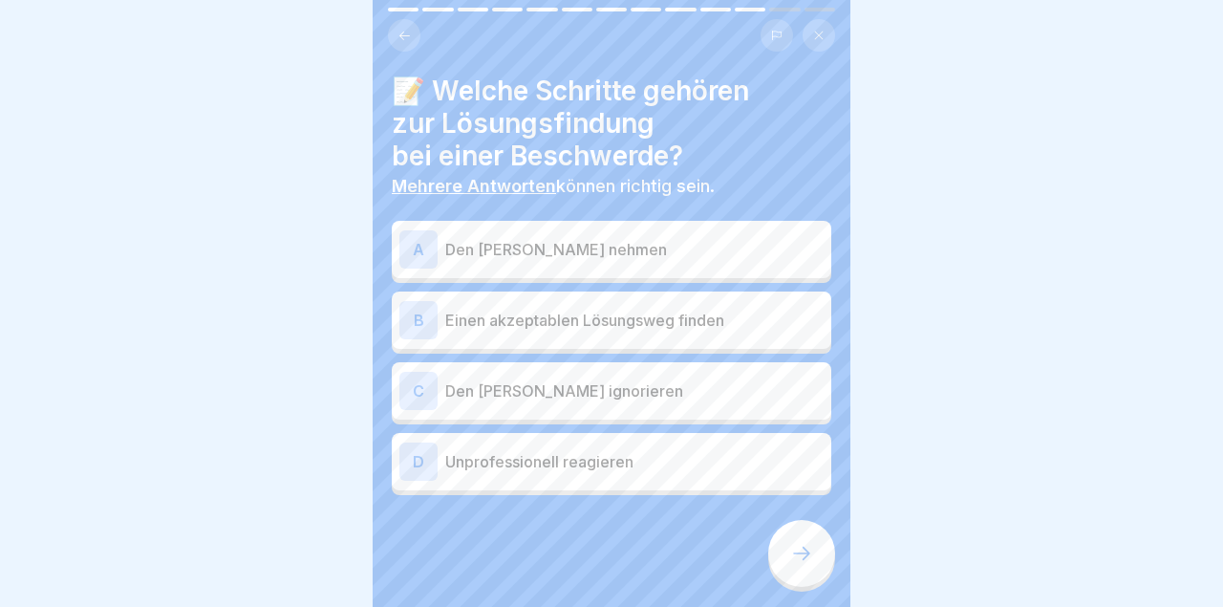
click at [790, 251] on p "Den [PERSON_NAME] nehmen" at bounding box center [634, 249] width 378 height 23
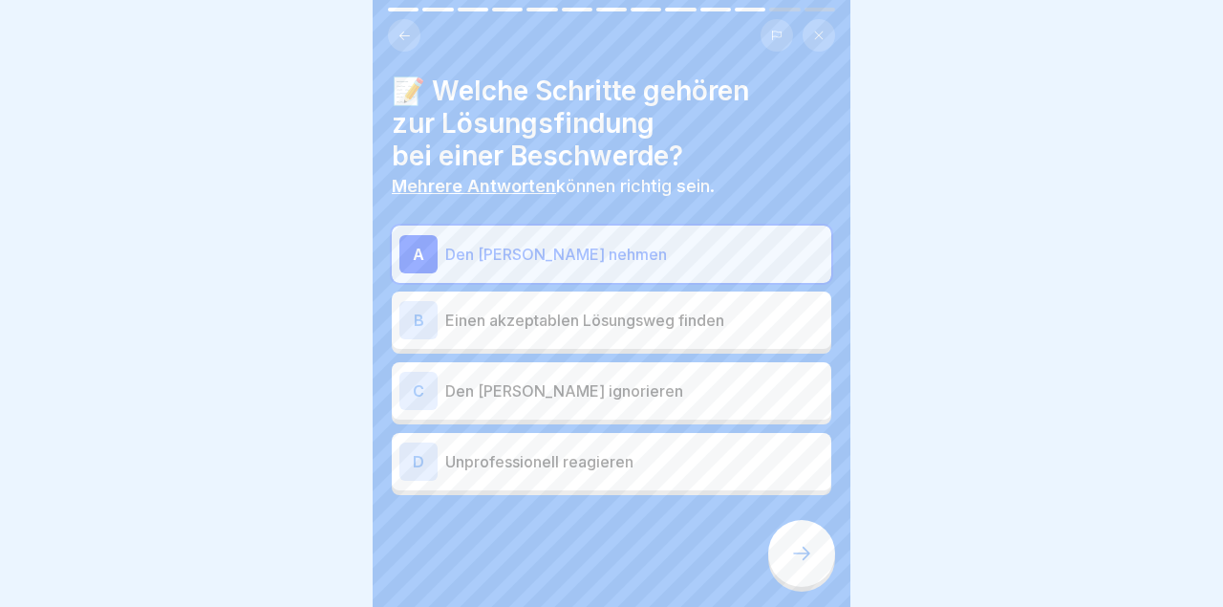
click at [759, 342] on div "B Einen akzeptablen Lösungsweg finden" at bounding box center [611, 319] width 439 height 57
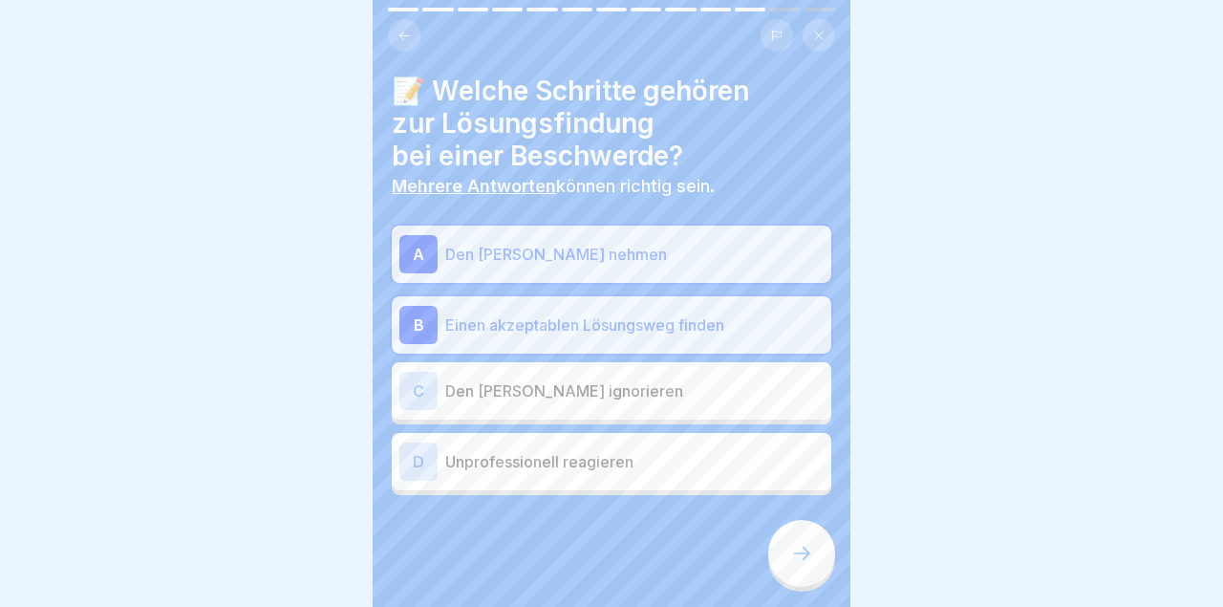
click at [805, 546] on icon at bounding box center [801, 553] width 23 height 23
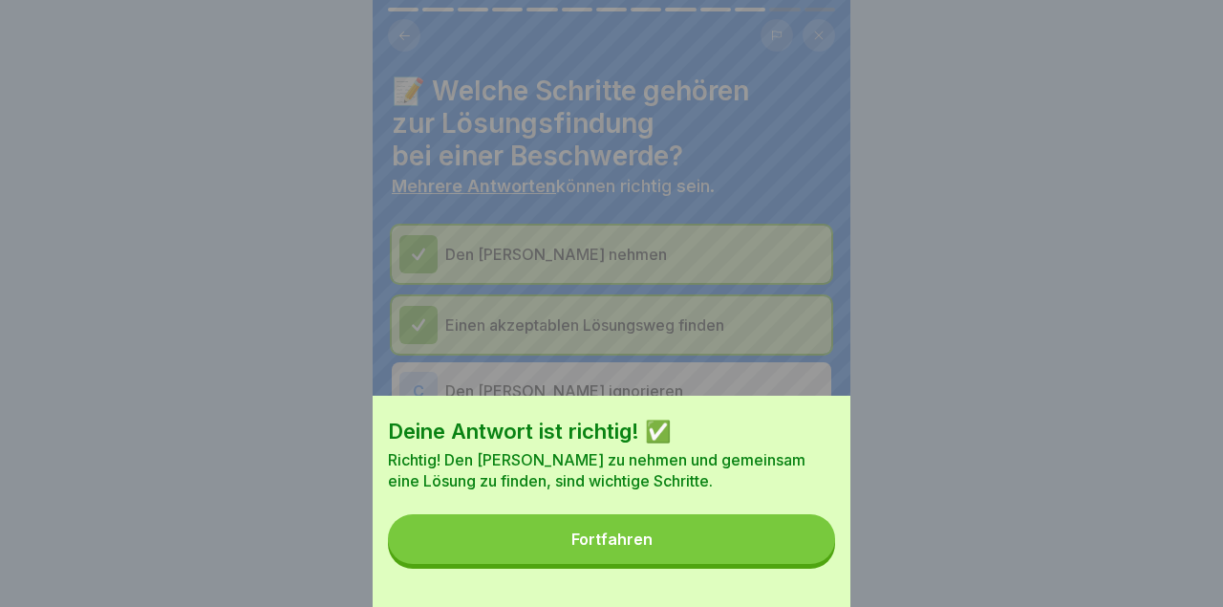
click at [769, 565] on div "Deine Antwort ist richtig! ✅ Richtig! Den [PERSON_NAME] zu nehmen und gemeinsam…" at bounding box center [612, 501] width 478 height 211
click at [779, 559] on button "Fortfahren" at bounding box center [611, 539] width 447 height 50
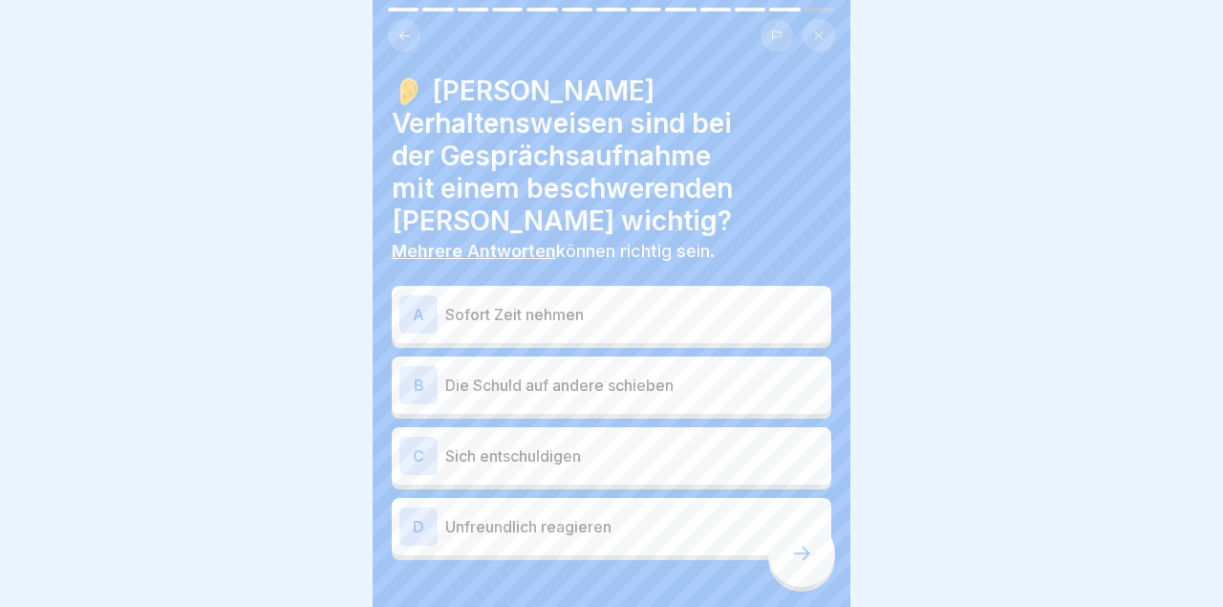
click at [733, 318] on div "A Sofort Zeit nehmen B Die Schuld auf andere schieben C Sich entschuldigen D Un…" at bounding box center [611, 424] width 439 height 269
click at [738, 303] on p "Sofort Zeit nehmen" at bounding box center [634, 314] width 378 height 23
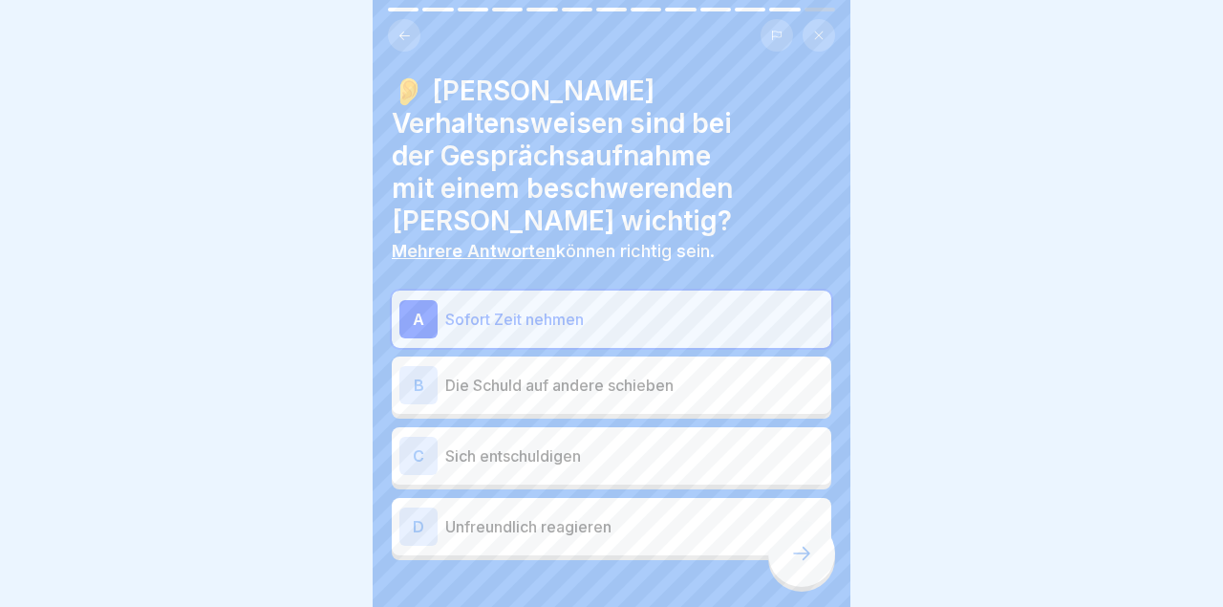
click at [700, 442] on div "C Sich entschuldigen" at bounding box center [611, 455] width 439 height 57
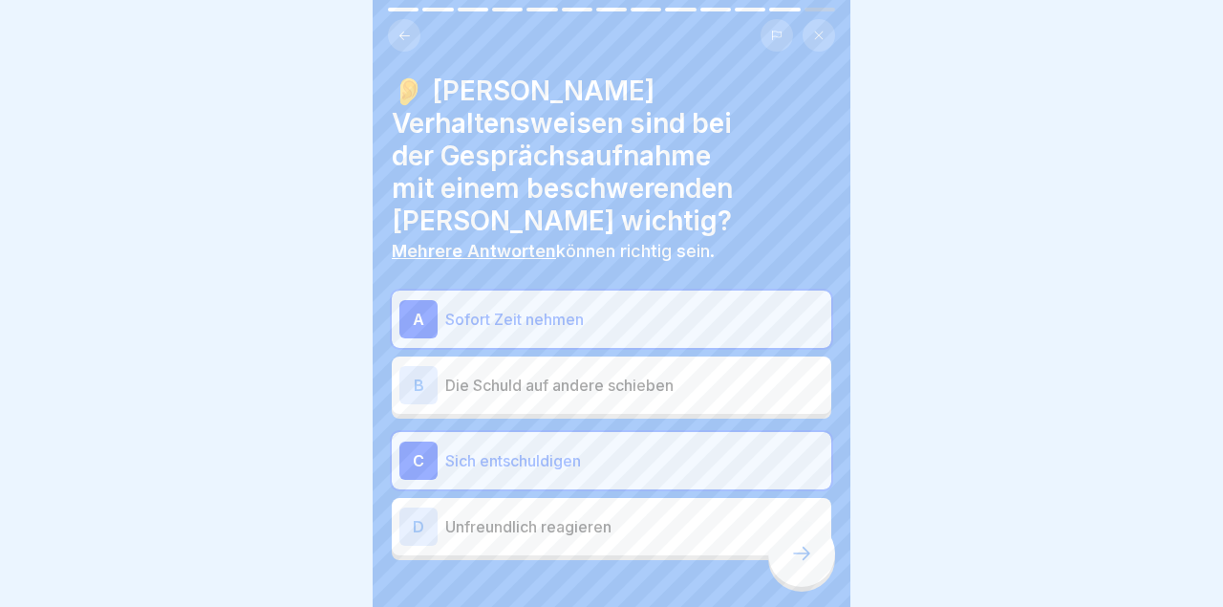
click at [782, 566] on div at bounding box center [801, 553] width 67 height 67
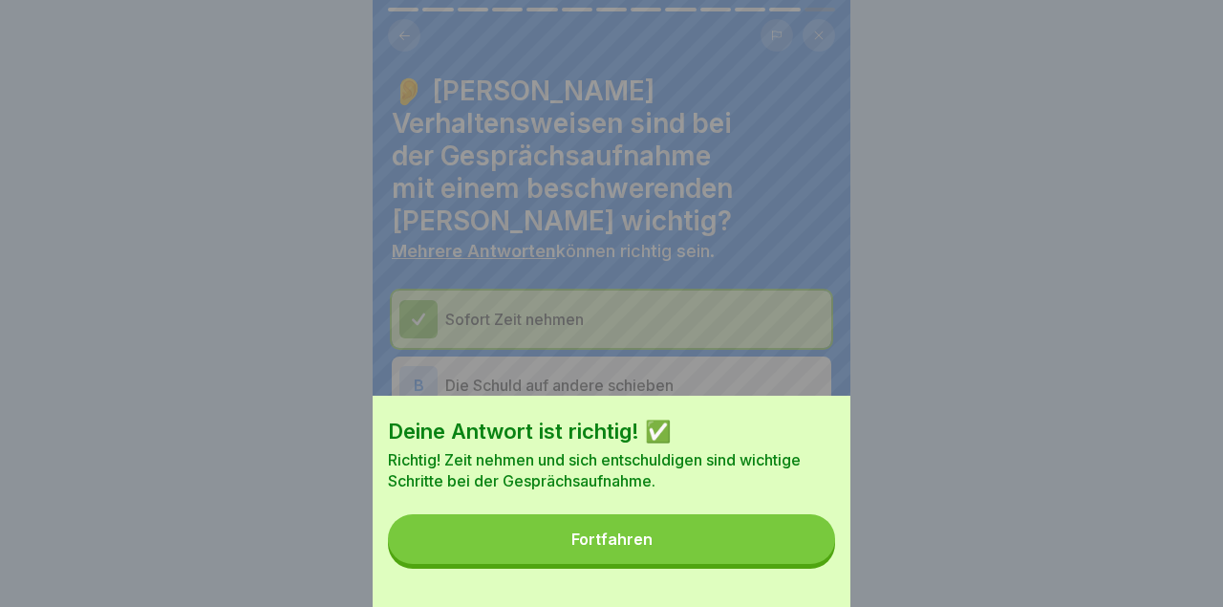
click at [738, 539] on button "Fortfahren" at bounding box center [611, 539] width 447 height 50
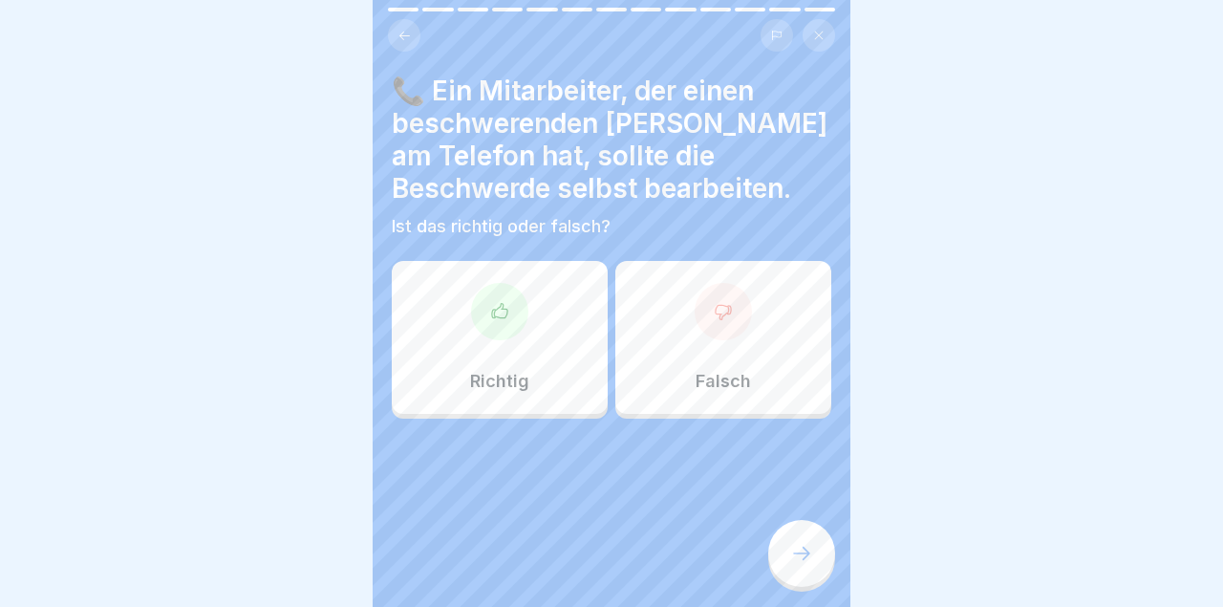
click at [524, 337] on div "Richtig" at bounding box center [500, 337] width 216 height 153
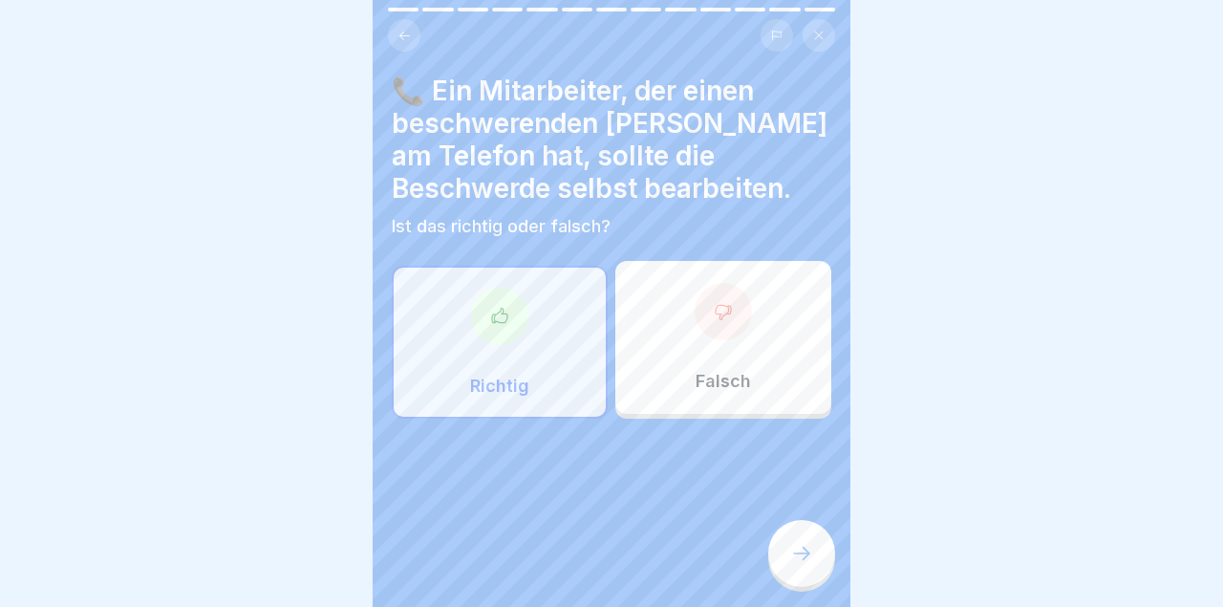
click at [794, 562] on icon at bounding box center [801, 553] width 23 height 23
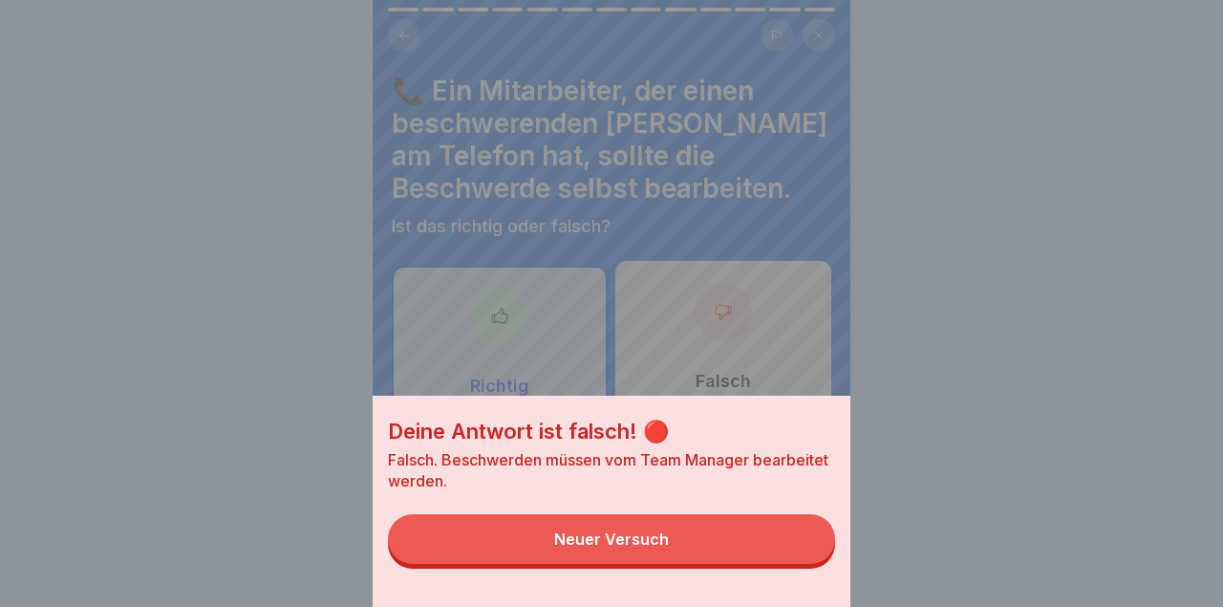
click at [740, 556] on button "Neuer Versuch" at bounding box center [611, 539] width 447 height 50
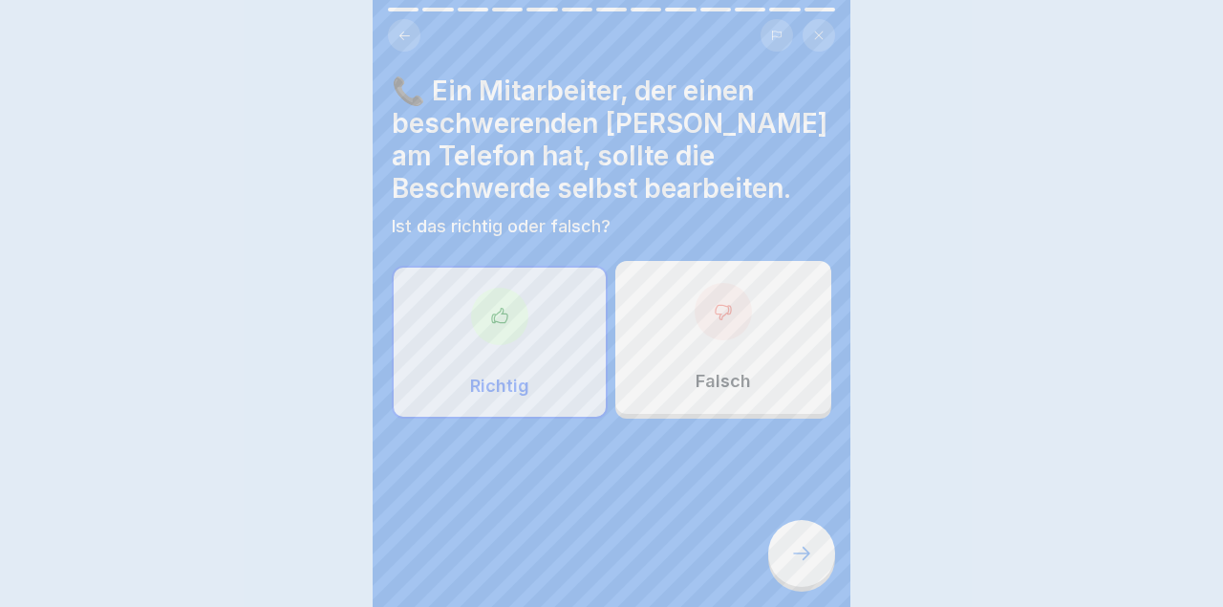
click at [788, 337] on div "Deine Antwort ist falsch! 🔴 Falsch. Beschwerden müssen vom Team Manager bearbei…" at bounding box center [611, 303] width 1223 height 607
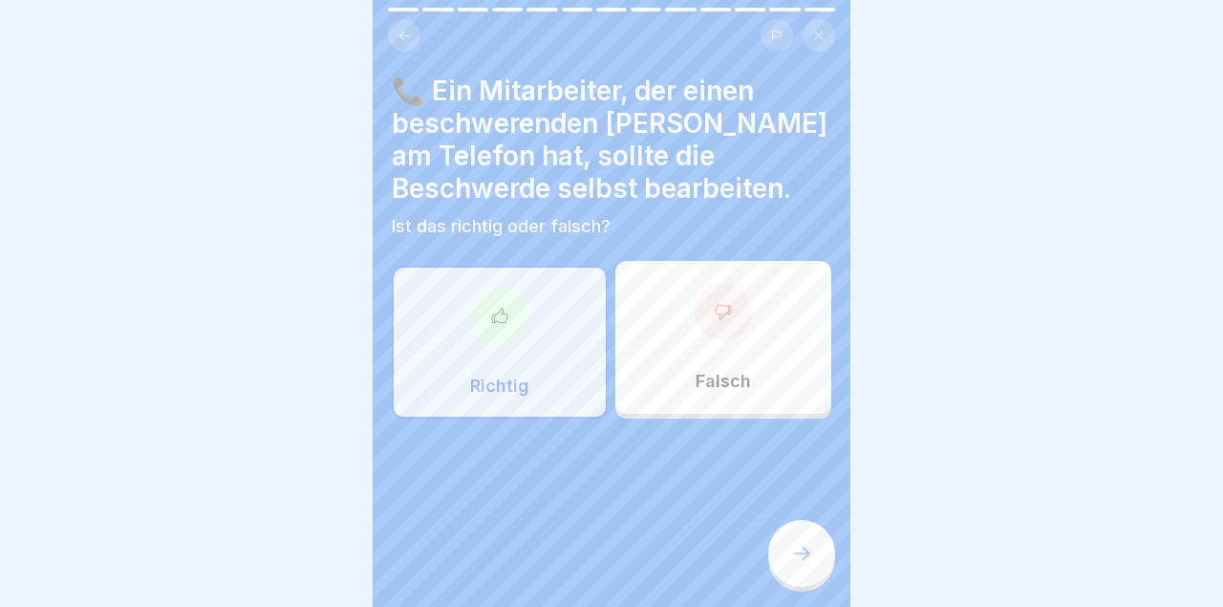
click at [771, 363] on div "Falsch" at bounding box center [723, 337] width 216 height 153
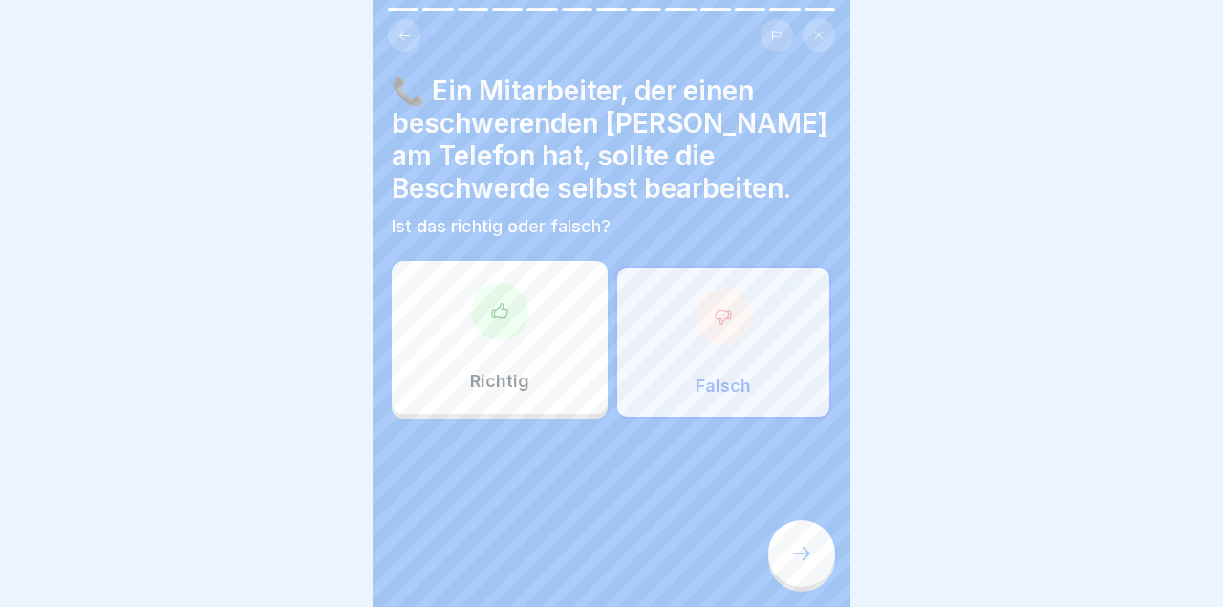
click at [795, 576] on div at bounding box center [801, 553] width 67 height 67
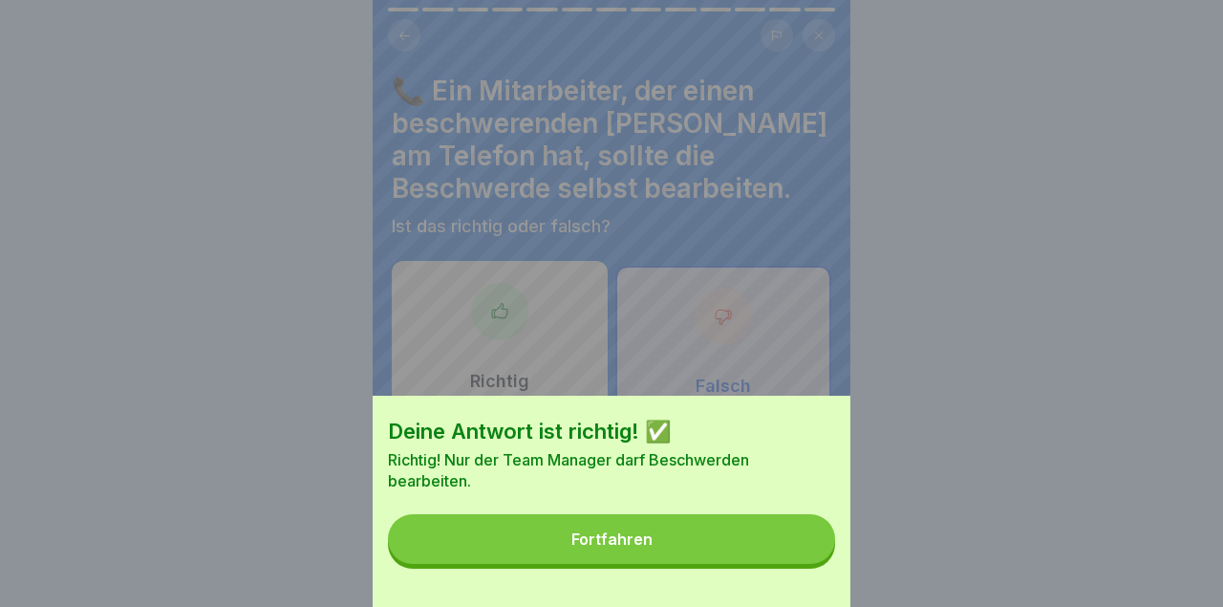
click at [782, 545] on button "Fortfahren" at bounding box center [611, 539] width 447 height 50
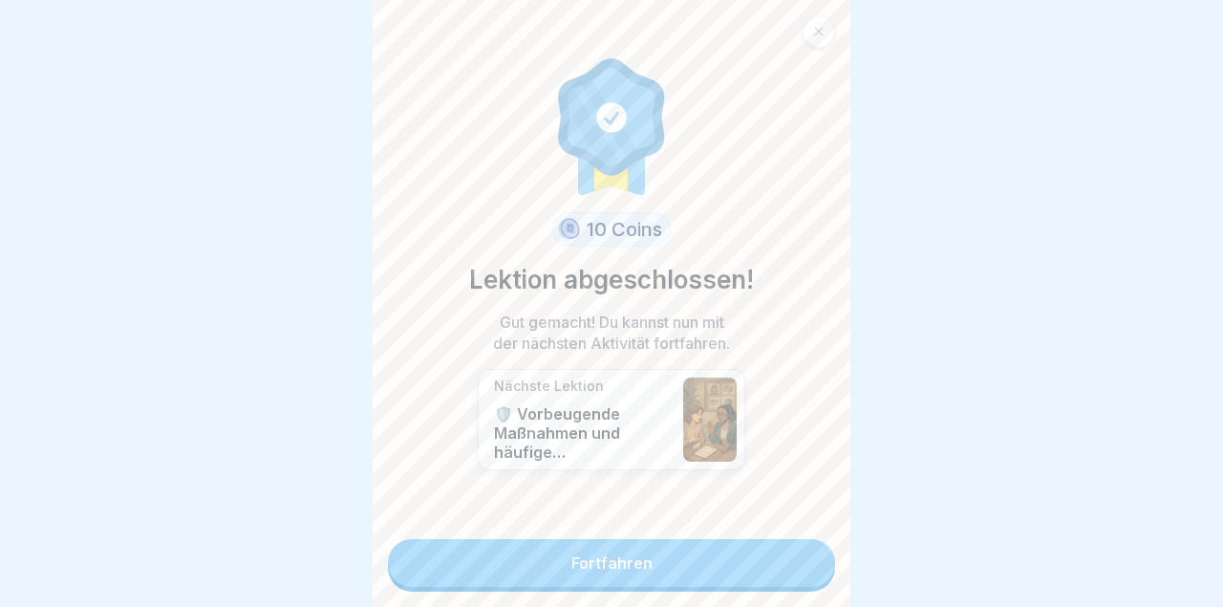
click at [779, 572] on link "Fortfahren" at bounding box center [611, 563] width 447 height 48
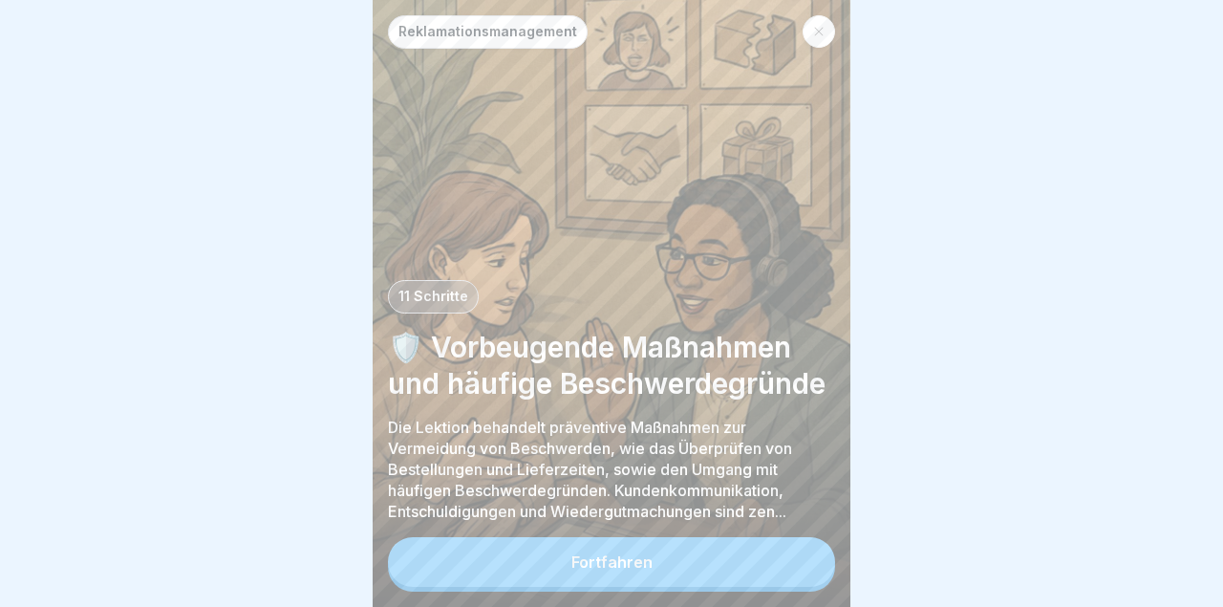
click at [777, 562] on button "Fortfahren" at bounding box center [611, 562] width 447 height 50
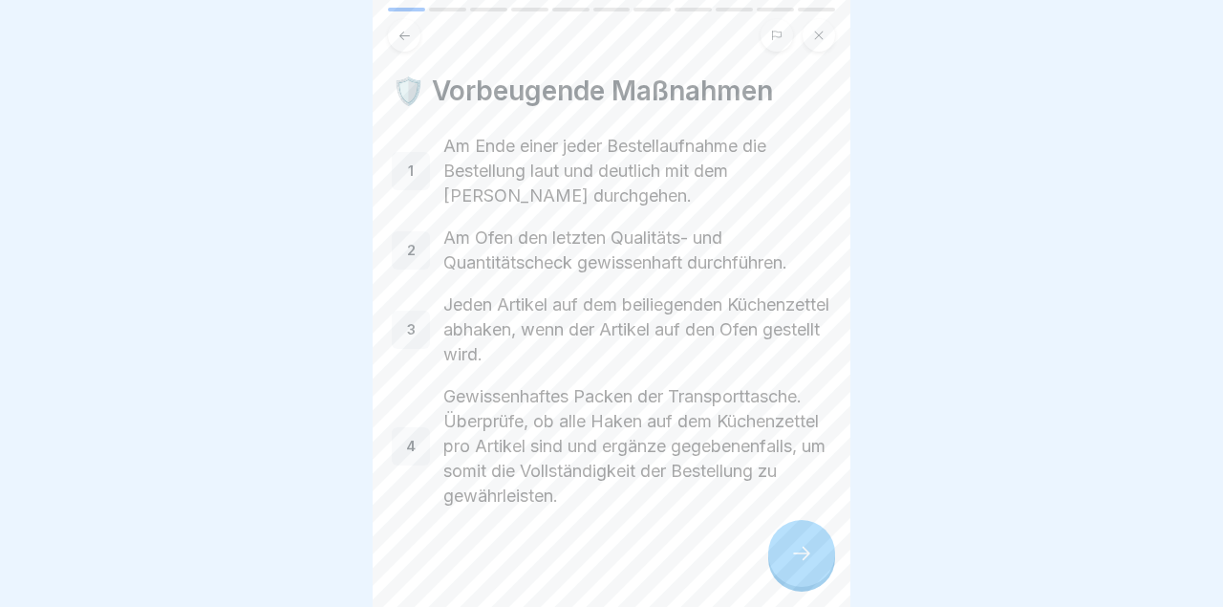
click at [807, 560] on icon at bounding box center [801, 553] width 23 height 23
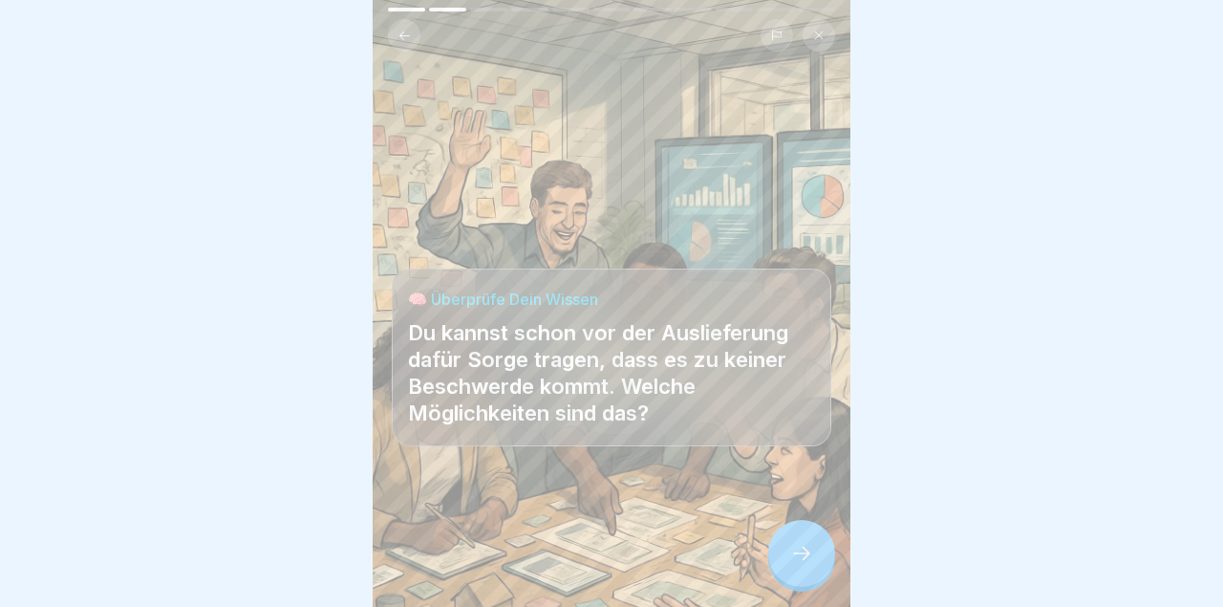
click at [803, 563] on icon at bounding box center [801, 553] width 23 height 23
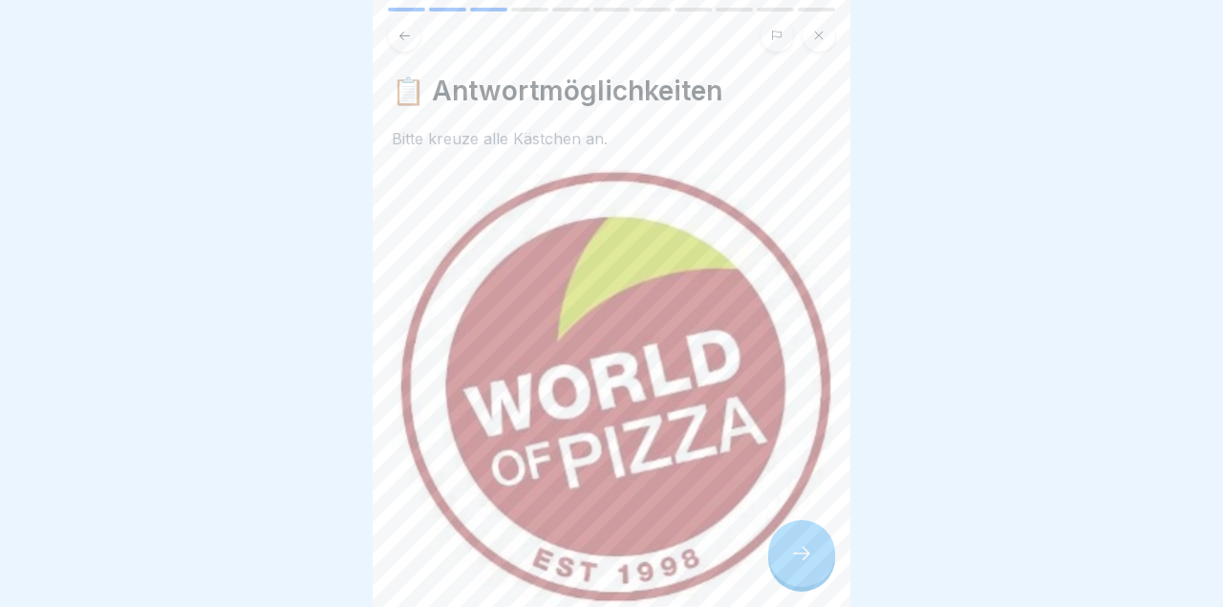
click at [804, 561] on icon at bounding box center [801, 553] width 23 height 23
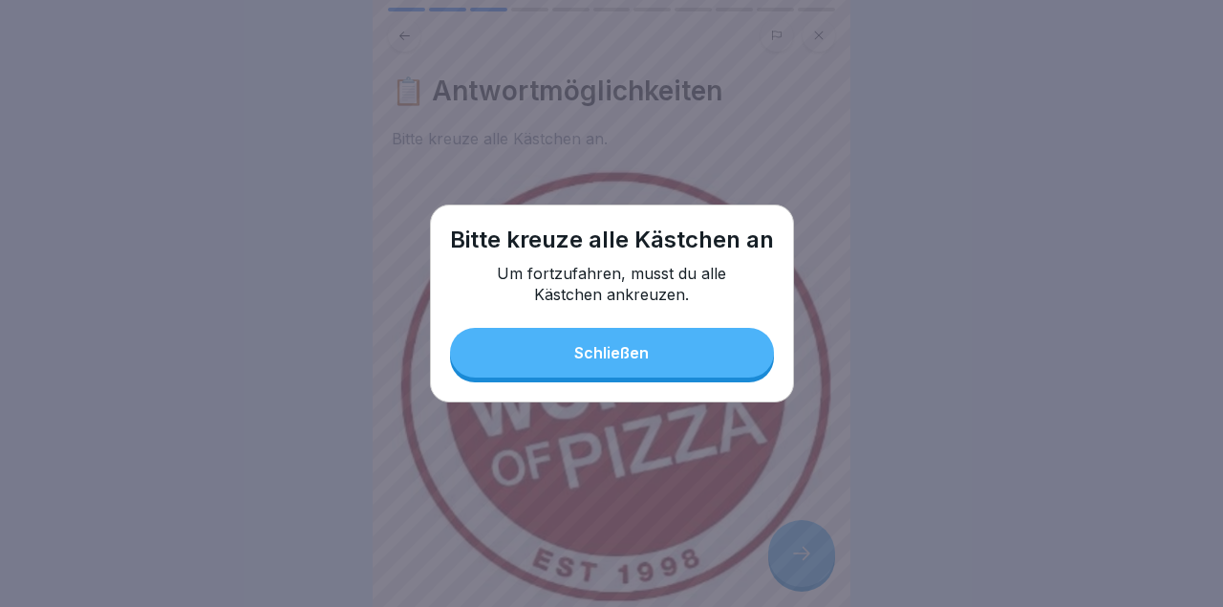
click at [691, 363] on button "Schließen" at bounding box center [612, 353] width 324 height 50
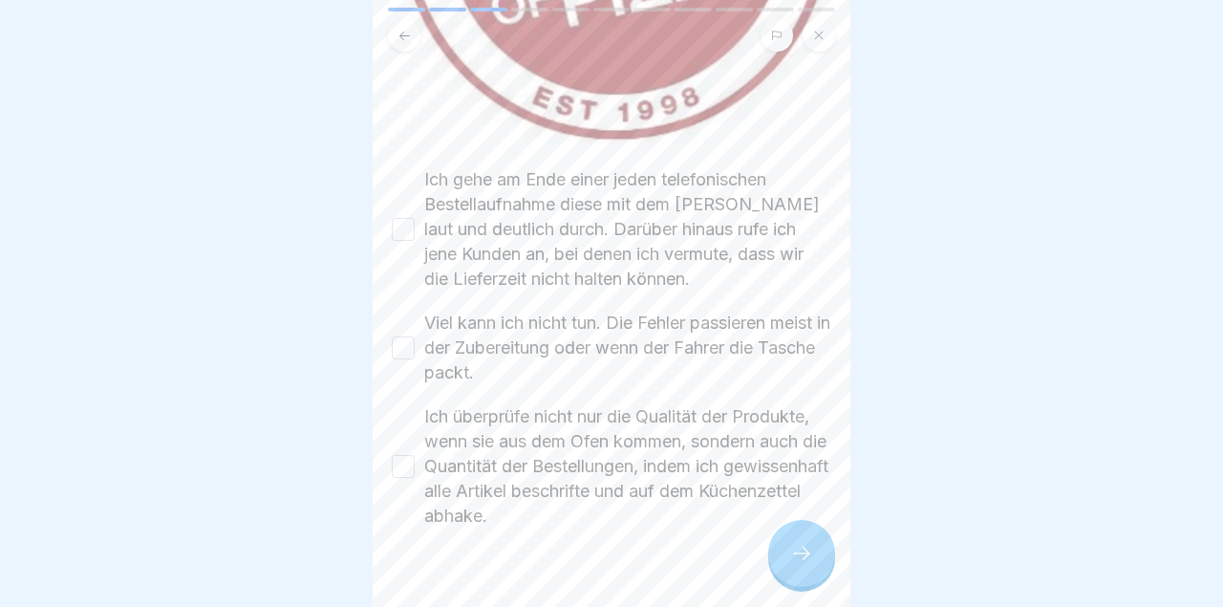
scroll to position [497, 0]
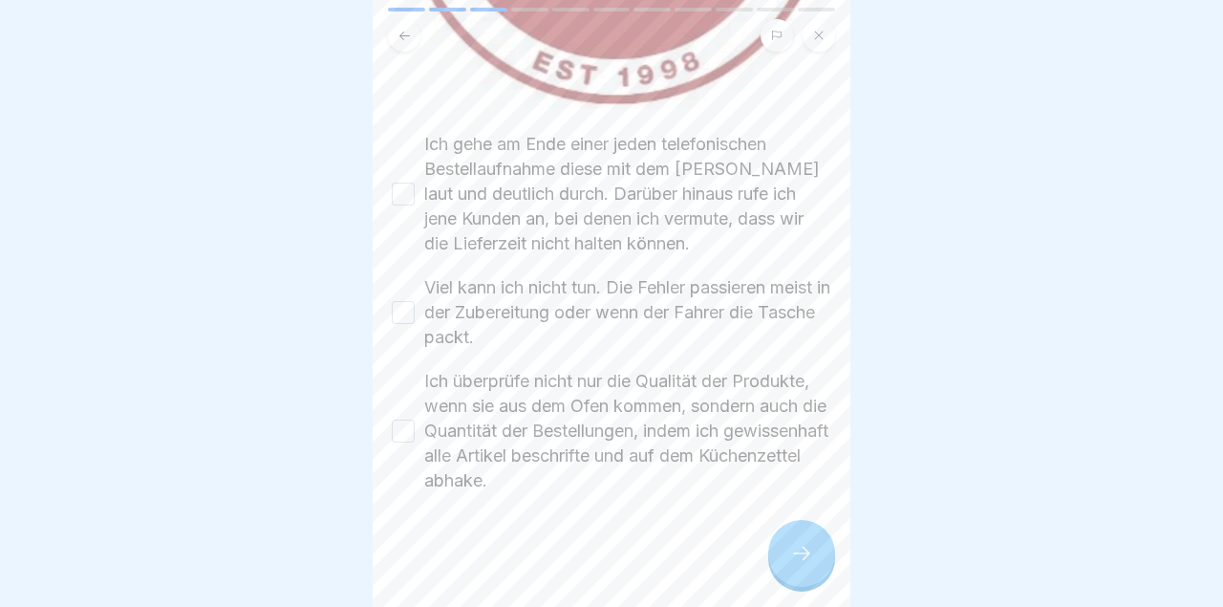
click at [400, 190] on button "Ich gehe am Ende einer jeden telefonischen Bestellaufnahme diese mit dem [PERSO…" at bounding box center [403, 193] width 23 height 23
click at [416, 311] on div "Viel kann ich nicht tun. Die Fehler passieren meist in der Zubereitung oder wen…" at bounding box center [611, 312] width 439 height 75
click at [408, 435] on button "Ich überprüfe nicht nur die Qualität der Produkte, wenn sie aus dem Ofen kommen…" at bounding box center [403, 430] width 23 height 23
click at [404, 320] on button "Viel kann ich nicht tun. Die Fehler passieren meist in der Zubereitung oder wen…" at bounding box center [403, 312] width 23 height 23
click at [798, 554] on icon at bounding box center [801, 552] width 17 height 13
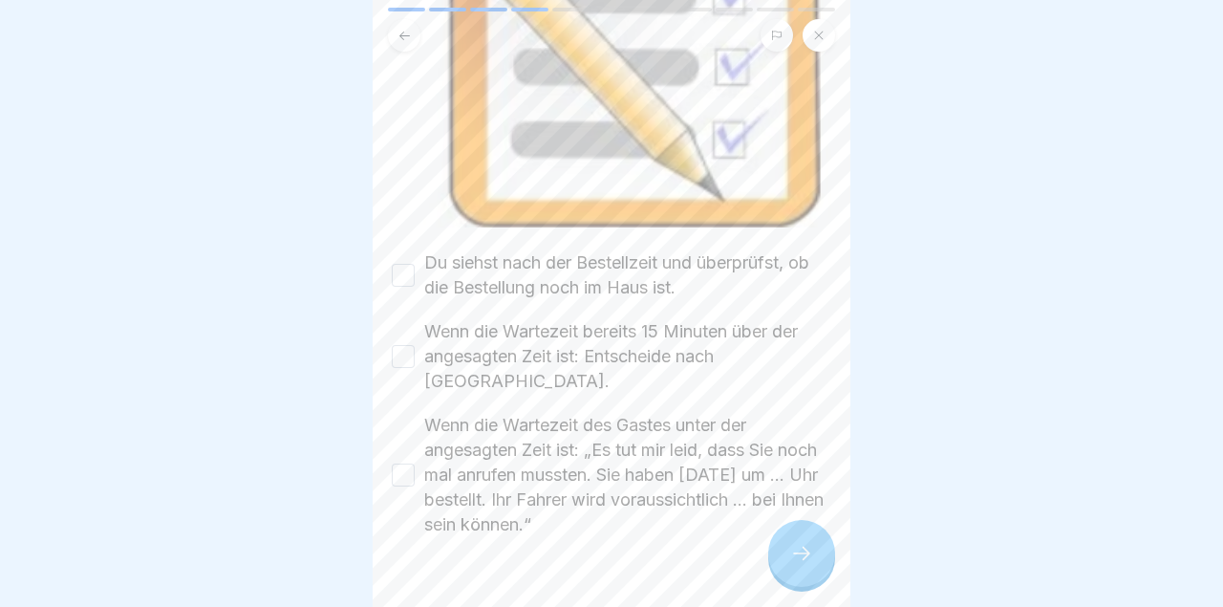
scroll to position [482, 0]
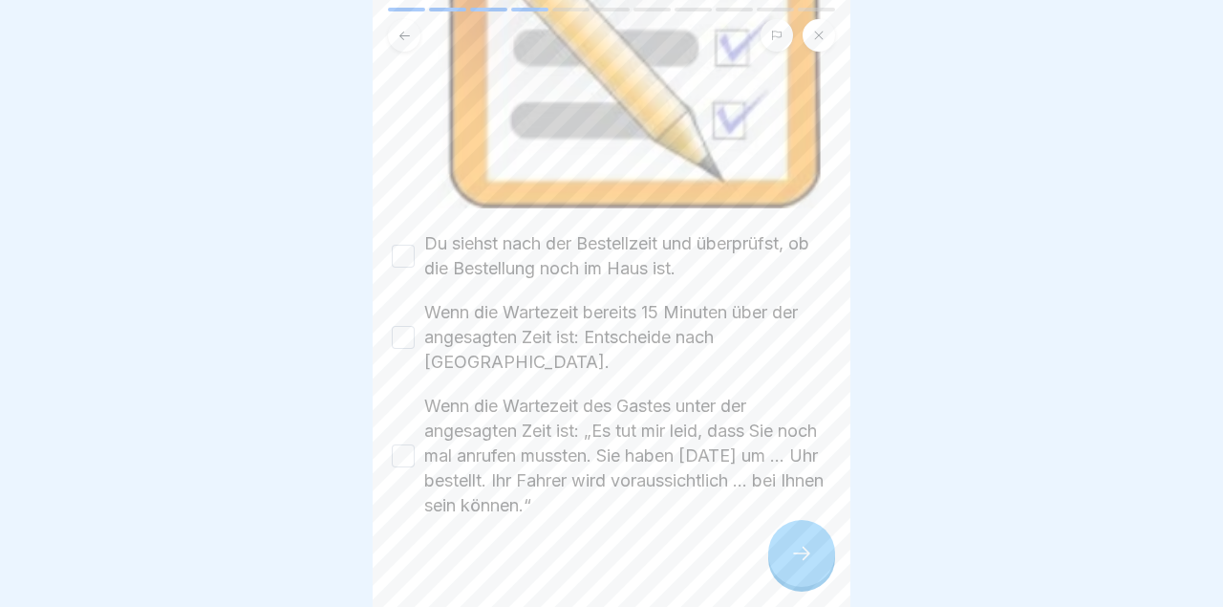
click at [384, 265] on div "📦 Die häufigsten Beschwerdegründe: „Wo bleibt meine Bestellung?“ Bitte kreuze a…" at bounding box center [612, 303] width 478 height 607
click at [411, 326] on button "Wenn die Wartezeit bereits 15 Minuten über der angesagten Zeit ist: Entscheide …" at bounding box center [403, 337] width 23 height 23
click at [402, 249] on button "Du siehst nach der Bestellzeit und überprüfst, ob die Bestellung noch im Haus i…" at bounding box center [403, 256] width 23 height 23
click at [403, 444] on button "Wenn die Wartezeit des Gastes unter der angesagten Zeit ist: „Es tut mir leid, …" at bounding box center [403, 455] width 23 height 23
click at [792, 539] on div at bounding box center [801, 553] width 67 height 67
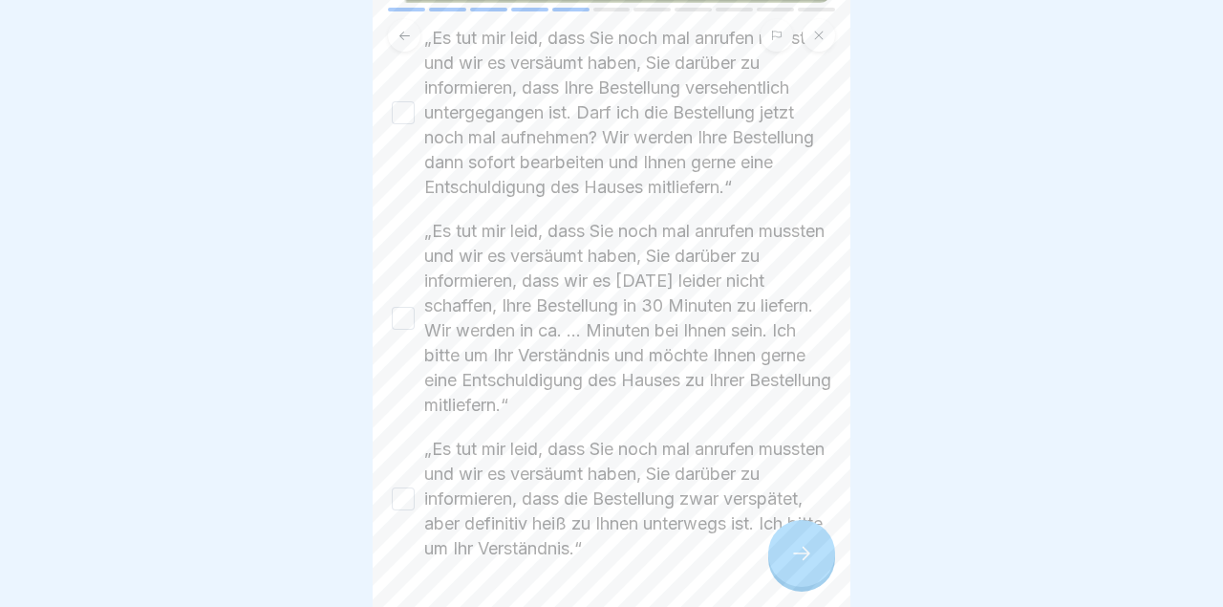
scroll to position [811, 0]
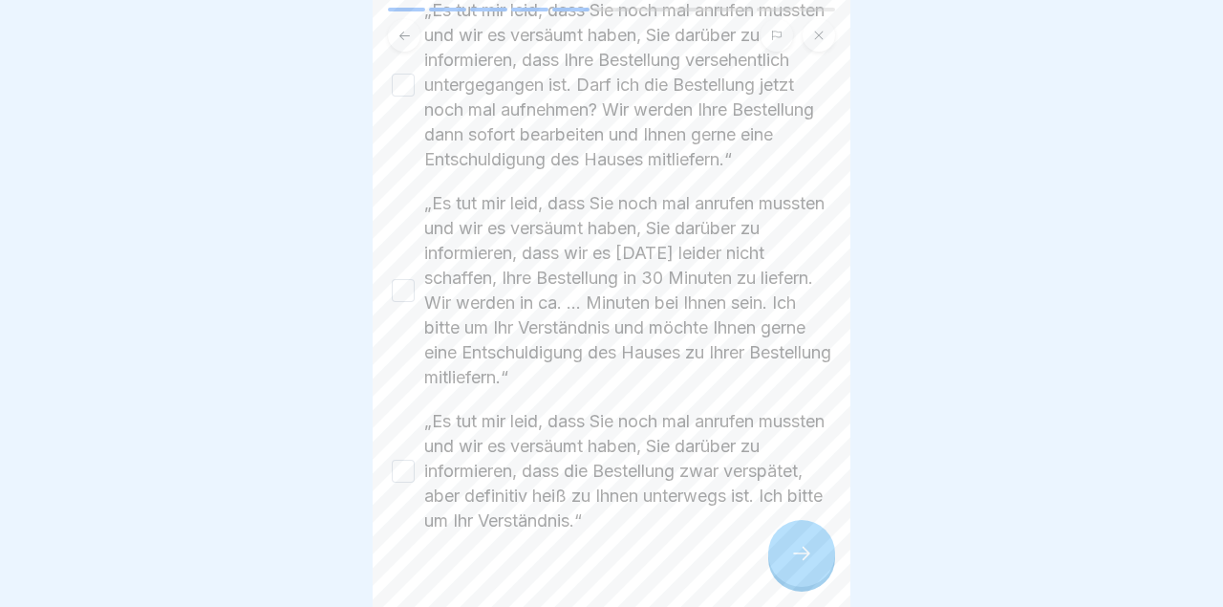
click at [399, 76] on button "„Es tut mir leid, dass Sie noch mal anrufen mussten und wir es versäumt haben, …" at bounding box center [403, 85] width 23 height 23
click at [406, 281] on button "„Es tut mir leid, dass Sie noch mal anrufen mussten und wir es versäumt haben, …" at bounding box center [403, 290] width 23 height 23
click at [410, 490] on div "„Es tut mir leid, dass Sie noch mal anrufen mussten und wir es versäumt haben, …" at bounding box center [611, 471] width 439 height 124
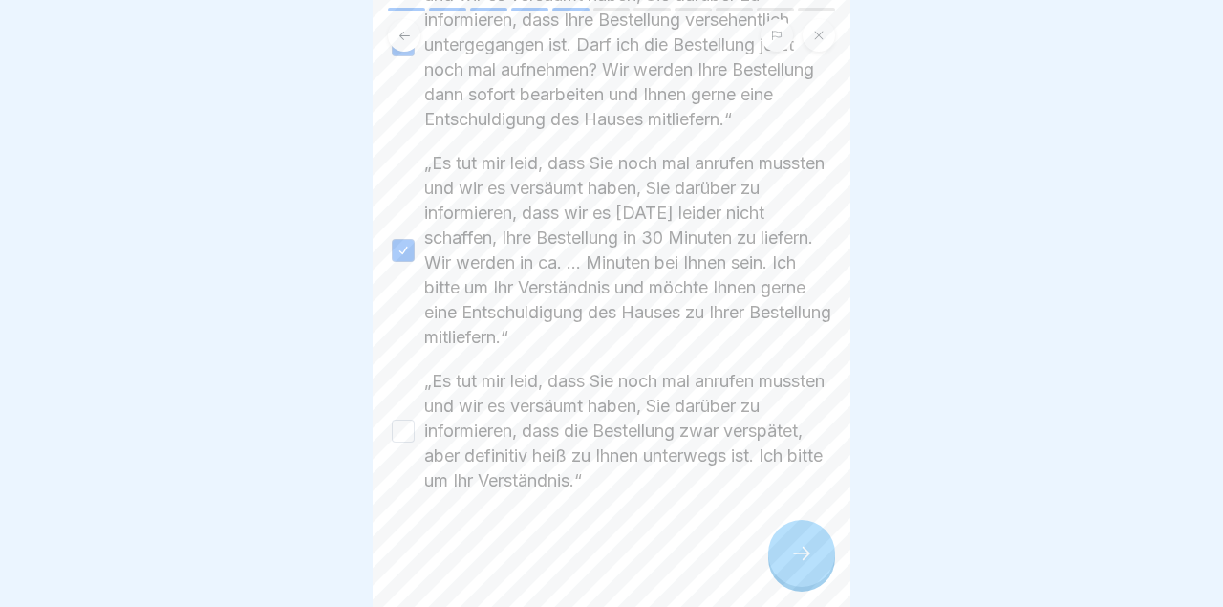
click at [407, 421] on button "„Es tut mir leid, dass Sie noch mal anrufen mussten und wir es versäumt haben, …" at bounding box center [403, 430] width 23 height 23
click at [803, 545] on icon at bounding box center [801, 553] width 23 height 23
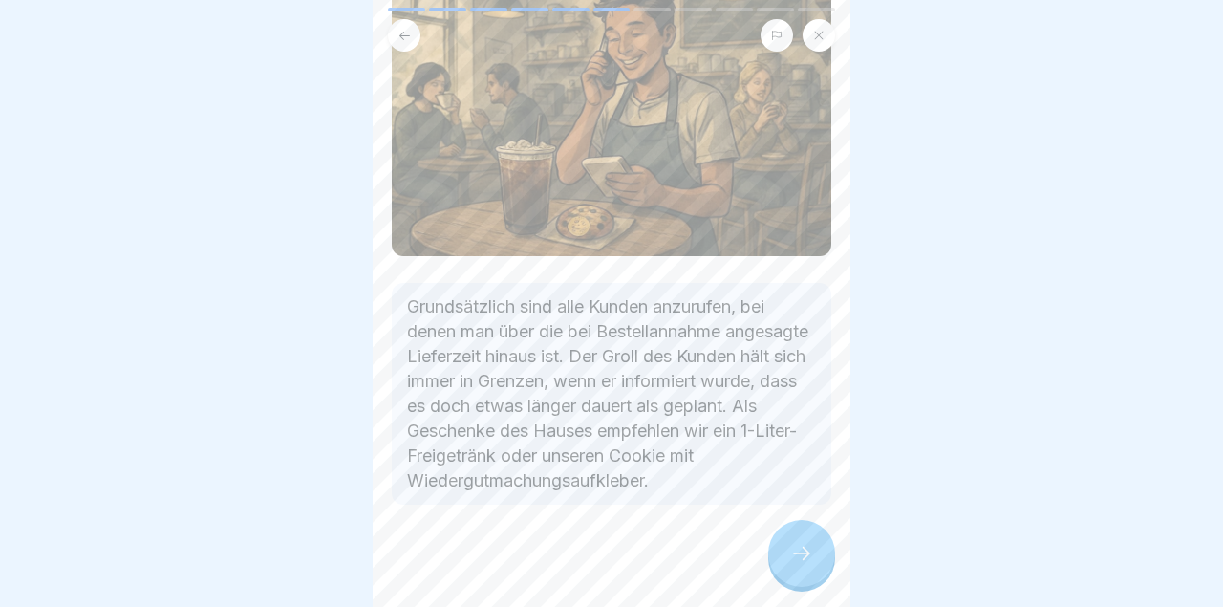
scroll to position [207, 0]
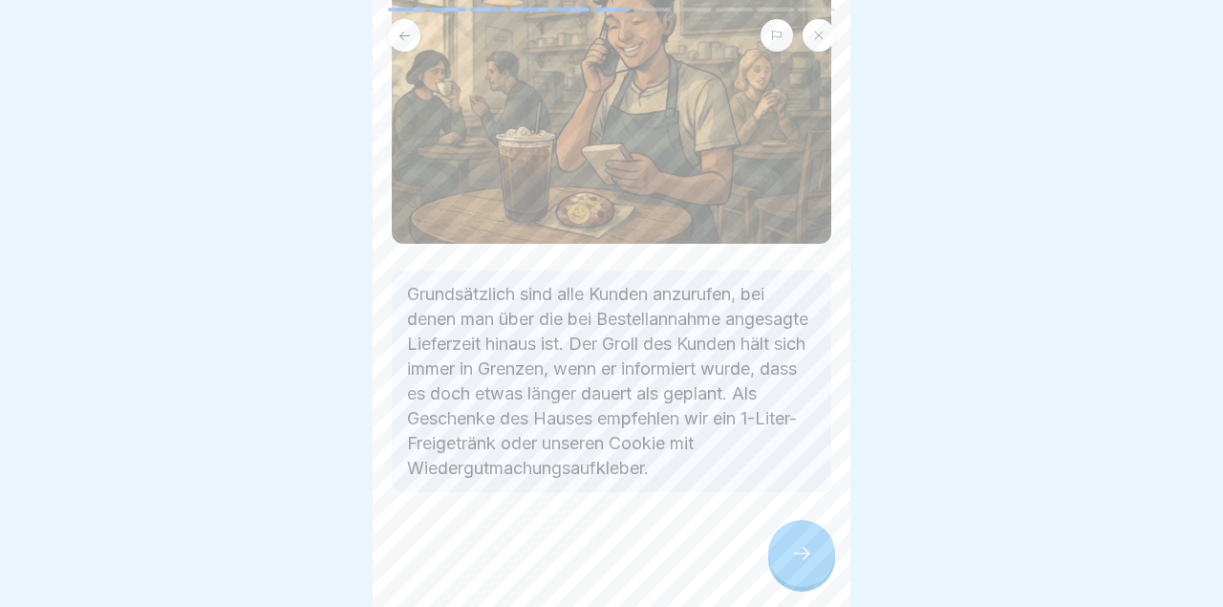
click at [801, 567] on div at bounding box center [801, 553] width 67 height 67
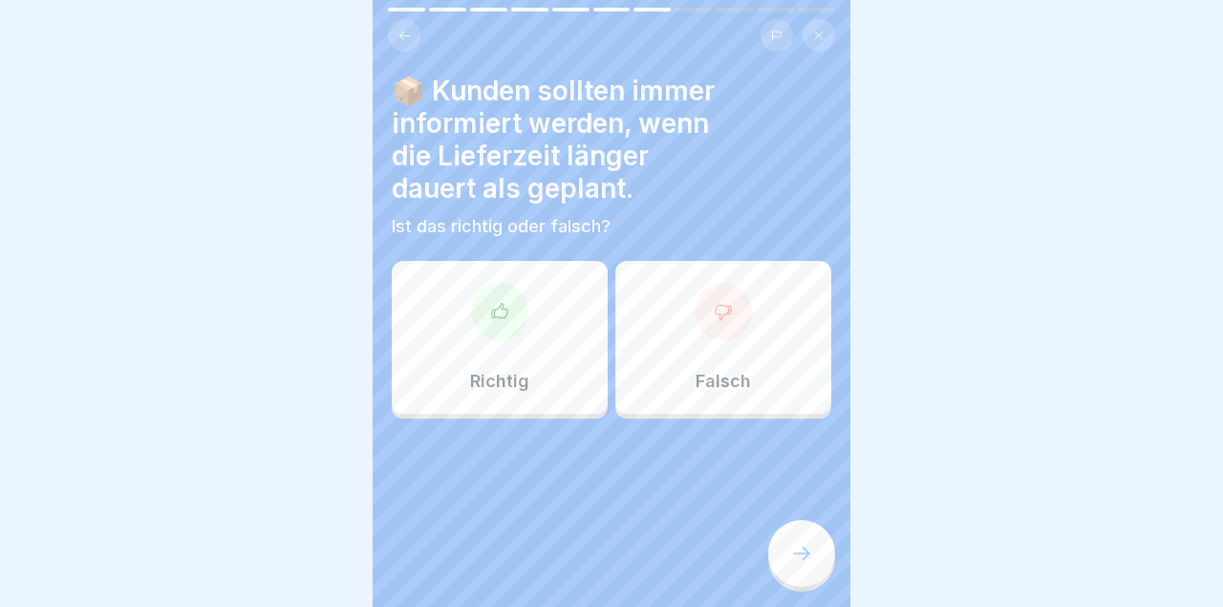
click at [520, 365] on div "Richtig" at bounding box center [500, 337] width 216 height 153
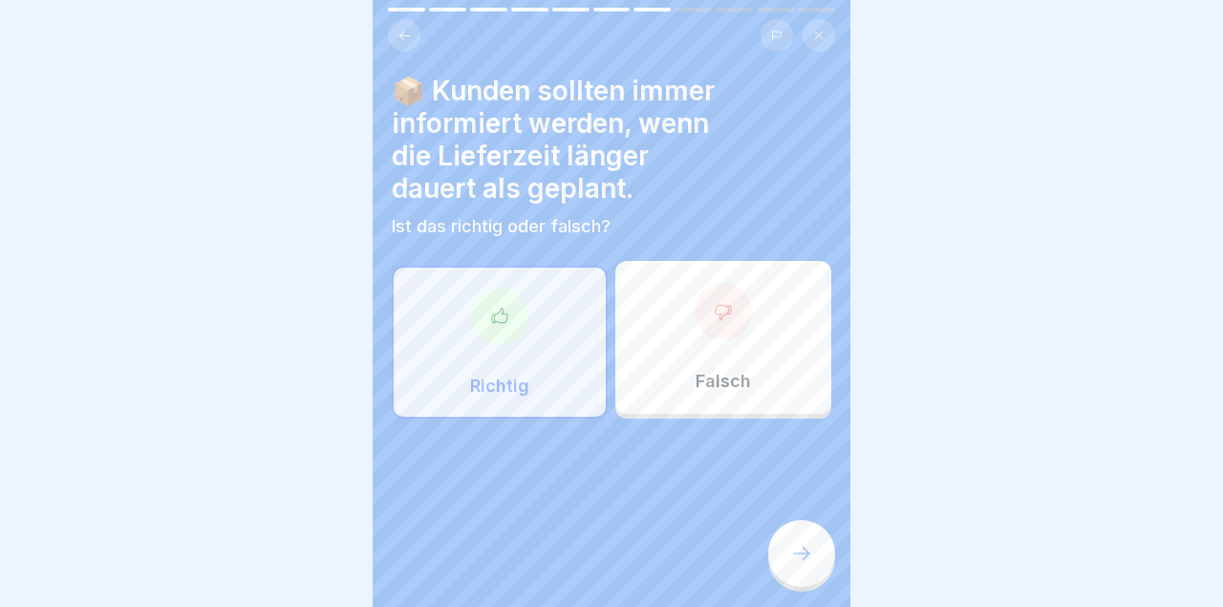
click at [796, 557] on icon at bounding box center [801, 553] width 23 height 23
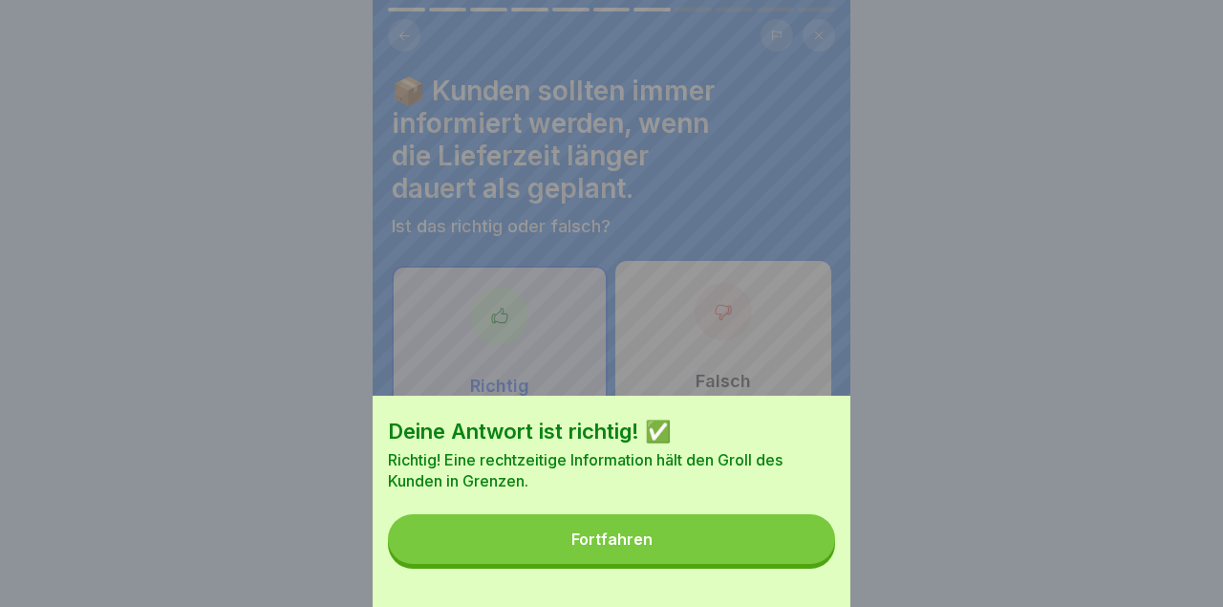
click at [743, 542] on button "Fortfahren" at bounding box center [611, 539] width 447 height 50
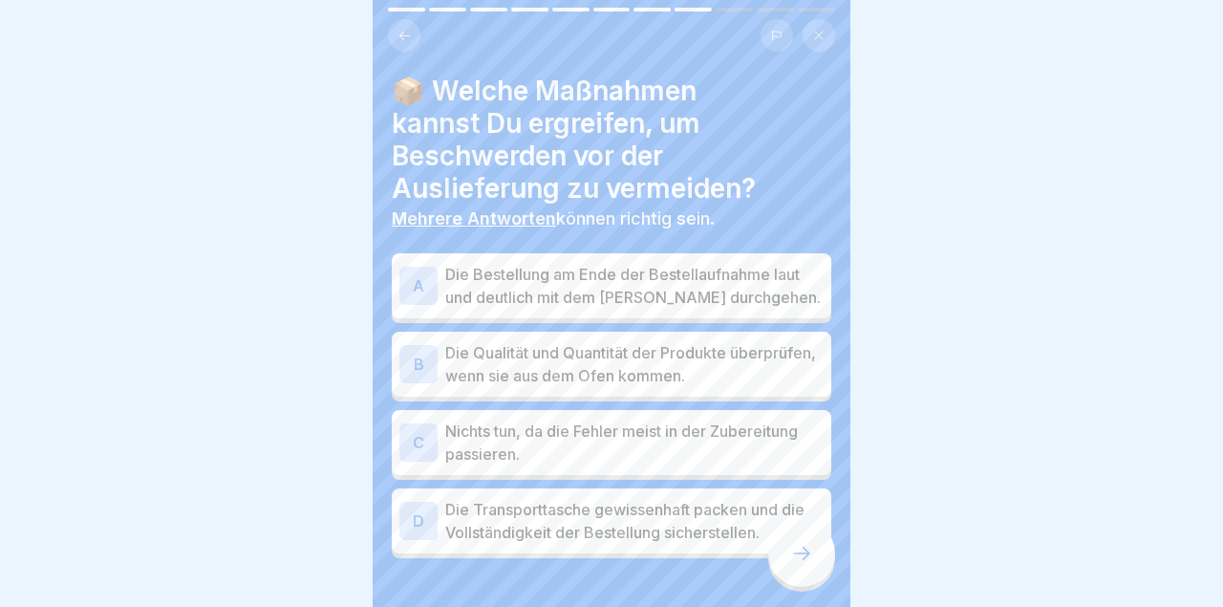
click at [773, 286] on p "Die Bestellung am Ende der Bestellaufnahme laut und deutlich mit dem [PERSON_NA…" at bounding box center [634, 286] width 378 height 46
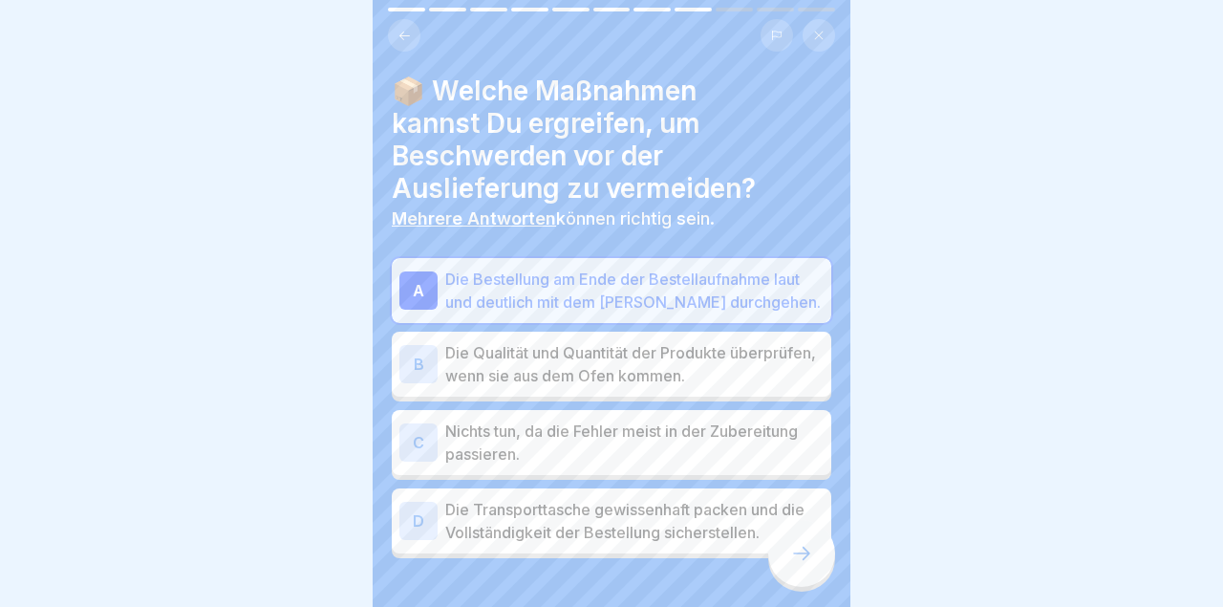
click at [762, 377] on p "Die Qualität und Quantität der Produkte überprüfen, wenn sie aus dem Ofen komme…" at bounding box center [634, 364] width 378 height 46
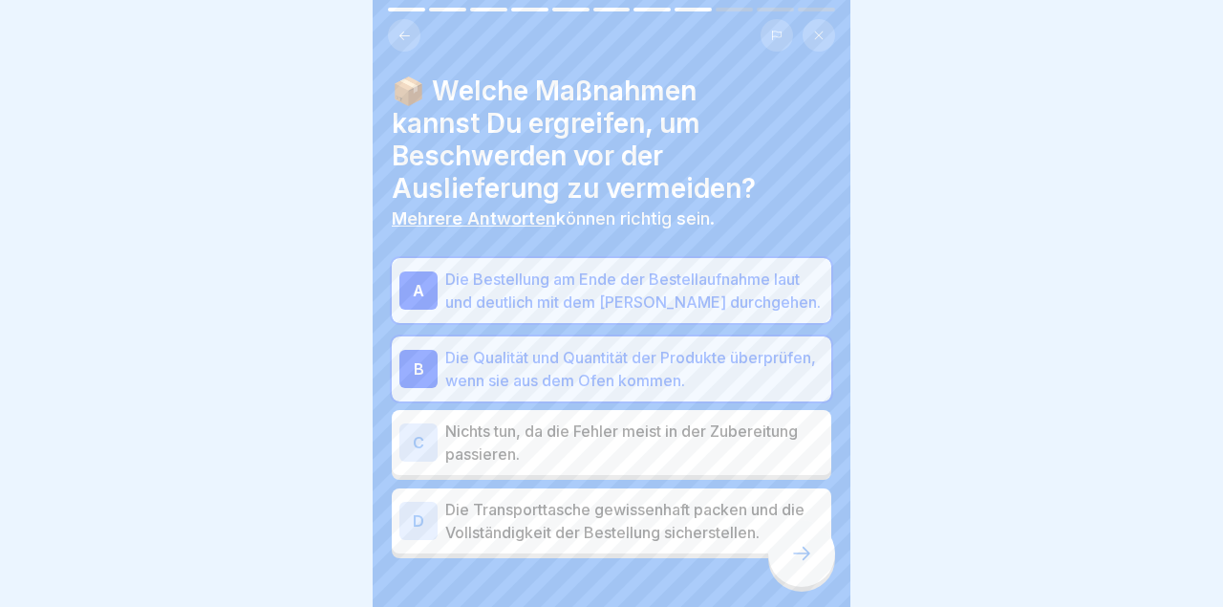
click at [744, 513] on p "Die Transporttasche gewissenhaft packen und die Vollständigkeit der Bestellung …" at bounding box center [634, 521] width 378 height 46
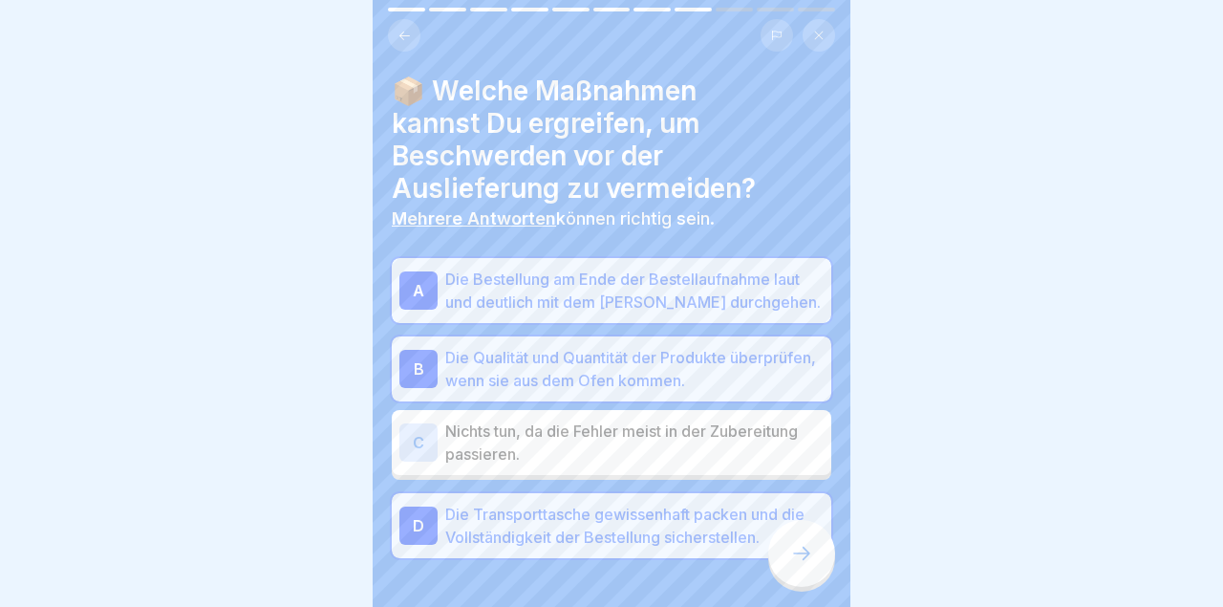
click at [793, 561] on icon at bounding box center [801, 553] width 23 height 23
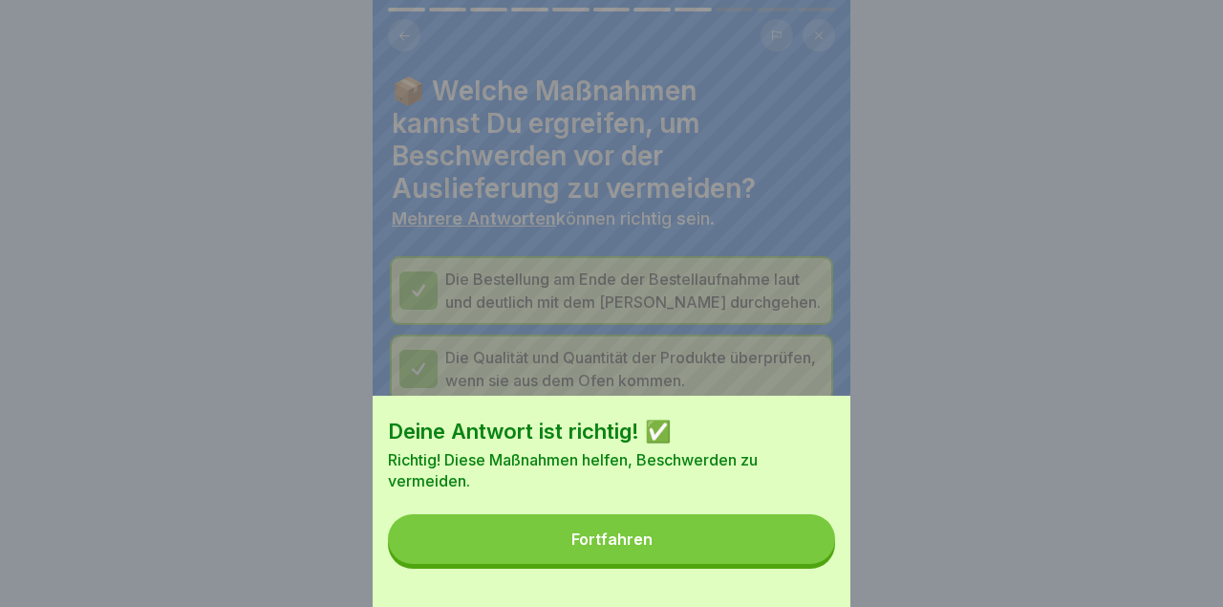
click at [767, 533] on button "Fortfahren" at bounding box center [611, 539] width 447 height 50
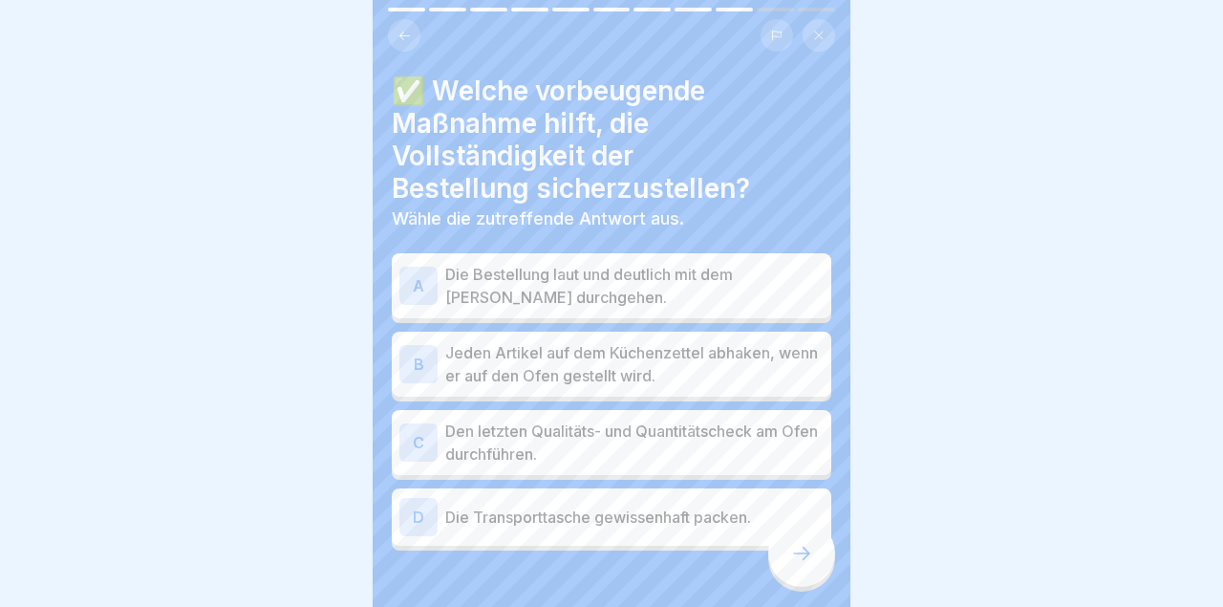
click at [773, 279] on p "Die Bestellung laut und deutlich mit dem [PERSON_NAME] durchgehen." at bounding box center [634, 286] width 378 height 46
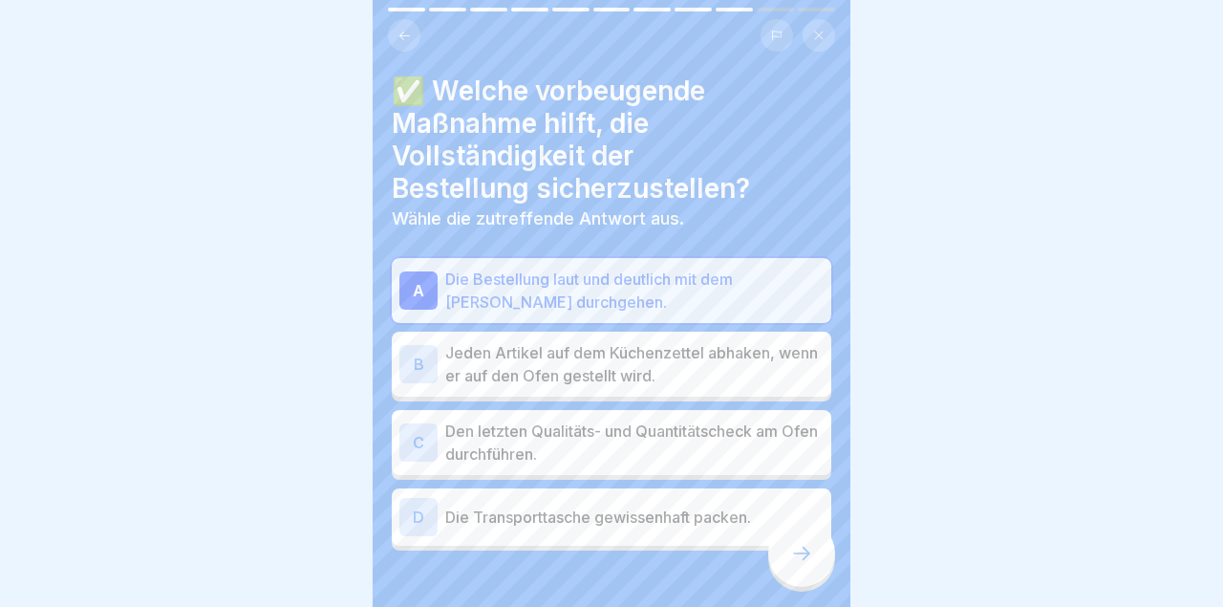
click at [756, 349] on p "Jeden Artikel auf dem Küchenzettel abhaken, wenn er auf den Ofen gestellt wird." at bounding box center [634, 364] width 378 height 46
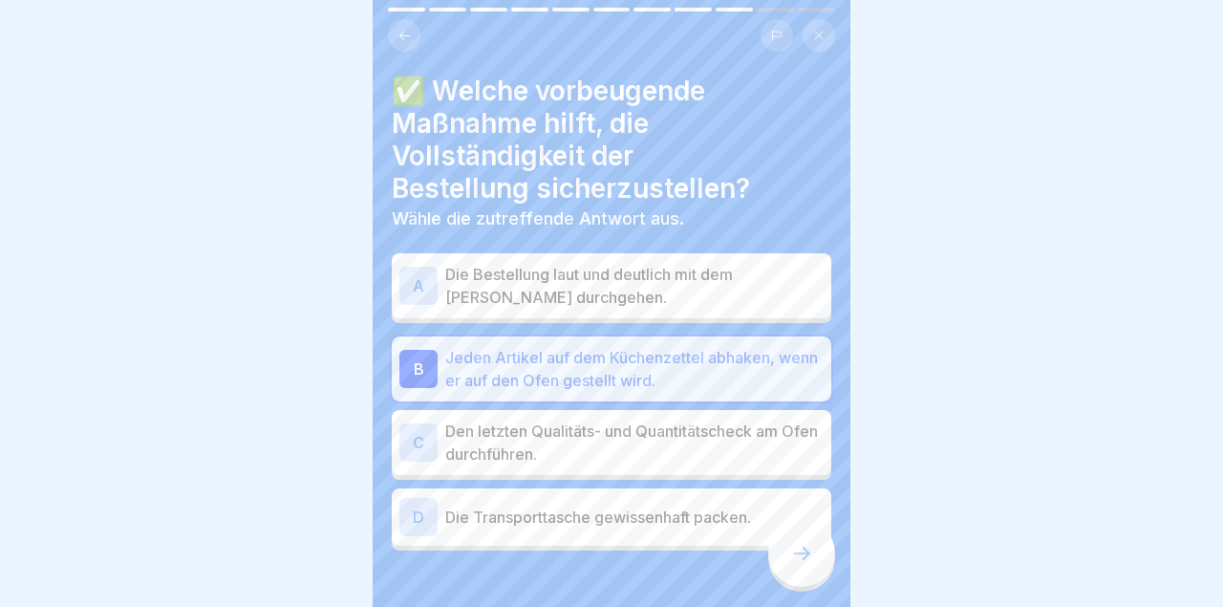
click at [692, 516] on p "Die Transporttasche gewissenhaft packen." at bounding box center [634, 516] width 378 height 23
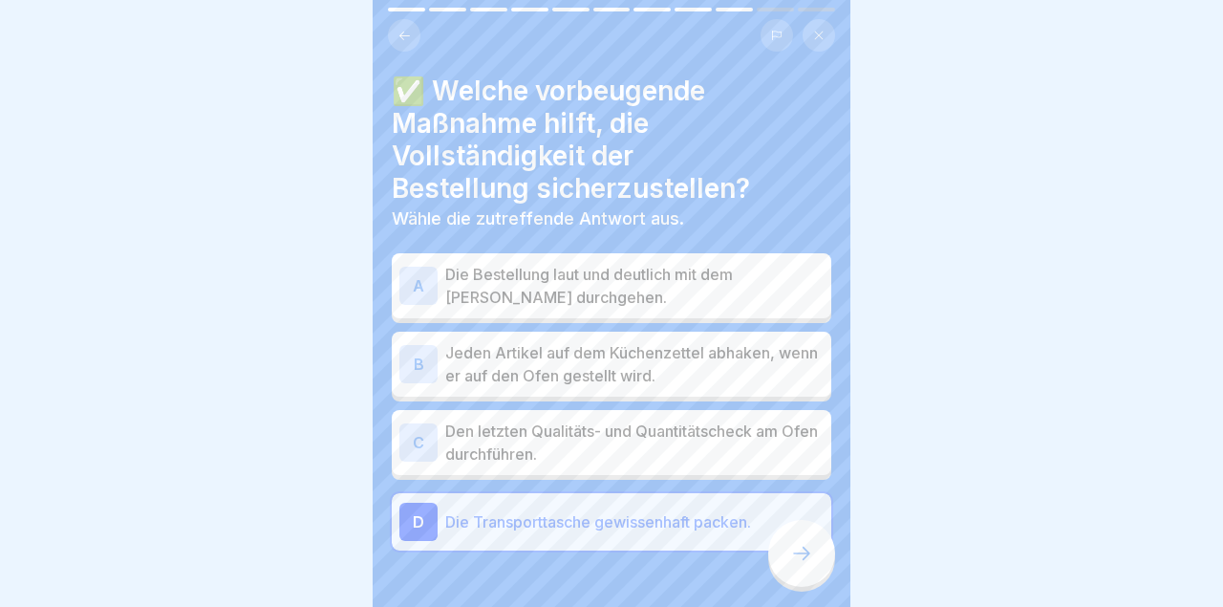
click at [802, 565] on div at bounding box center [801, 553] width 67 height 67
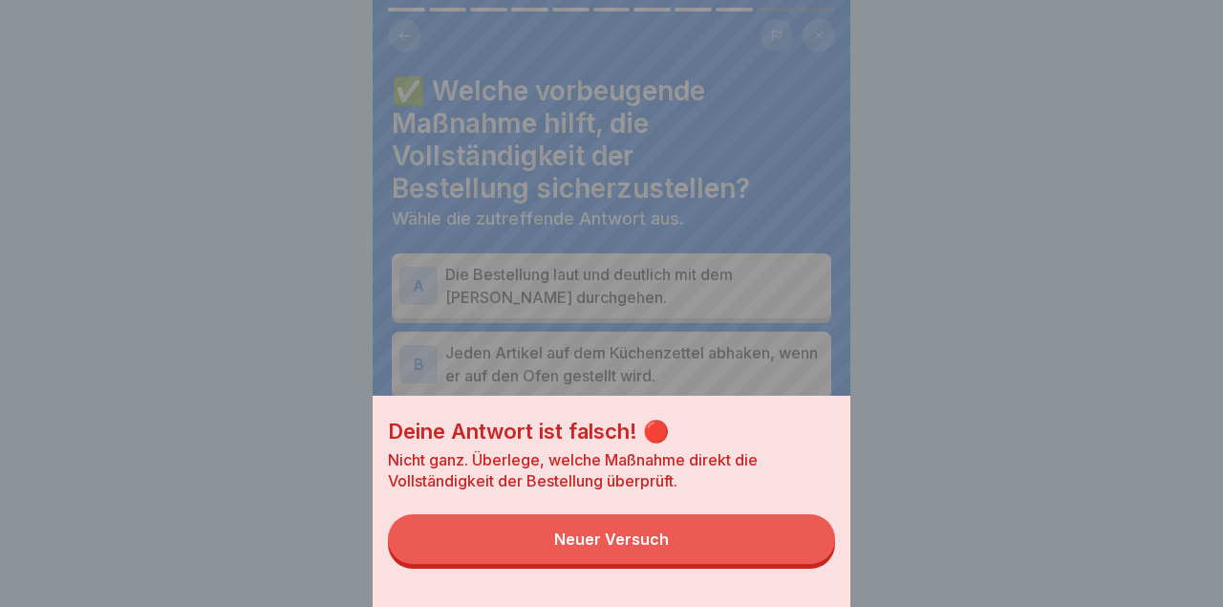
click at [759, 542] on button "Neuer Versuch" at bounding box center [611, 539] width 447 height 50
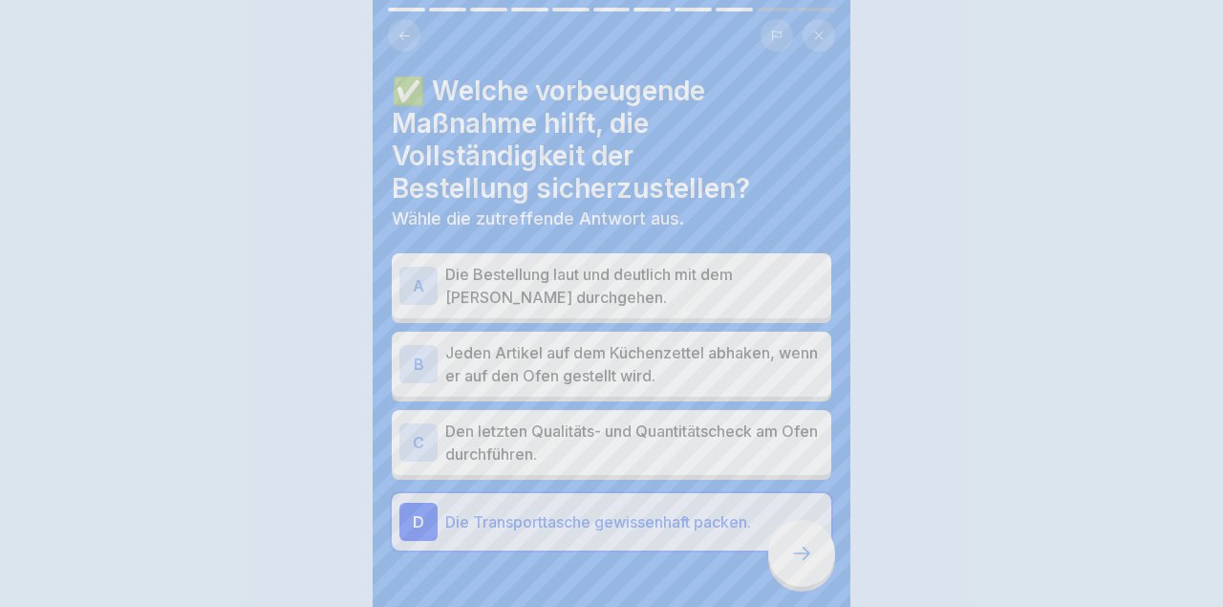
click at [762, 297] on p "Die Bestellung laut und deutlich mit dem [PERSON_NAME] durchgehen." at bounding box center [634, 286] width 378 height 46
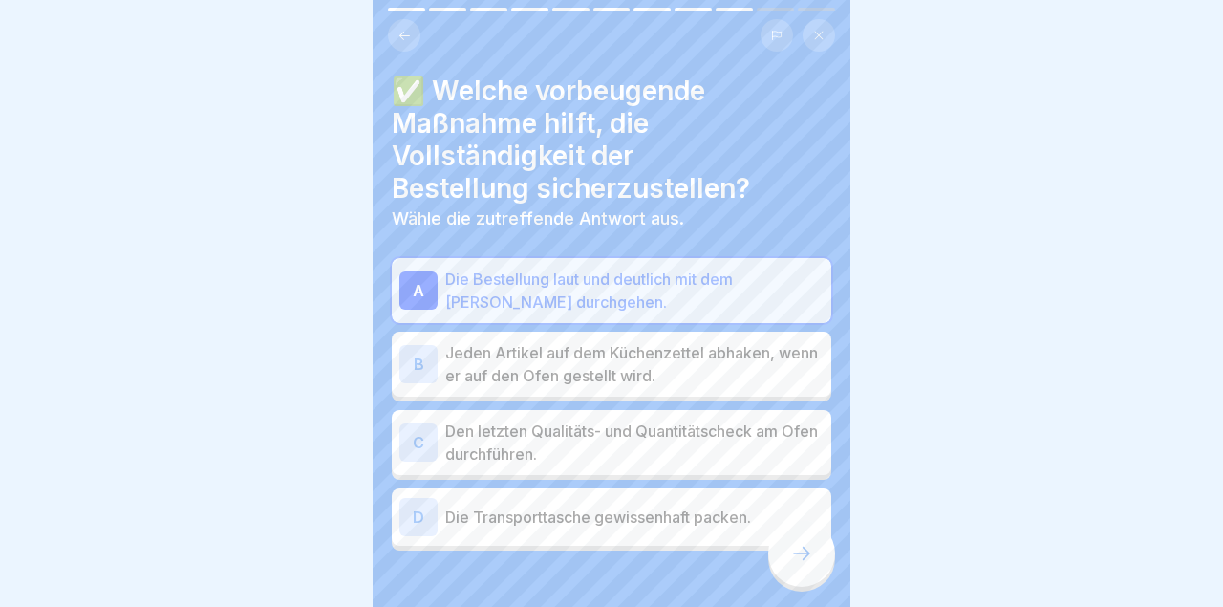
click at [824, 584] on div at bounding box center [611, 607] width 439 height 115
click at [799, 560] on icon at bounding box center [801, 553] width 23 height 23
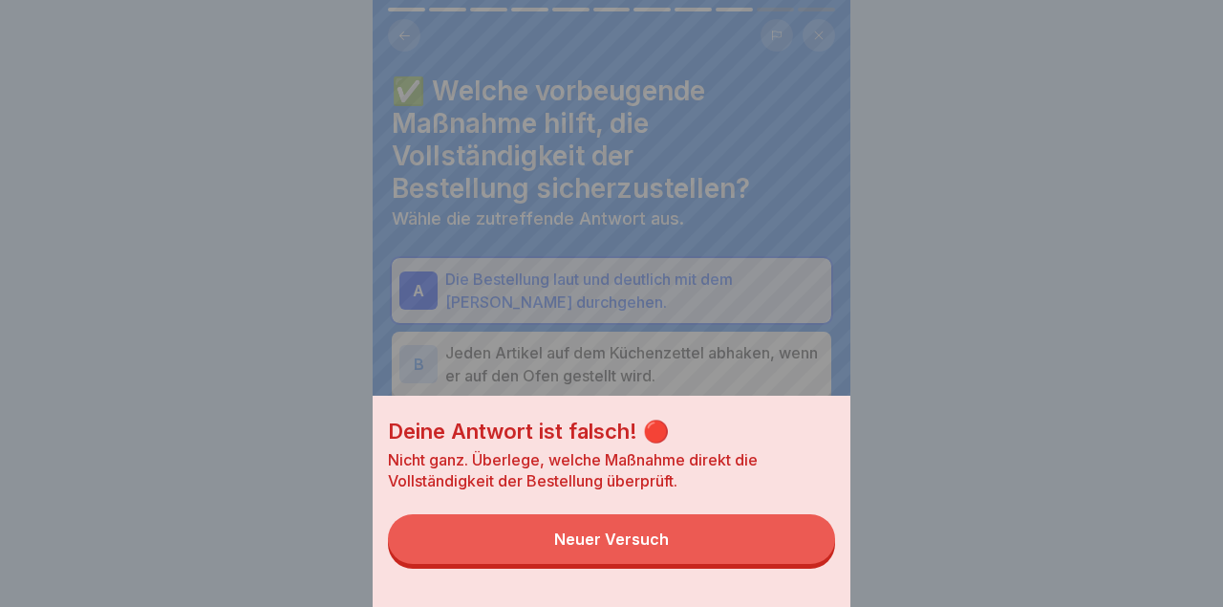
click at [769, 538] on button "Neuer Versuch" at bounding box center [611, 539] width 447 height 50
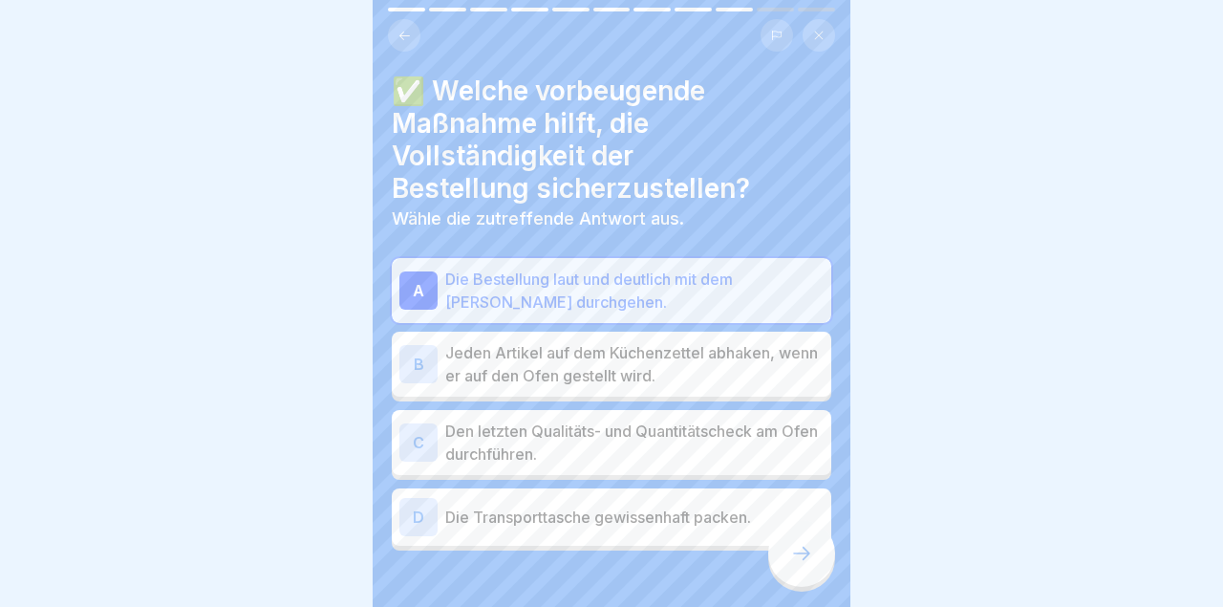
click at [767, 374] on p "Jeden Artikel auf dem Küchenzettel abhaken, wenn er auf den Ofen gestellt wird." at bounding box center [634, 364] width 378 height 46
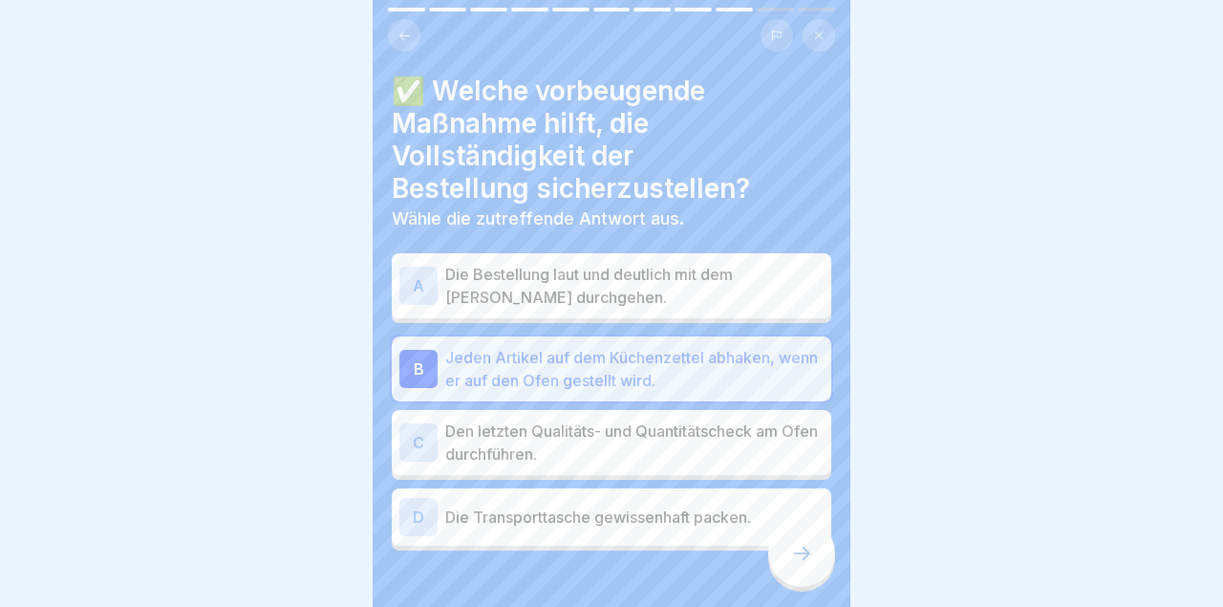
click at [803, 576] on div at bounding box center [801, 553] width 67 height 67
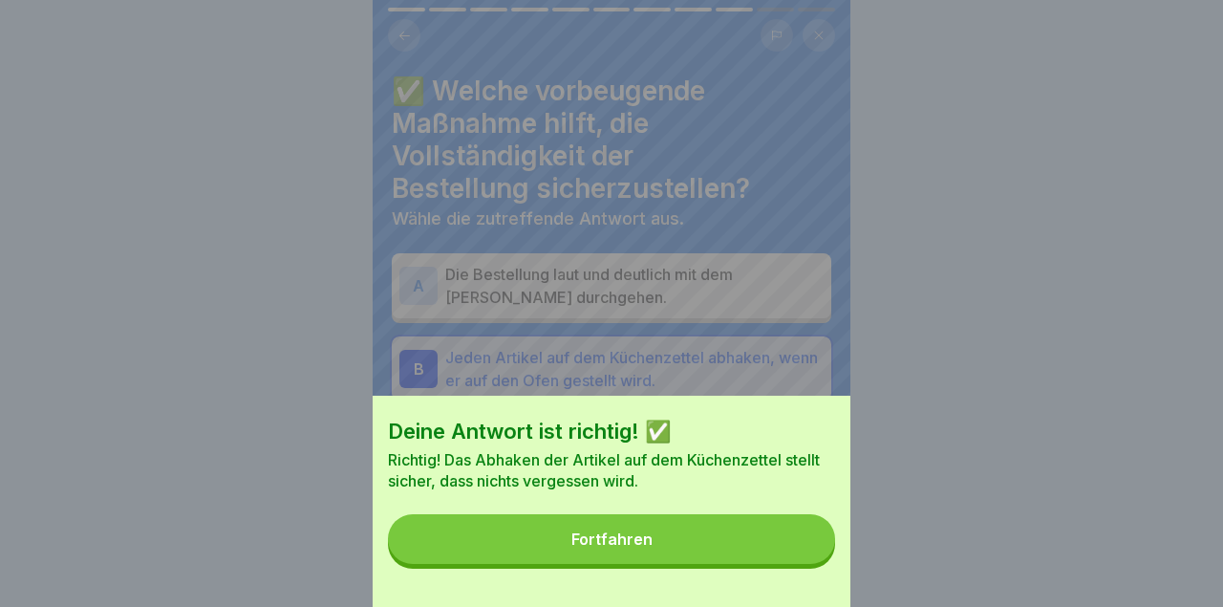
click at [768, 553] on button "Fortfahren" at bounding box center [611, 539] width 447 height 50
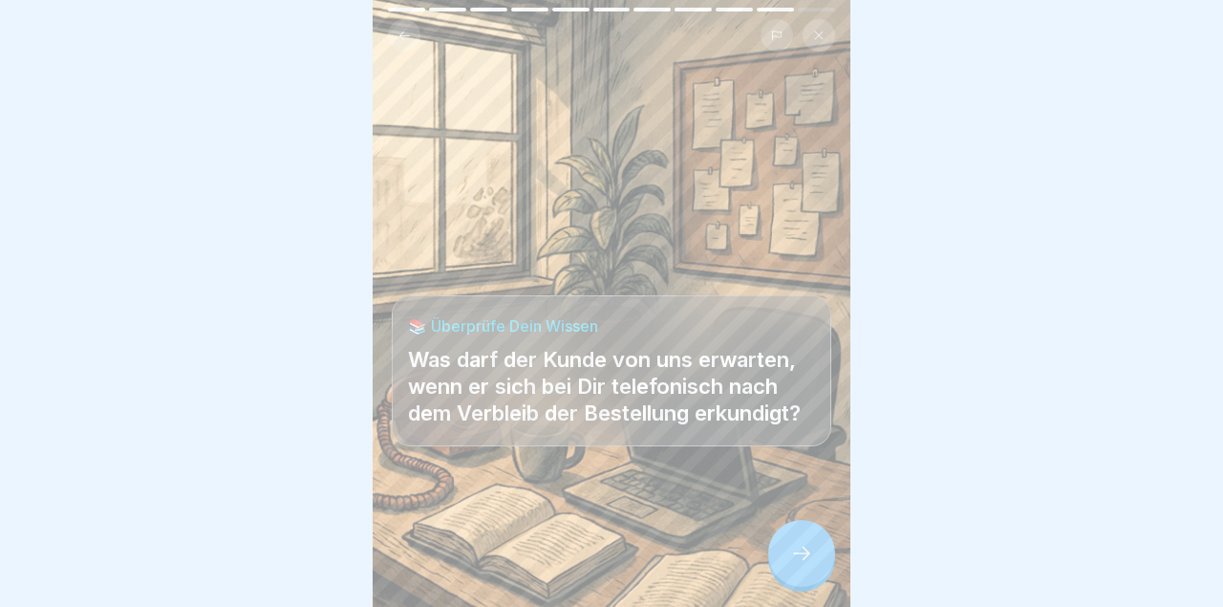
click at [801, 562] on icon at bounding box center [801, 553] width 23 height 23
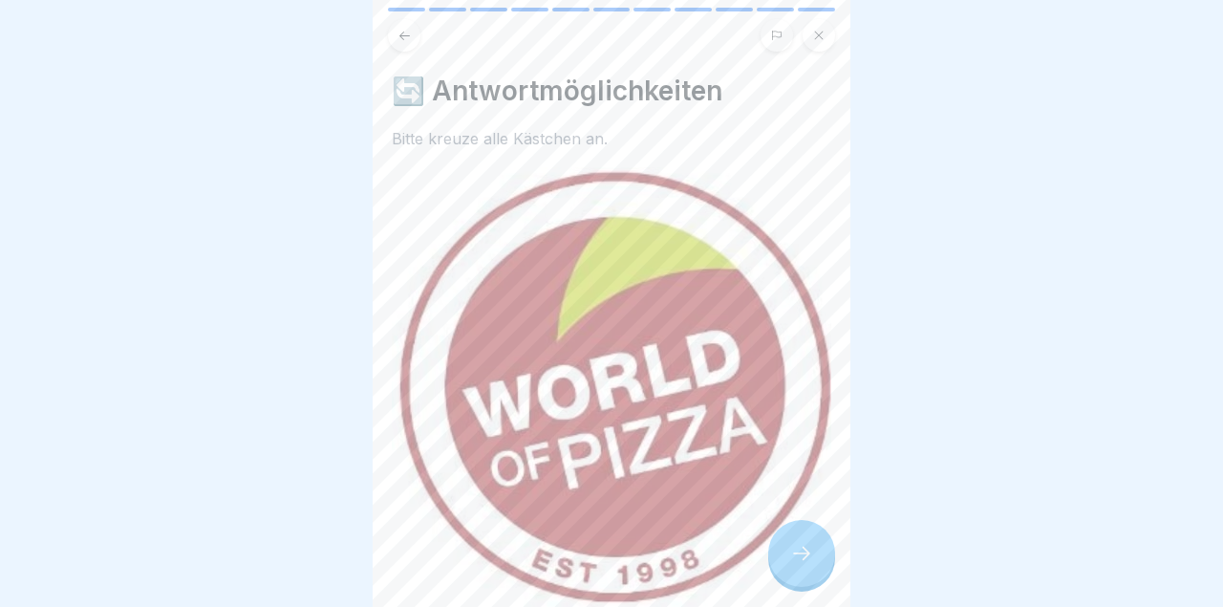
click at [805, 560] on icon at bounding box center [801, 553] width 23 height 23
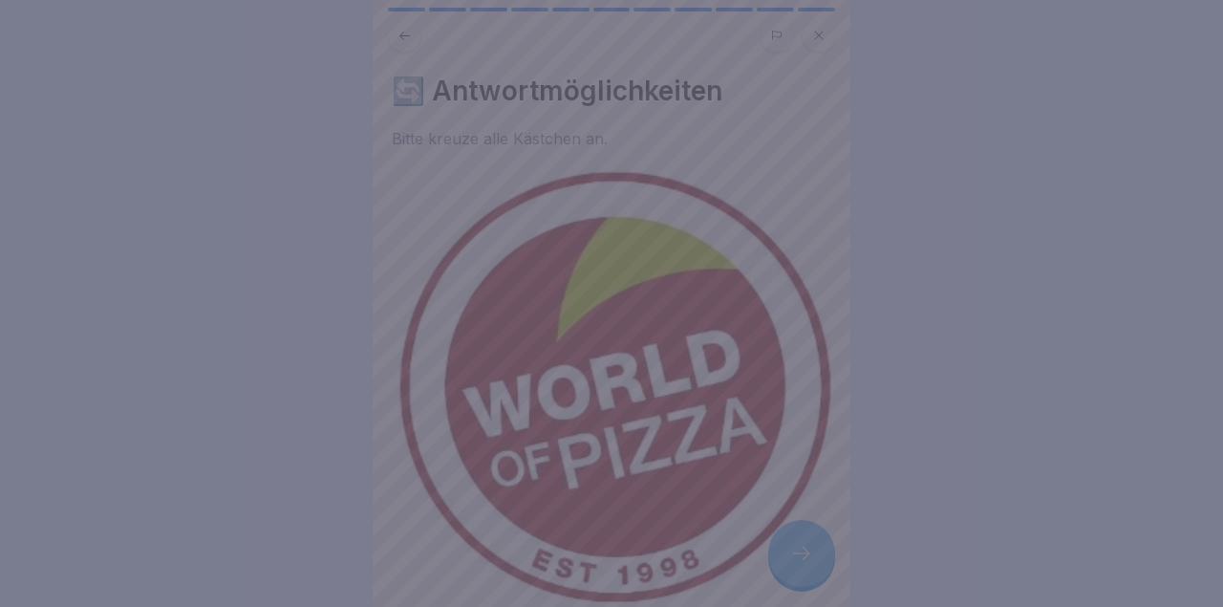
click at [803, 559] on div at bounding box center [611, 303] width 1223 height 607
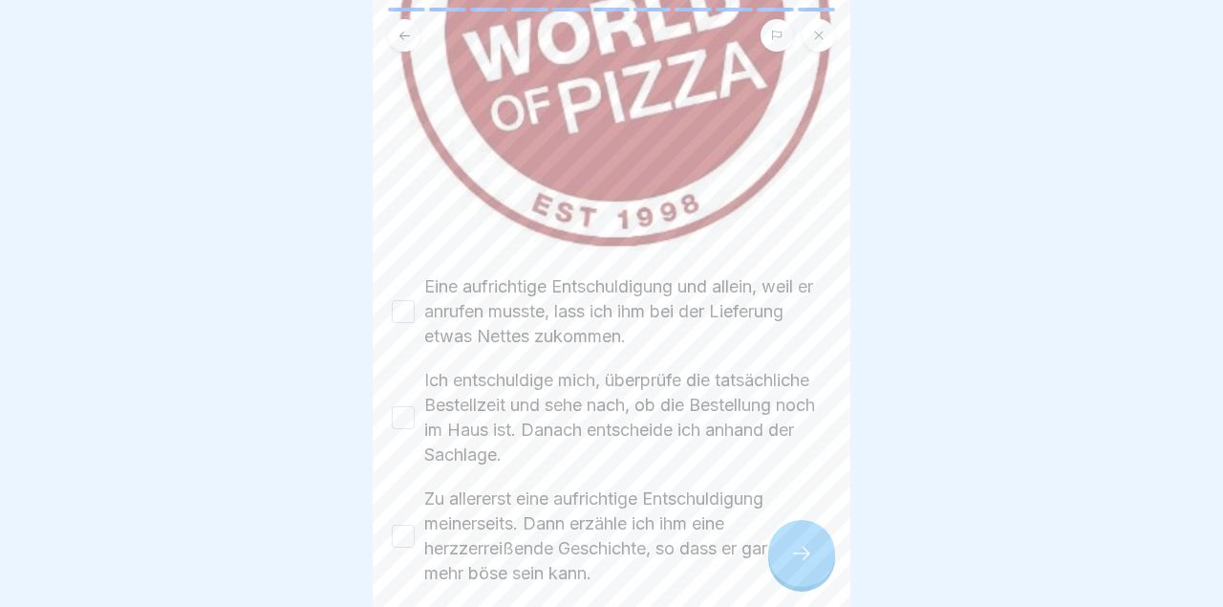
scroll to position [449, 0]
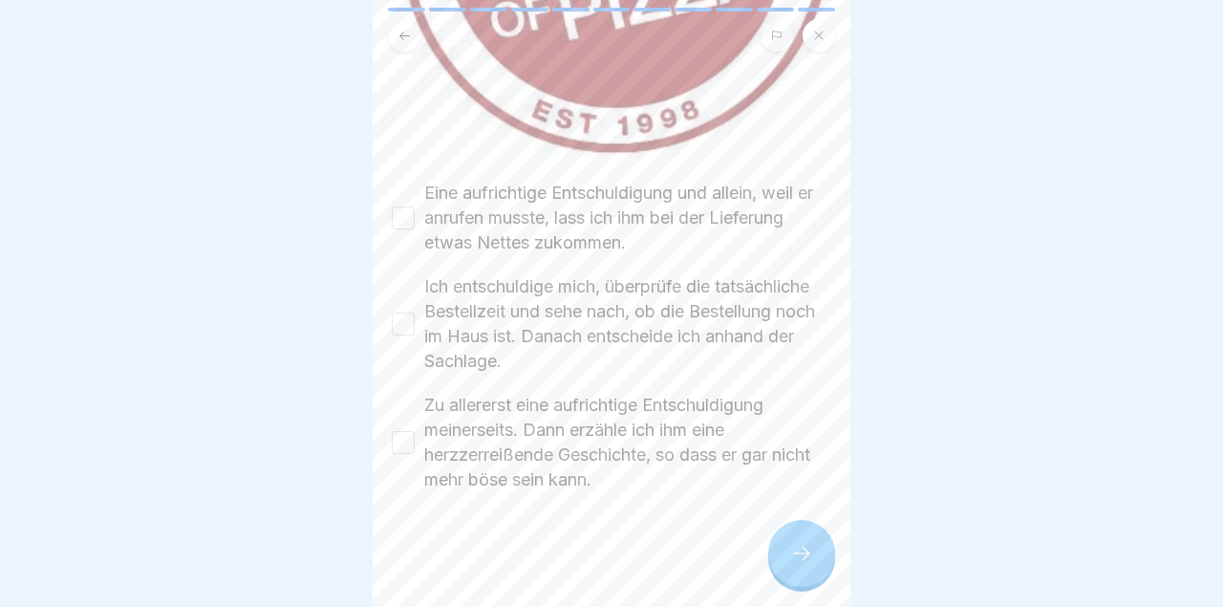
click at [393, 205] on div "Eine aufrichtige Entschuldigung und allein, weil er anrufen musste, lass ich ih…" at bounding box center [611, 218] width 439 height 75
click at [406, 286] on div "Ich entschuldige mich, überprüfe die tatsächliche Bestellzeit und sehe nach, ob…" at bounding box center [611, 323] width 439 height 99
click at [404, 221] on button "Eine aufrichtige Entschuldigung und allein, weil er anrufen musste, lass ich ih…" at bounding box center [403, 217] width 23 height 23
click at [425, 320] on label "Ich entschuldige mich, überprüfe die tatsächliche Bestellzeit und sehe nach, ob…" at bounding box center [627, 323] width 407 height 99
click at [415, 320] on button "Ich entschuldige mich, überprüfe die tatsächliche Bestellzeit und sehe nach, ob…" at bounding box center [403, 323] width 23 height 23
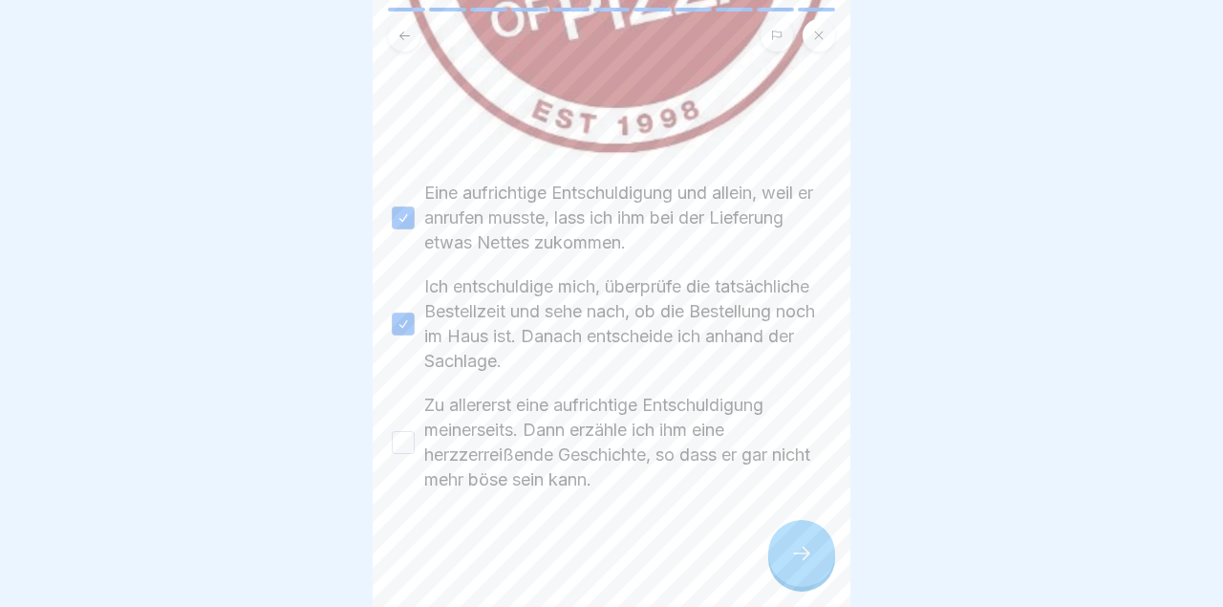
click at [416, 459] on div "Zu allererst eine aufrichtige Entschuldigung meinerseits. Dann erzähle ich ihm …" at bounding box center [611, 442] width 439 height 99
click at [395, 456] on div "Zu allererst eine aufrichtige Entschuldigung meinerseits. Dann erzähle ich ihm …" at bounding box center [611, 442] width 439 height 99
click at [387, 455] on div "🔄 Antwortmöglichkeiten Bitte kreuze alle Kästchen an. Eine aufrichtige Entschul…" at bounding box center [612, 303] width 478 height 607
click at [384, 442] on div "🔄 Antwortmöglichkeiten Bitte kreuze alle Kästchen an. Eine aufrichtige Entschul…" at bounding box center [612, 303] width 478 height 607
click at [399, 426] on div "Zu allererst eine aufrichtige Entschuldigung meinerseits. Dann erzähle ich ihm …" at bounding box center [611, 442] width 439 height 99
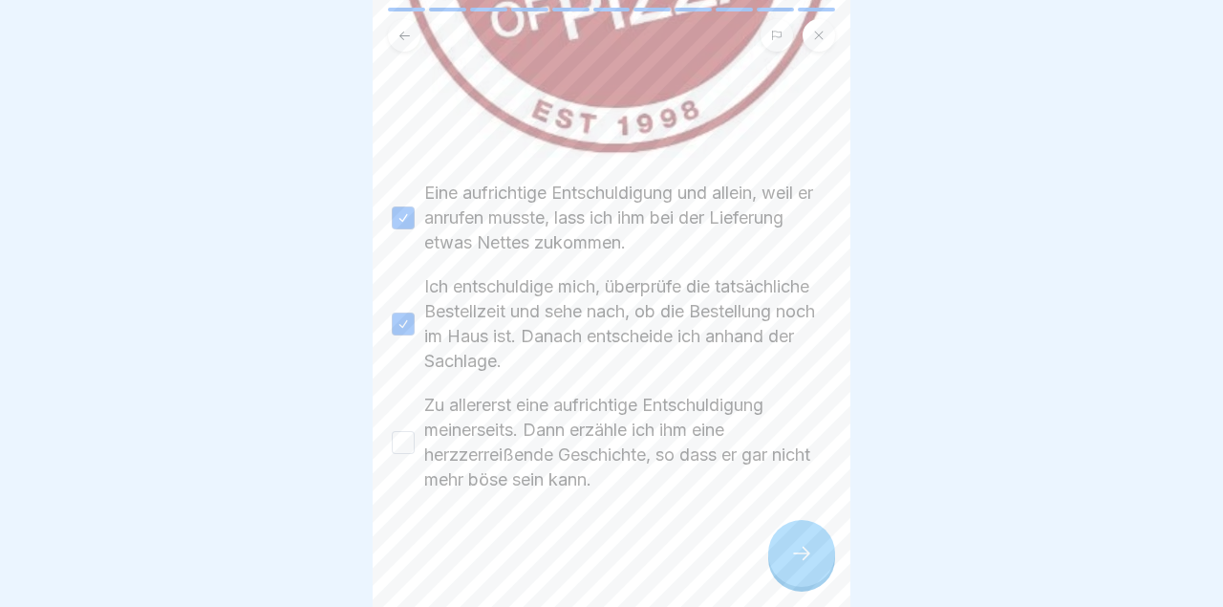
click at [408, 439] on button "Zu allererst eine aufrichtige Entschuldigung meinerseits. Dann erzähle ich ihm …" at bounding box center [403, 442] width 23 height 23
click at [802, 567] on div at bounding box center [801, 553] width 67 height 67
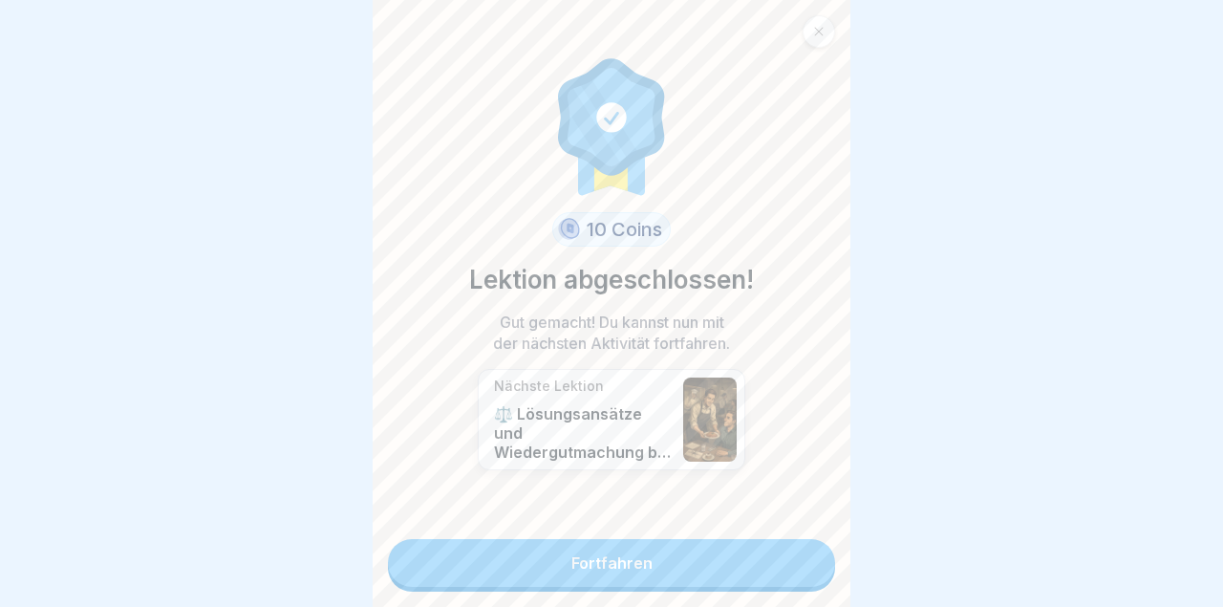
click at [814, 503] on div "10 Coins Lektion abgeschlossen! Gut gemacht! Du kannst nun mit der nächsten Akt…" at bounding box center [612, 303] width 478 height 607
click at [766, 560] on link "Fortfahren" at bounding box center [611, 563] width 447 height 48
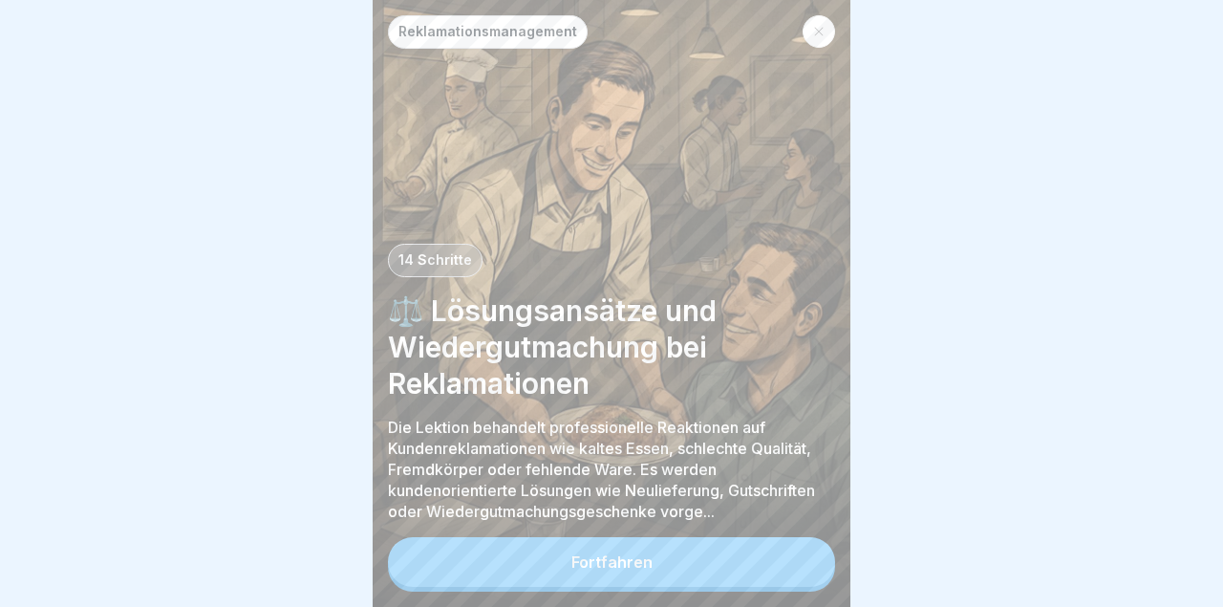
click at [781, 557] on button "Fortfahren" at bounding box center [611, 562] width 447 height 50
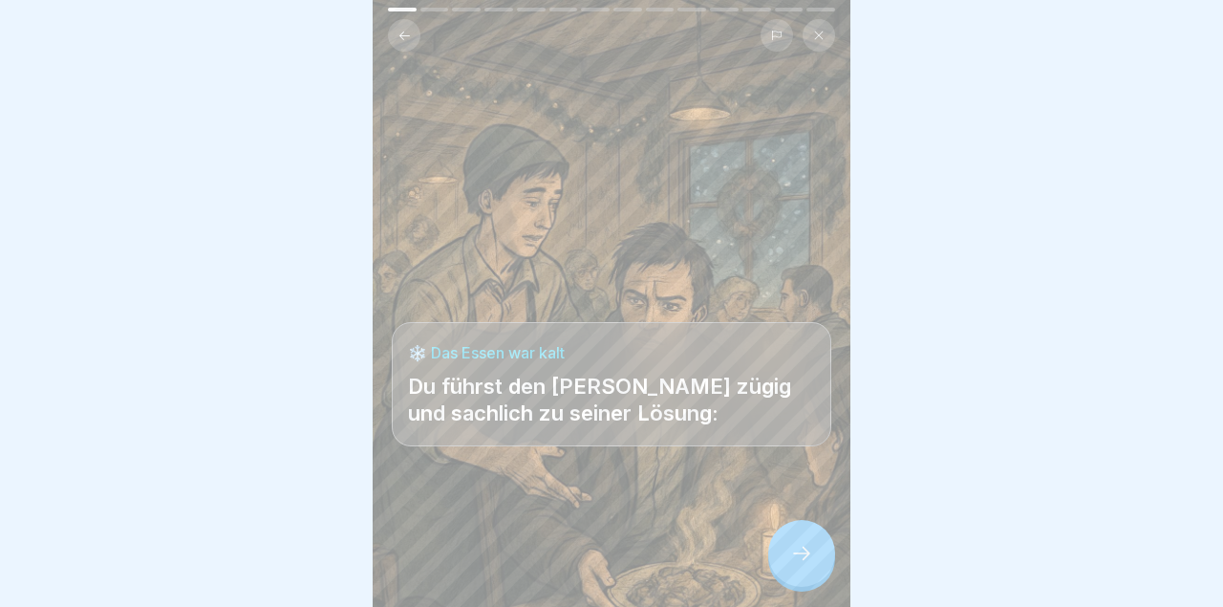
click at [797, 555] on icon at bounding box center [801, 553] width 23 height 23
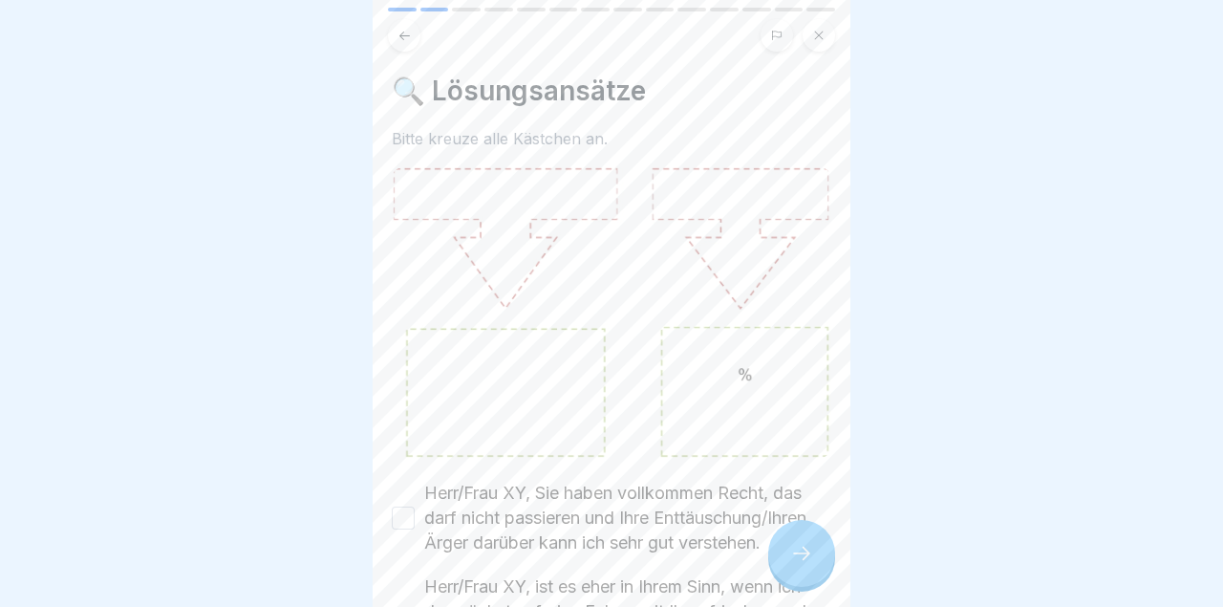
click at [802, 553] on icon at bounding box center [801, 553] width 23 height 23
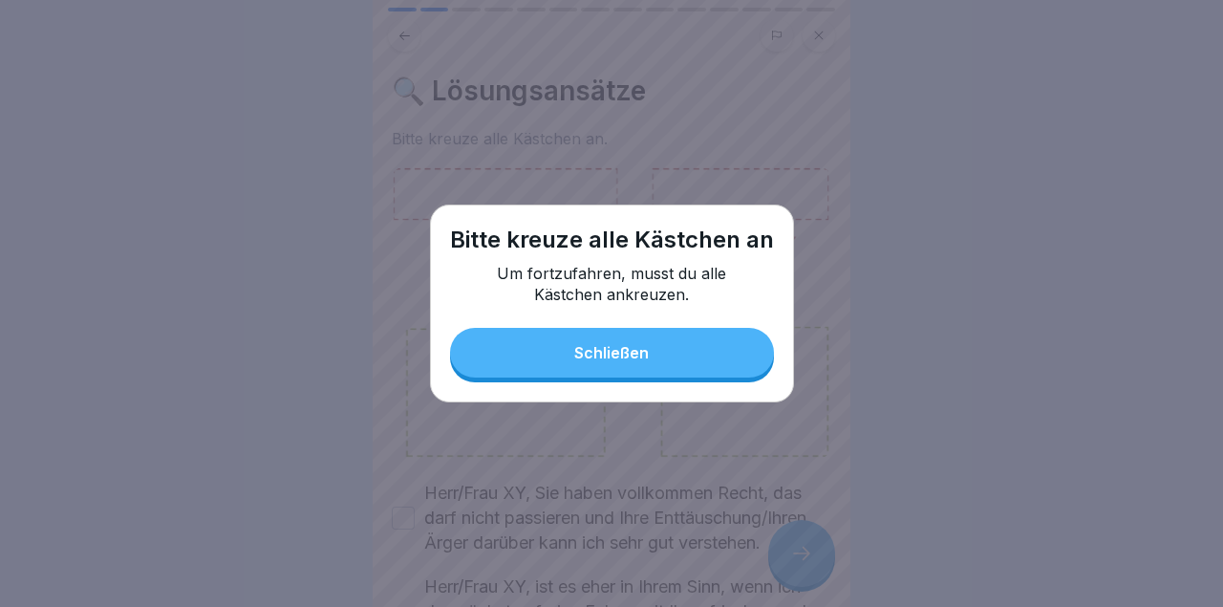
click at [691, 347] on button "Schließen" at bounding box center [612, 353] width 324 height 50
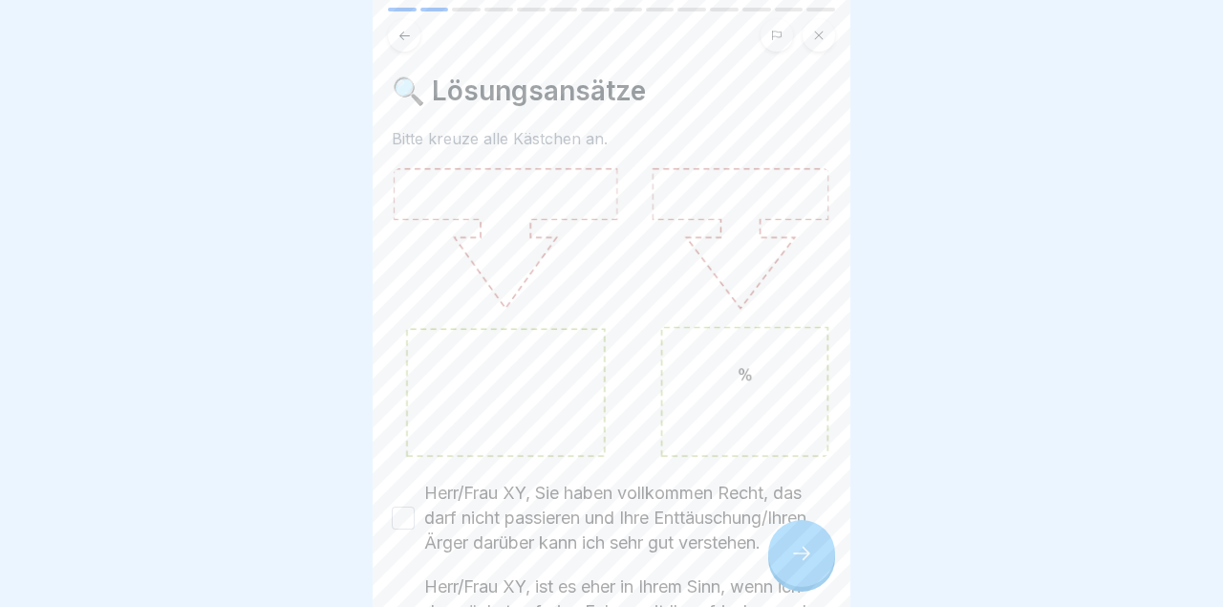
click at [405, 524] on button "Herr/Frau XY, Sie haben vollkommen Recht, das darf nicht passieren und Ihre Ent…" at bounding box center [403, 517] width 23 height 23
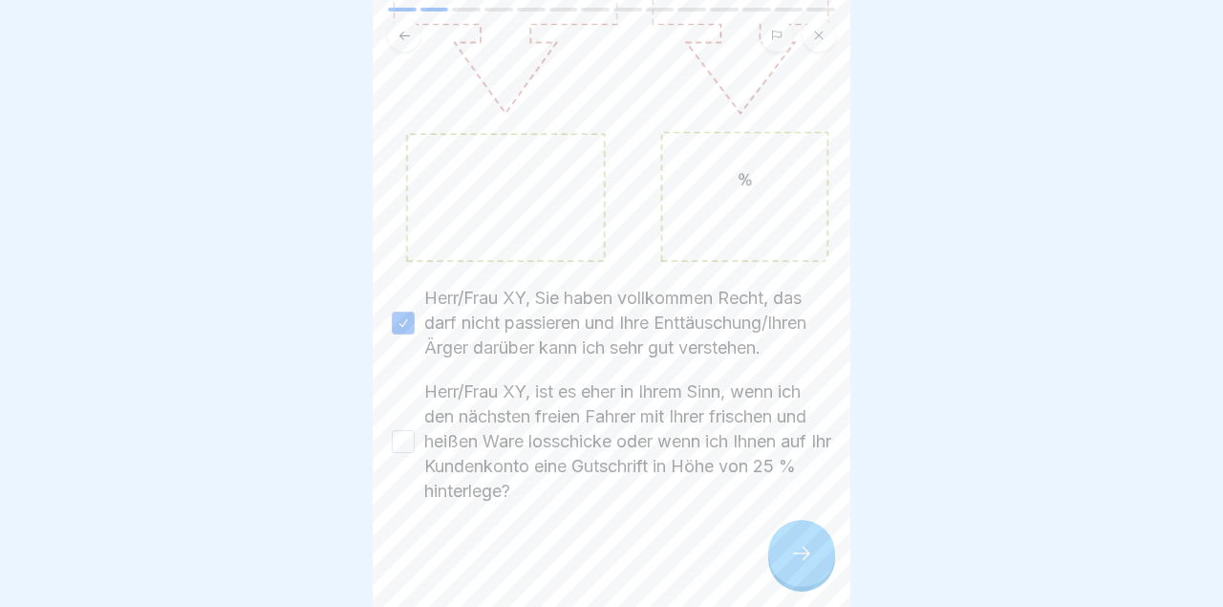
scroll to position [206, 0]
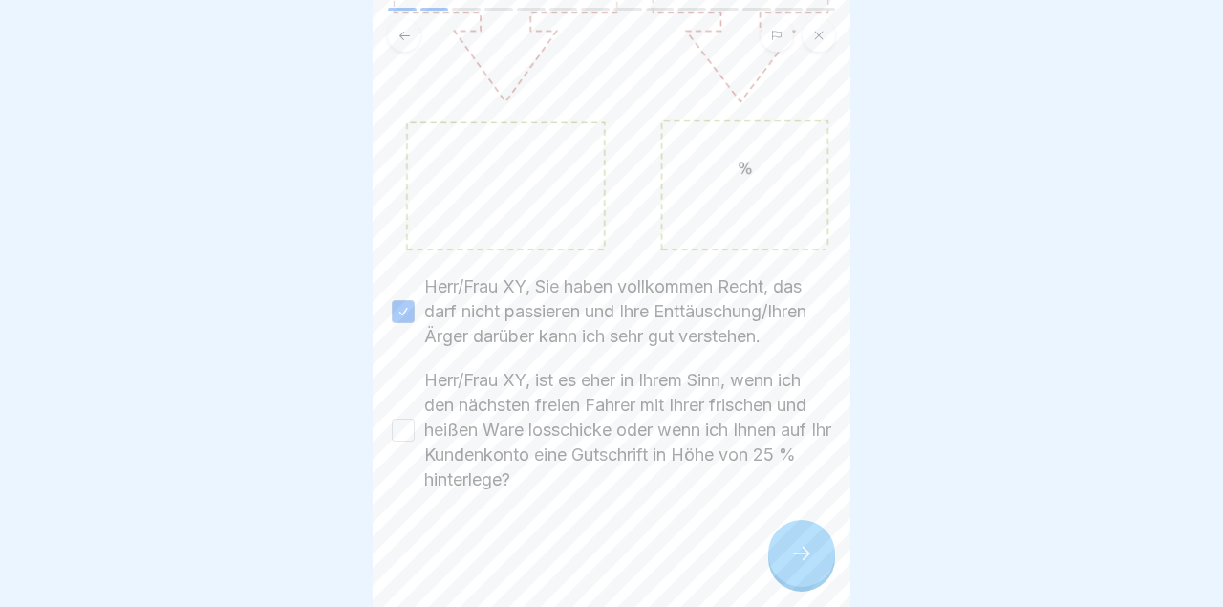
click at [406, 448] on div "Herr/Frau XY, ist es eher in Ihrem Sinn, wenn ich den nächsten freien Fahrer mi…" at bounding box center [611, 430] width 439 height 124
click at [402, 423] on button "Herr/Frau XY, ist es eher in Ihrem Sinn, wenn ich den nächsten freien Fahrer mi…" at bounding box center [403, 429] width 23 height 23
click at [817, 553] on div at bounding box center [801, 553] width 67 height 67
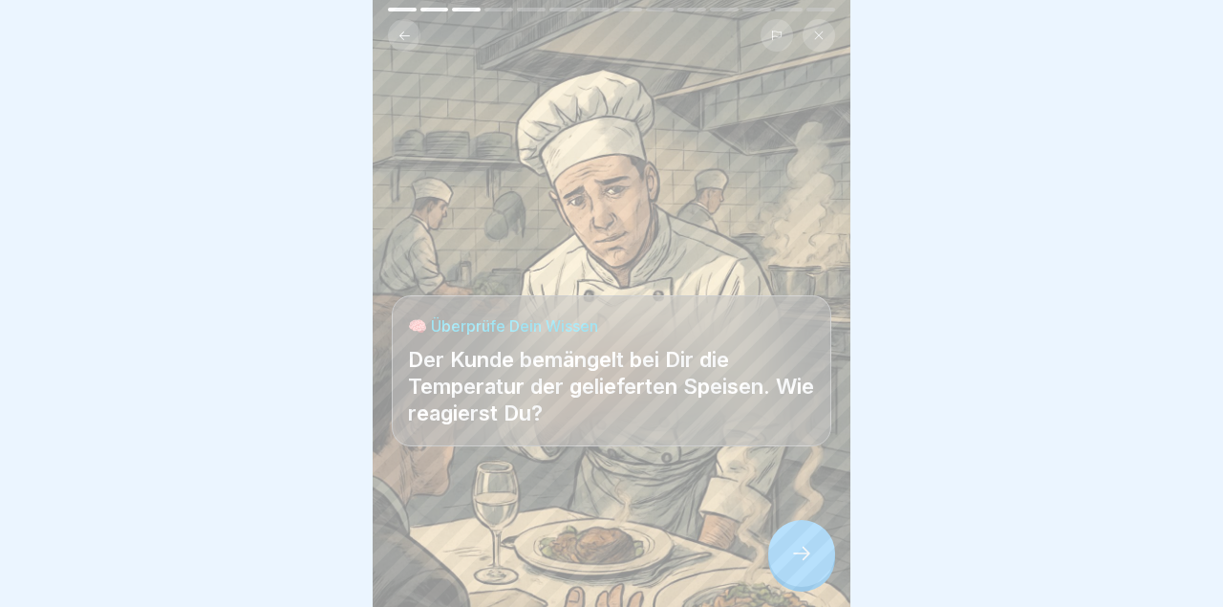
click at [823, 560] on div at bounding box center [801, 553] width 67 height 67
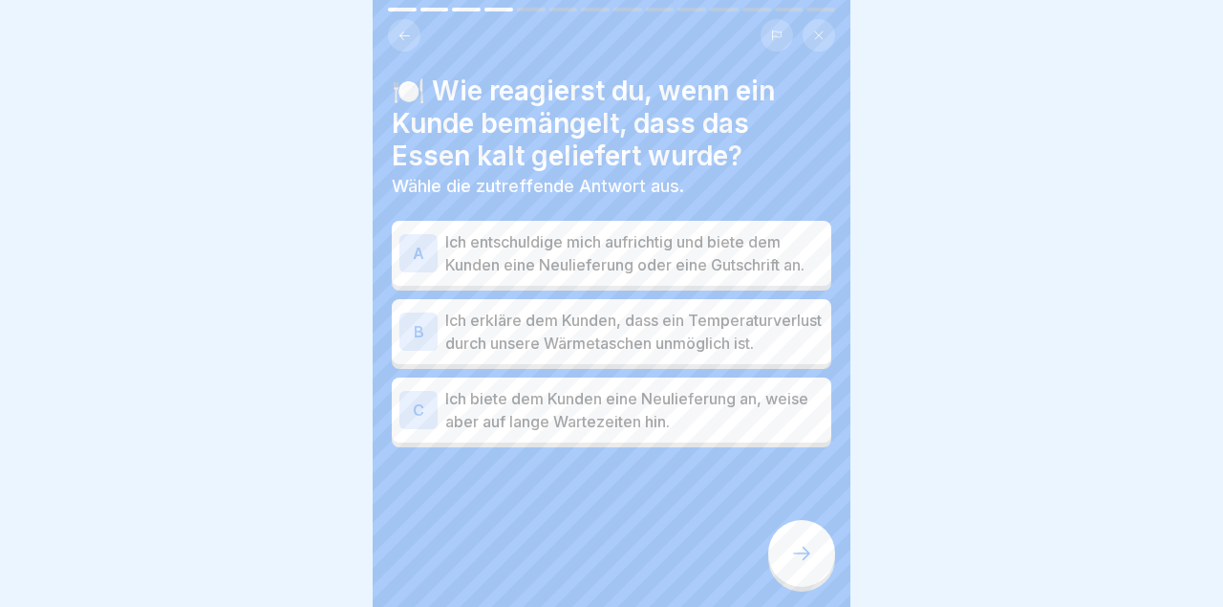
click at [810, 551] on icon at bounding box center [801, 553] width 23 height 23
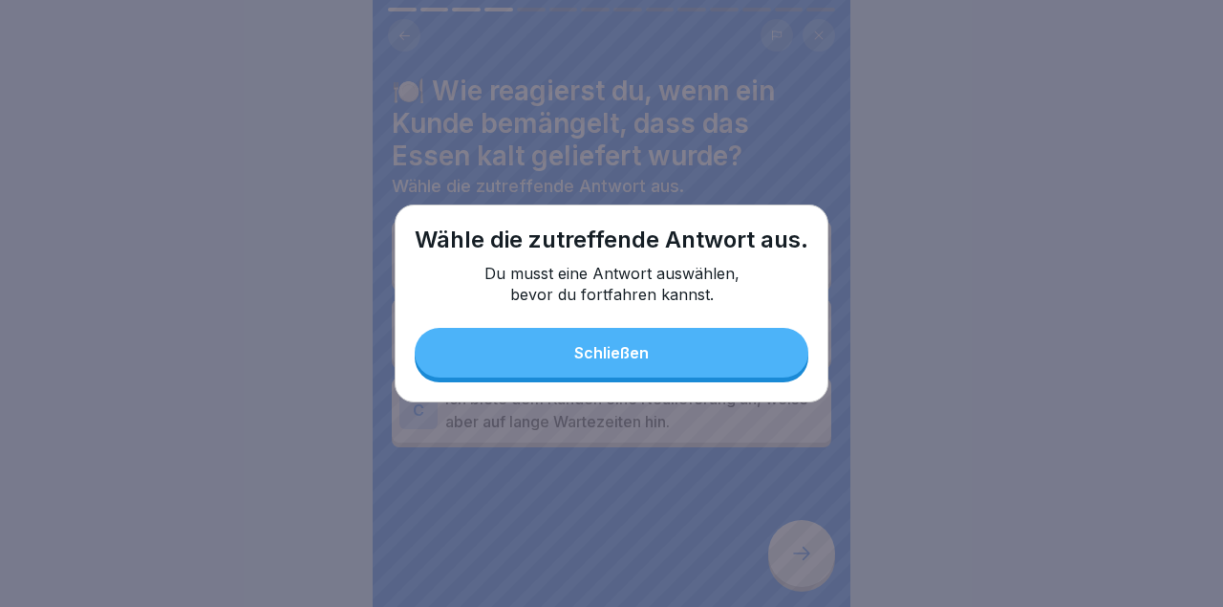
click at [731, 358] on button "Schließen" at bounding box center [612, 353] width 394 height 50
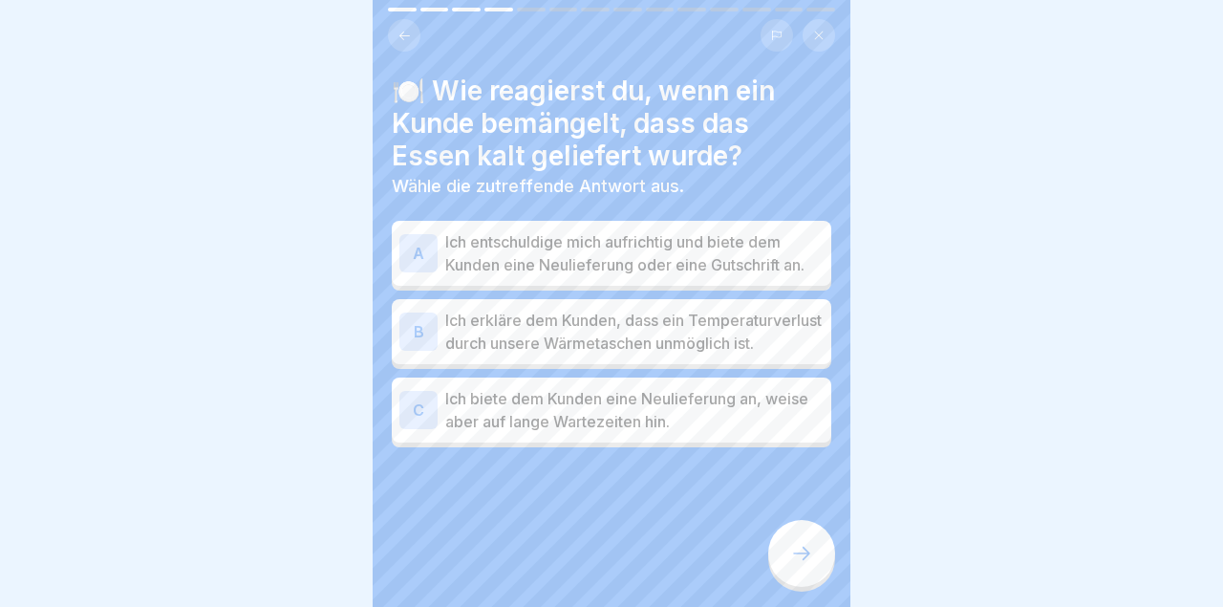
click at [756, 253] on p "Ich entschuldige mich aufrichtig und biete dem Kunden eine Neulieferung oder ei…" at bounding box center [634, 253] width 378 height 46
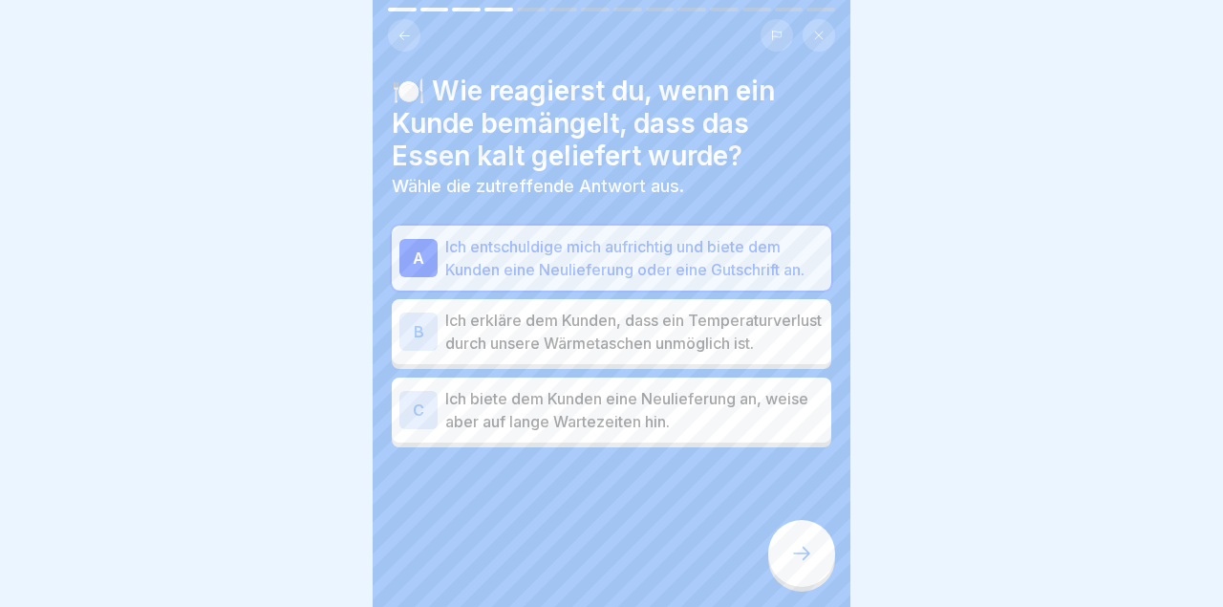
click at [819, 546] on div at bounding box center [801, 553] width 67 height 67
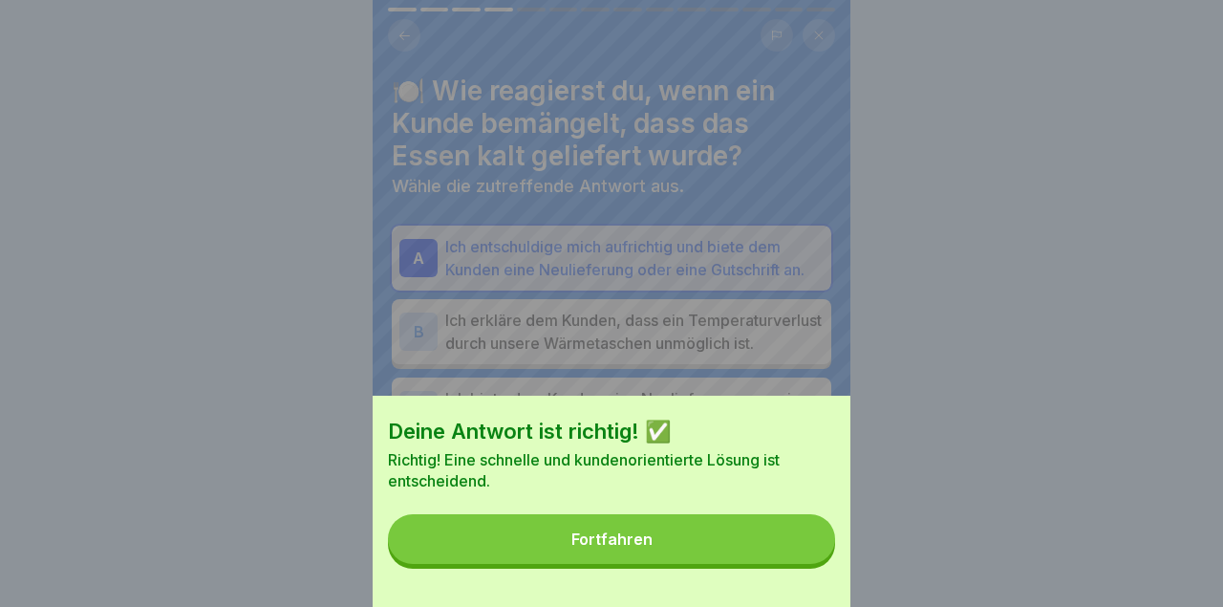
click at [733, 524] on button "Fortfahren" at bounding box center [611, 539] width 447 height 50
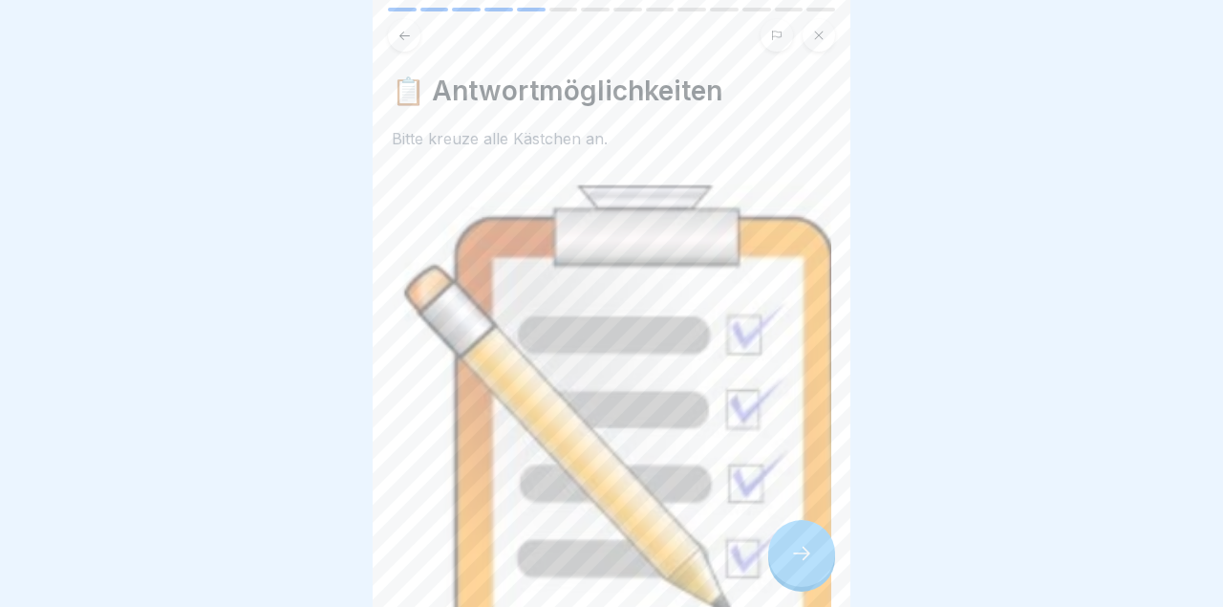
click at [781, 552] on div at bounding box center [801, 553] width 67 height 67
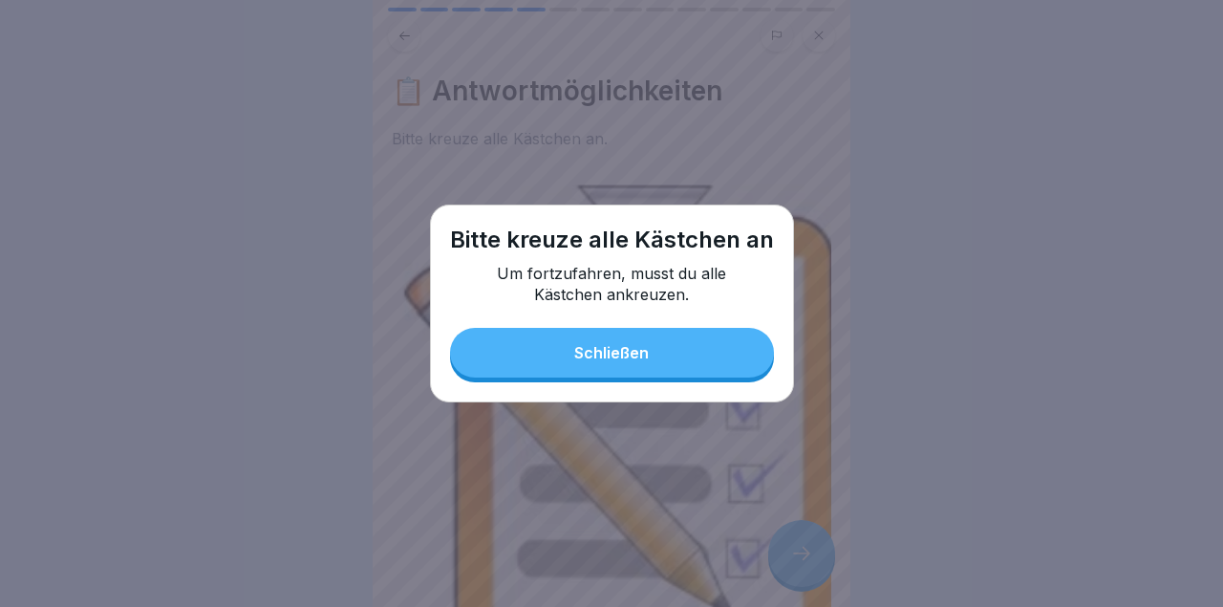
click at [708, 356] on button "Schließen" at bounding box center [612, 353] width 324 height 50
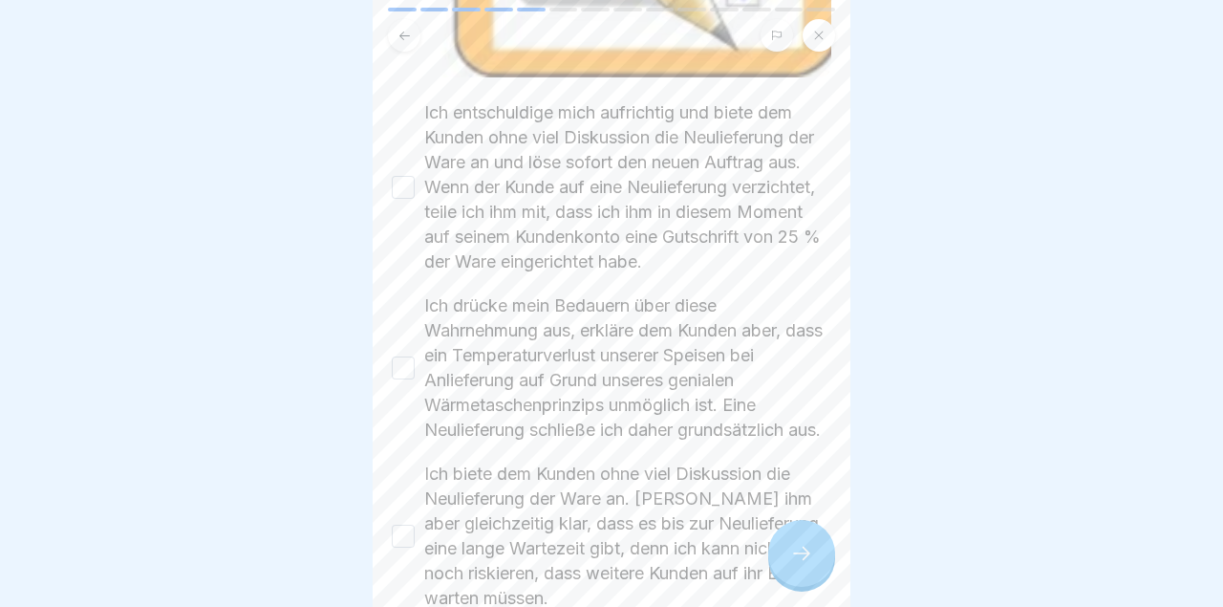
scroll to position [562, 0]
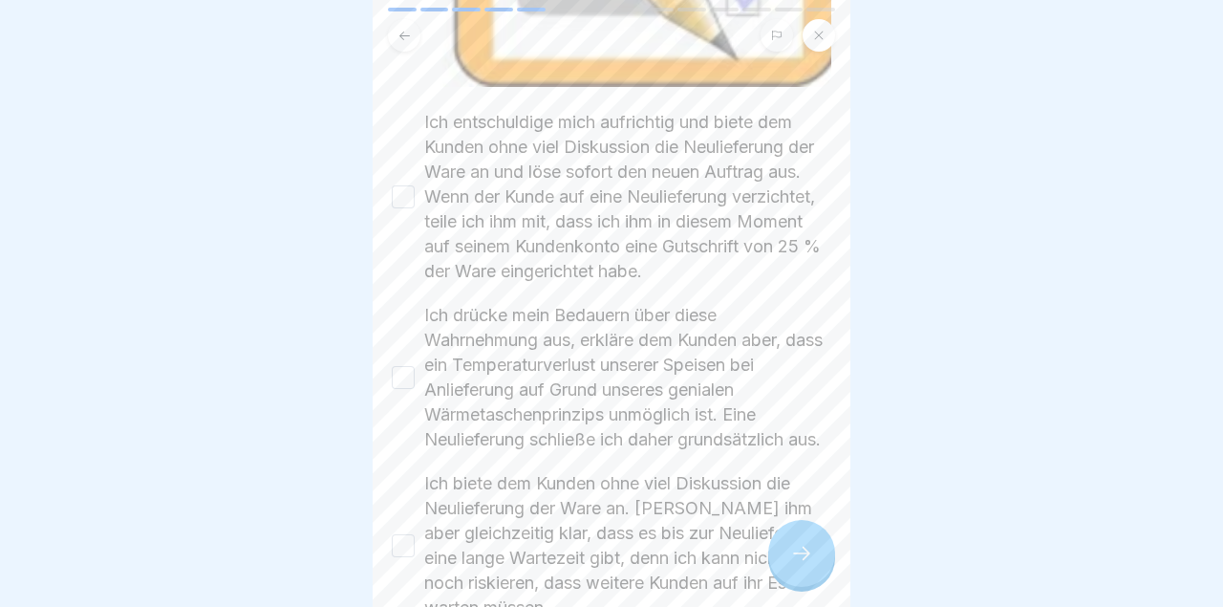
click at [415, 186] on div "Ich entschuldige mich aufrichtig und biete dem Kunden ohne viel Diskussion die …" at bounding box center [611, 197] width 439 height 174
click at [400, 387] on button "Ich drücke mein Bedauern über diese Wahrnehmung aus, erkläre dem Kunden aber, d…" at bounding box center [403, 377] width 23 height 23
click at [398, 186] on button "Ich entschuldige mich aufrichtig und biete dem Kunden ohne viel Diskussion die …" at bounding box center [403, 196] width 23 height 23
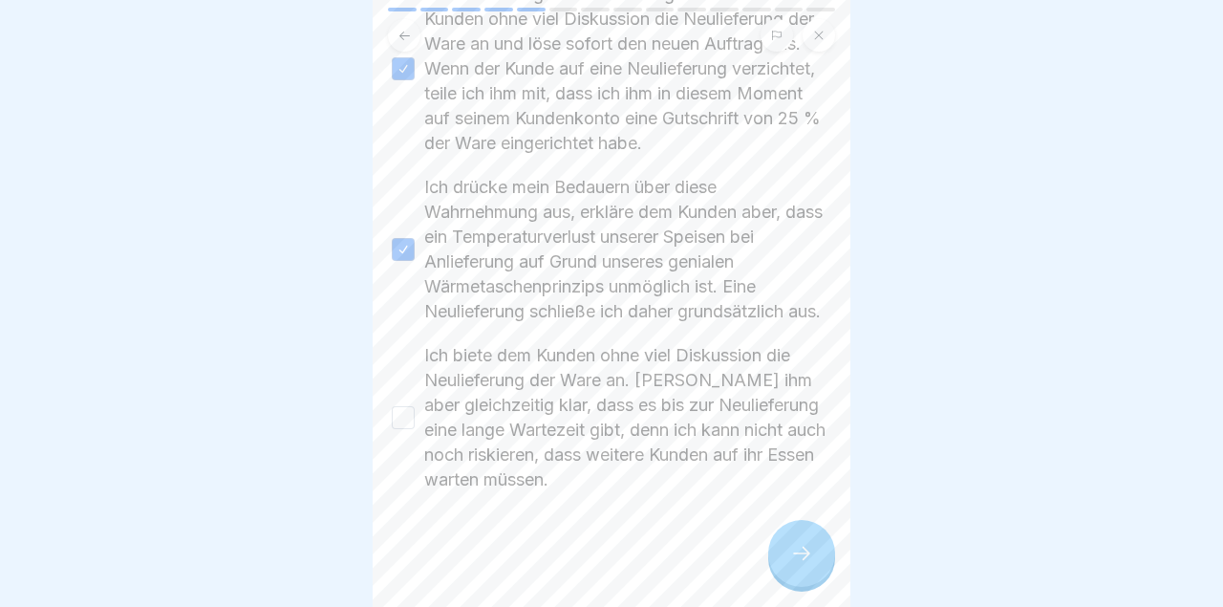
click at [412, 436] on div "Ich biete dem Kunden ohne viel Diskussion die Neulieferung der Ware an. [PERSON…" at bounding box center [611, 417] width 439 height 149
click at [390, 412] on div "📋 Antwortmöglichkeiten Bitte kreuze alle Kästchen an. Ich entschuldige mich auf…" at bounding box center [612, 303] width 478 height 607
click at [410, 423] on button "Ich biete dem Kunden ohne viel Diskussion die Neulieferung der Ware an. [PERSON…" at bounding box center [403, 417] width 23 height 23
click at [812, 559] on icon at bounding box center [801, 553] width 23 height 23
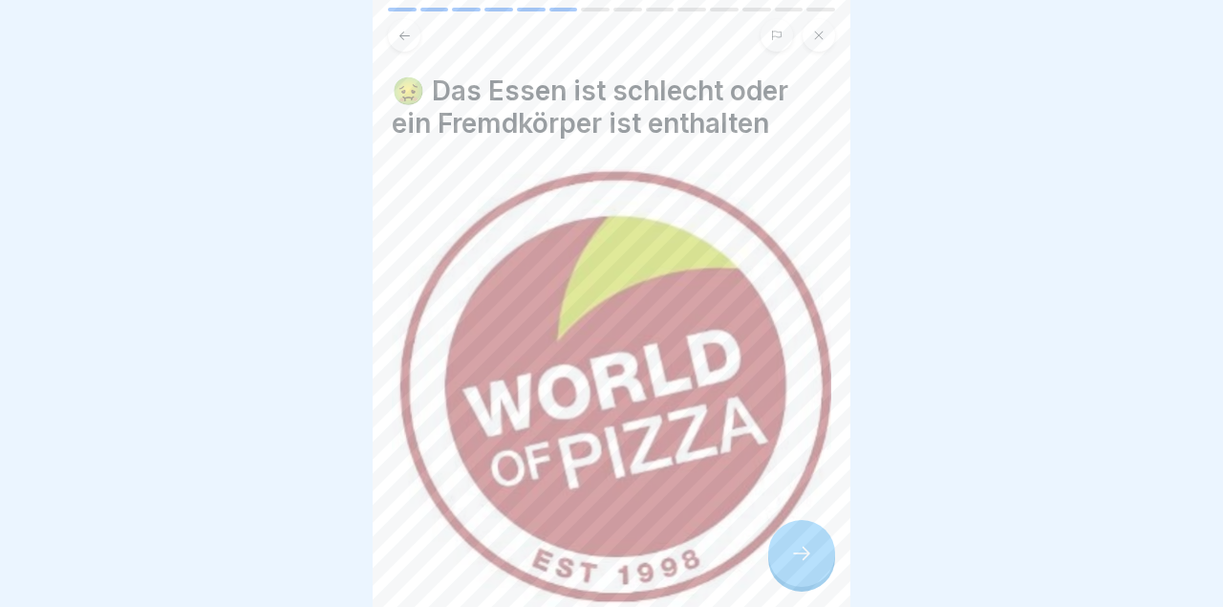
click at [817, 553] on div at bounding box center [801, 553] width 67 height 67
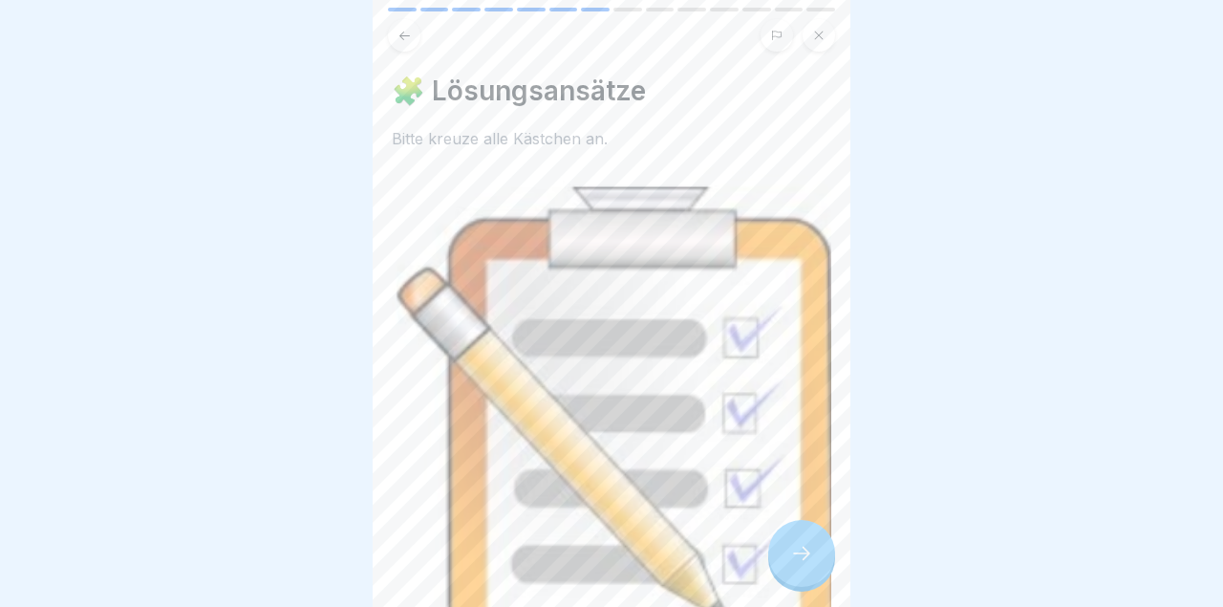
click at [815, 557] on div at bounding box center [801, 553] width 67 height 67
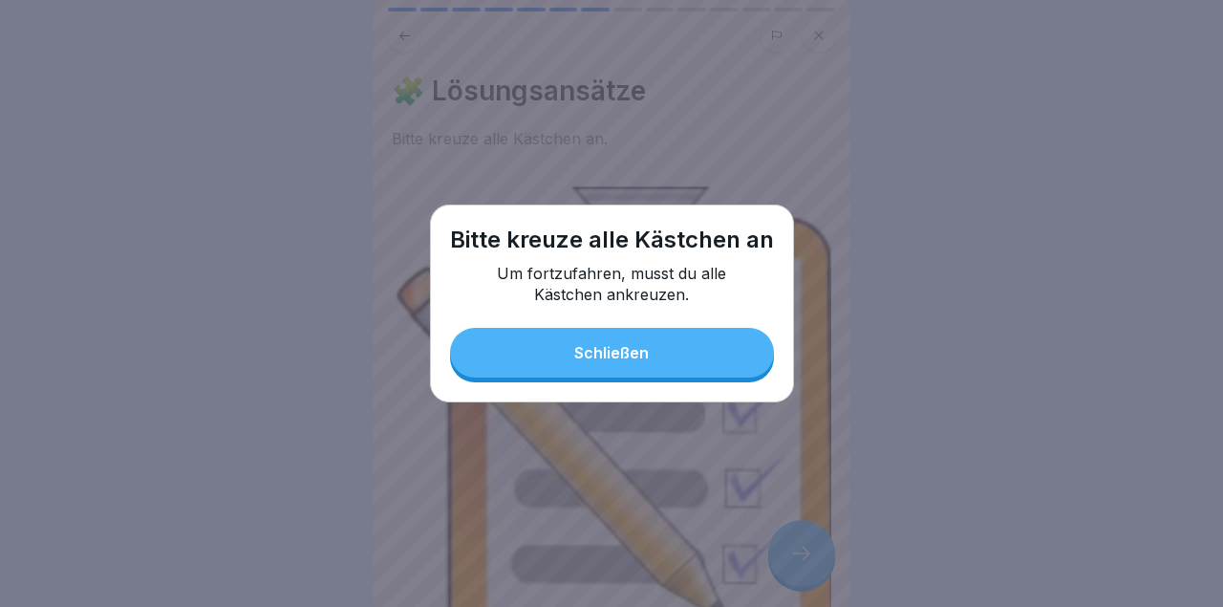
click at [686, 367] on button "Schließen" at bounding box center [612, 353] width 324 height 50
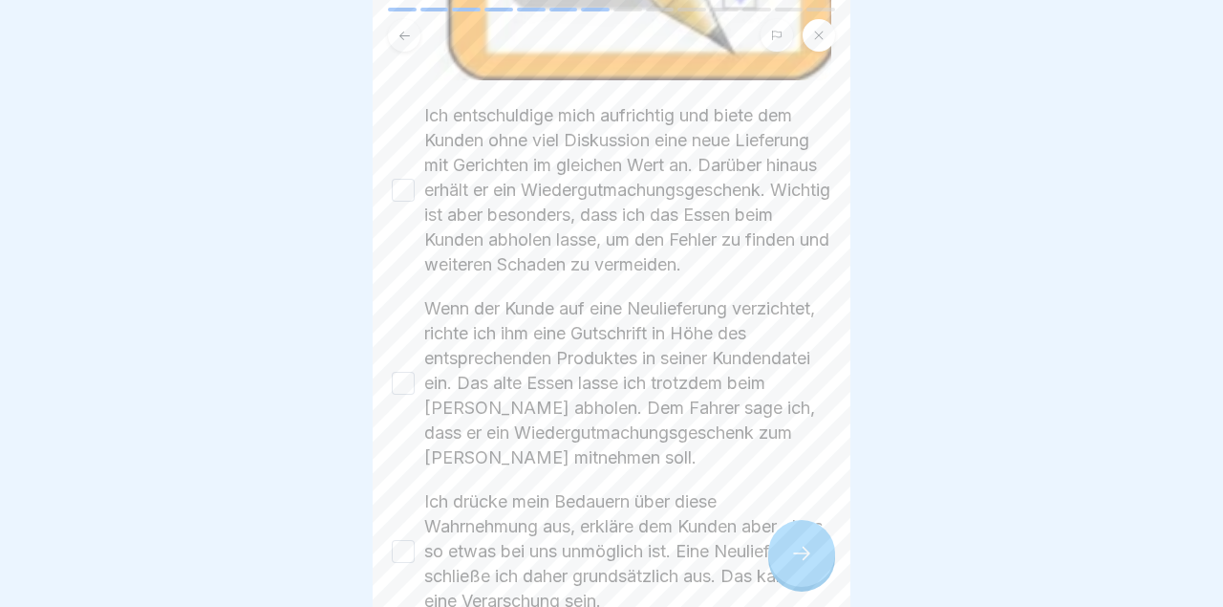
scroll to position [614, 0]
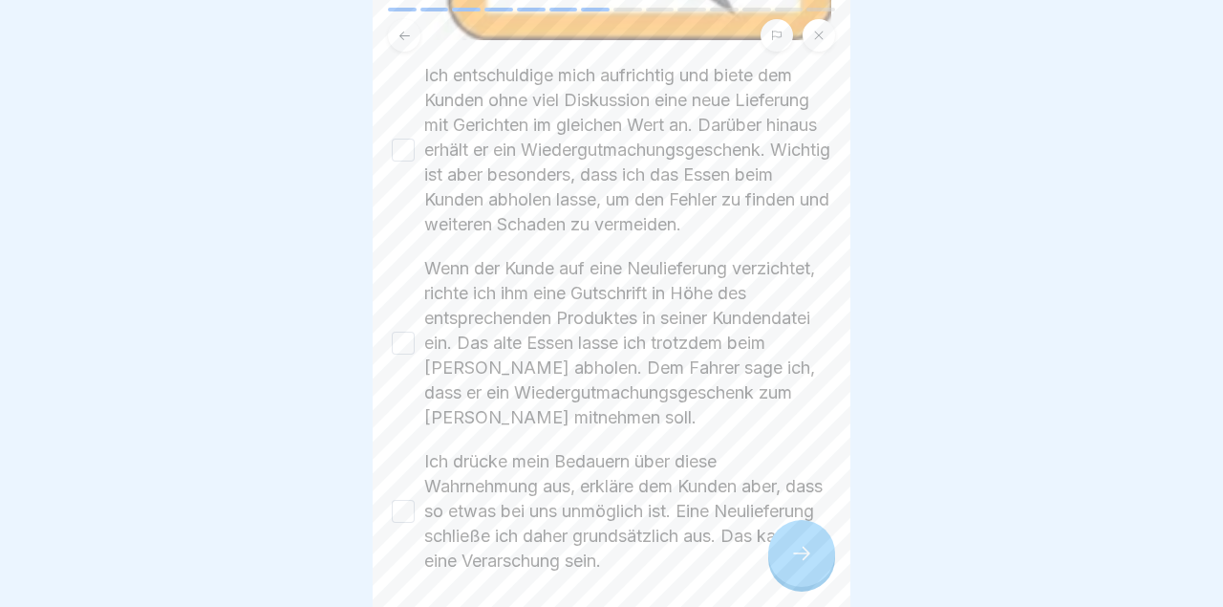
click at [400, 152] on button "Ich entschuldige mich aufrichtig und biete dem Kunden ohne viel Diskussion eine…" at bounding box center [403, 150] width 23 height 23
click at [410, 354] on button "Wenn der Kunde auf eine Neulieferung verzichtet, richte ich ihm eine Gutschrift…" at bounding box center [403, 343] width 23 height 23
click at [440, 417] on label "Wenn der Kunde auf eine Neulieferung verzichtet, richte ich ihm eine Gutschrift…" at bounding box center [627, 343] width 407 height 174
click at [415, 354] on button "Wenn der Kunde auf eine Neulieferung verzichtet, richte ich ihm eine Gutschrift…" at bounding box center [403, 343] width 23 height 23
click at [418, 557] on div "Ich drücke mein Bedauern über diese Wahrnehmung aus, erkläre dem Kunden aber, d…" at bounding box center [611, 511] width 439 height 124
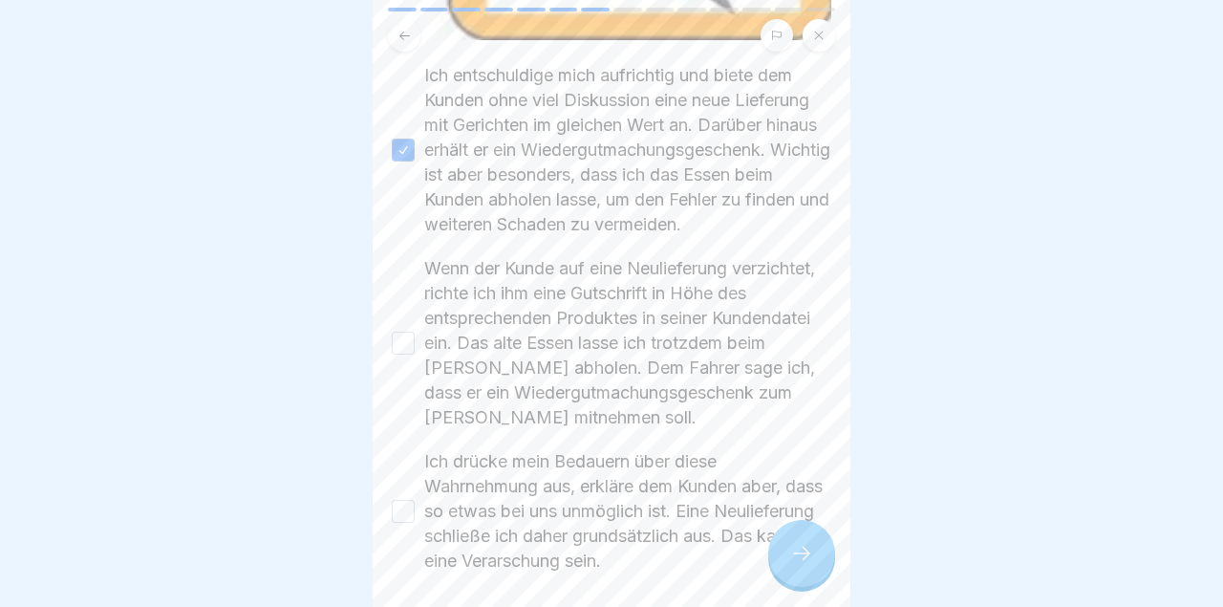
click at [414, 354] on button "Wenn der Kunde auf eine Neulieferung verzichtet, richte ich ihm eine Gutschrift…" at bounding box center [403, 343] width 23 height 23
click at [412, 523] on button "Ich drücke mein Bedauern über diese Wahrnehmung aus, erkläre dem Kunden aber, d…" at bounding box center [403, 511] width 23 height 23
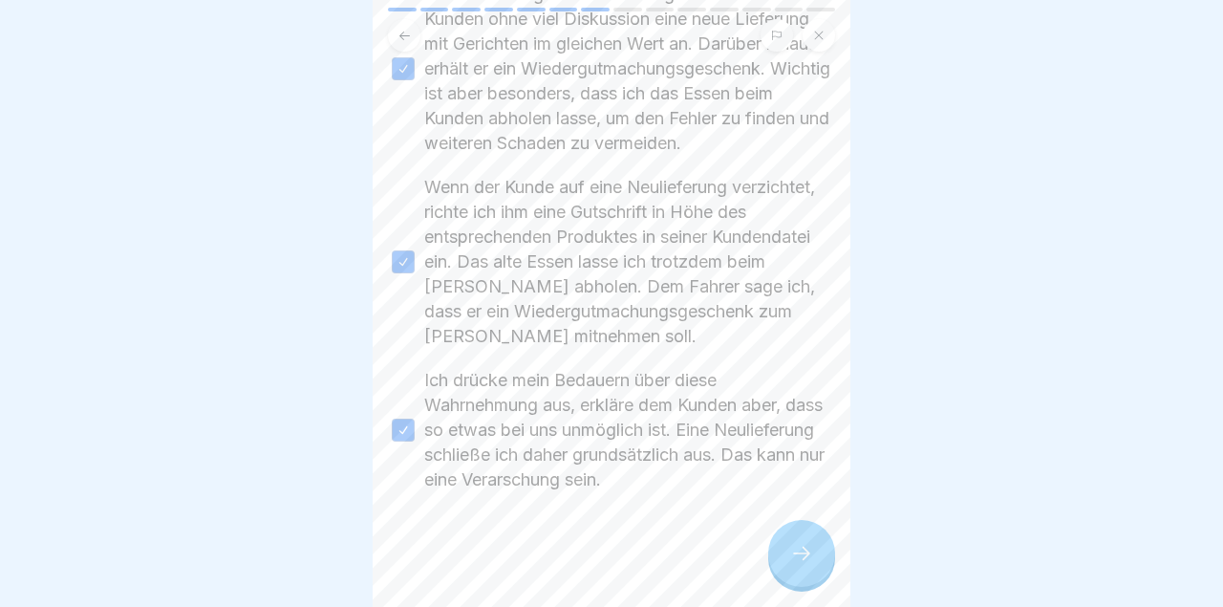
click at [788, 580] on div at bounding box center [801, 553] width 67 height 67
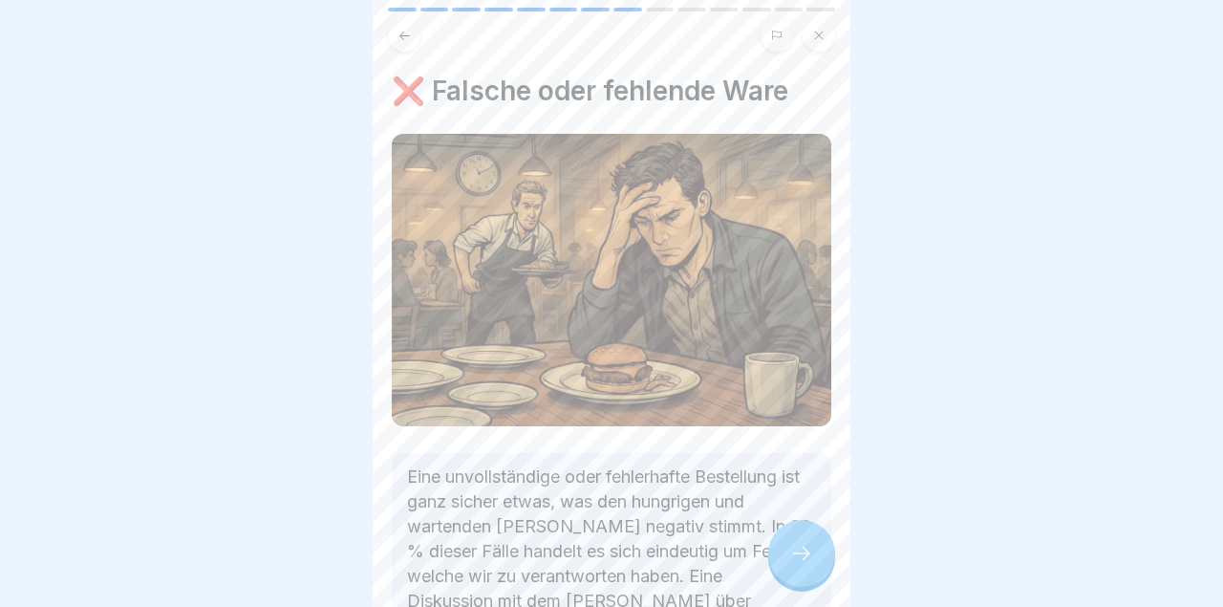
click at [820, 573] on div at bounding box center [801, 553] width 67 height 67
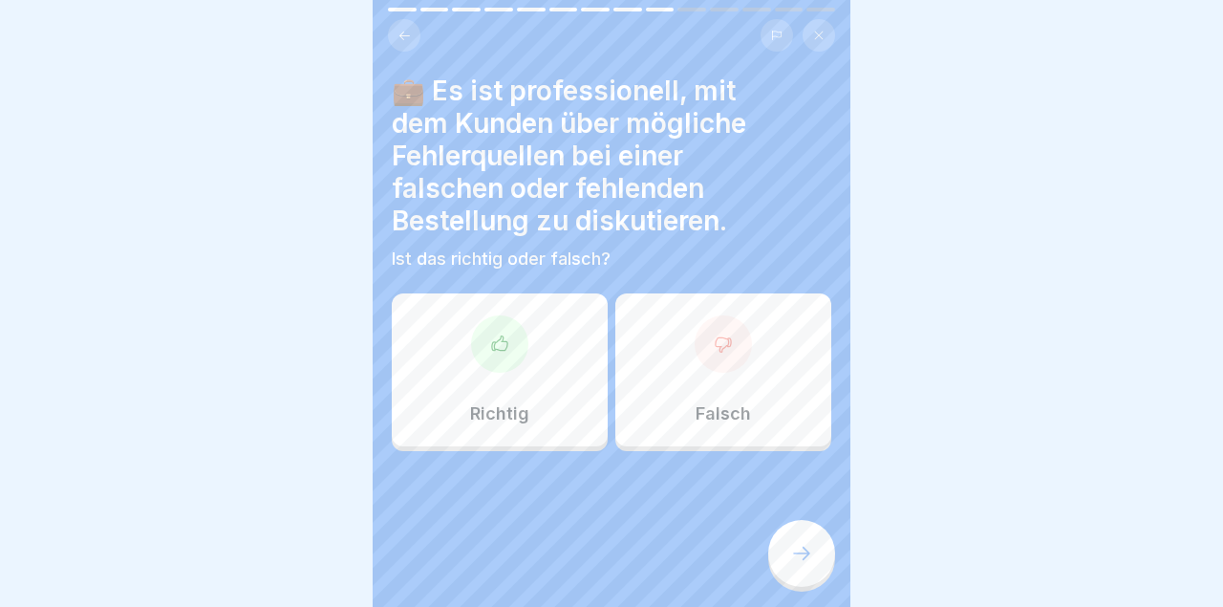
click at [777, 404] on div "Falsch" at bounding box center [723, 369] width 216 height 153
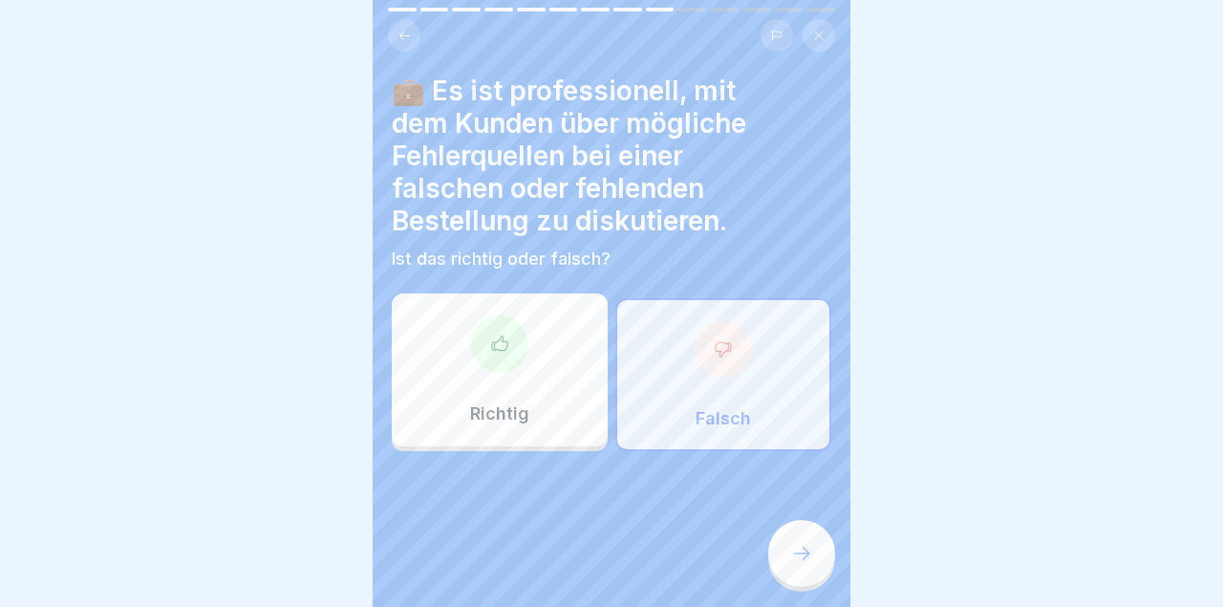
click at [809, 547] on icon at bounding box center [801, 553] width 23 height 23
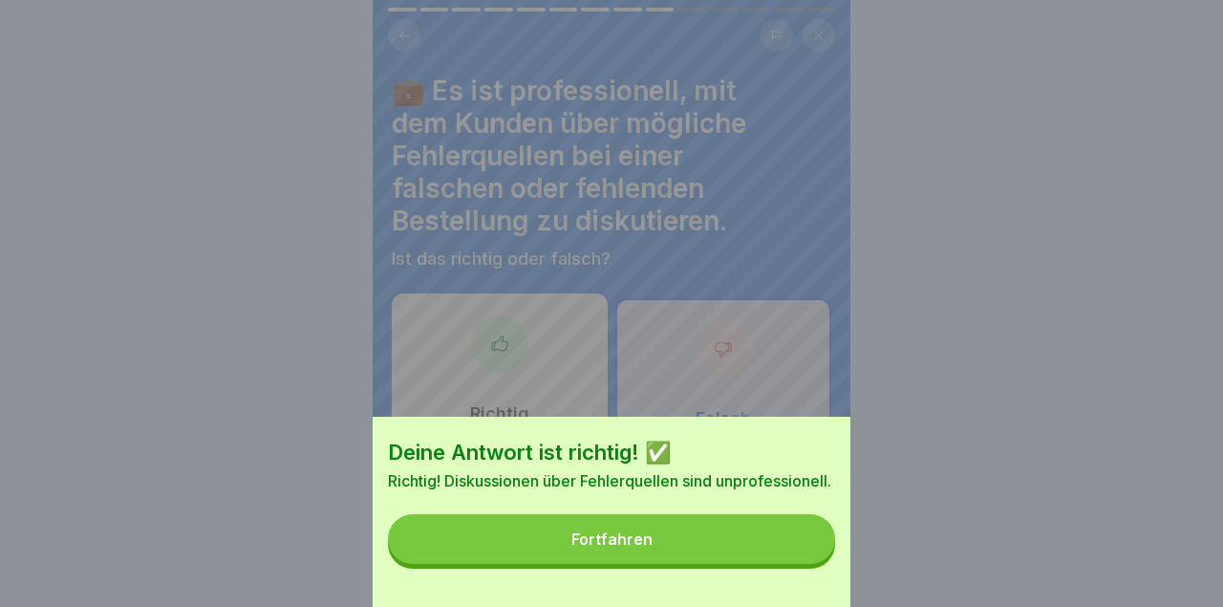
click at [799, 536] on button "Fortfahren" at bounding box center [611, 539] width 447 height 50
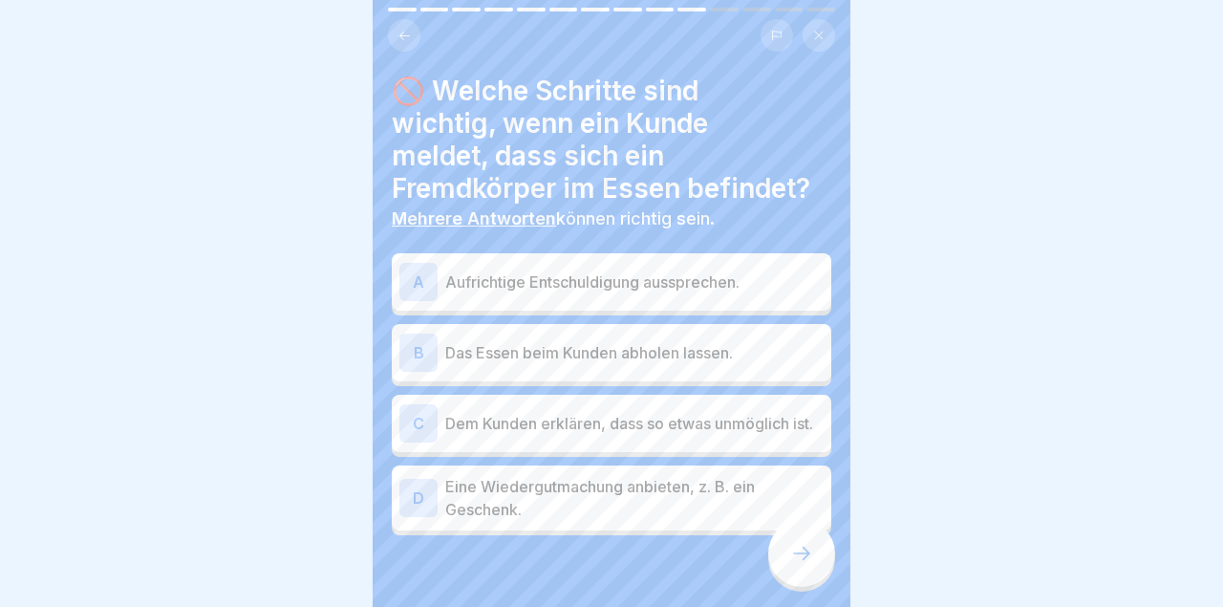
click at [785, 343] on p "Das Essen beim Kunden abholen lassen." at bounding box center [634, 352] width 378 height 23
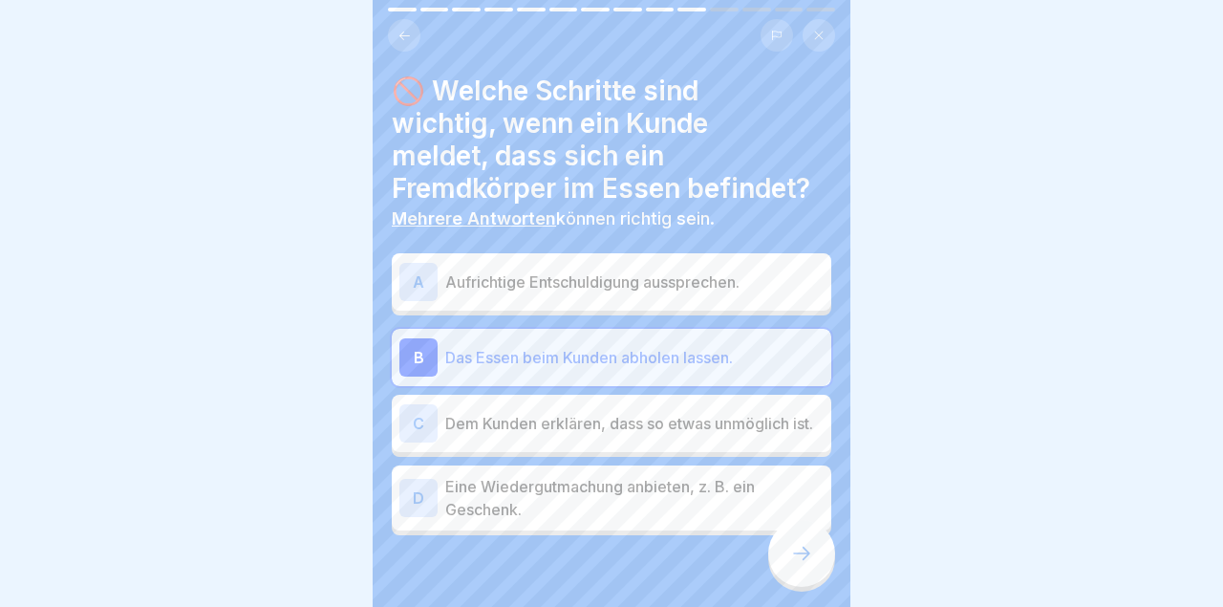
click at [808, 583] on div at bounding box center [801, 553] width 67 height 67
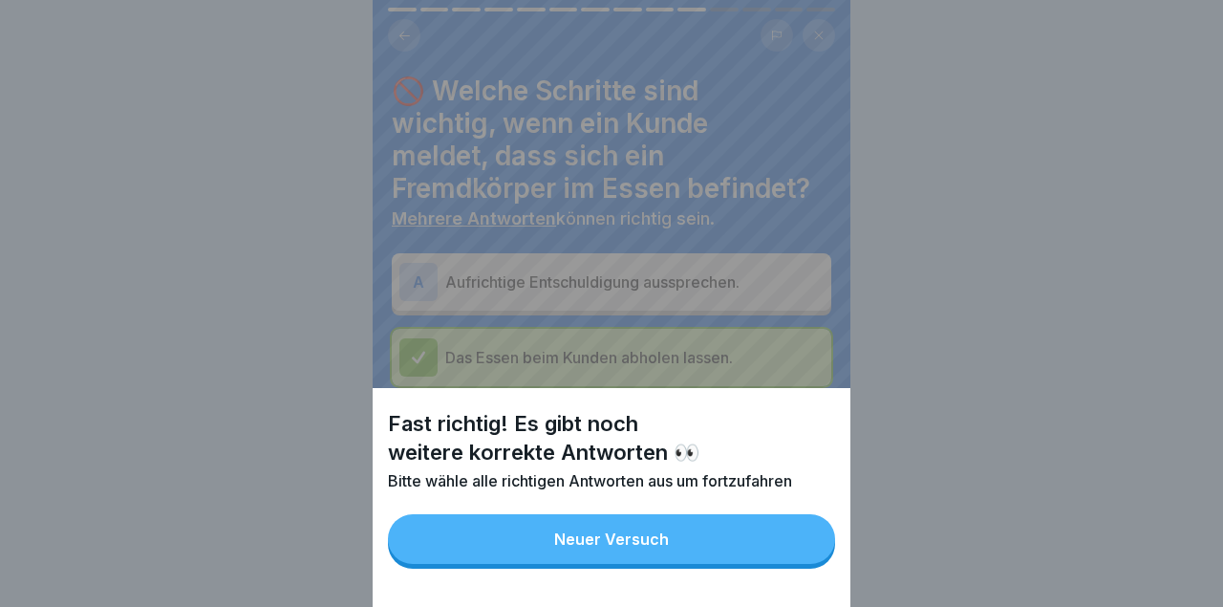
click at [794, 540] on button "Neuer Versuch" at bounding box center [611, 539] width 447 height 50
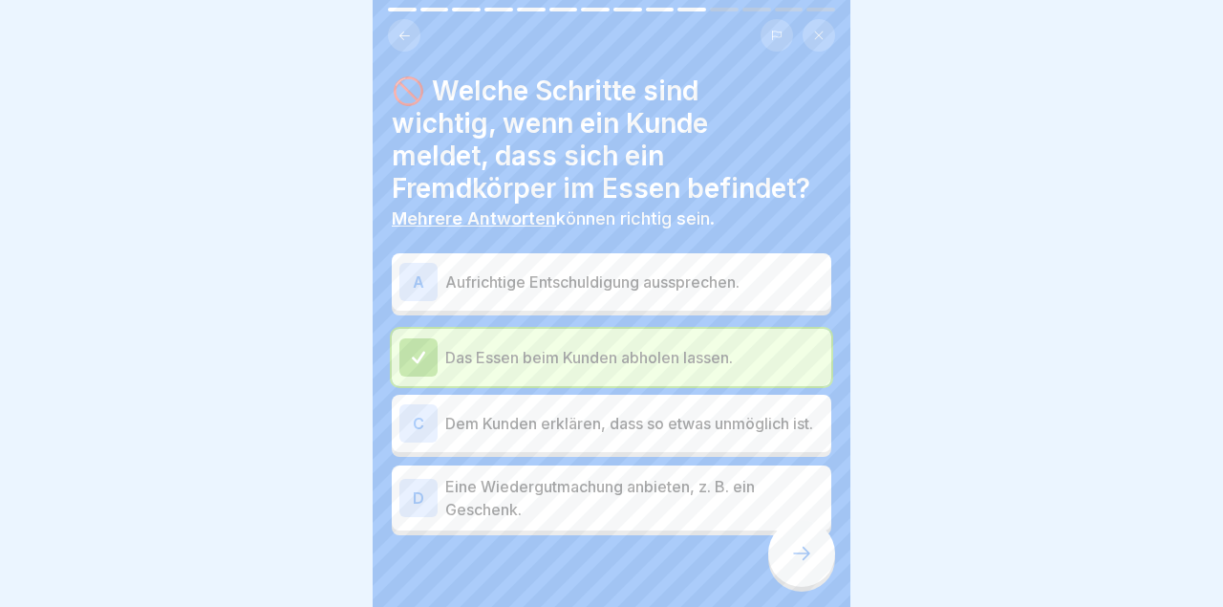
click at [784, 500] on p "Eine Wiedergutmachung anbieten, z. B. ein Geschenk." at bounding box center [634, 498] width 378 height 46
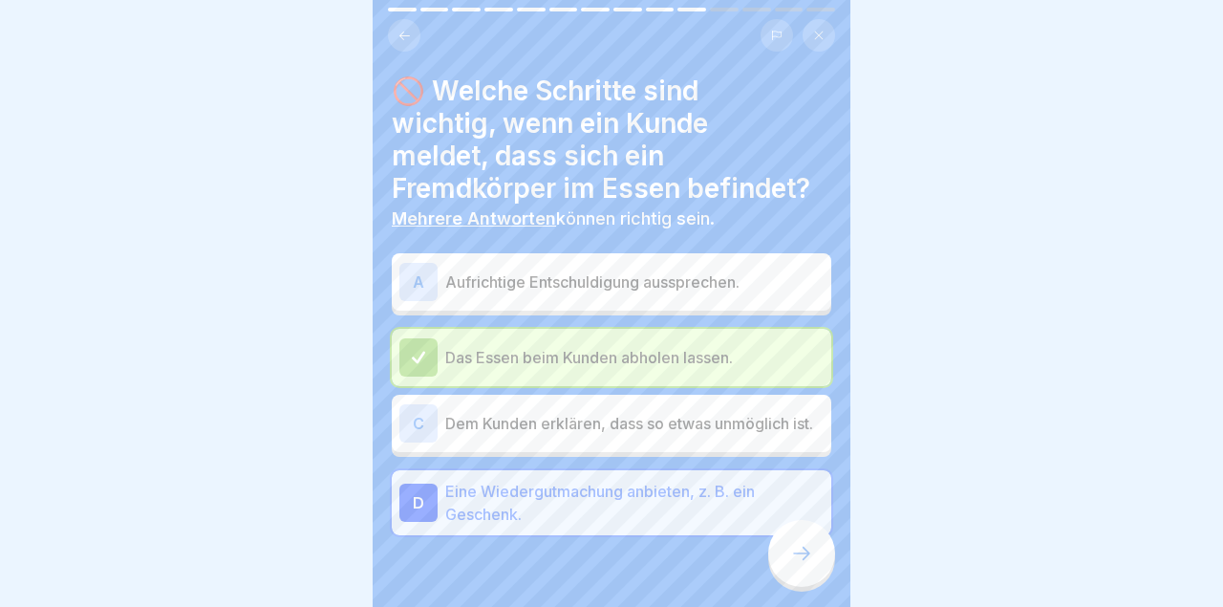
click at [796, 553] on icon at bounding box center [801, 552] width 17 height 13
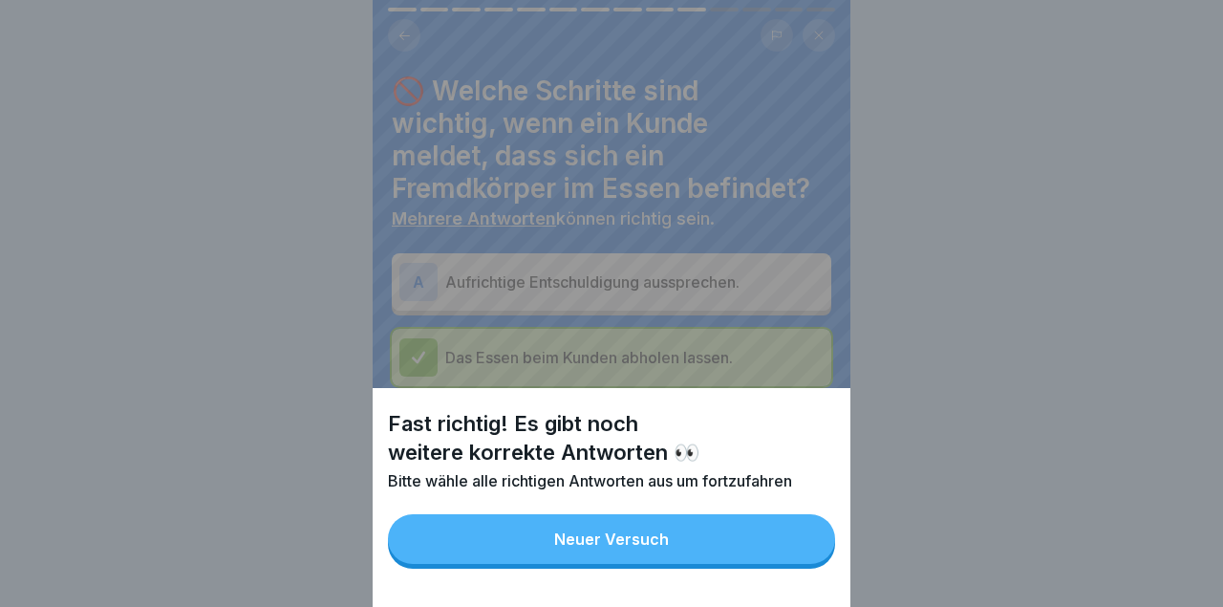
click at [795, 521] on button "Neuer Versuch" at bounding box center [611, 539] width 447 height 50
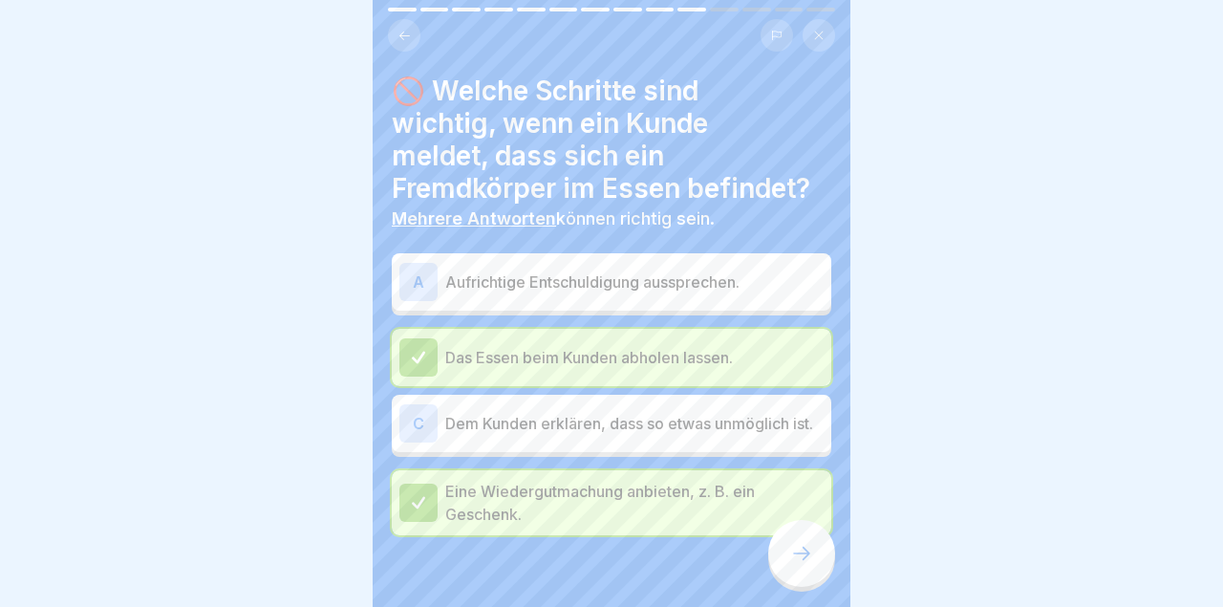
click at [771, 254] on div "A Aufrichtige Entschuldigung aussprechen." at bounding box center [611, 281] width 439 height 57
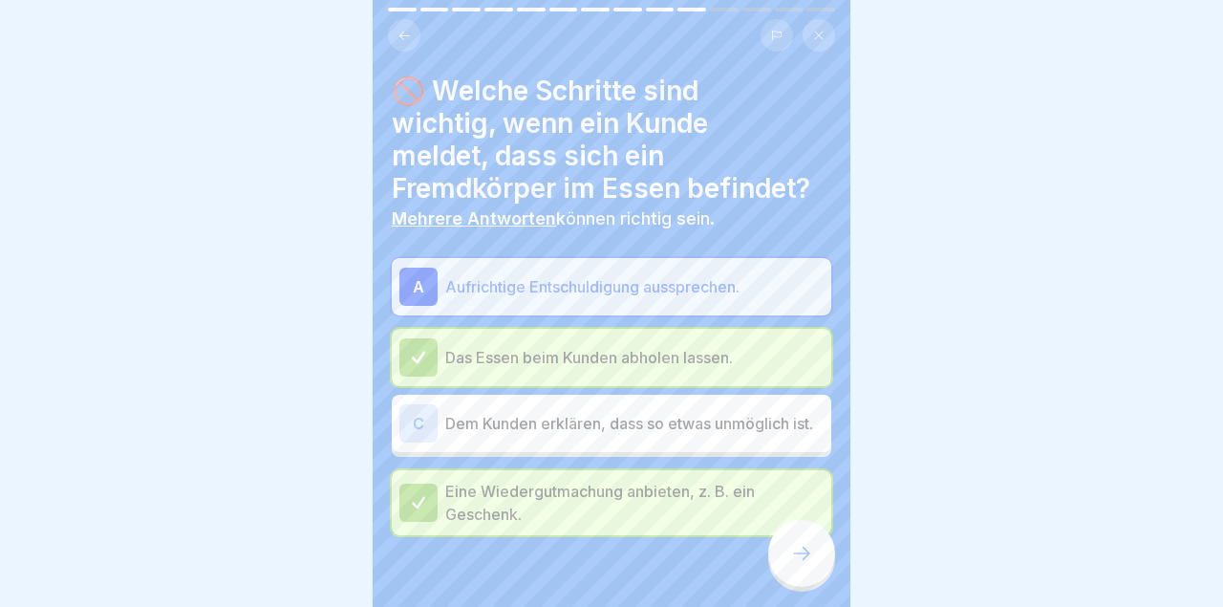
click at [791, 562] on icon at bounding box center [801, 553] width 23 height 23
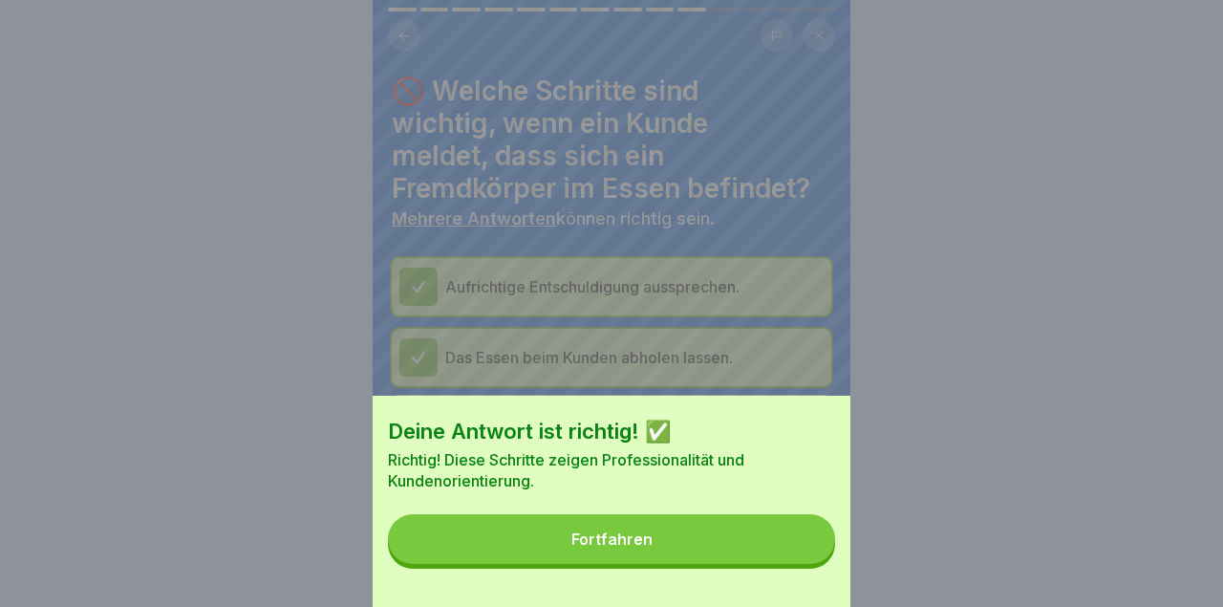
click at [800, 530] on button "Fortfahren" at bounding box center [611, 539] width 447 height 50
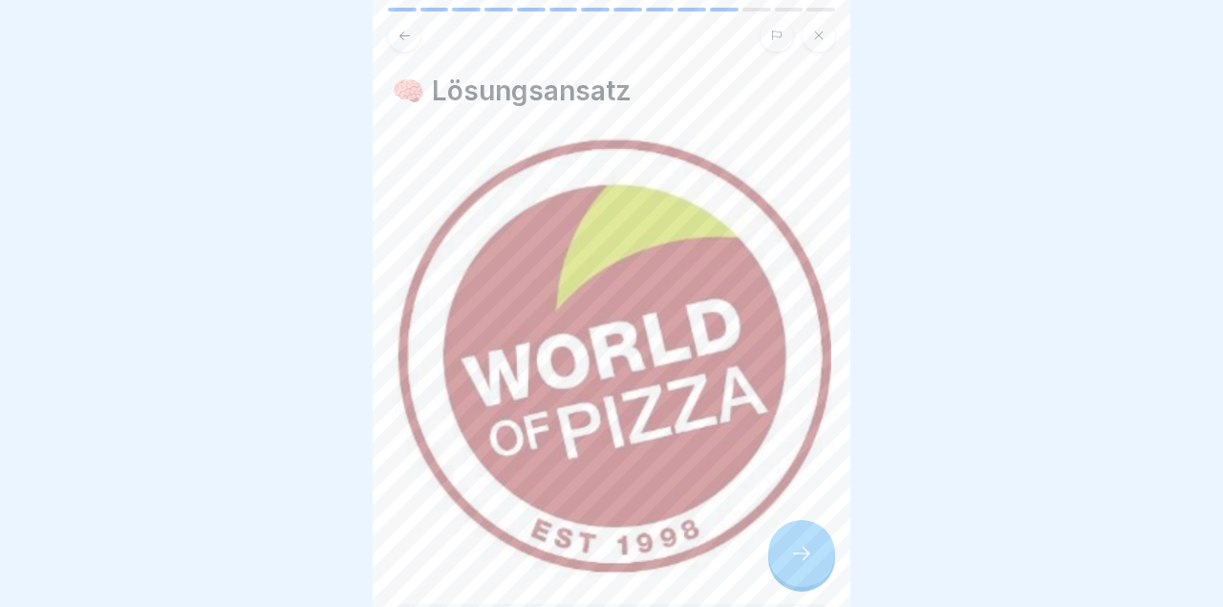
click at [803, 562] on icon at bounding box center [801, 553] width 23 height 23
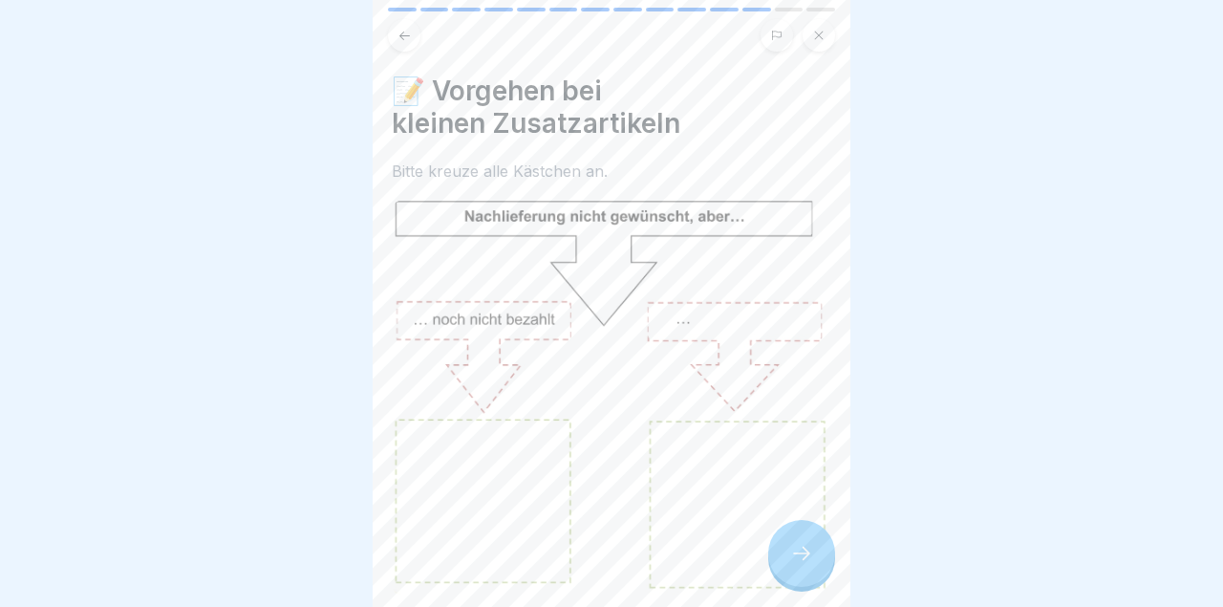
click at [815, 561] on div at bounding box center [801, 553] width 67 height 67
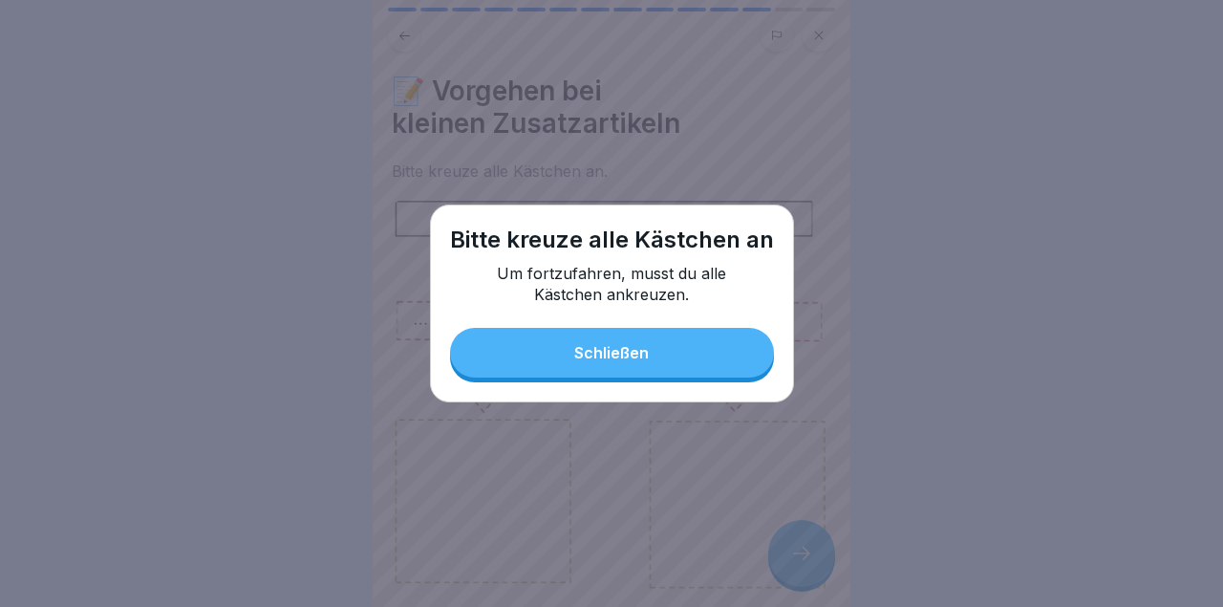
click at [807, 560] on div at bounding box center [611, 303] width 1223 height 607
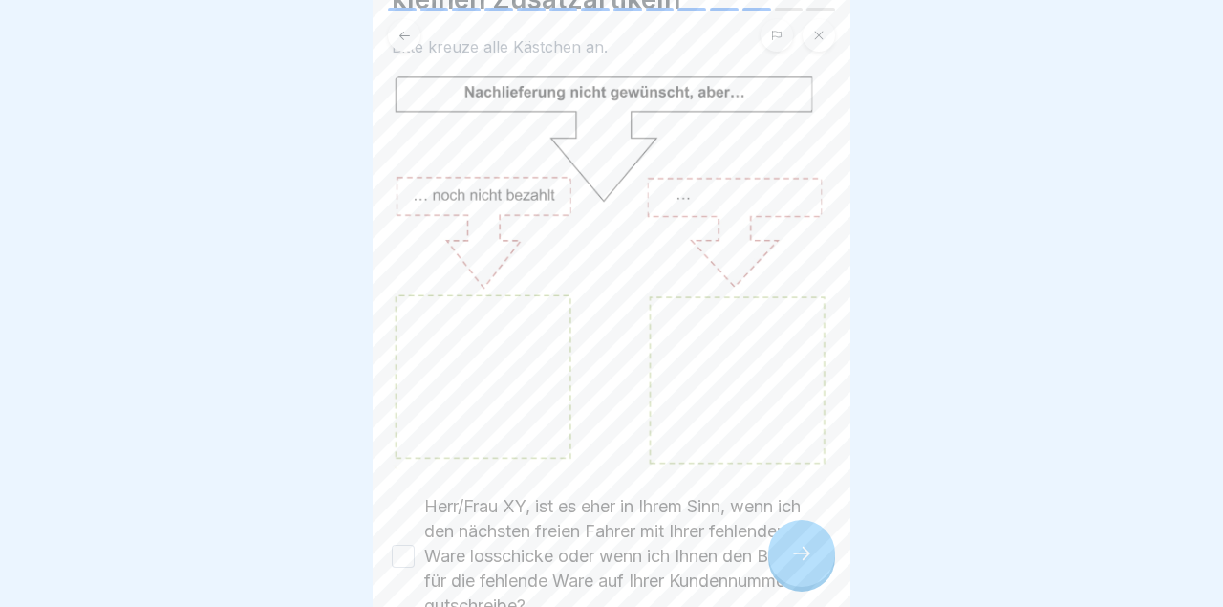
scroll to position [249, 0]
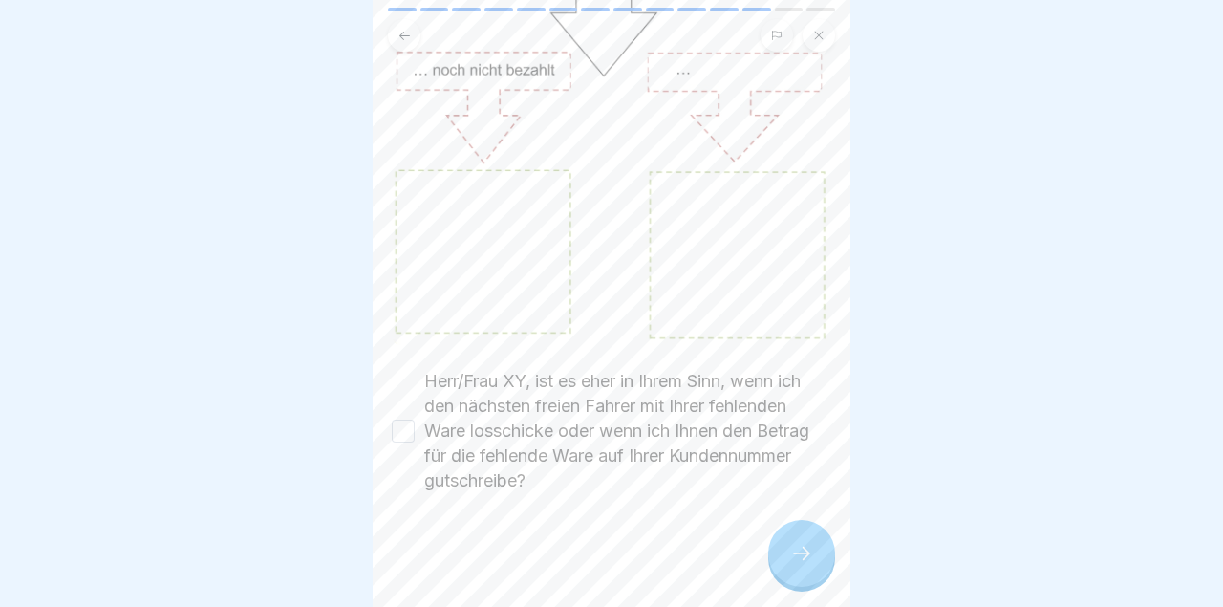
click at [419, 429] on div "Herr/Frau XY, ist es eher in Ihrem Sinn, wenn ich den nächsten freien Fahrer mi…" at bounding box center [611, 431] width 439 height 124
click at [419, 436] on div "Herr/Frau XY, ist es eher in Ihrem Sinn, wenn ich den nächsten freien Fahrer mi…" at bounding box center [611, 431] width 439 height 124
click at [396, 424] on button "Herr/Frau XY, ist es eher in Ihrem Sinn, wenn ich den nächsten freien Fahrer mi…" at bounding box center [403, 430] width 23 height 23
click at [806, 544] on icon at bounding box center [801, 553] width 23 height 23
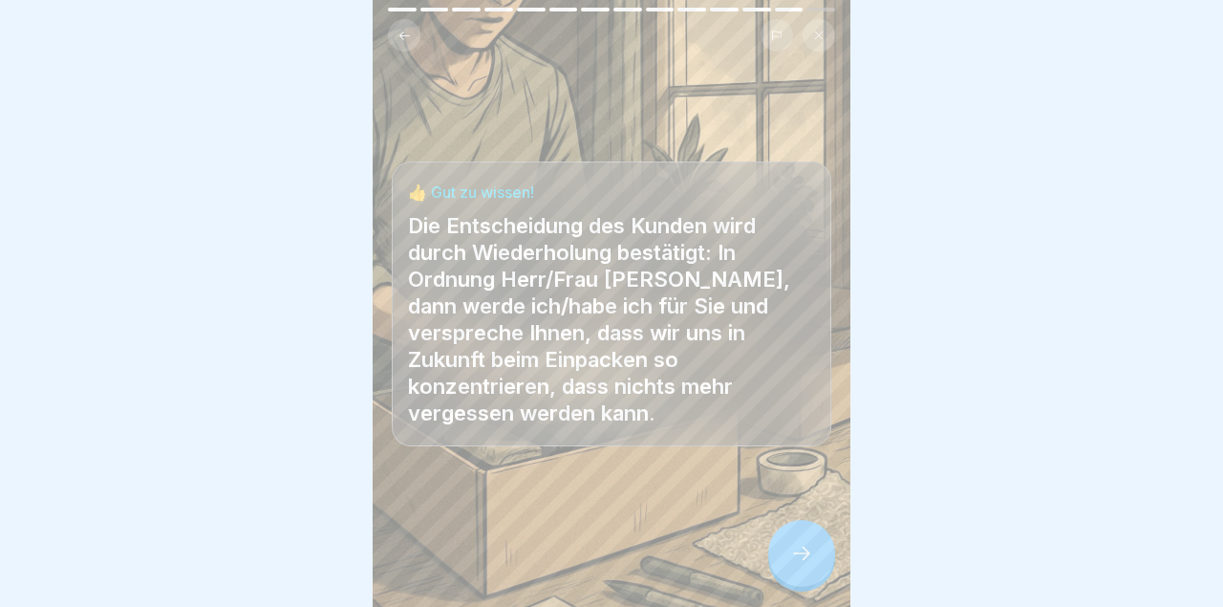
click at [792, 557] on icon at bounding box center [801, 553] width 23 height 23
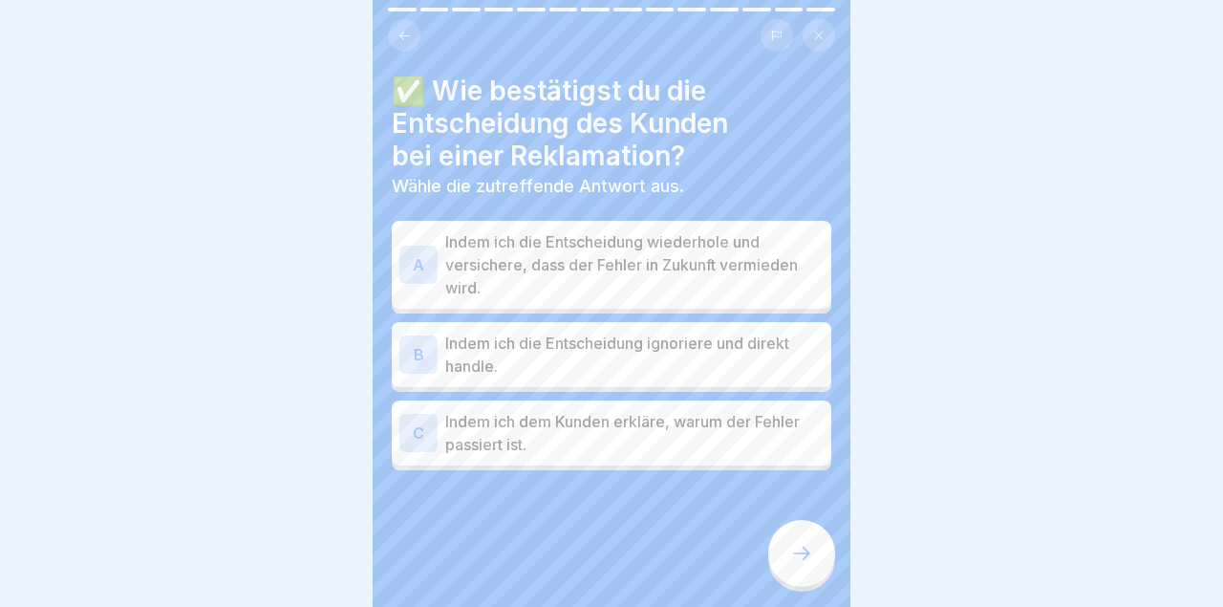
click at [801, 550] on icon at bounding box center [801, 553] width 23 height 23
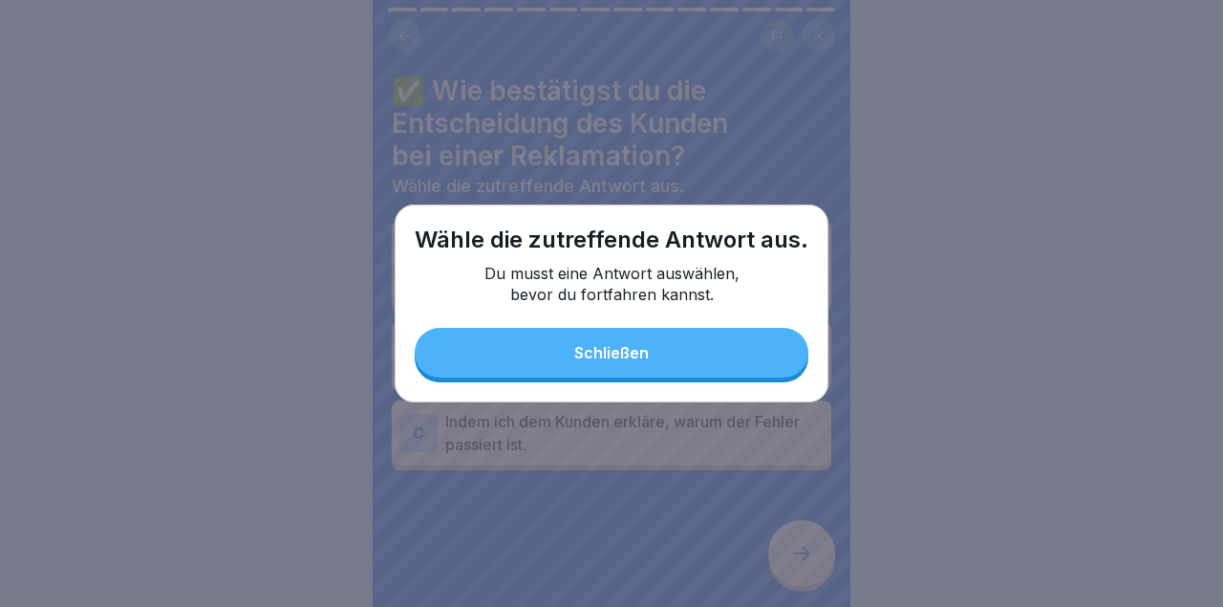
click at [803, 548] on div at bounding box center [611, 303] width 1223 height 607
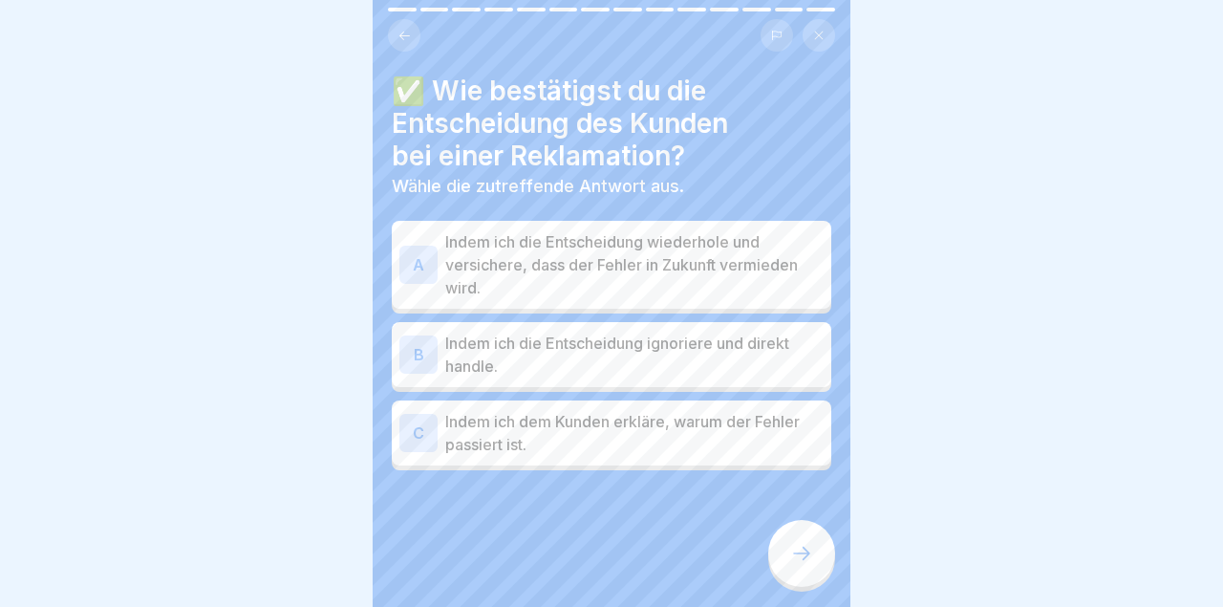
click at [755, 296] on p "Indem ich die Entscheidung wiederhole und versichere, dass der Fehler in Zukunf…" at bounding box center [634, 264] width 378 height 69
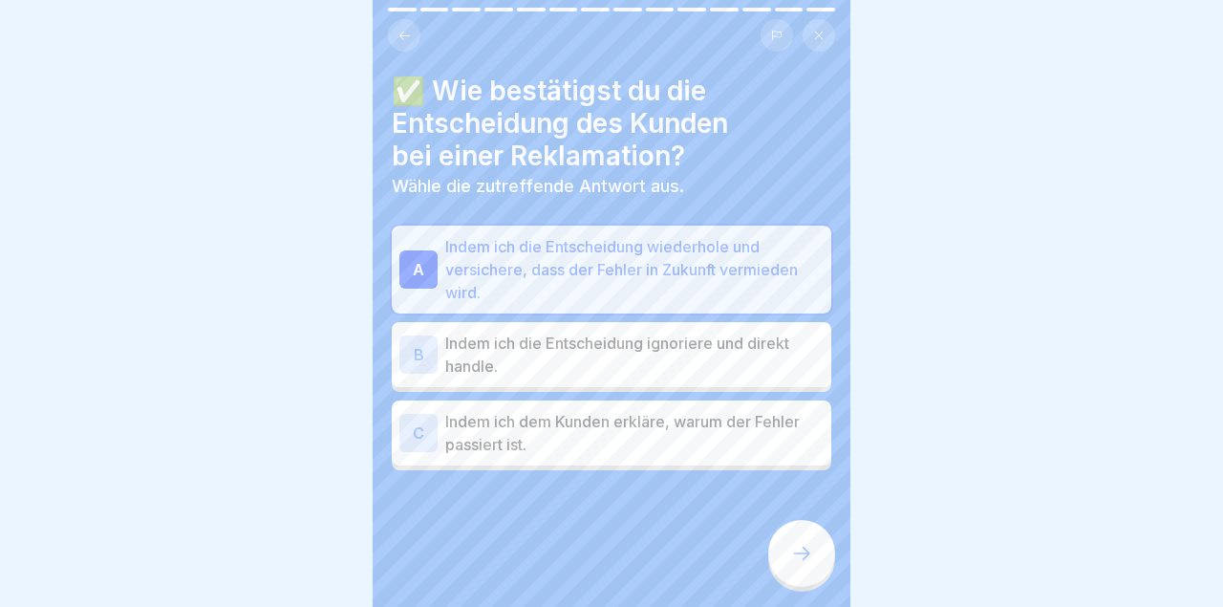
click at [805, 560] on icon at bounding box center [801, 553] width 23 height 23
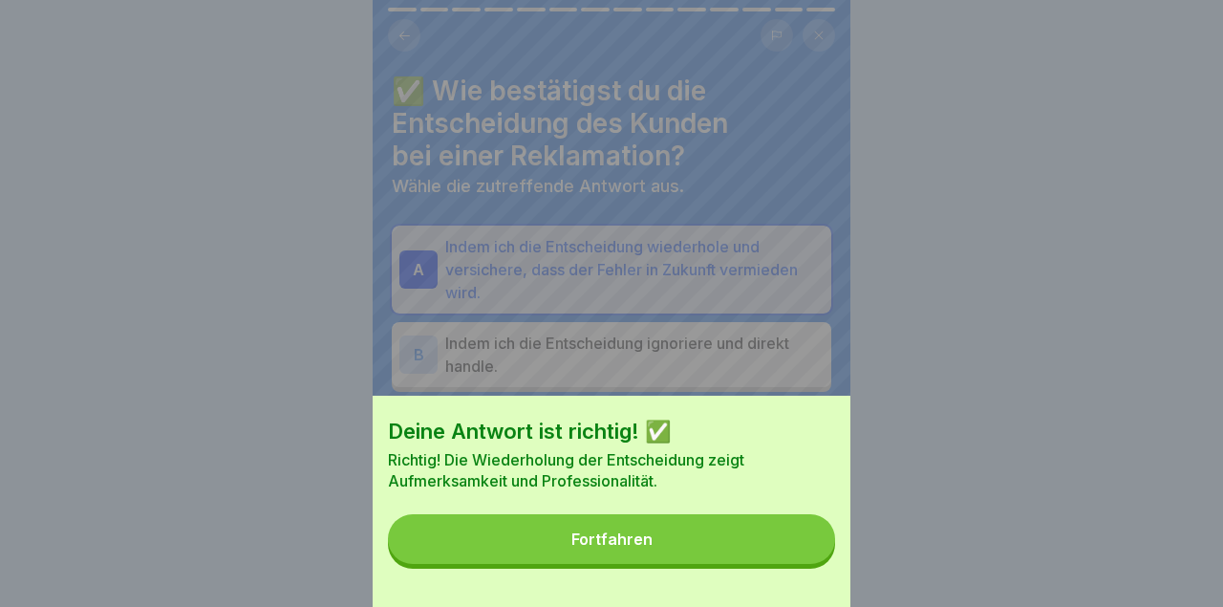
click at [788, 555] on button "Fortfahren" at bounding box center [611, 539] width 447 height 50
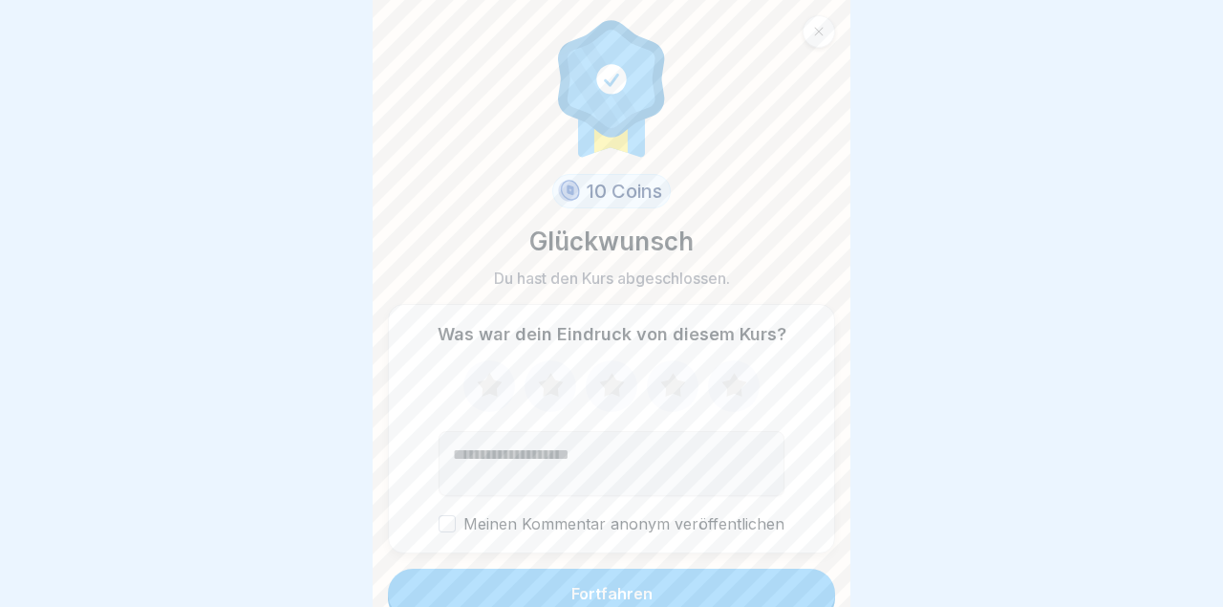
scroll to position [29, 0]
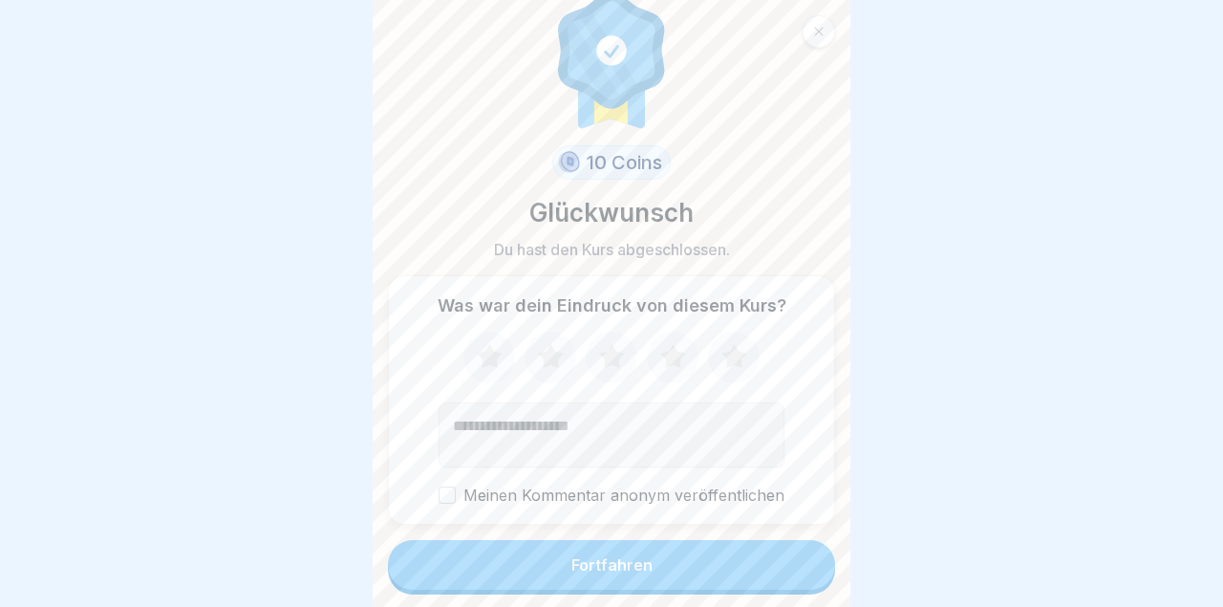
click at [776, 541] on button "Fortfahren" at bounding box center [611, 565] width 447 height 50
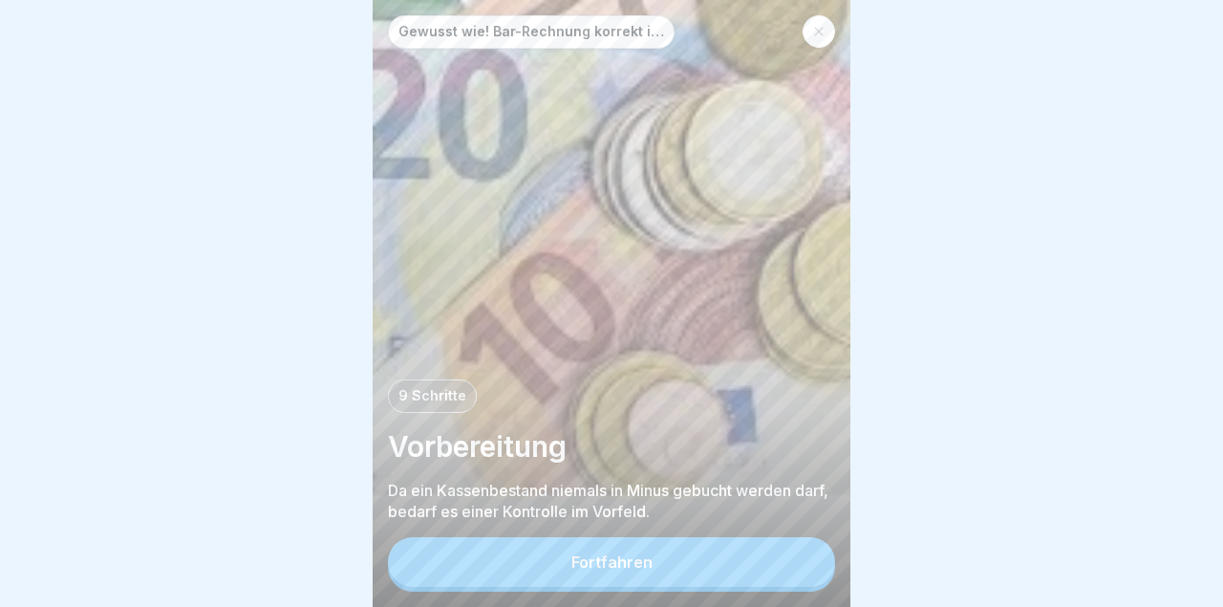
click at [778, 560] on button "Fortfahren" at bounding box center [611, 562] width 447 height 50
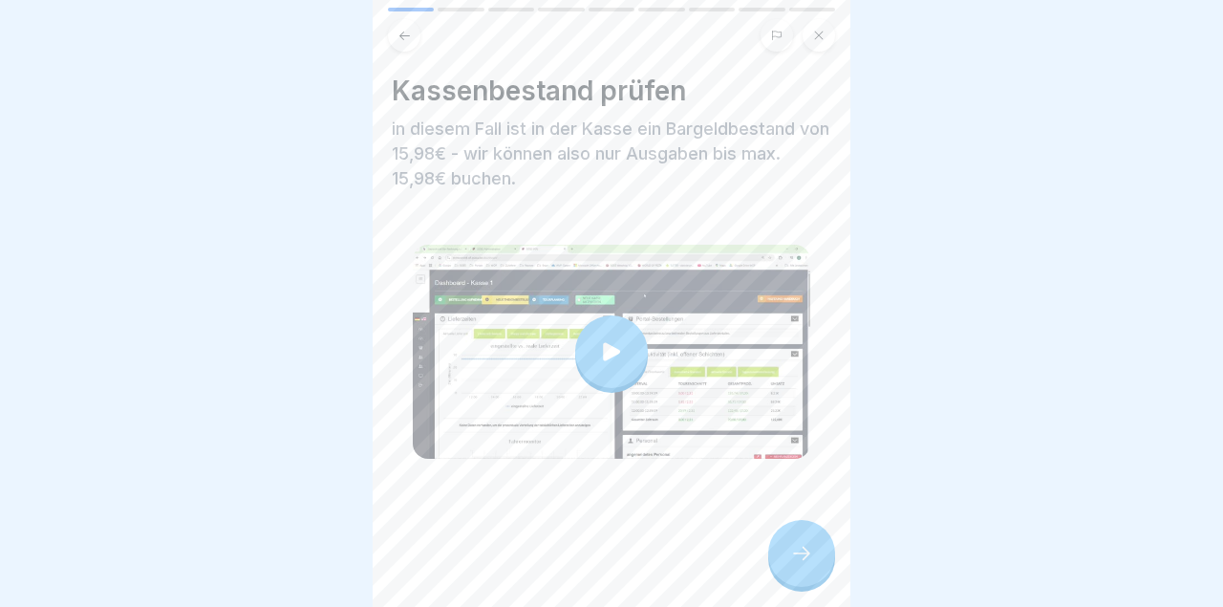
click at [803, 540] on div at bounding box center [801, 553] width 67 height 67
click at [805, 565] on icon at bounding box center [801, 553] width 23 height 23
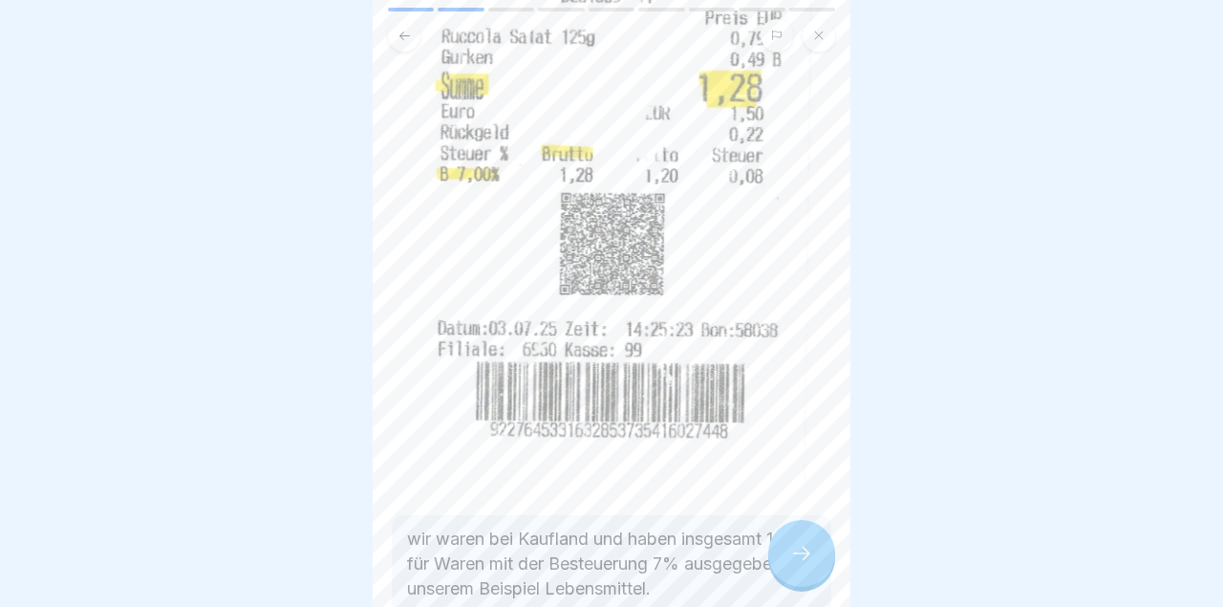
scroll to position [398, 0]
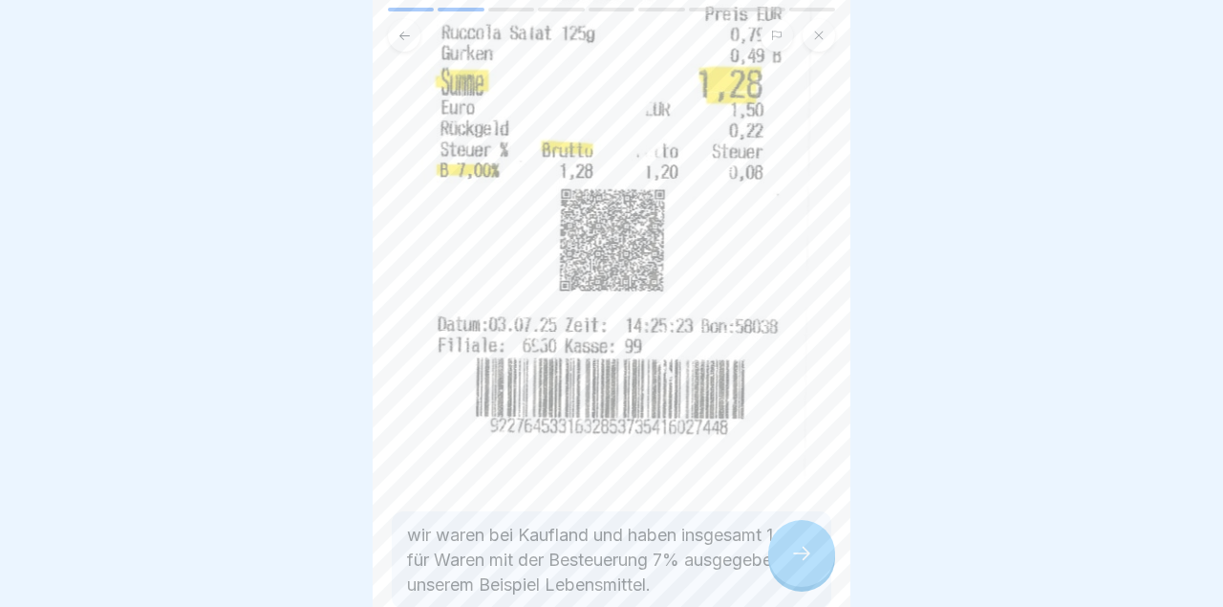
click at [790, 458] on img at bounding box center [611, 109] width 439 height 749
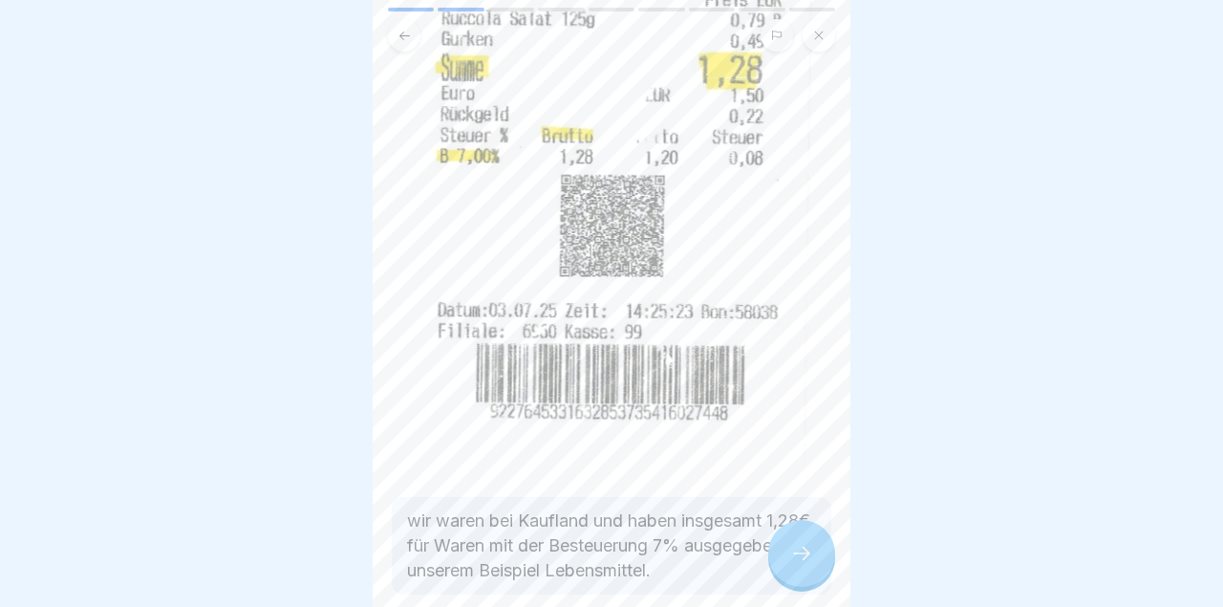
click at [792, 541] on div at bounding box center [801, 553] width 67 height 67
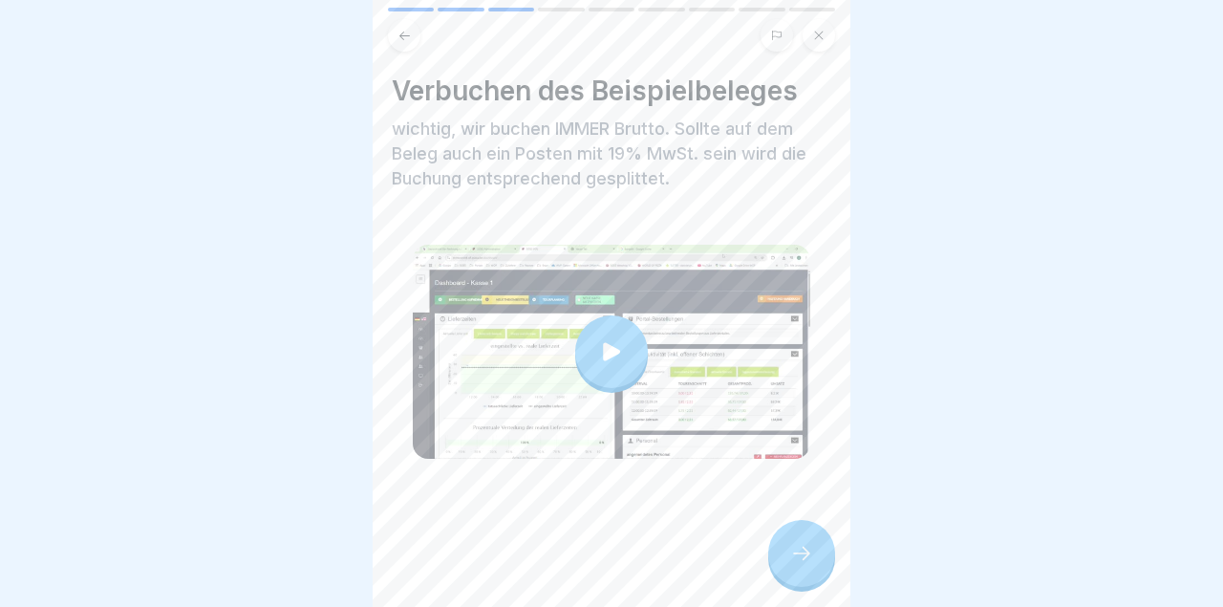
click at [802, 571] on div at bounding box center [801, 553] width 67 height 67
click at [803, 559] on icon at bounding box center [801, 553] width 23 height 23
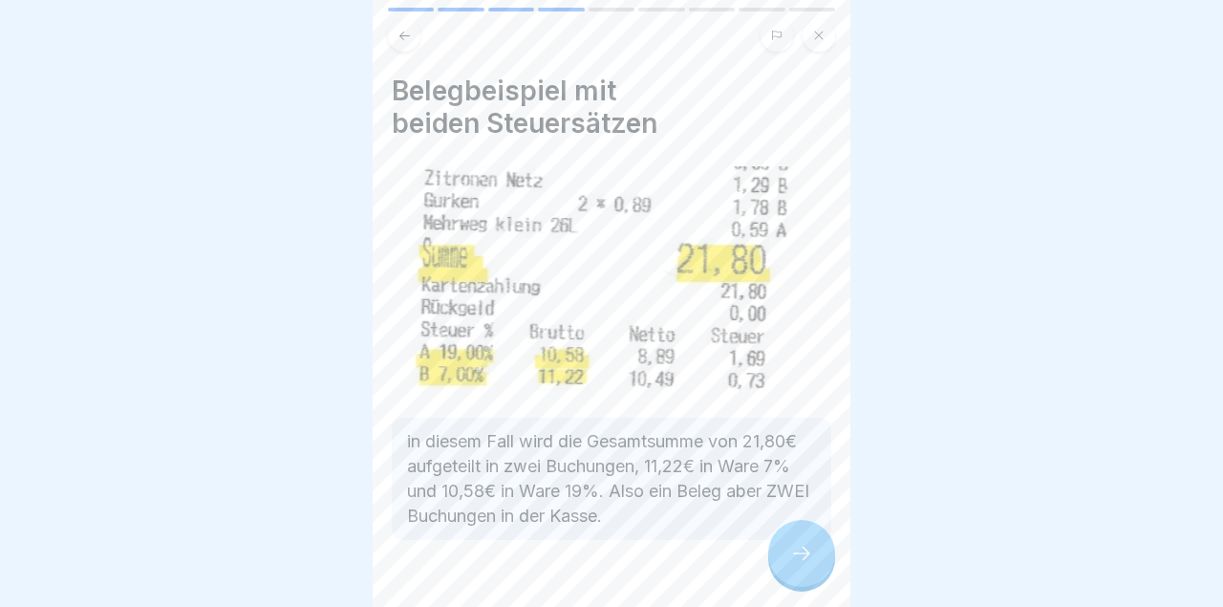
click at [798, 552] on icon at bounding box center [801, 553] width 23 height 23
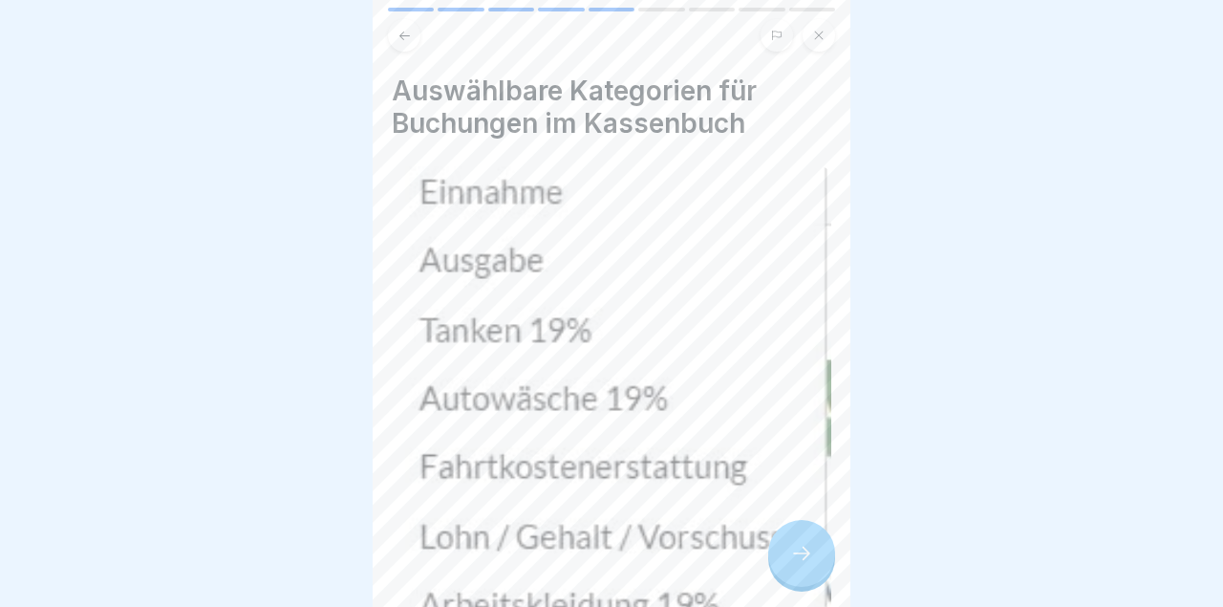
click at [799, 568] on div at bounding box center [801, 553] width 67 height 67
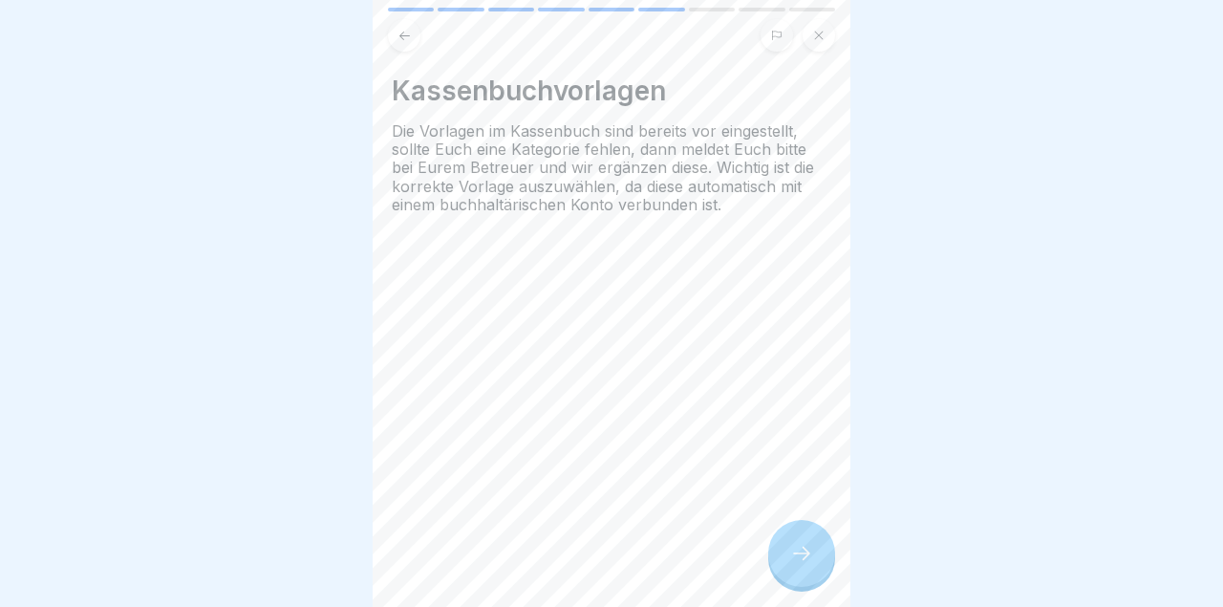
click at [802, 591] on div "Kassenbuchvorlagen Die Vorlagen im Kassenbuch sind bereits vor eingestellt, sol…" at bounding box center [612, 303] width 478 height 607
click at [803, 580] on div at bounding box center [801, 553] width 67 height 67
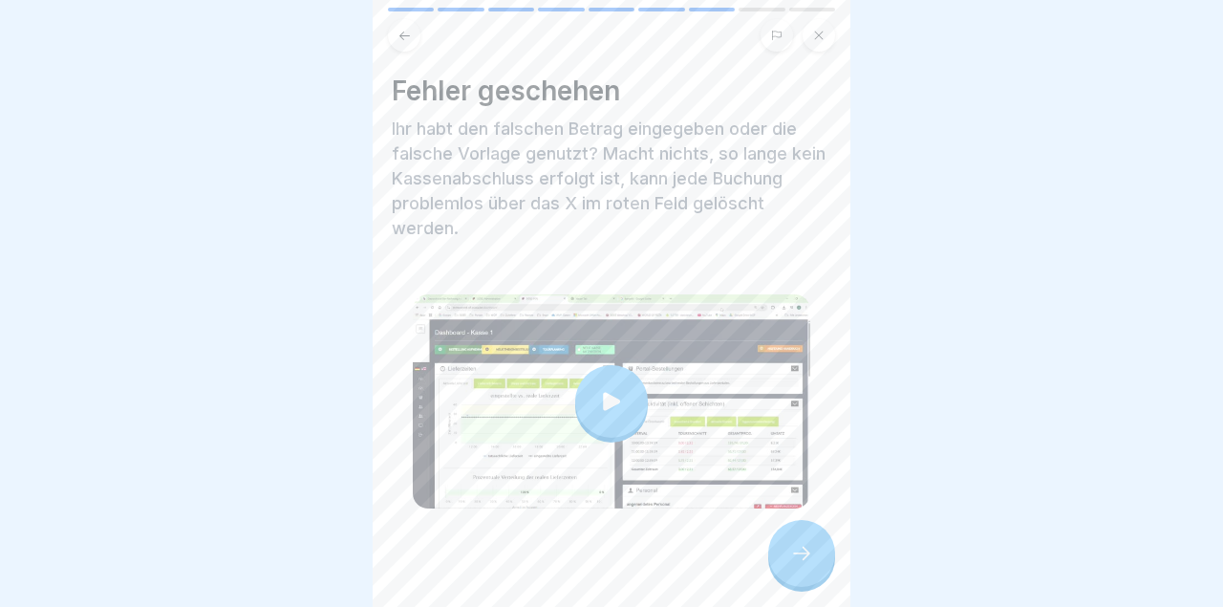
click at [805, 564] on icon at bounding box center [801, 553] width 23 height 23
click at [802, 554] on video at bounding box center [612, 303] width 478 height 607
click at [801, 560] on icon at bounding box center [801, 553] width 23 height 23
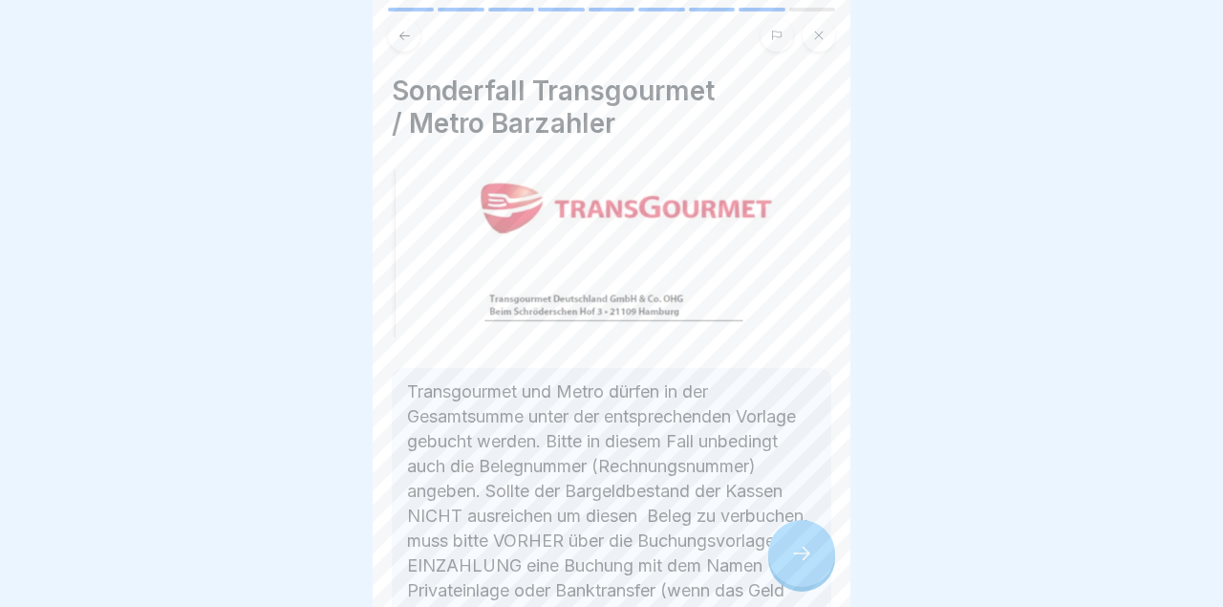
click at [803, 557] on icon at bounding box center [801, 553] width 23 height 23
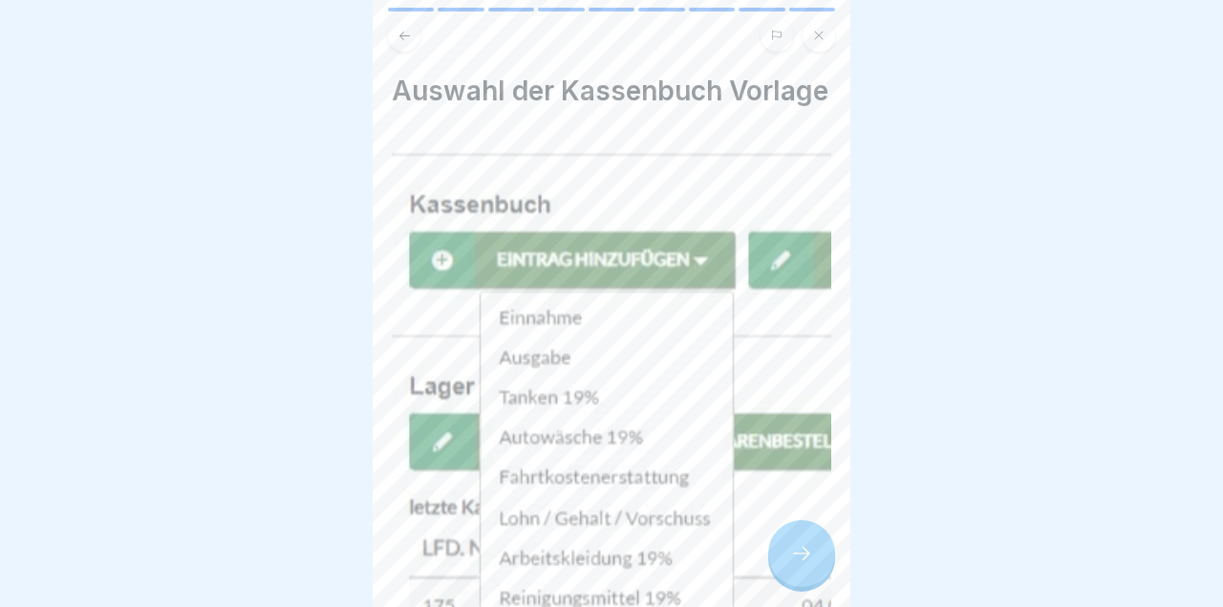
click at [803, 558] on icon at bounding box center [801, 553] width 23 height 23
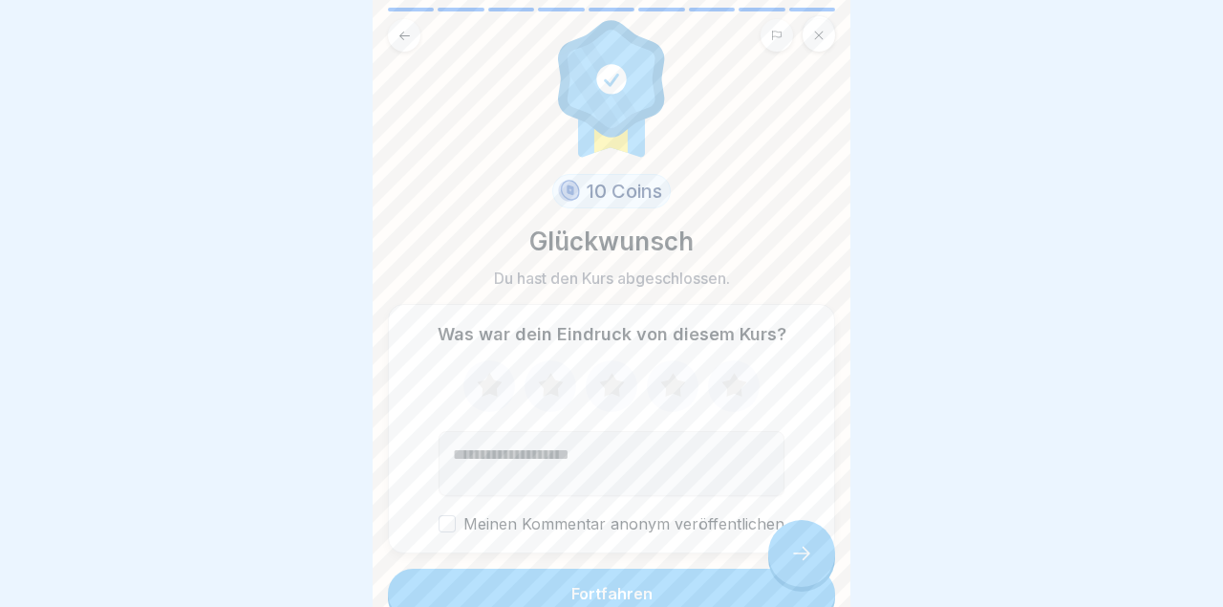
click at [802, 544] on div "Was war dein Eindruck von diesem Kurs? Meinen Kommentar anonym veröffentlichen" at bounding box center [611, 428] width 447 height 249
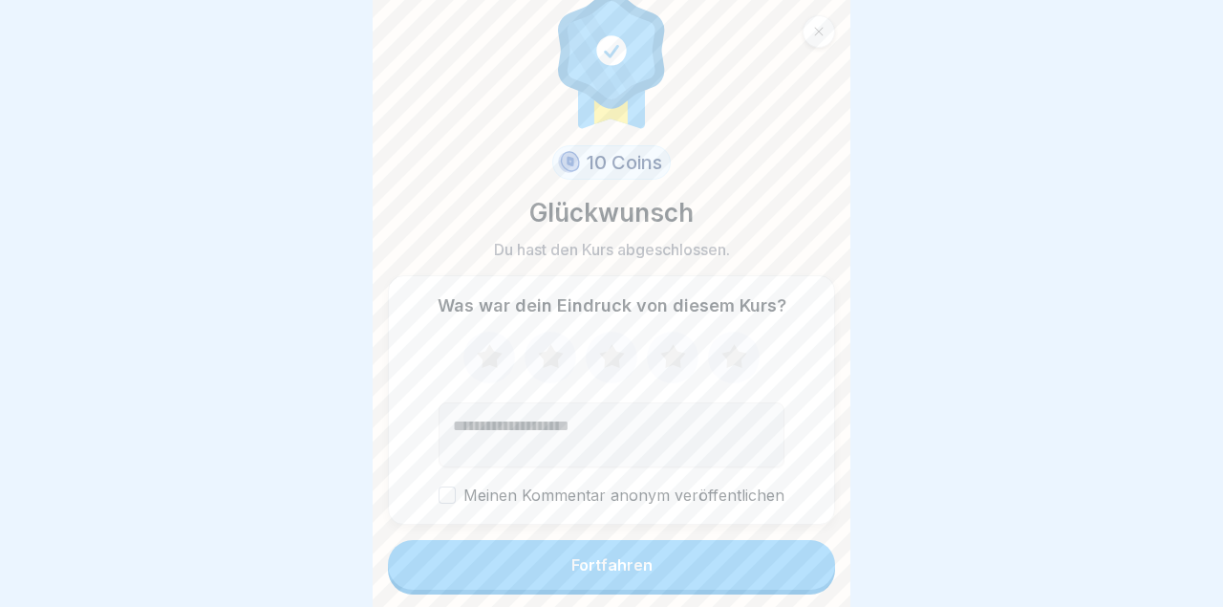
click at [756, 552] on button "Fortfahren" at bounding box center [611, 565] width 447 height 50
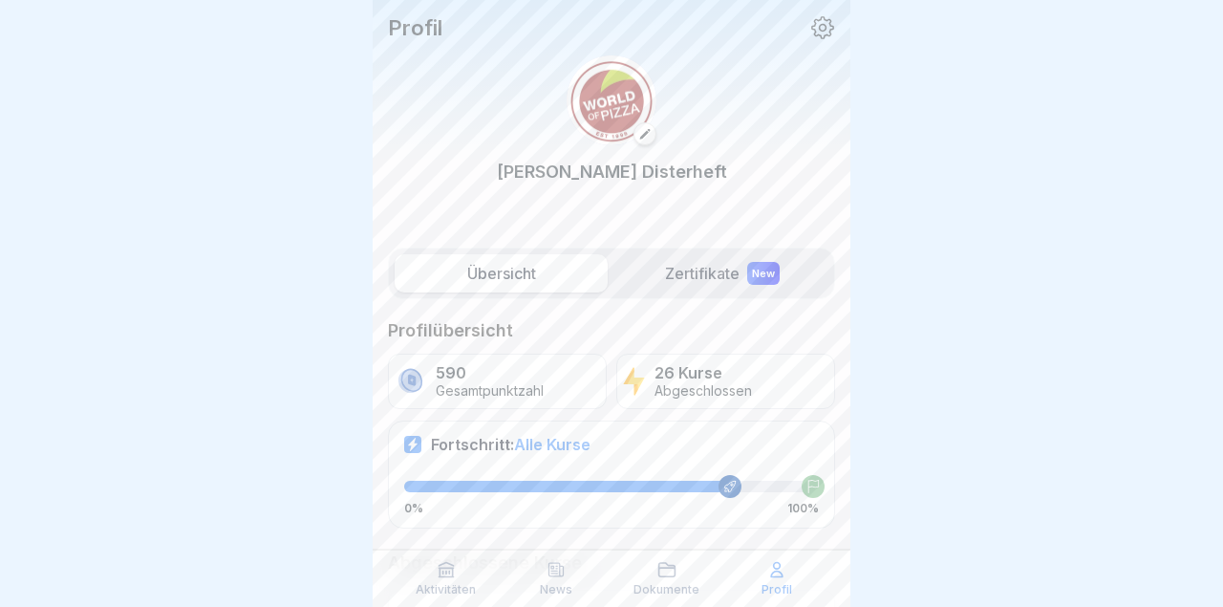
click at [826, 375] on div "26 Kurse Abgeschlossen" at bounding box center [725, 380] width 219 height 55
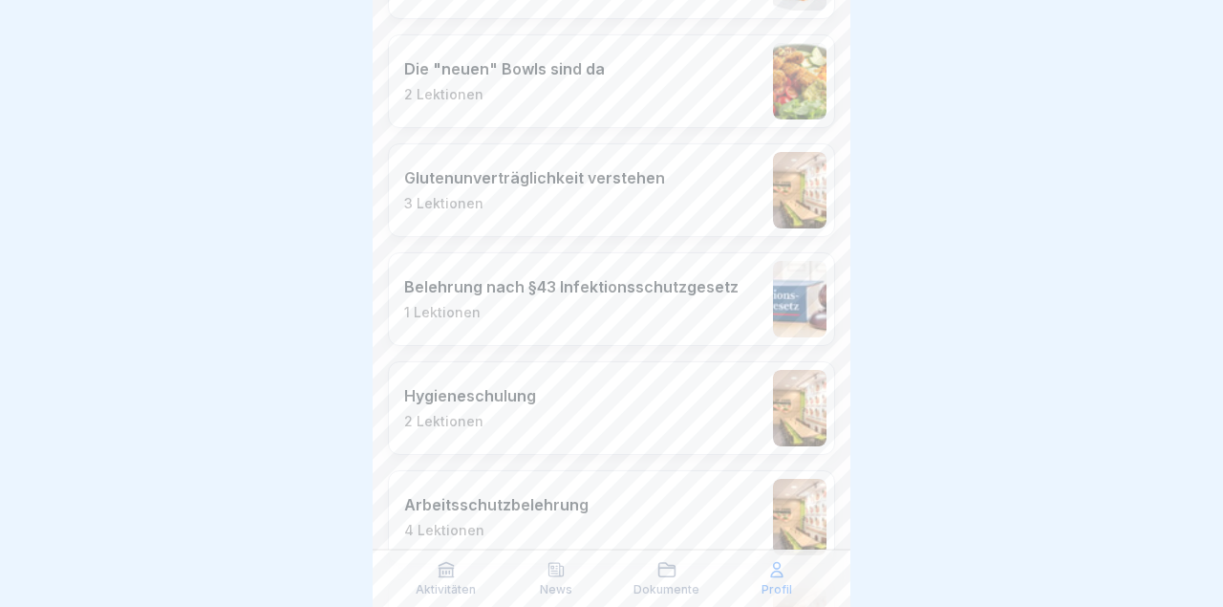
scroll to position [2650, 0]
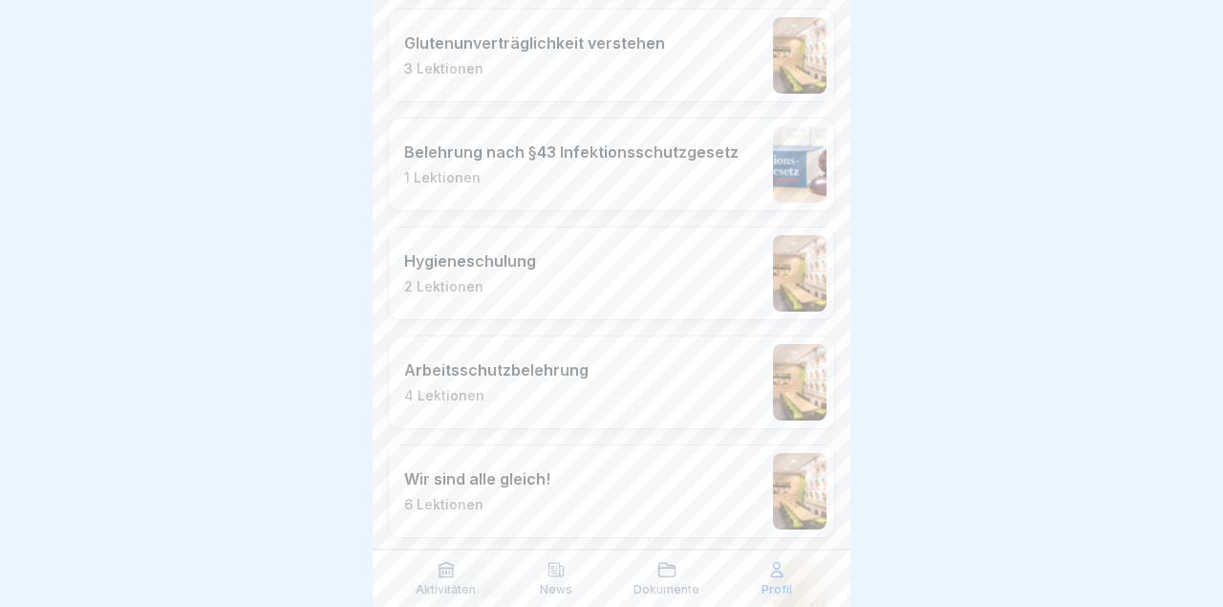
click at [851, 502] on div at bounding box center [611, 303] width 1223 height 607
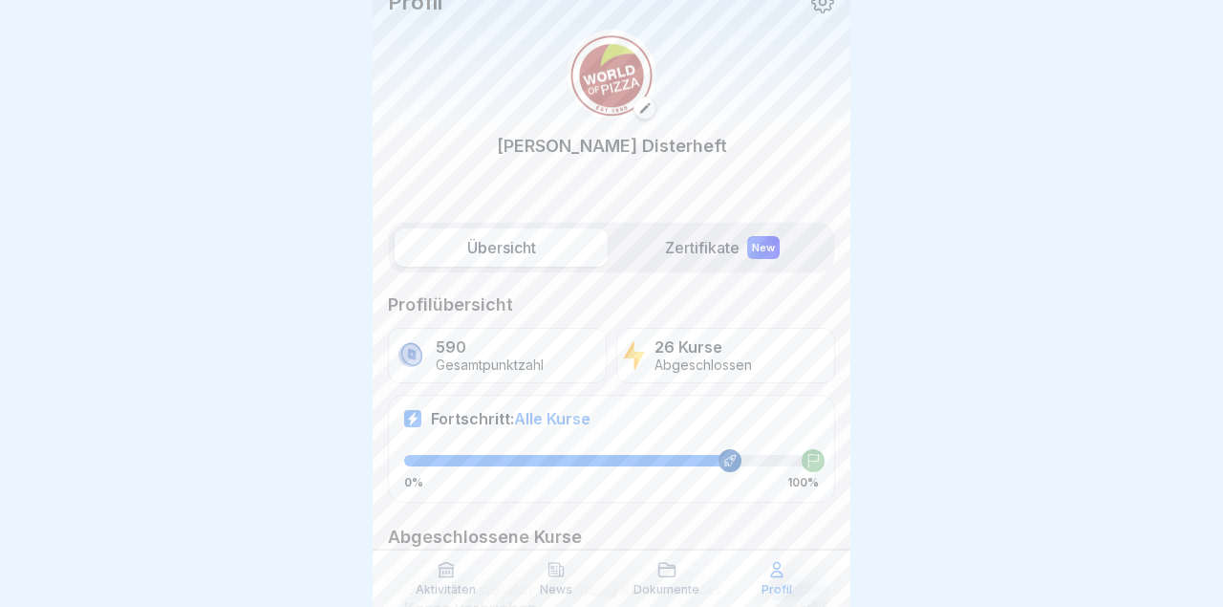
scroll to position [0, 0]
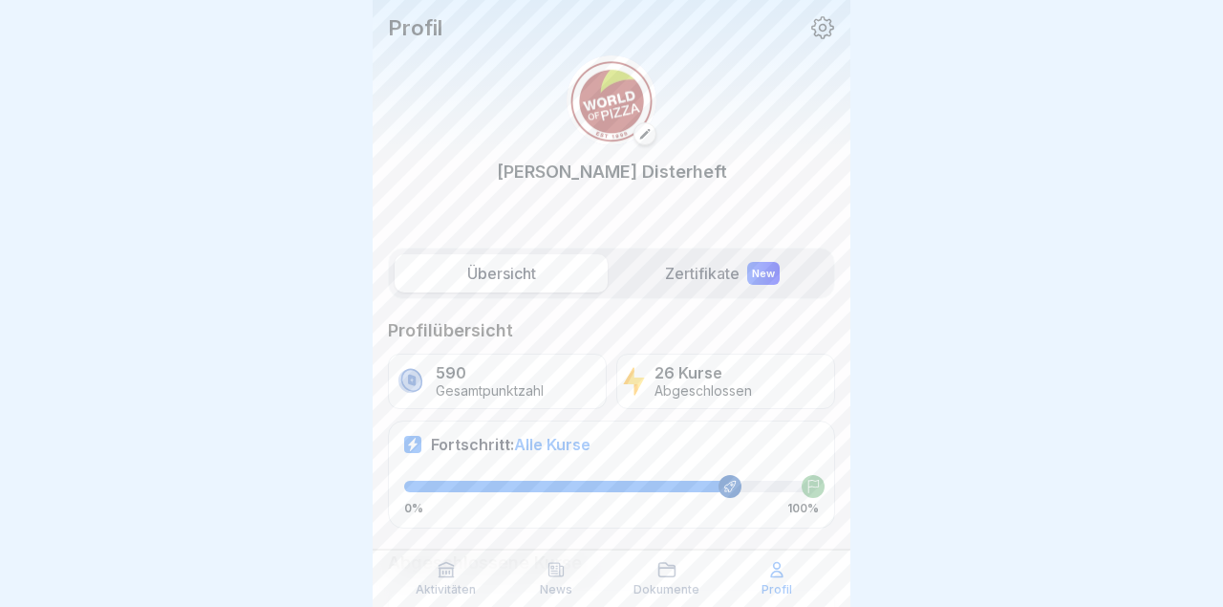
click at [543, 248] on div "Übersicht Zertifikate New" at bounding box center [611, 273] width 447 height 52
click at [729, 379] on p "26 Kurse" at bounding box center [702, 373] width 97 height 18
click at [541, 268] on label "Übersicht" at bounding box center [501, 273] width 213 height 38
click at [706, 263] on label "Zertifikate New" at bounding box center [721, 273] width 213 height 38
click at [718, 276] on label "Zertifikate New" at bounding box center [721, 273] width 213 height 38
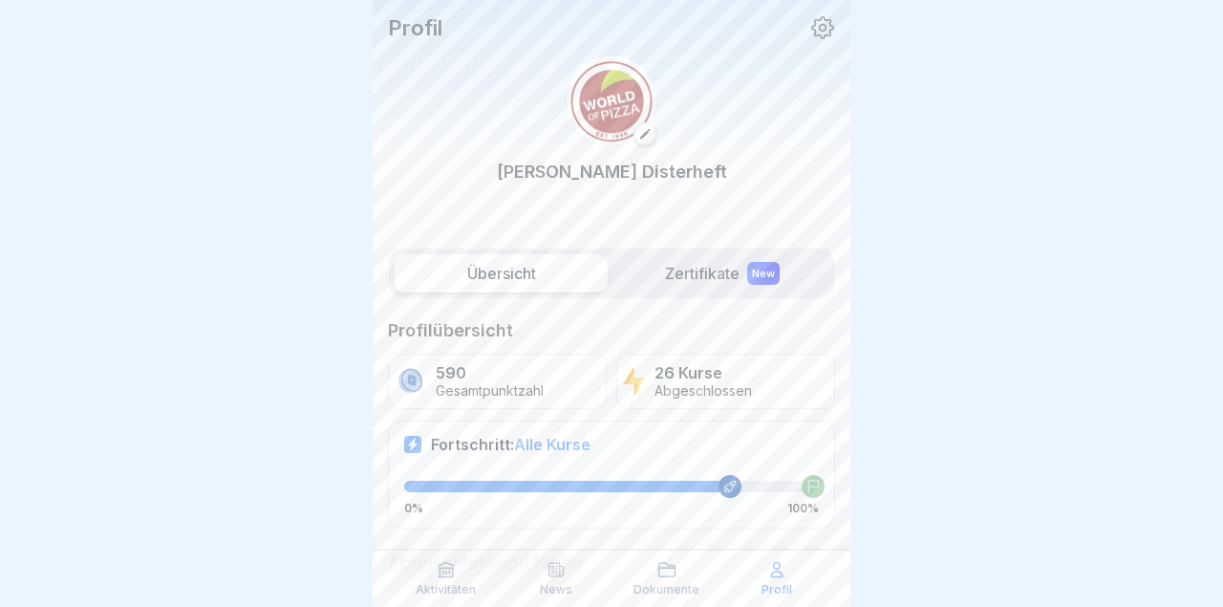
click at [760, 288] on label "Zertifikate New" at bounding box center [721, 273] width 213 height 38
click at [712, 271] on label "Zertifikate New" at bounding box center [721, 273] width 213 height 38
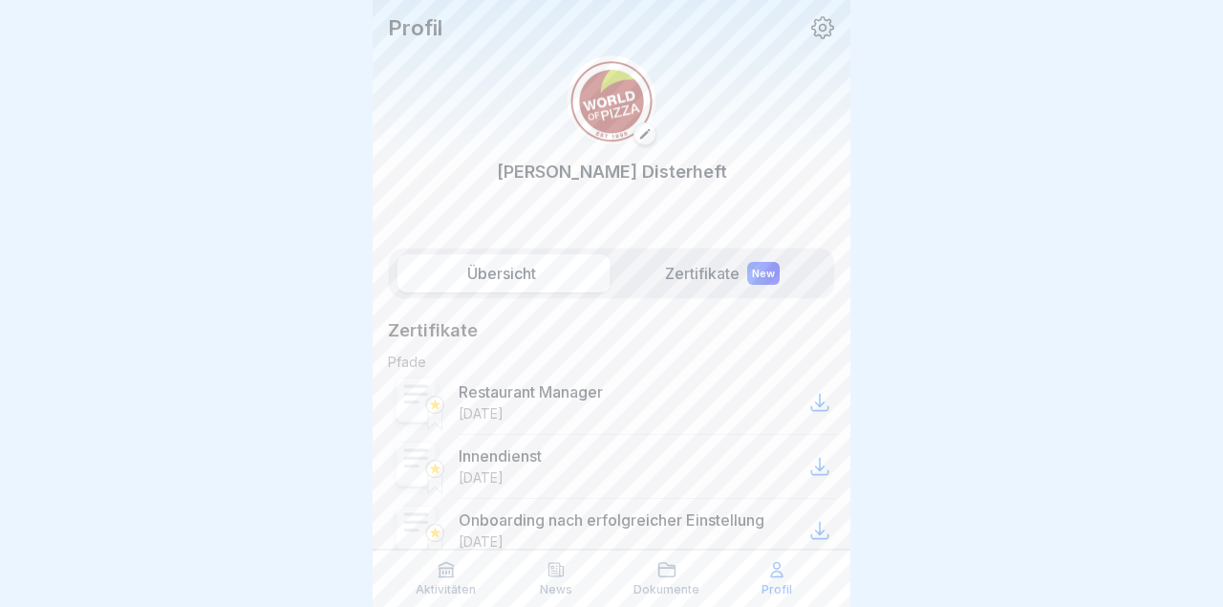
click at [702, 280] on label "Zertifikate New" at bounding box center [721, 273] width 213 height 38
click at [884, 253] on div at bounding box center [611, 303] width 1223 height 607
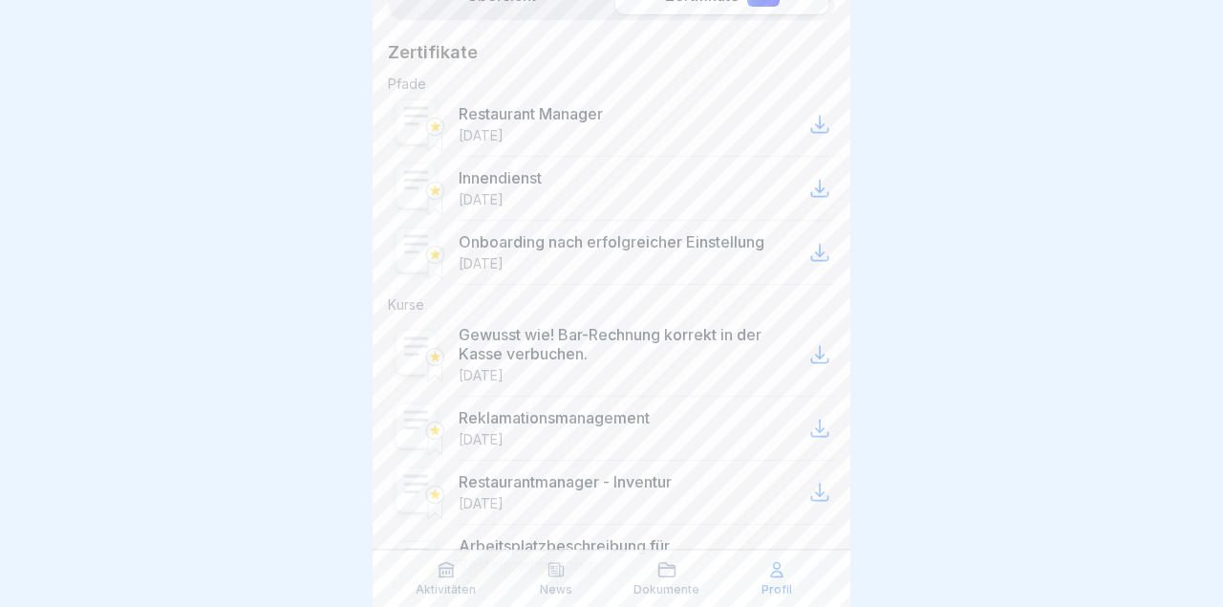
click at [694, 530] on div "Arbeitsplatzbeschreibung für Restaurantmanager [DATE]" at bounding box center [647, 565] width 376 height 83
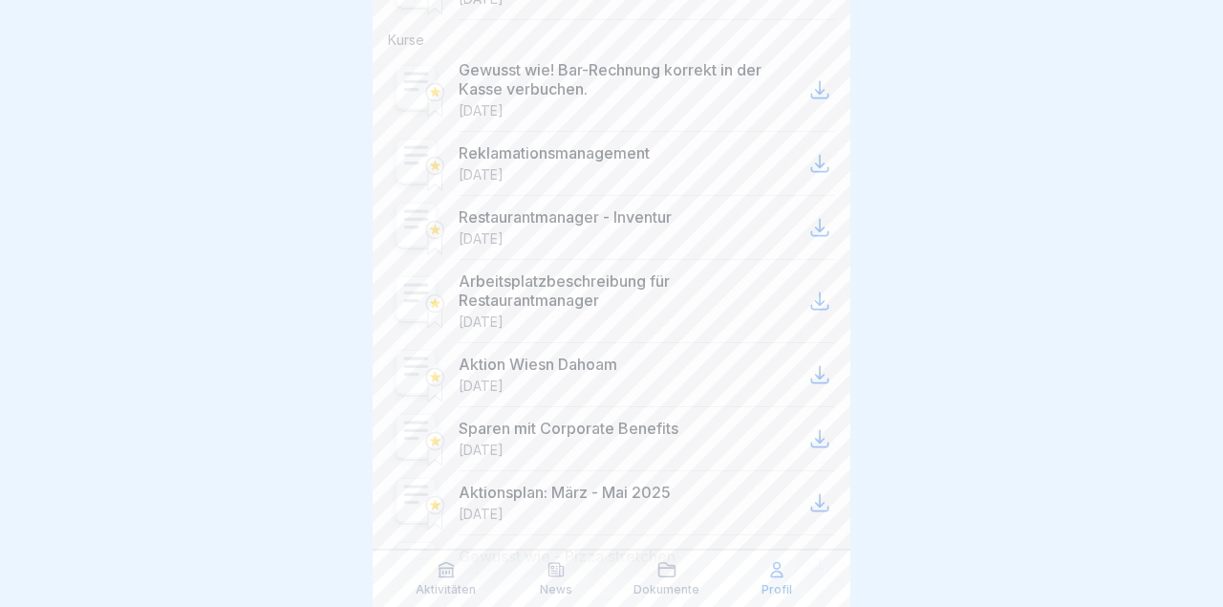
scroll to position [545, 0]
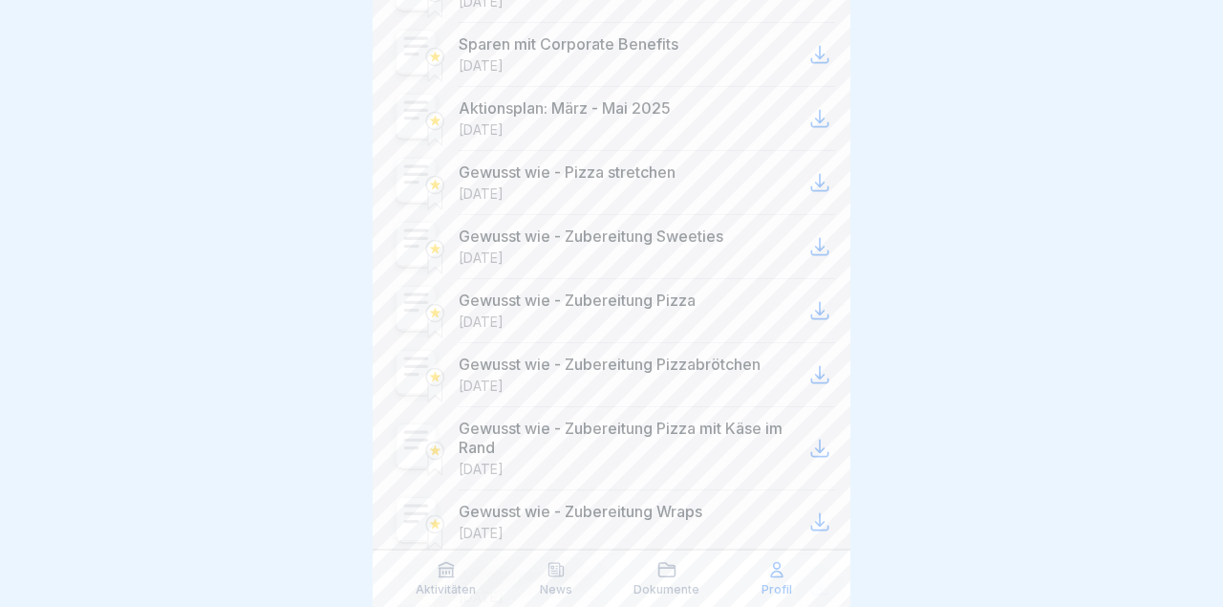
click at [752, 418] on p "Gewusst wie - Zubereitung Pizza mit Käse im Rand" at bounding box center [632, 437] width 346 height 38
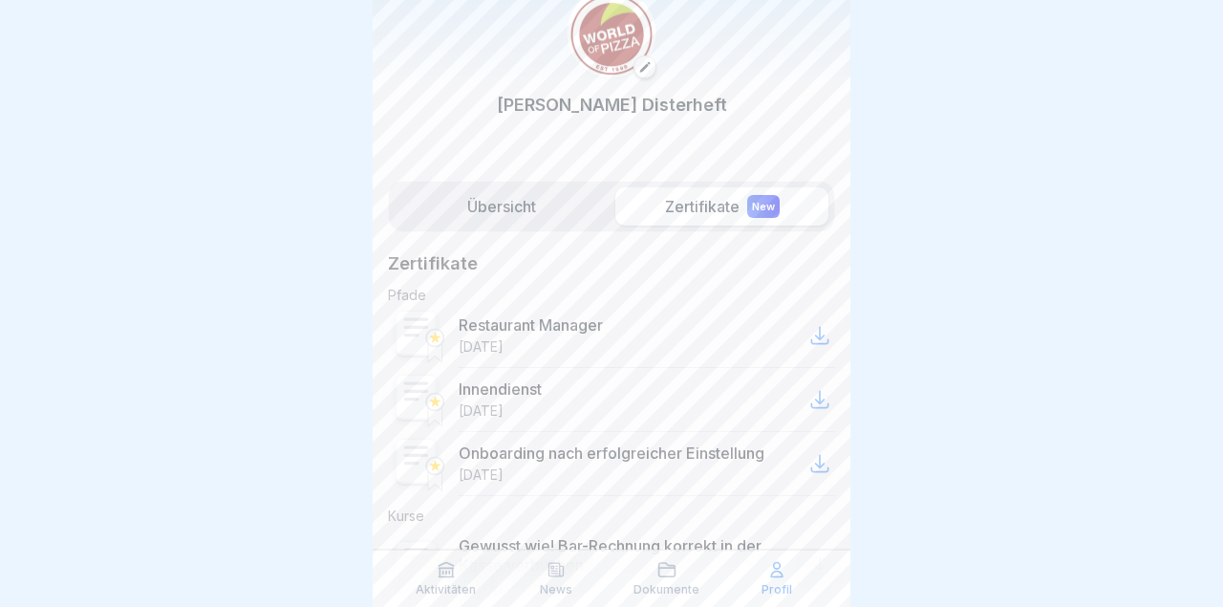
scroll to position [0, 0]
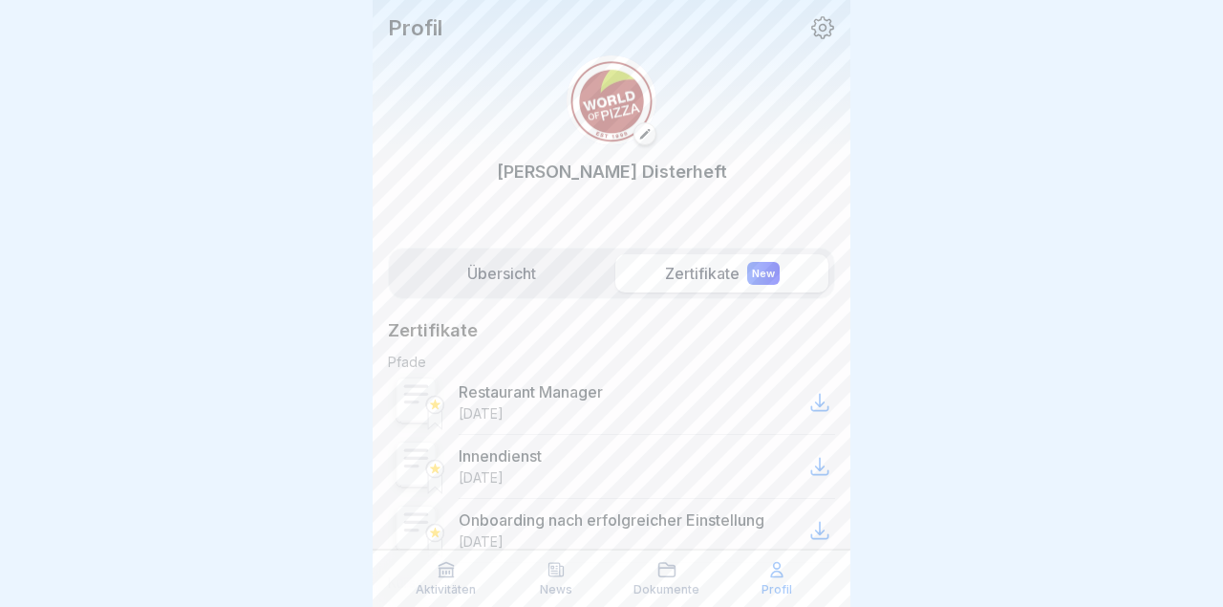
click at [522, 273] on label "Übersicht" at bounding box center [501, 273] width 213 height 38
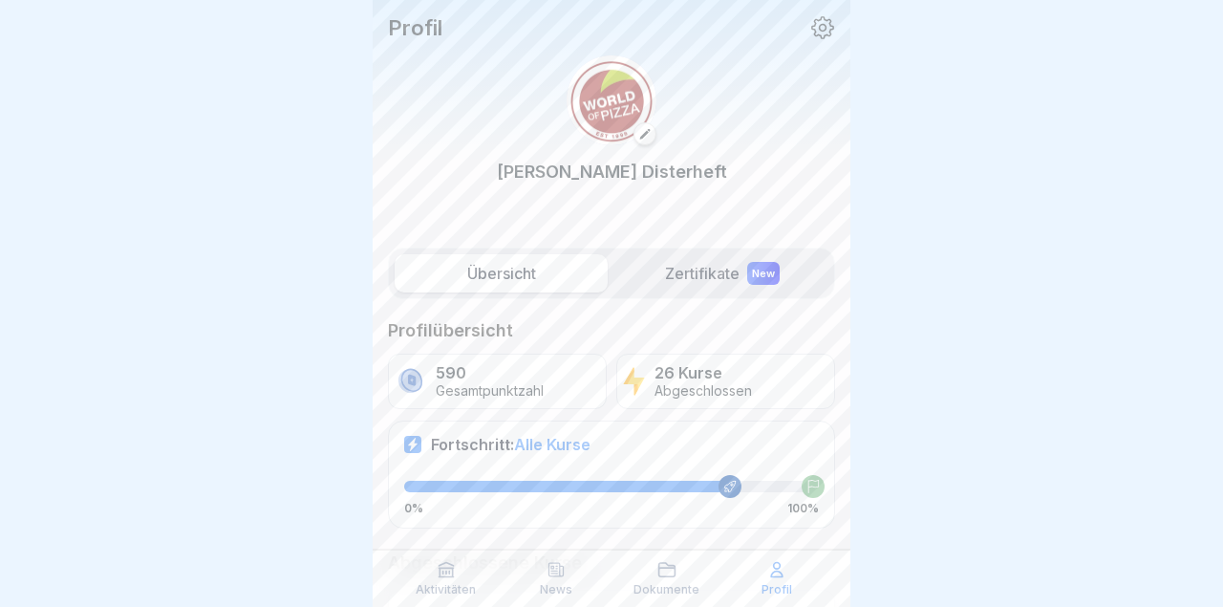
scroll to position [2, 0]
click at [556, 372] on div "590 Gesamtpunktzahl" at bounding box center [497, 379] width 219 height 55
click at [677, 441] on div "Fortschritt: Alle Kurse" at bounding box center [611, 442] width 415 height 19
click at [734, 484] on icon at bounding box center [730, 485] width 11 height 11
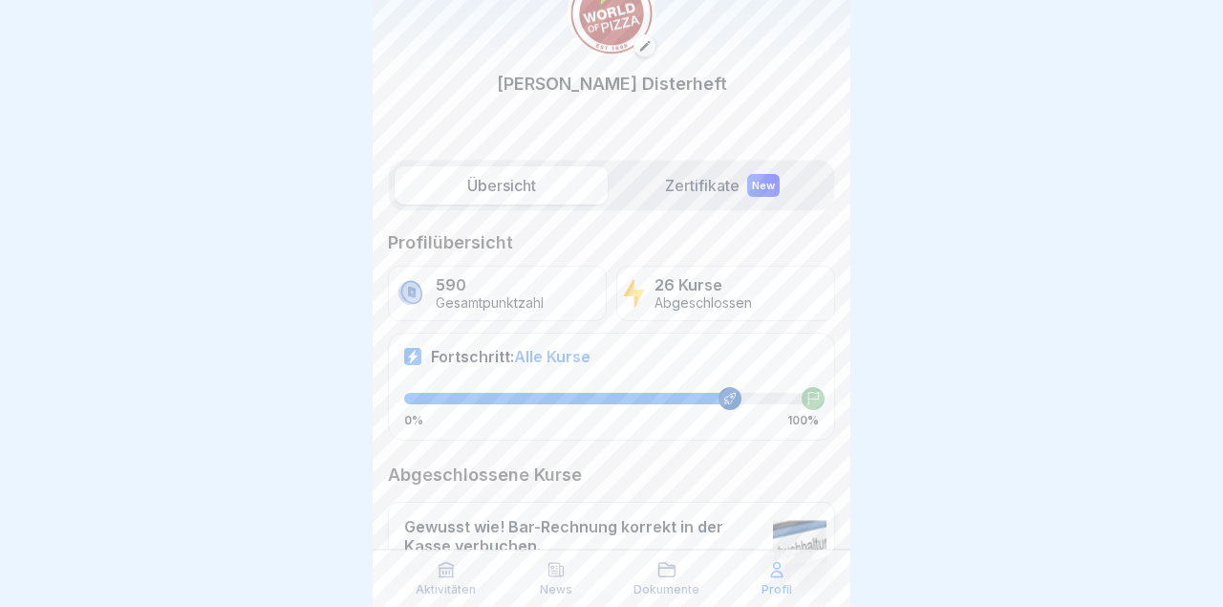
scroll to position [0, 0]
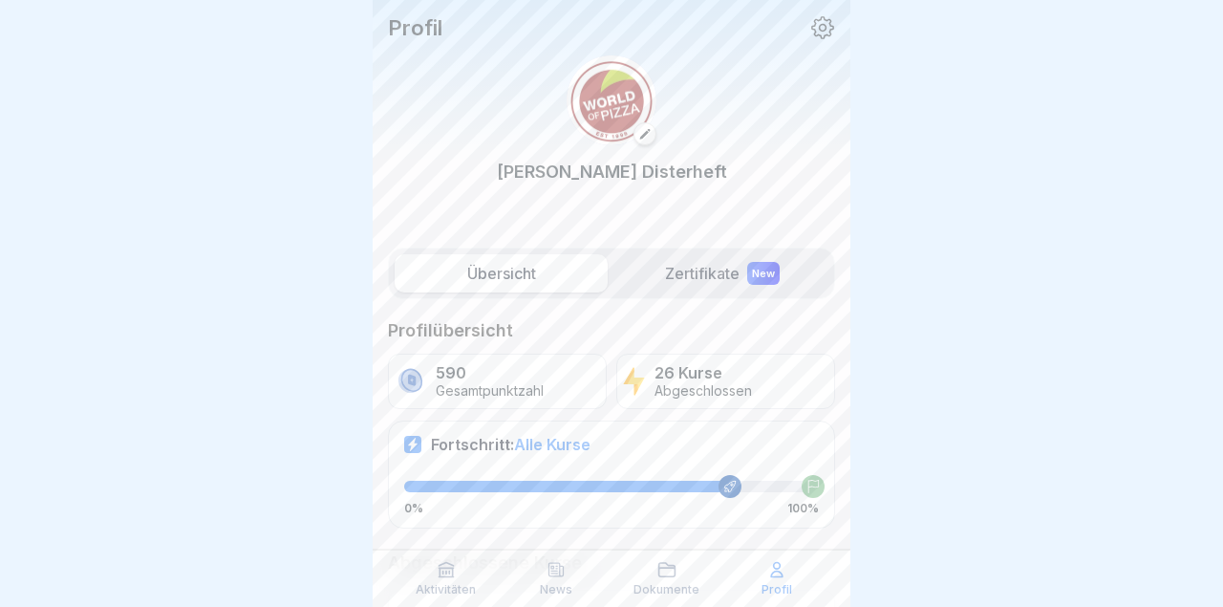
click at [457, 572] on div "Aktivitäten" at bounding box center [446, 578] width 101 height 36
